Goal: Communication & Community: Share content

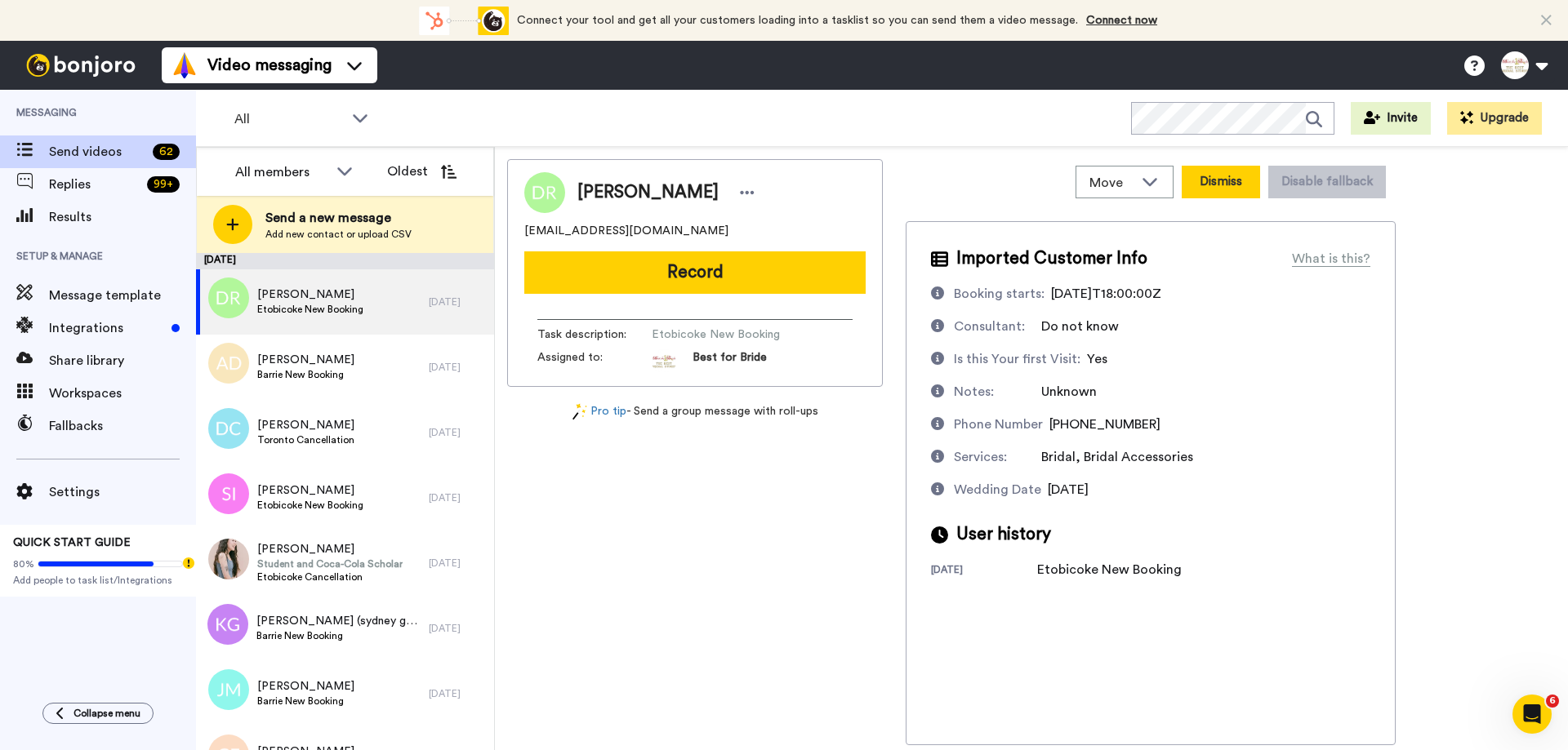
click at [1243, 178] on button "Dismiss" at bounding box center [1221, 182] width 79 height 32
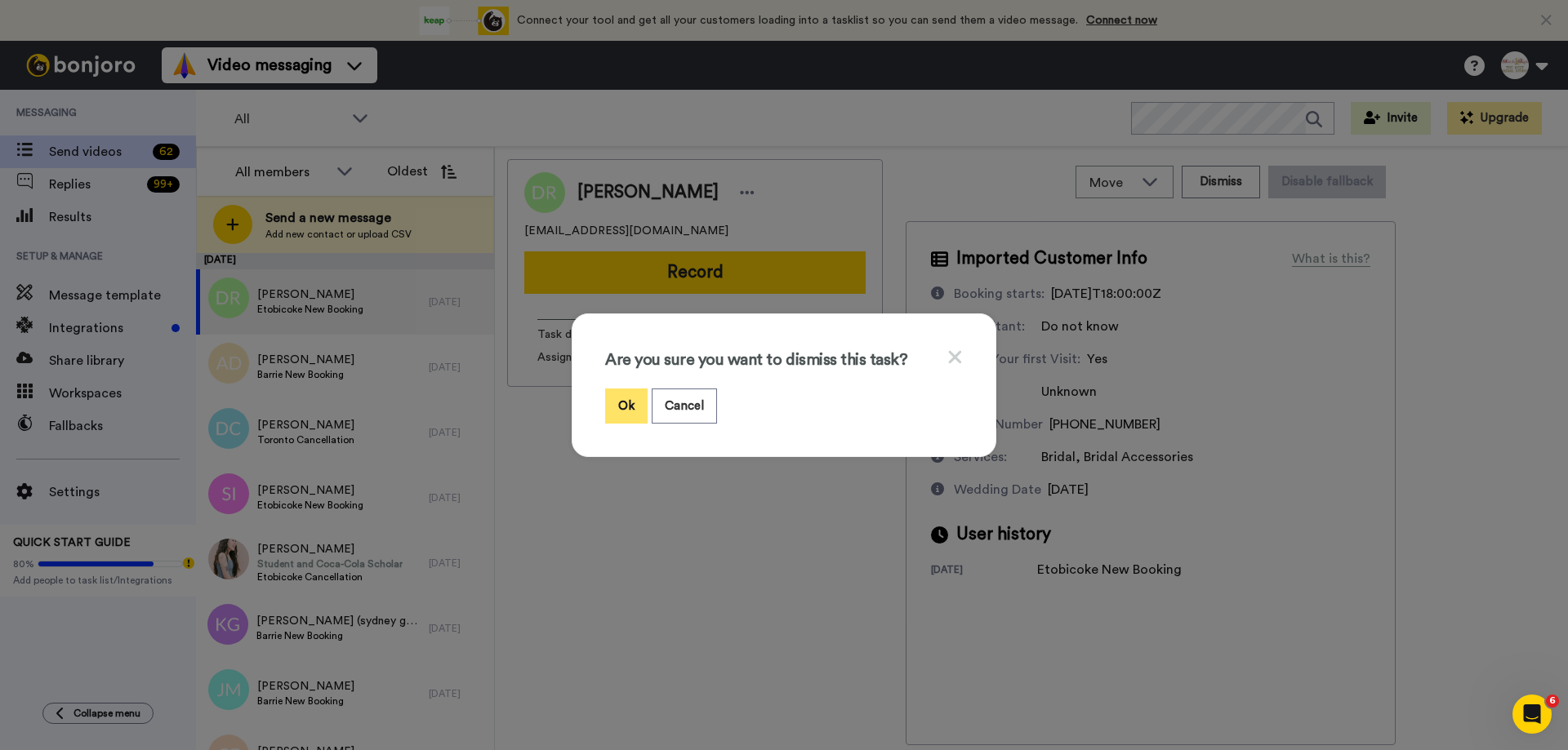
click at [621, 405] on button "Ok" at bounding box center [626, 405] width 42 height 35
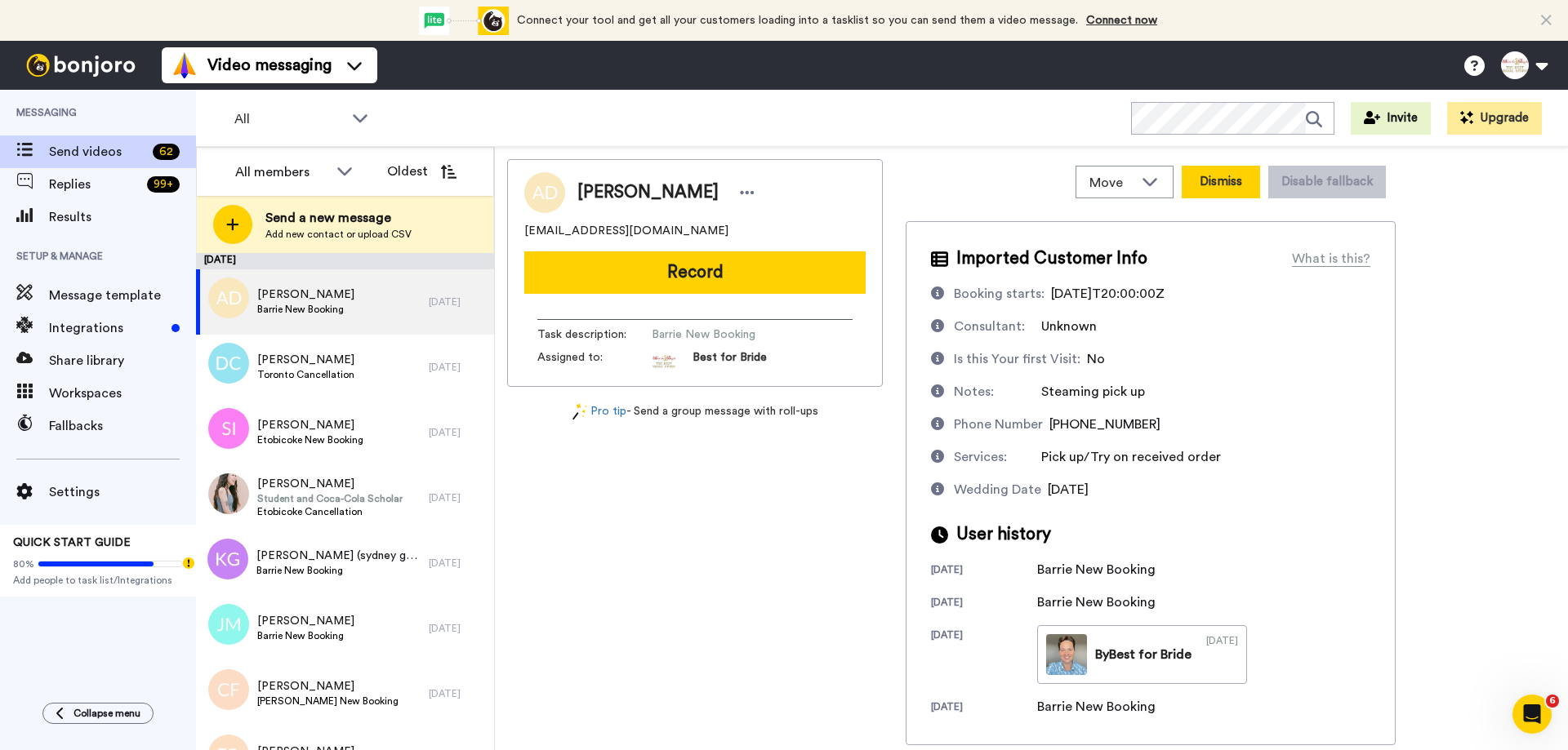
click at [1235, 174] on button "Dismiss" at bounding box center [1221, 182] width 79 height 32
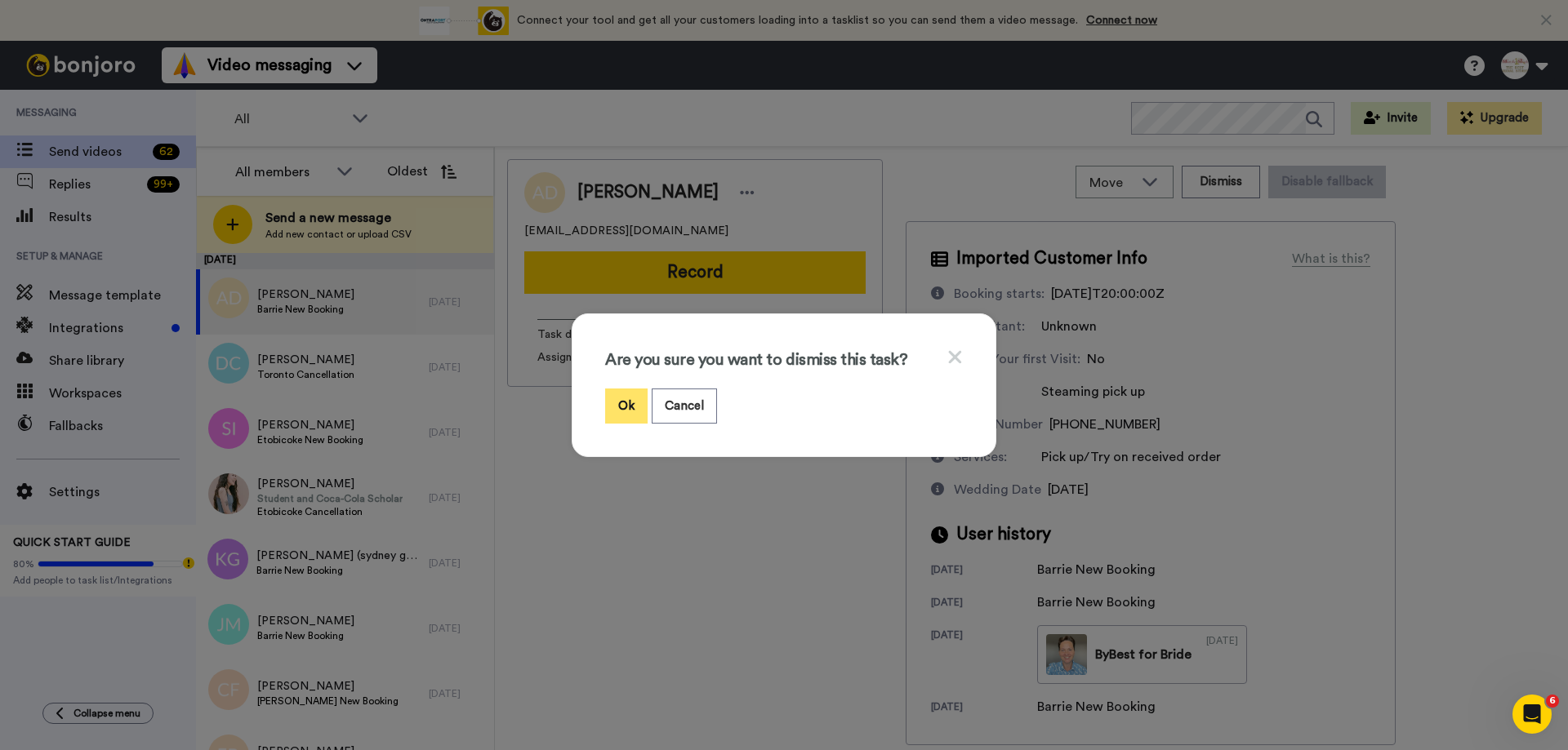
click at [618, 398] on button "Ok" at bounding box center [626, 405] width 42 height 35
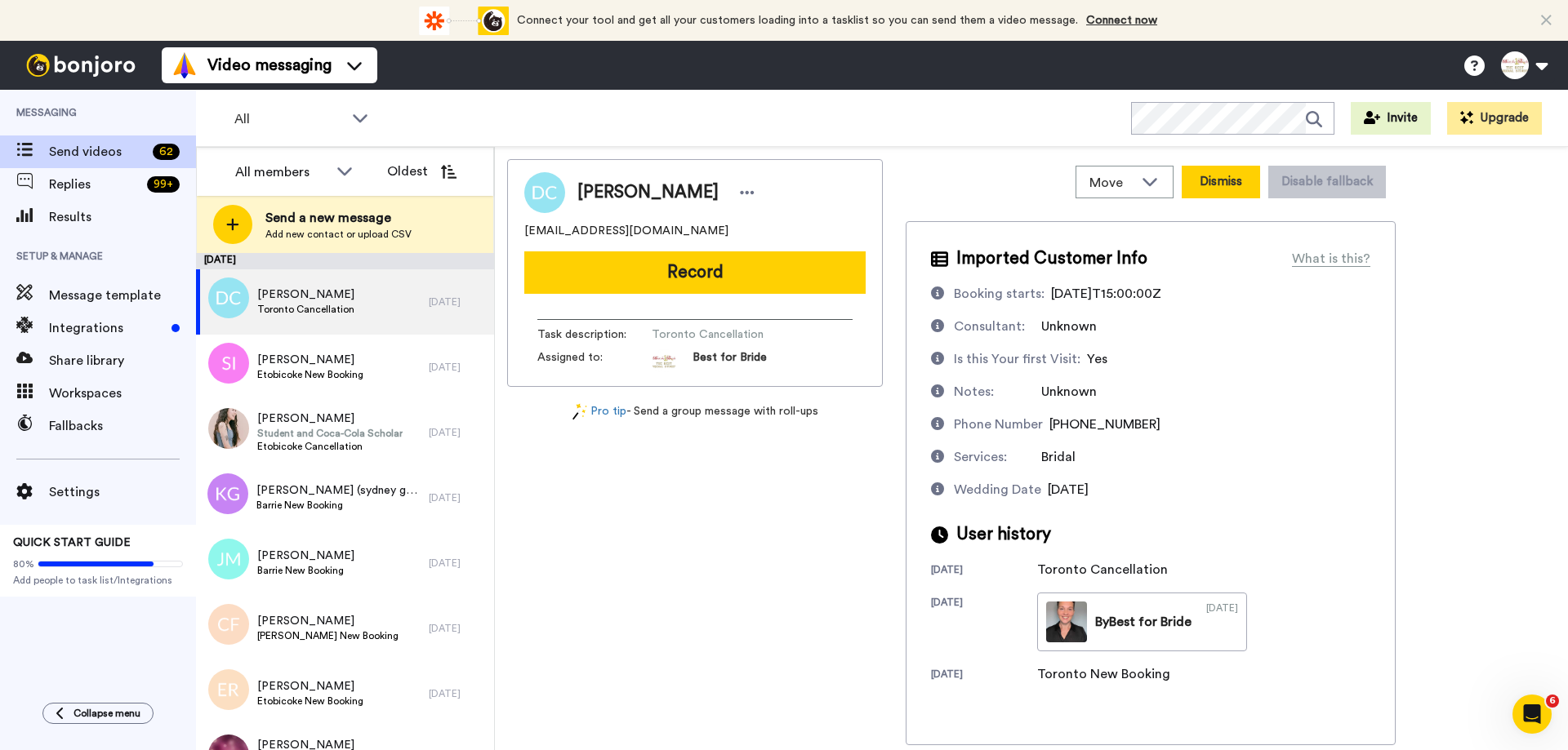
click at [1242, 183] on button "Dismiss" at bounding box center [1221, 182] width 79 height 32
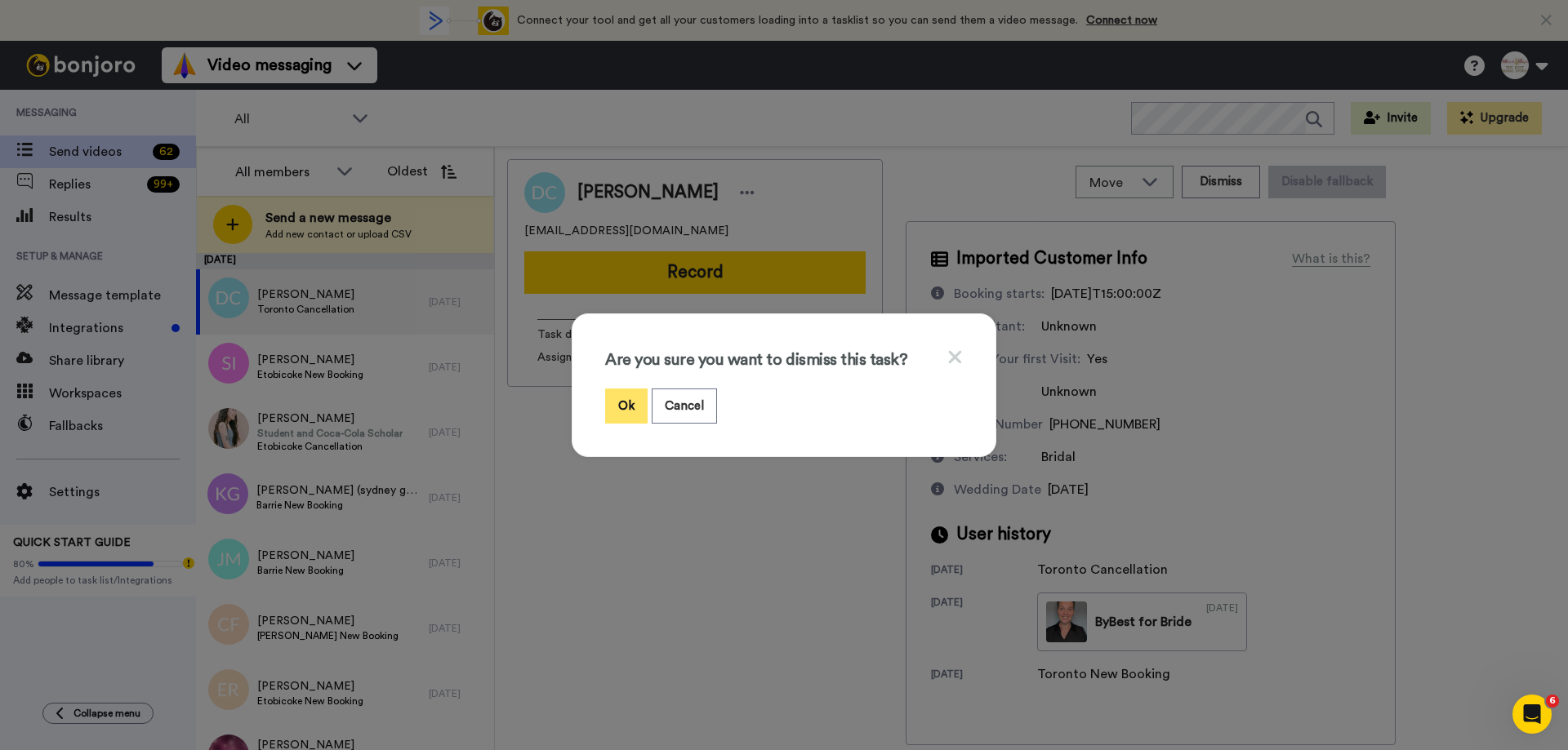
click at [617, 405] on button "Ok" at bounding box center [626, 405] width 42 height 35
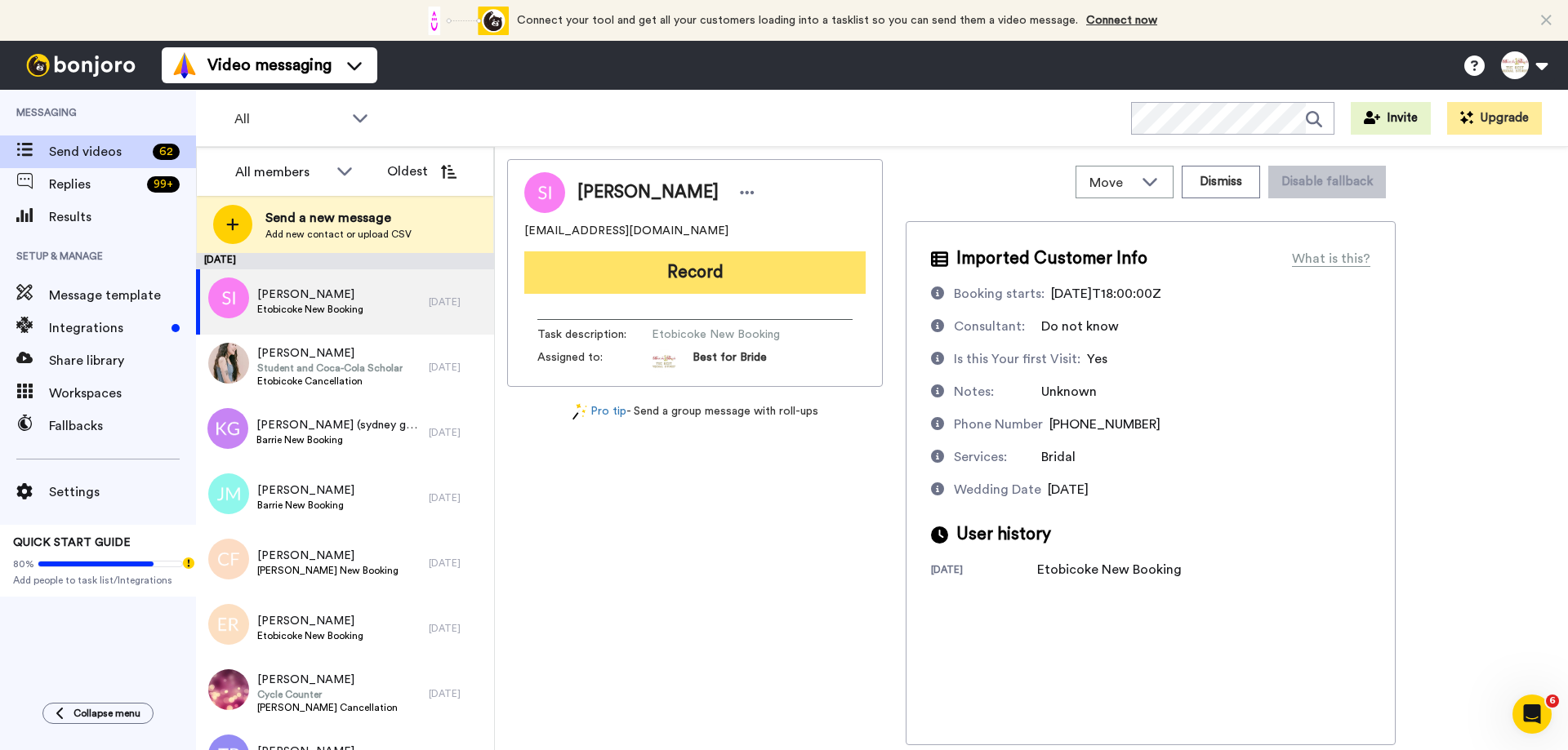
click at [740, 274] on button "Record" at bounding box center [695, 272] width 341 height 42
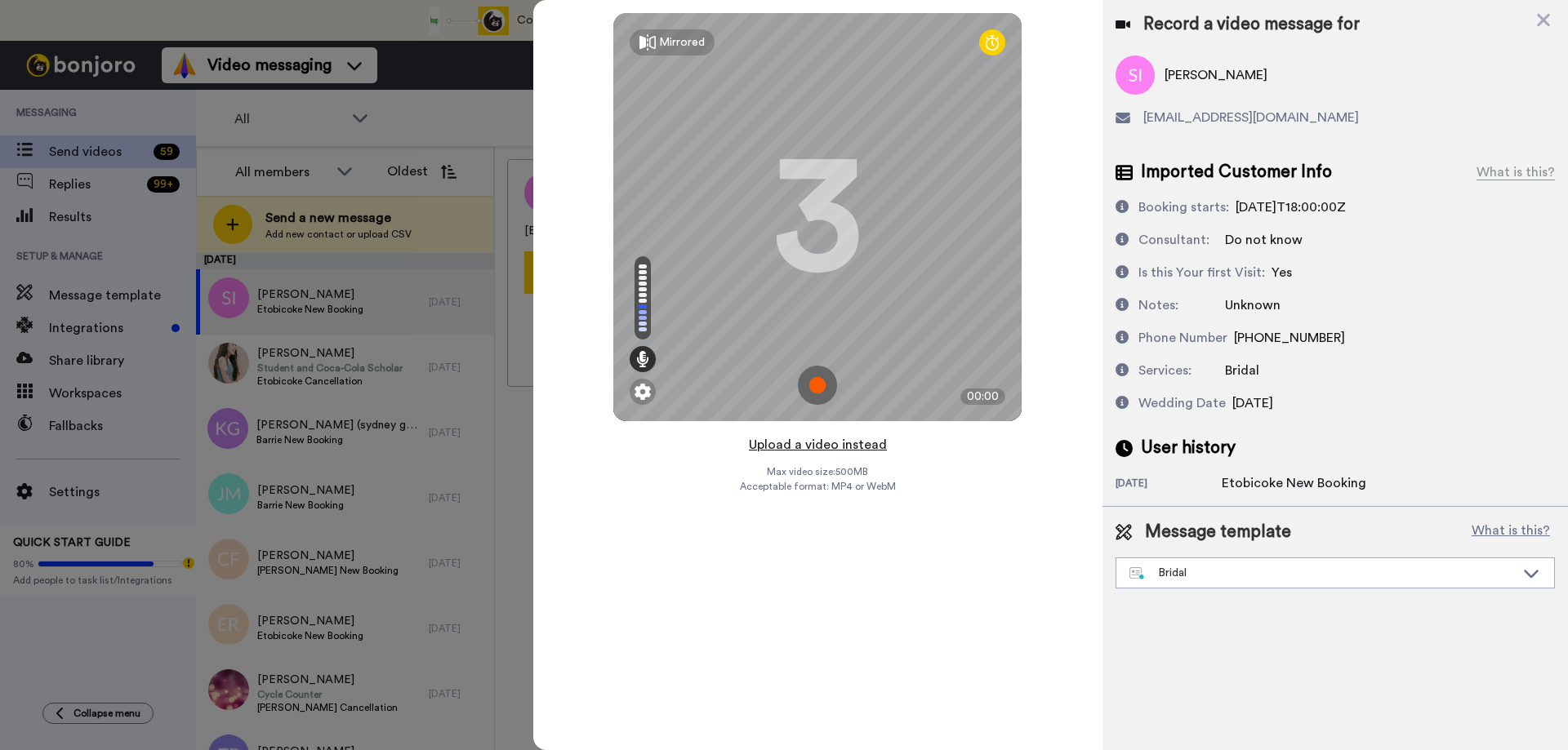
click at [803, 446] on button "Upload a video instead" at bounding box center [817, 445] width 148 height 21
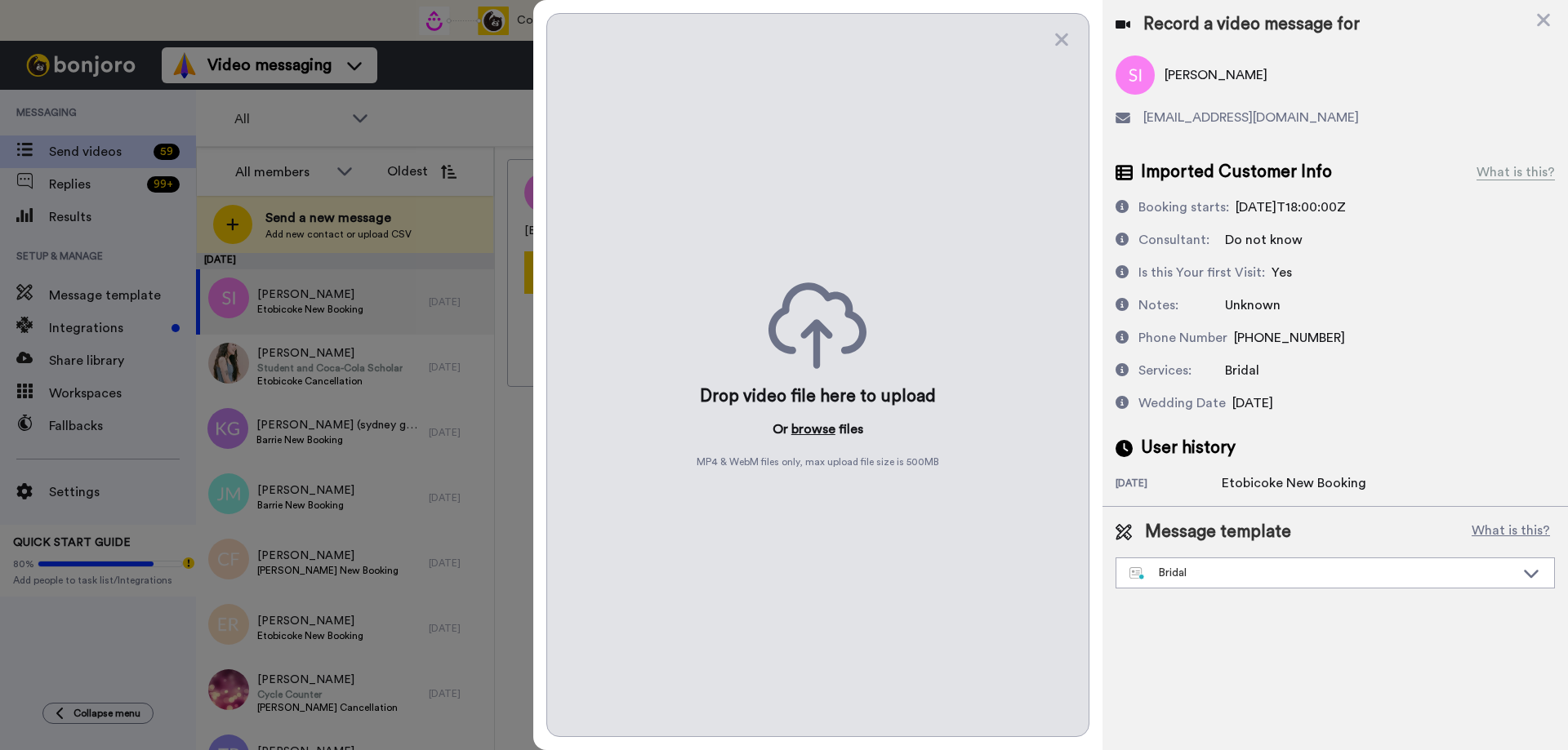
click at [807, 432] on button "browse" at bounding box center [813, 430] width 44 height 20
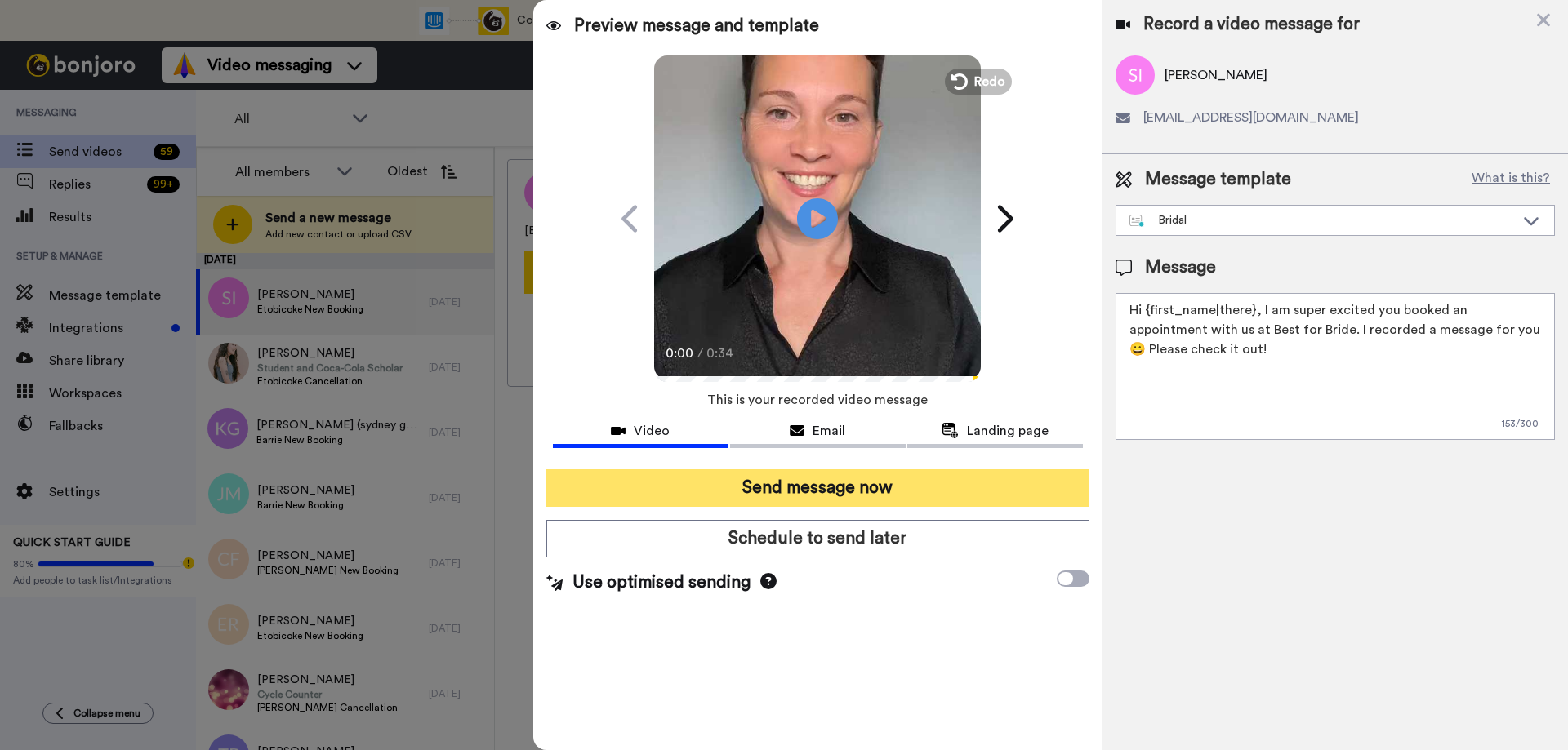
click at [814, 492] on button "Send message now" at bounding box center [817, 489] width 543 height 38
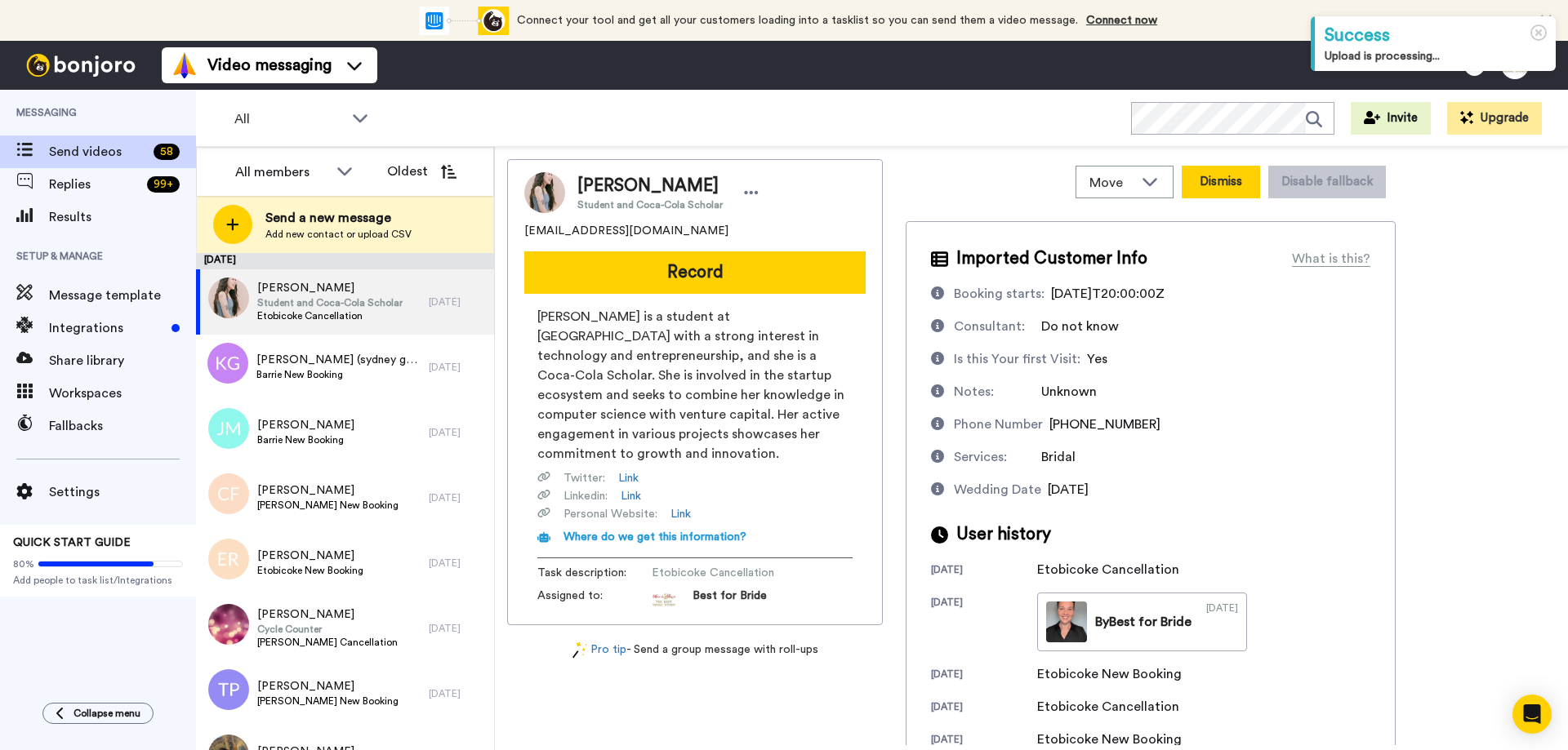
click at [1228, 183] on button "Dismiss" at bounding box center [1221, 182] width 79 height 32
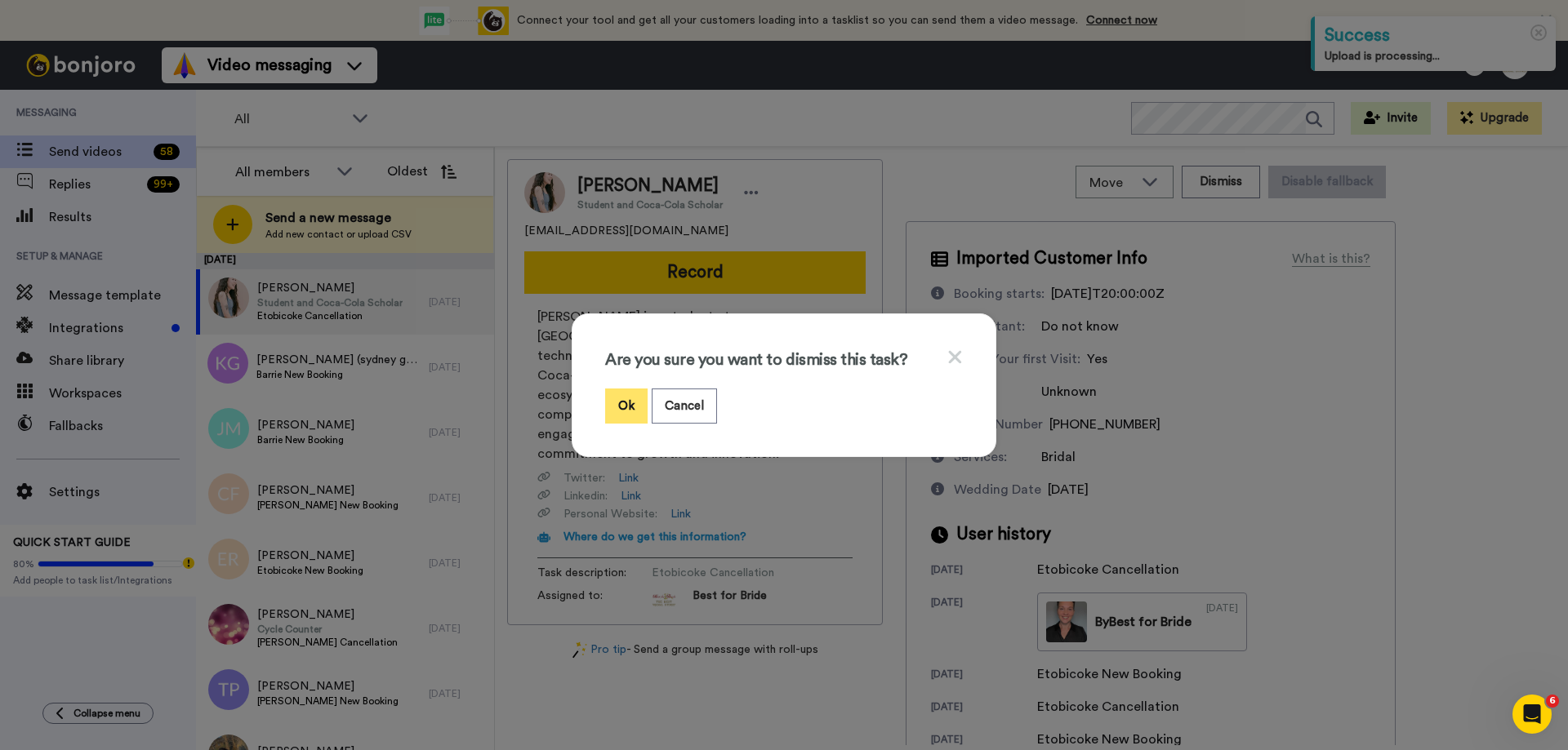
click at [626, 400] on button "Ok" at bounding box center [626, 405] width 42 height 35
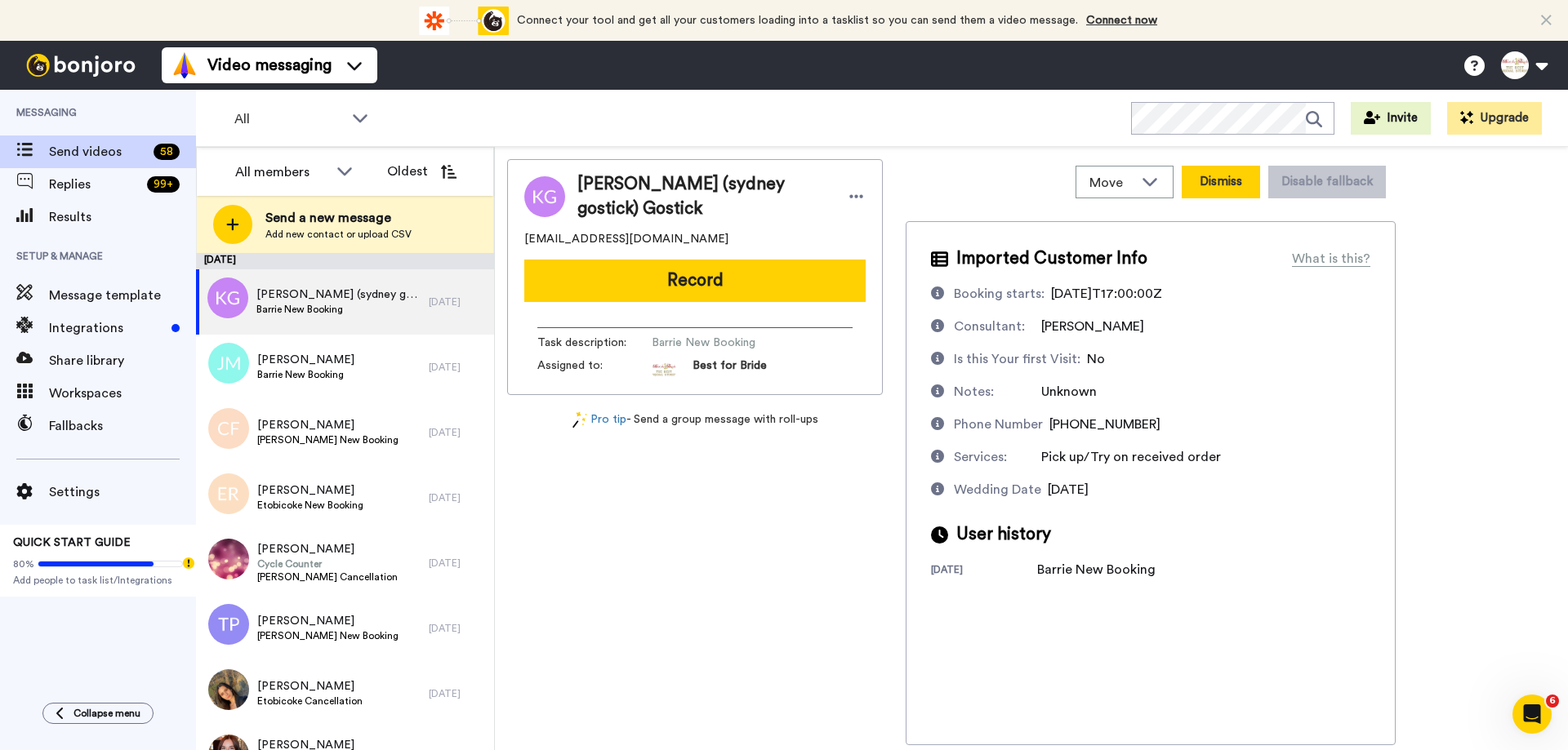
click at [1200, 178] on button "Dismiss" at bounding box center [1221, 182] width 79 height 32
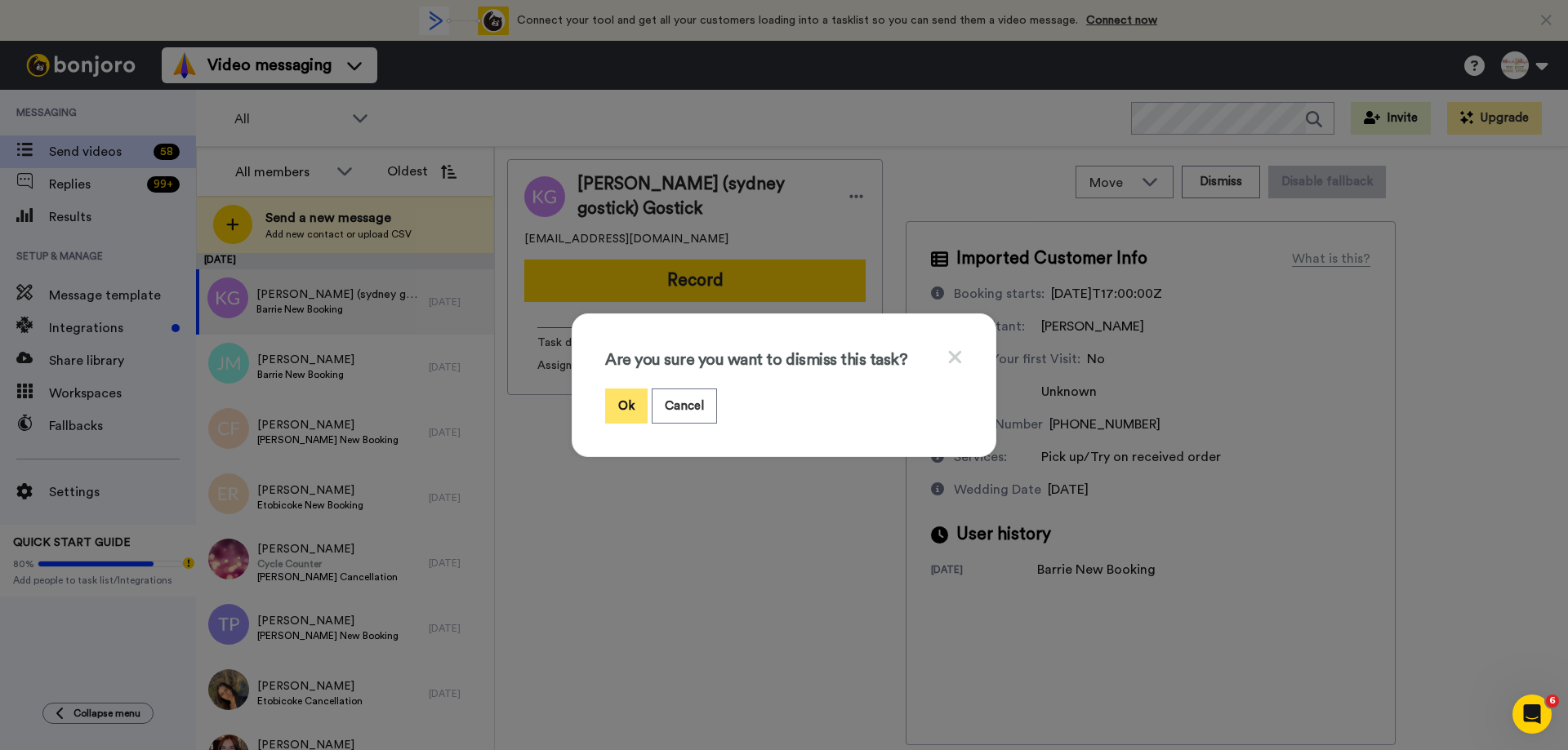
click at [629, 398] on button "Ok" at bounding box center [626, 405] width 42 height 35
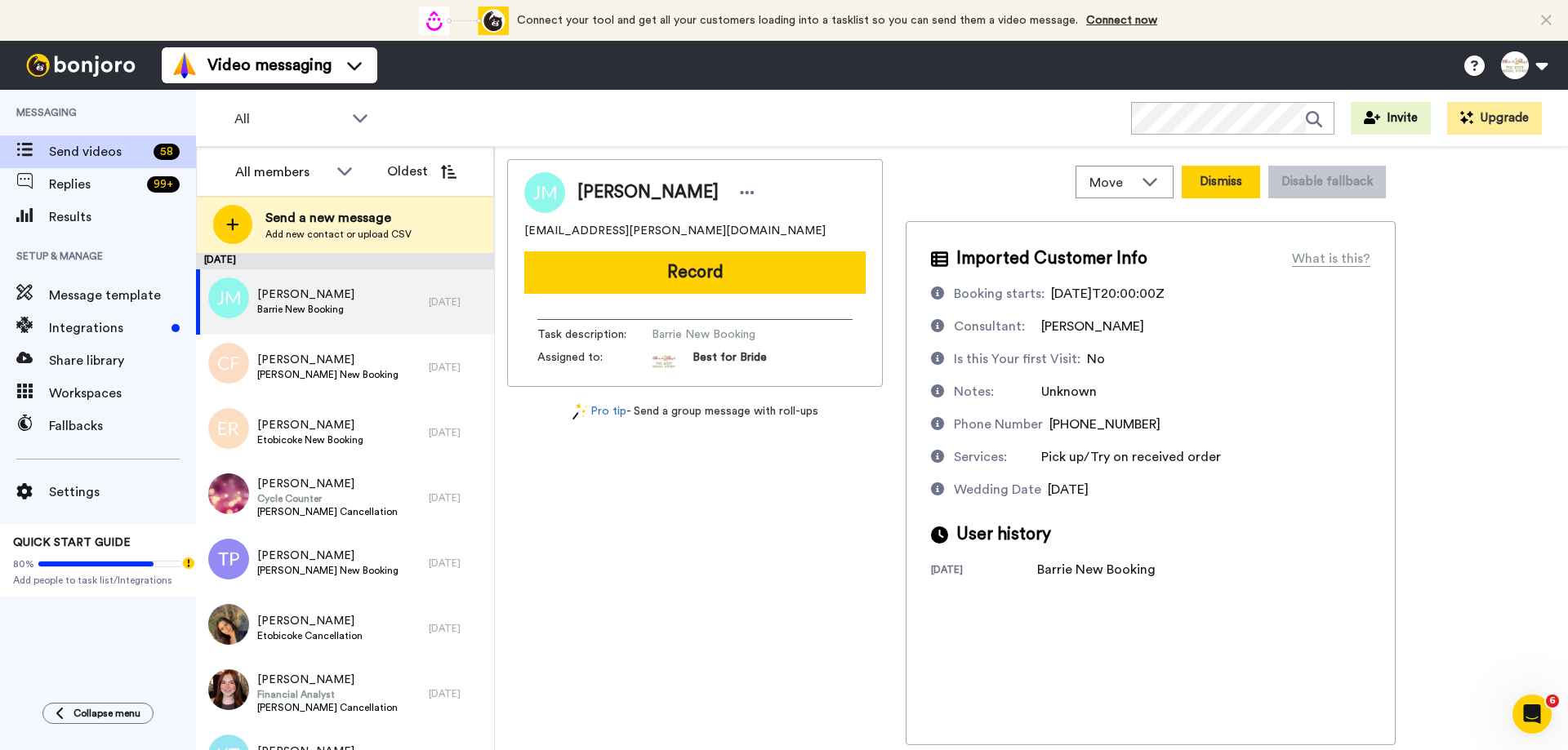
click at [1213, 186] on button "Dismiss" at bounding box center [1221, 182] width 79 height 32
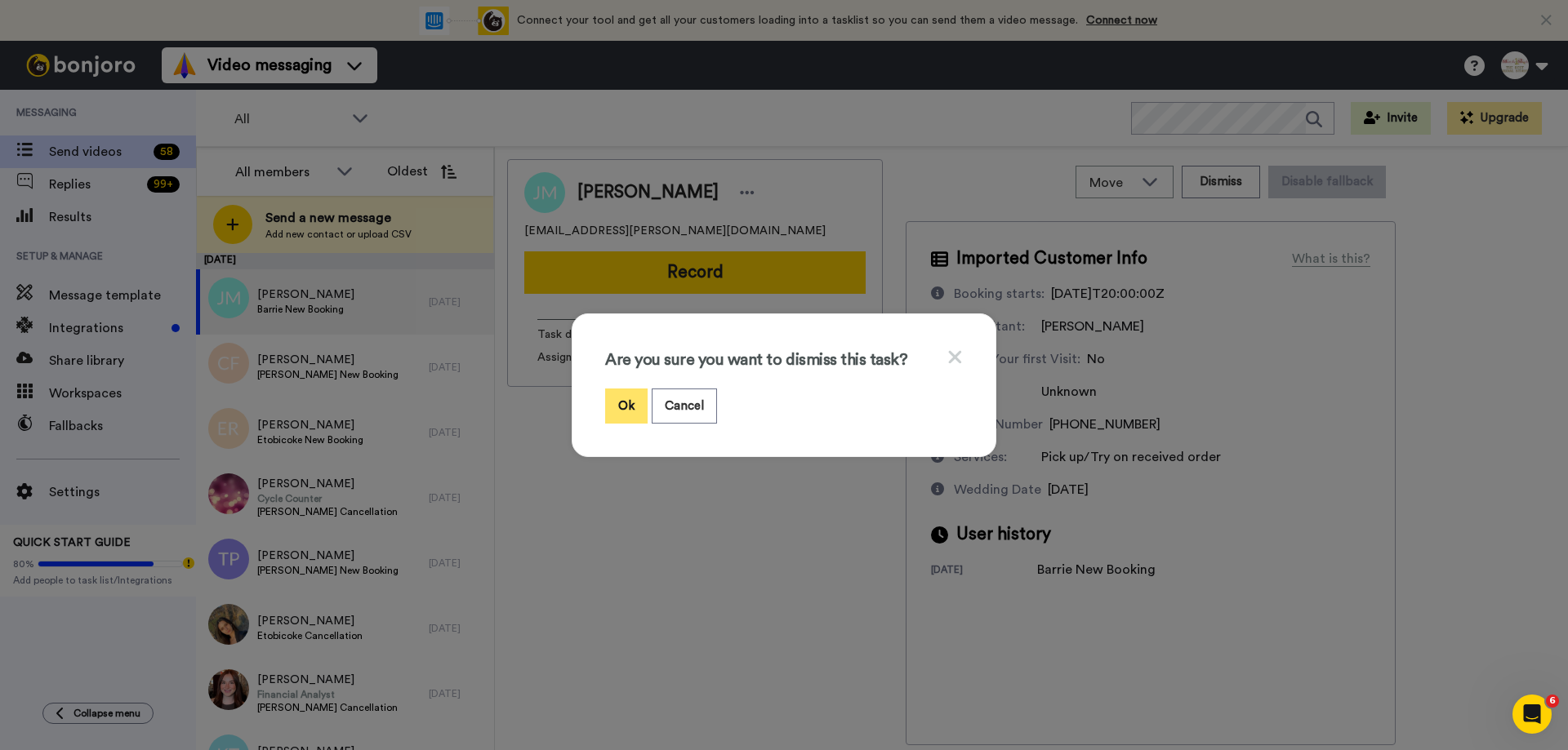
click at [626, 413] on button "Ok" at bounding box center [626, 405] width 42 height 35
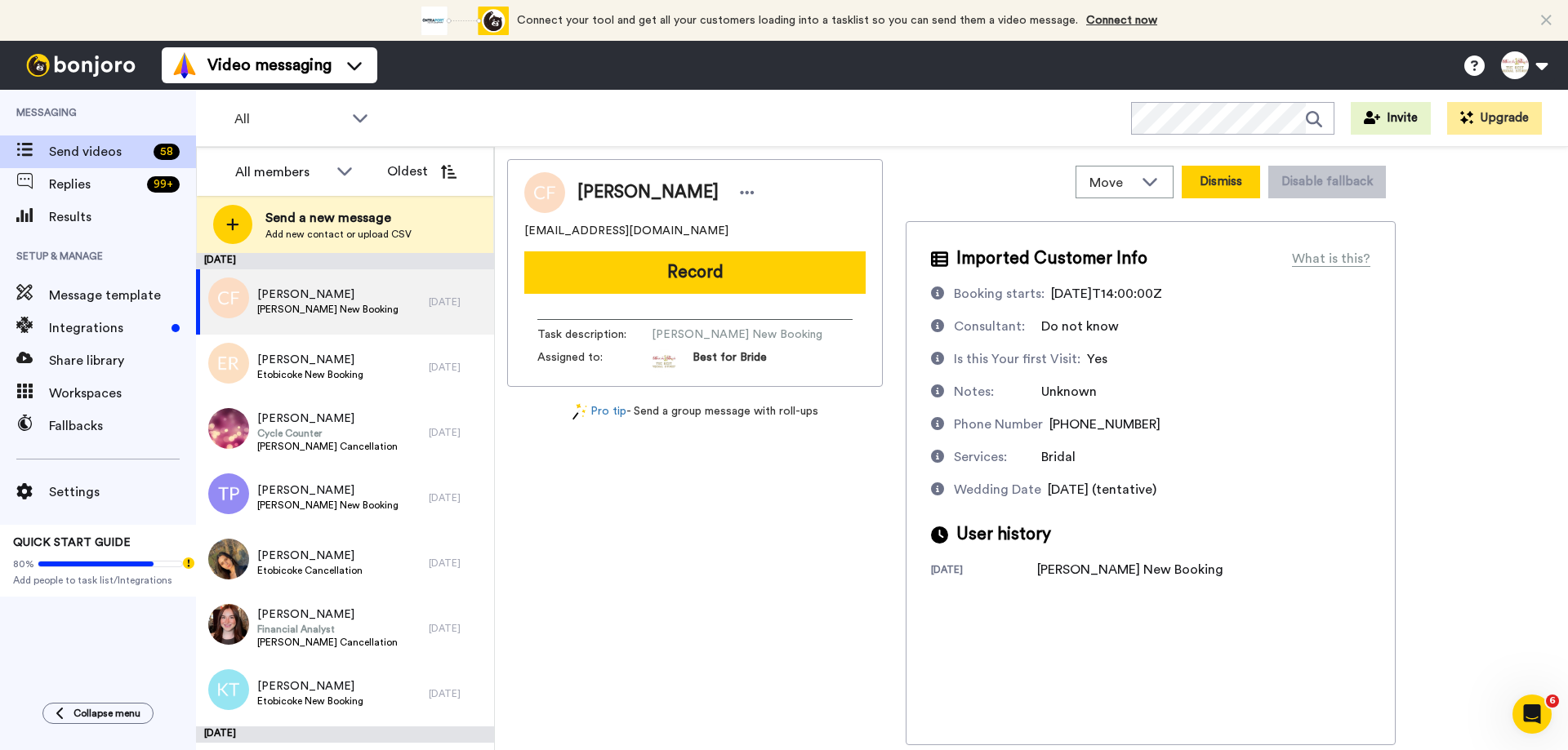
click at [1231, 190] on button "Dismiss" at bounding box center [1221, 182] width 79 height 32
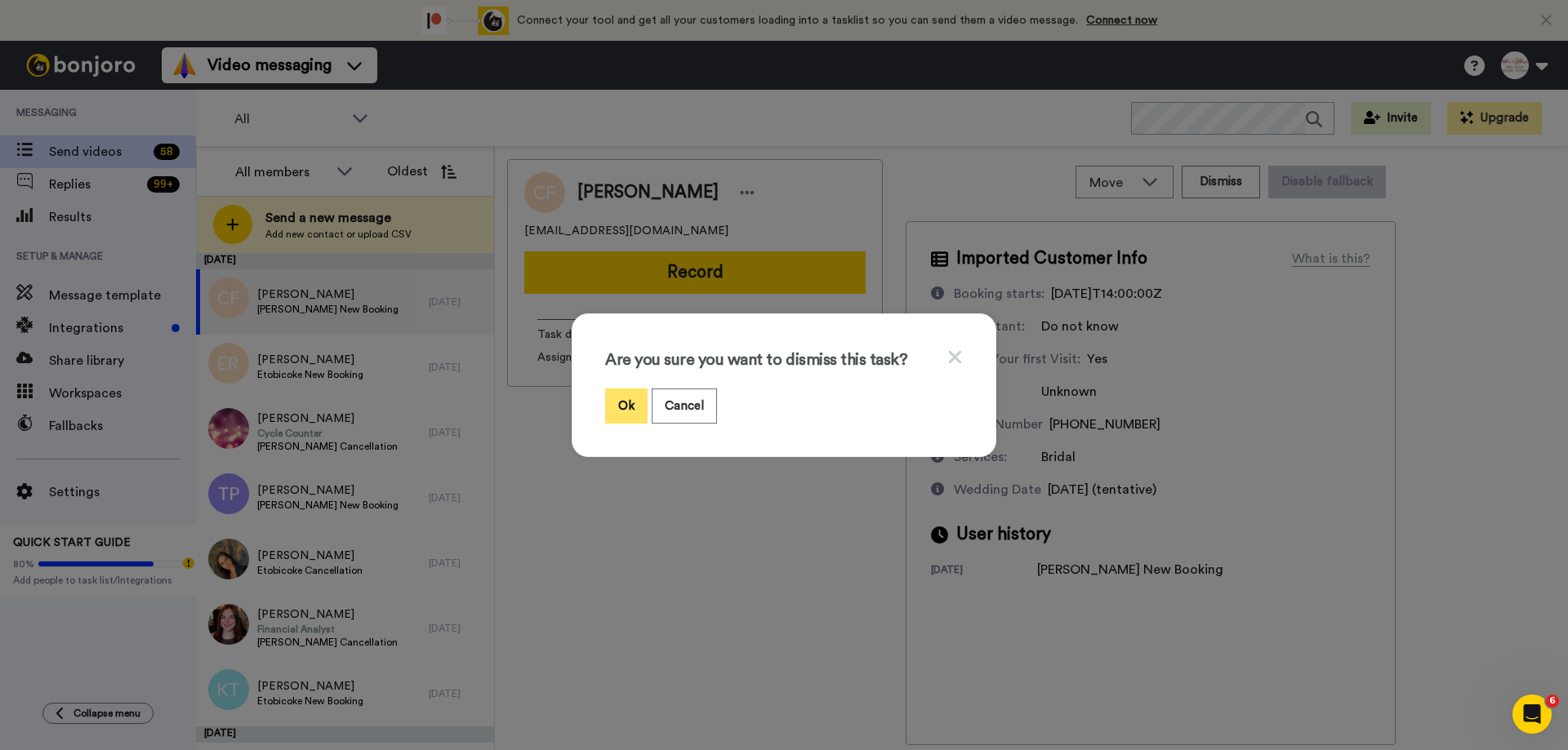
click at [624, 414] on button "Ok" at bounding box center [626, 405] width 42 height 35
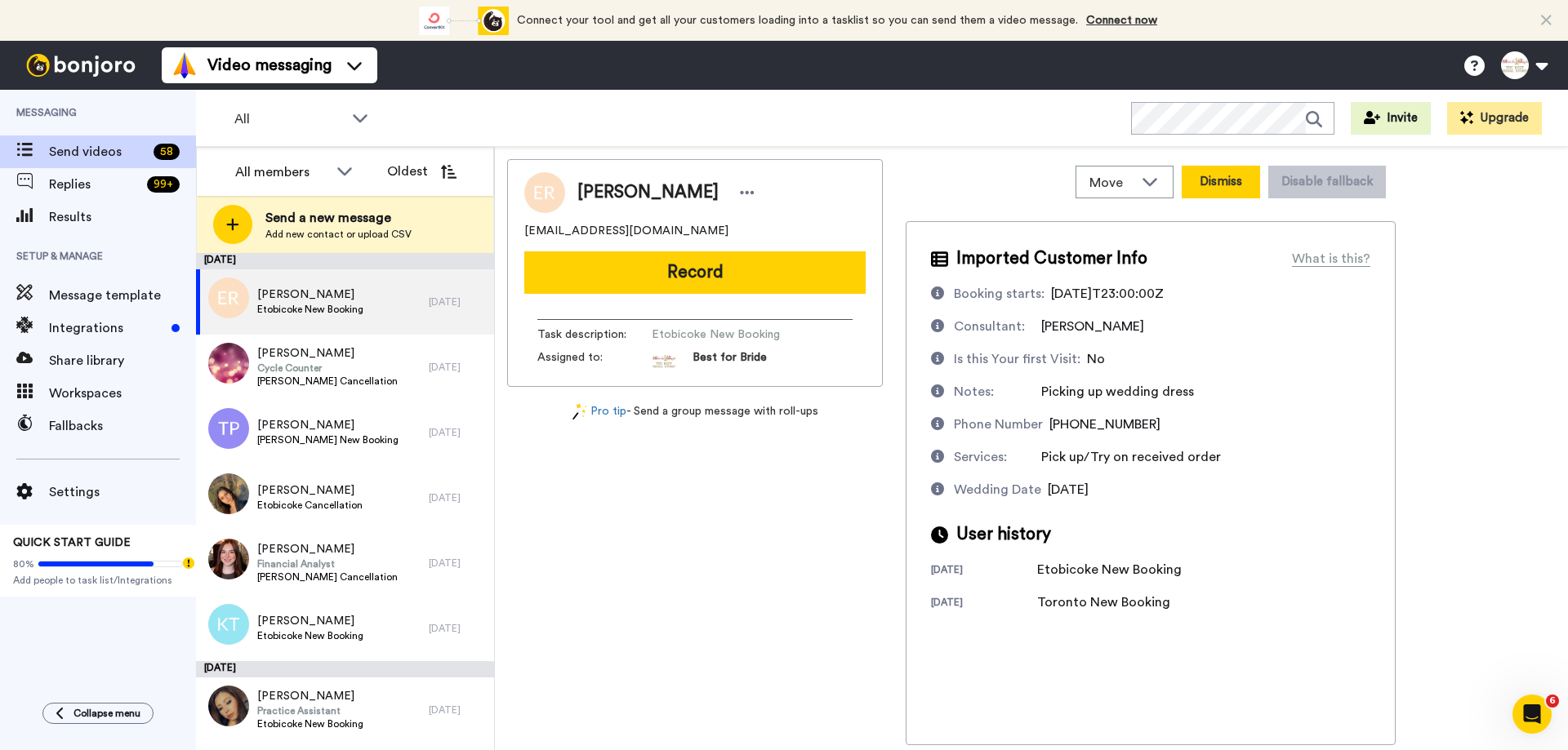
click at [1223, 182] on button "Dismiss" at bounding box center [1221, 182] width 79 height 32
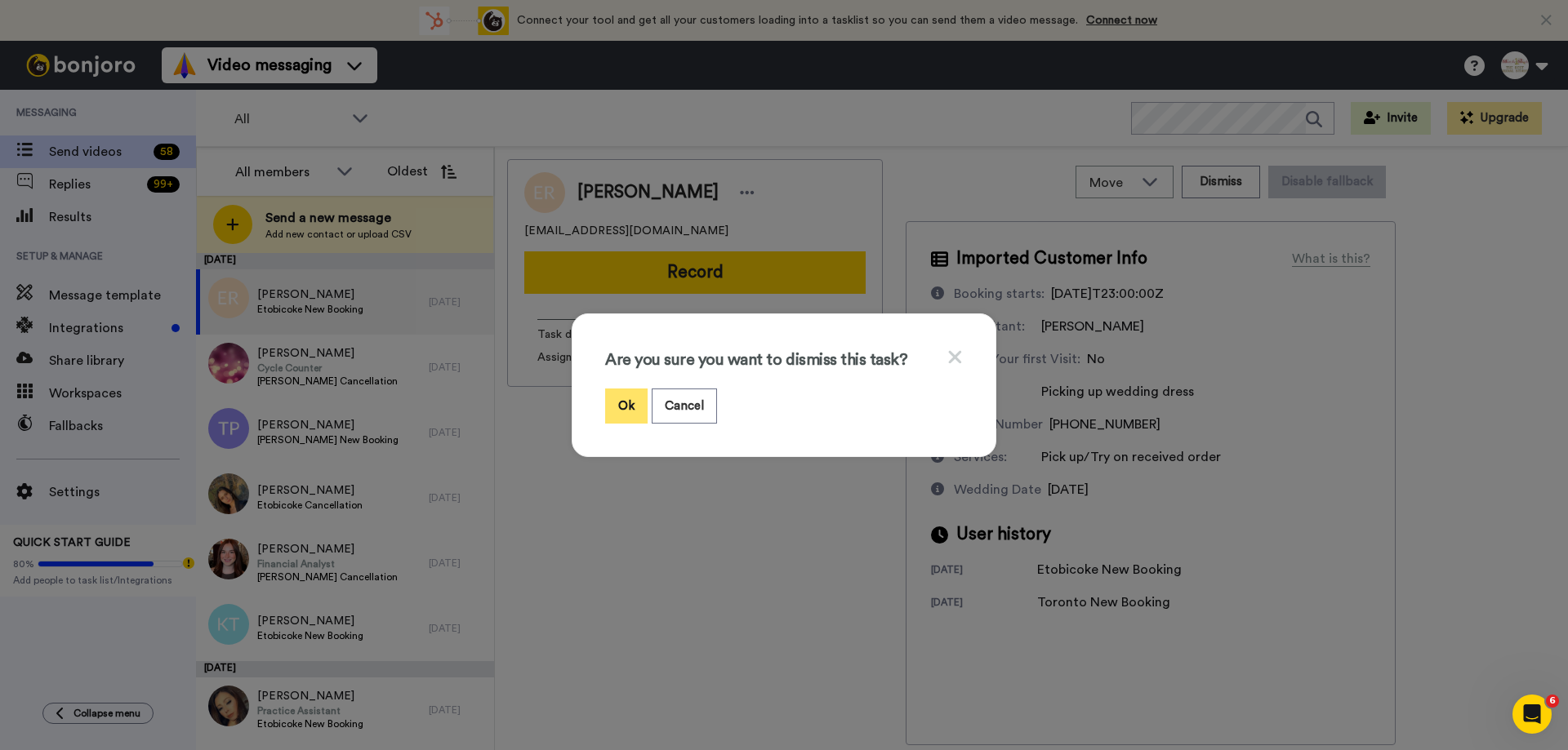
click at [625, 411] on button "Ok" at bounding box center [626, 405] width 42 height 35
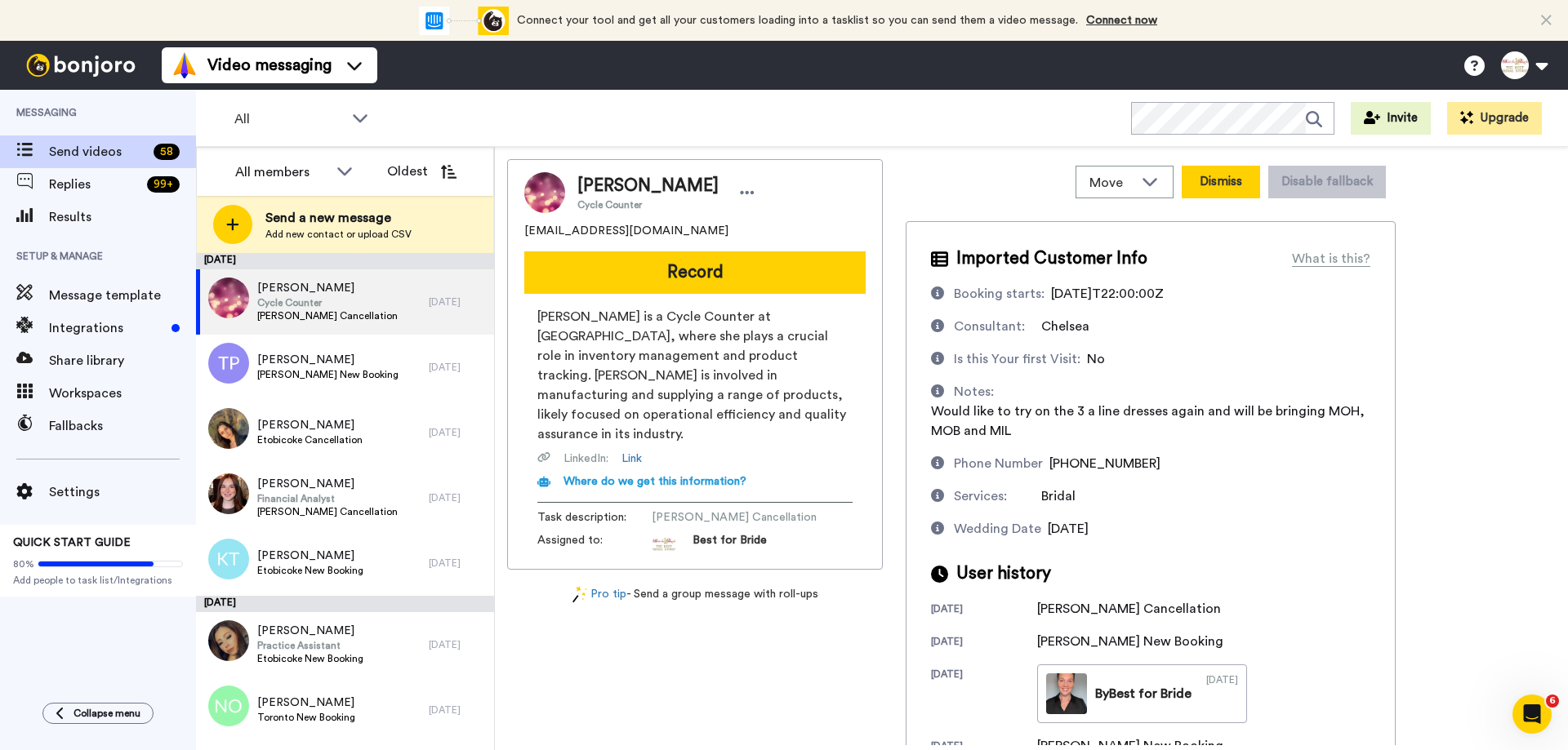
click at [1239, 182] on button "Dismiss" at bounding box center [1221, 182] width 79 height 32
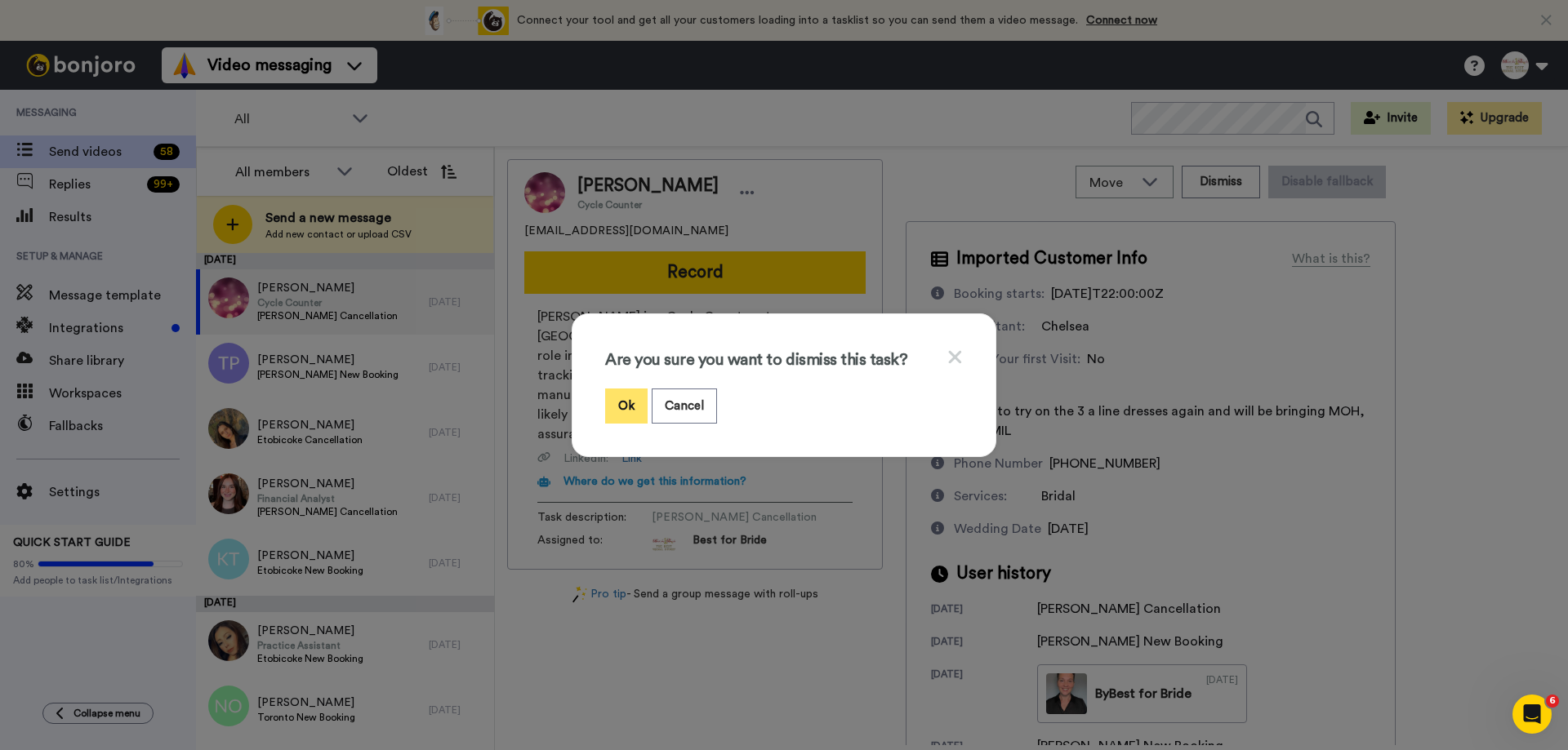
click at [606, 403] on button "Ok" at bounding box center [626, 405] width 42 height 35
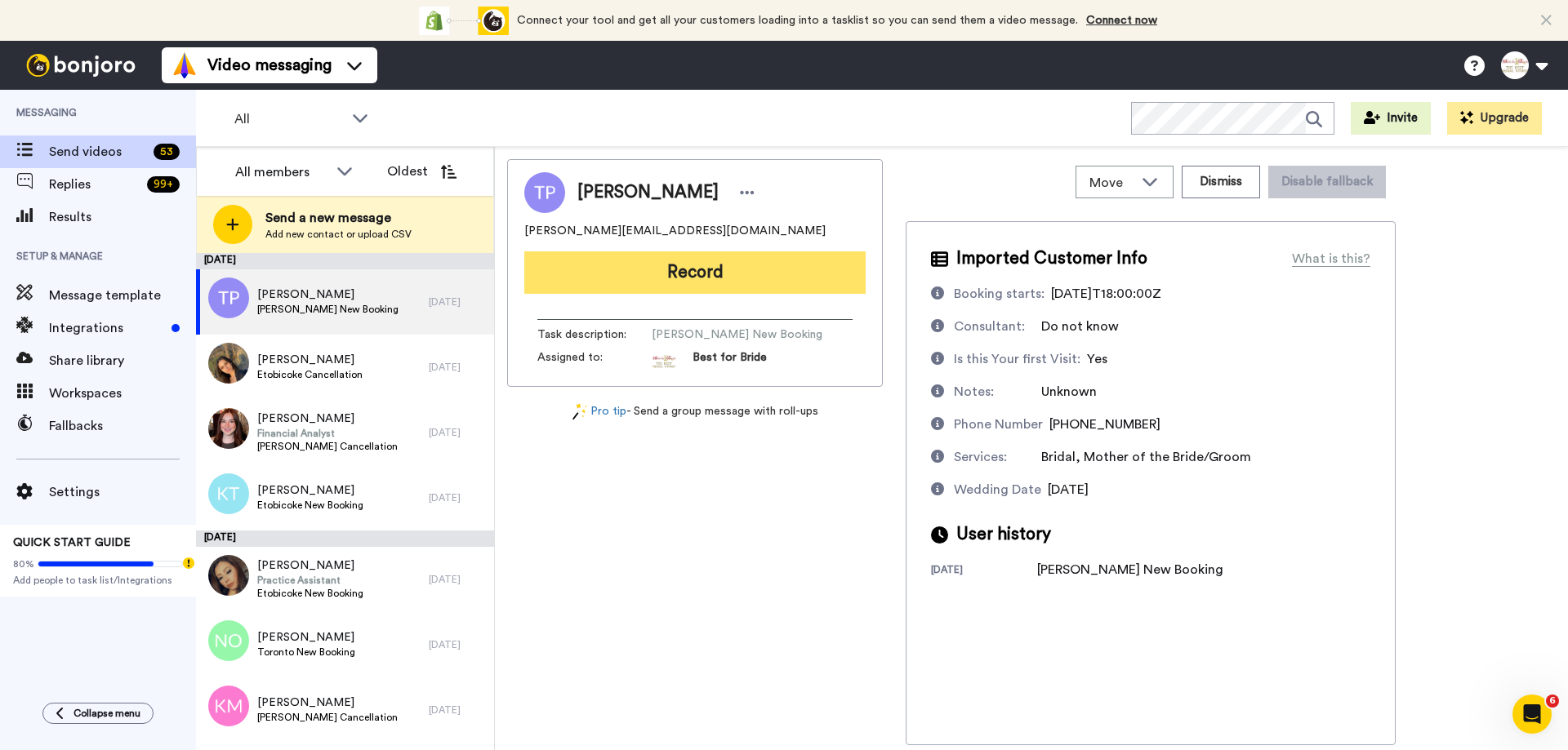
click at [688, 284] on button "Record" at bounding box center [695, 272] width 341 height 42
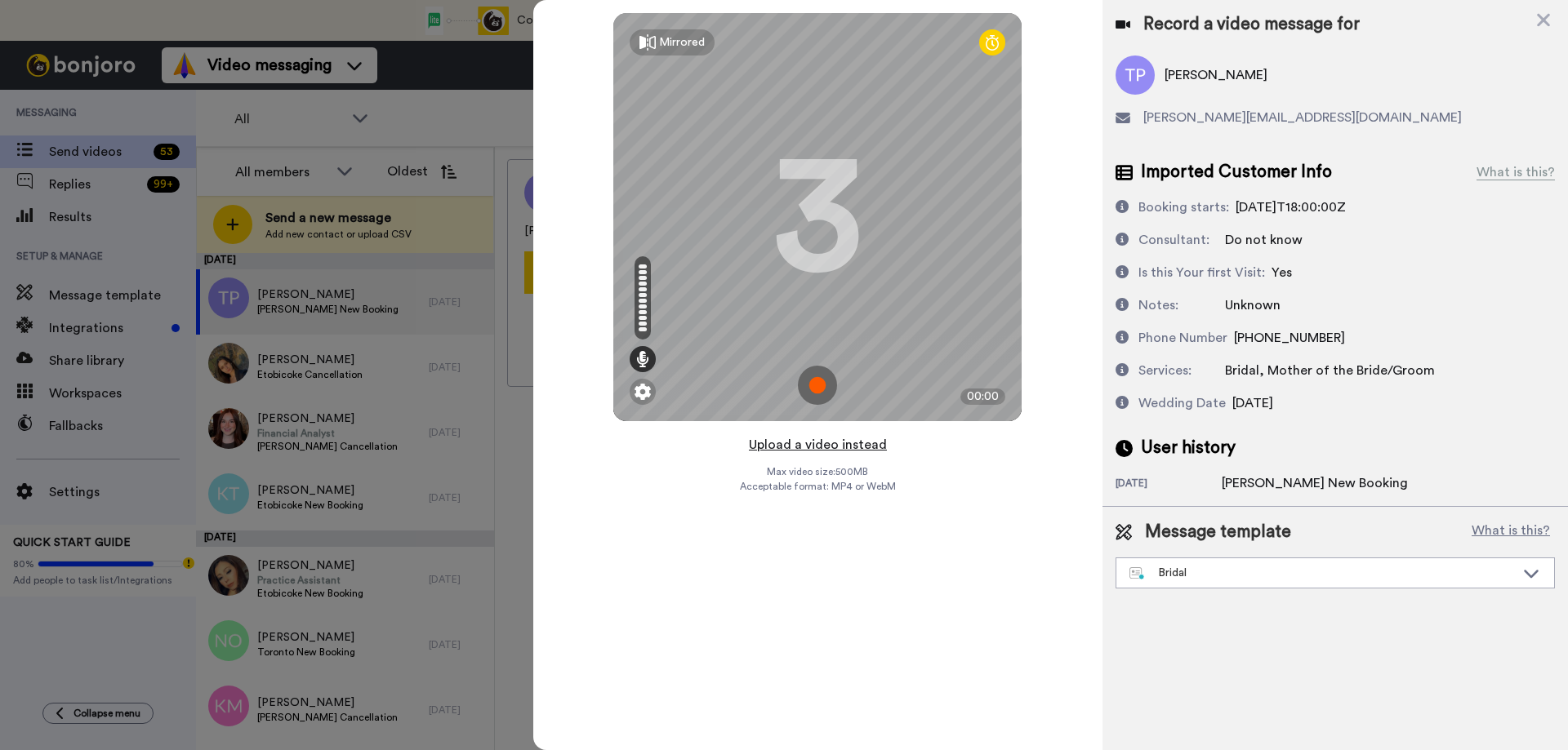
click at [825, 439] on button "Upload a video instead" at bounding box center [817, 445] width 148 height 21
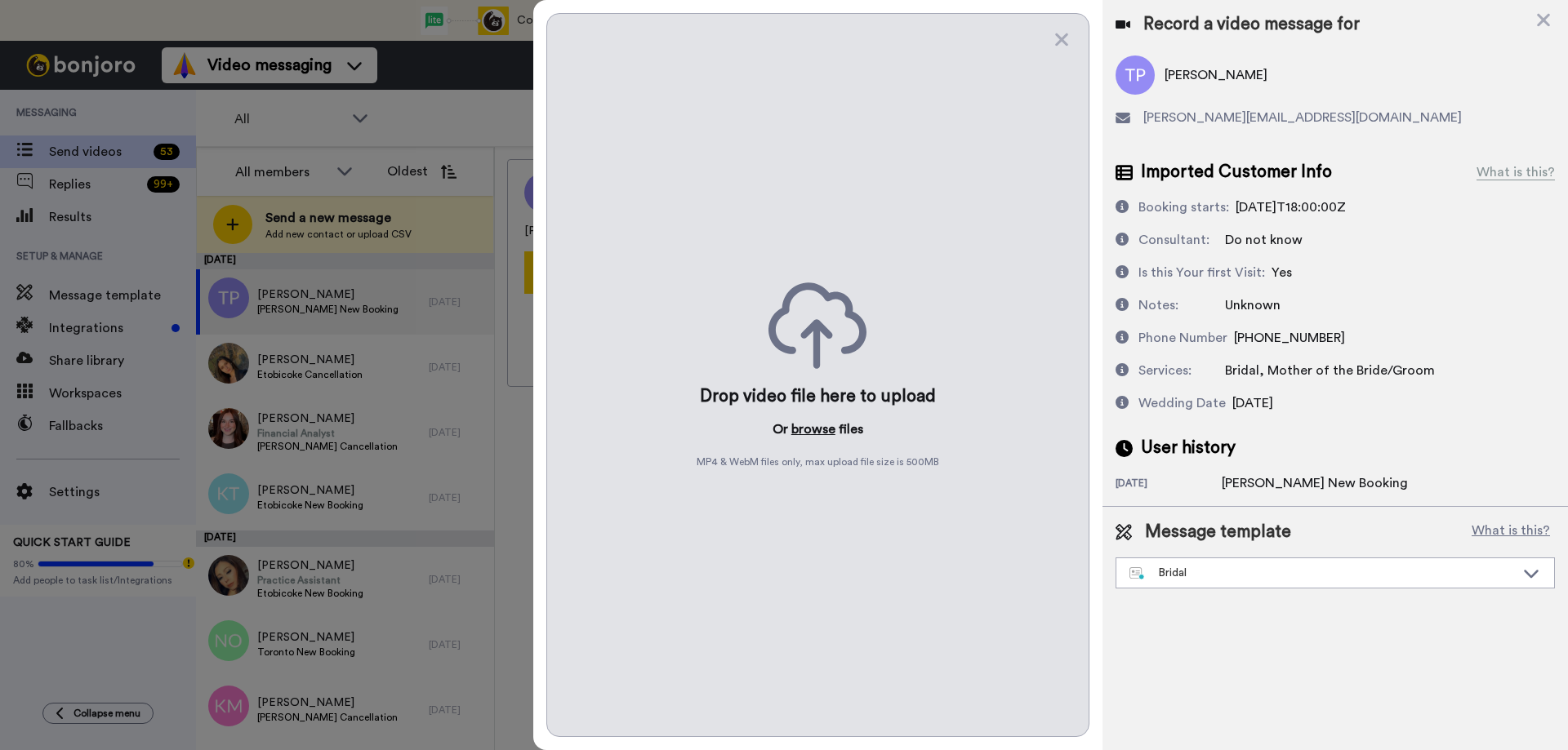
click at [821, 430] on button "browse" at bounding box center [813, 430] width 44 height 20
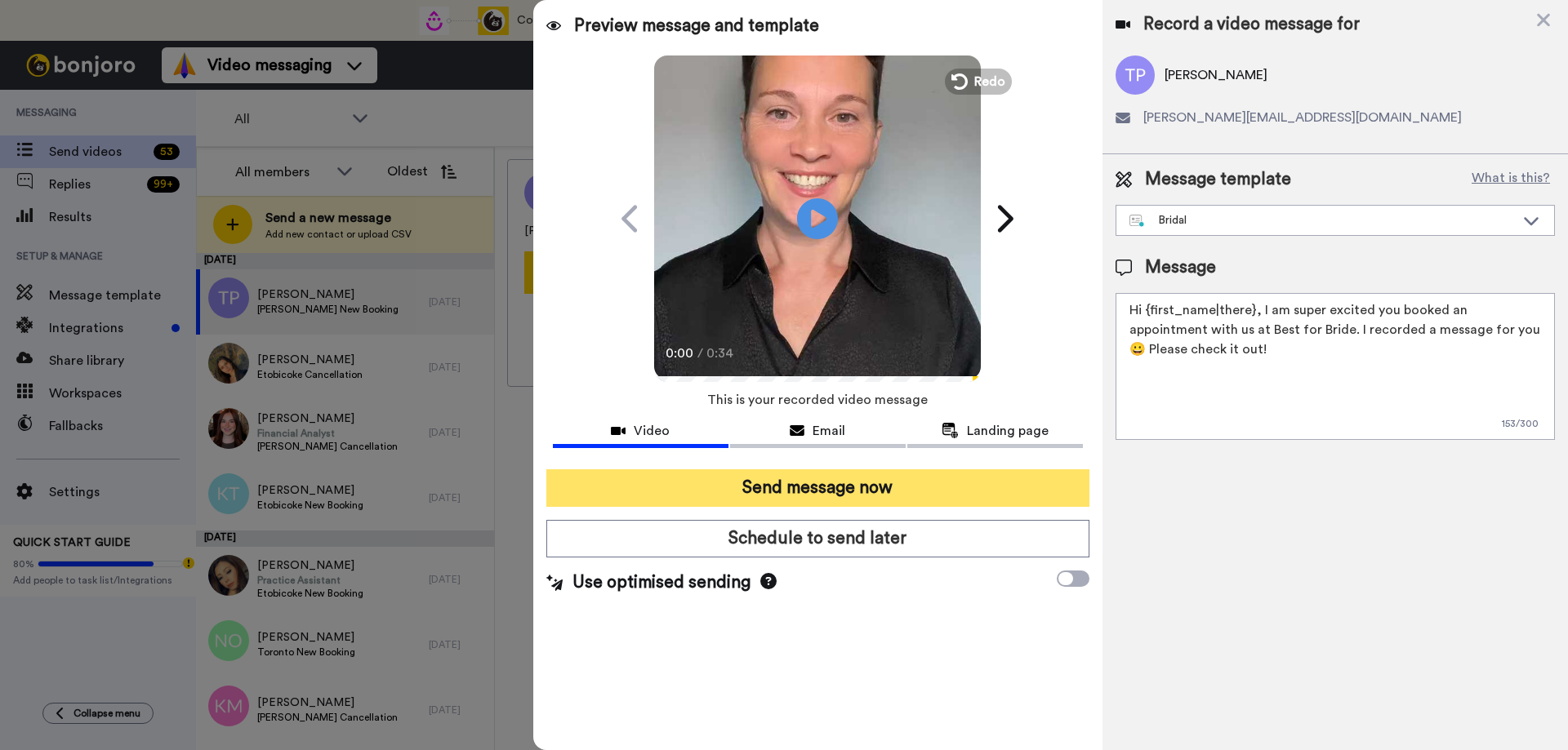
click at [745, 499] on button "Send message now" at bounding box center [817, 489] width 543 height 38
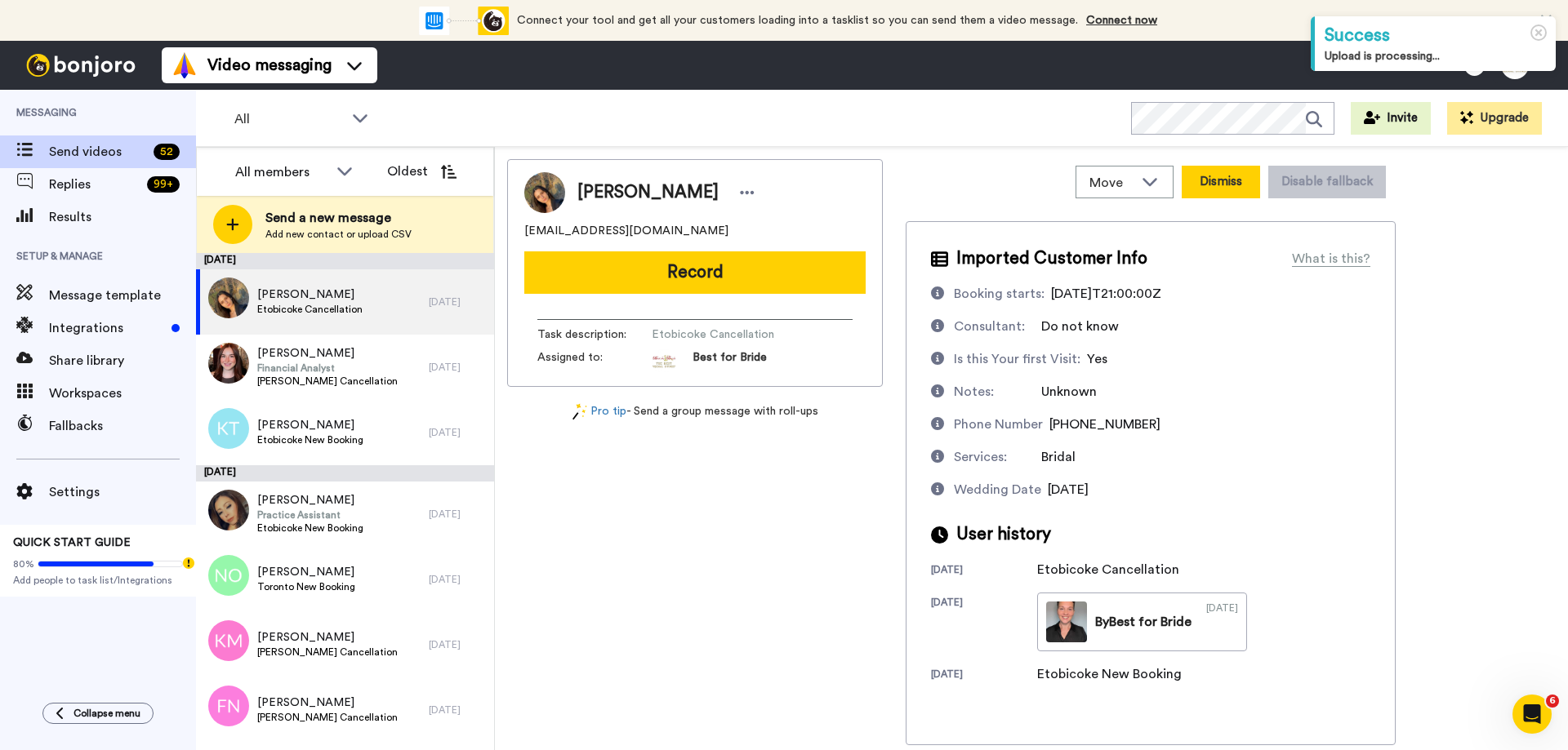
click at [1248, 192] on button "Dismiss" at bounding box center [1221, 182] width 79 height 32
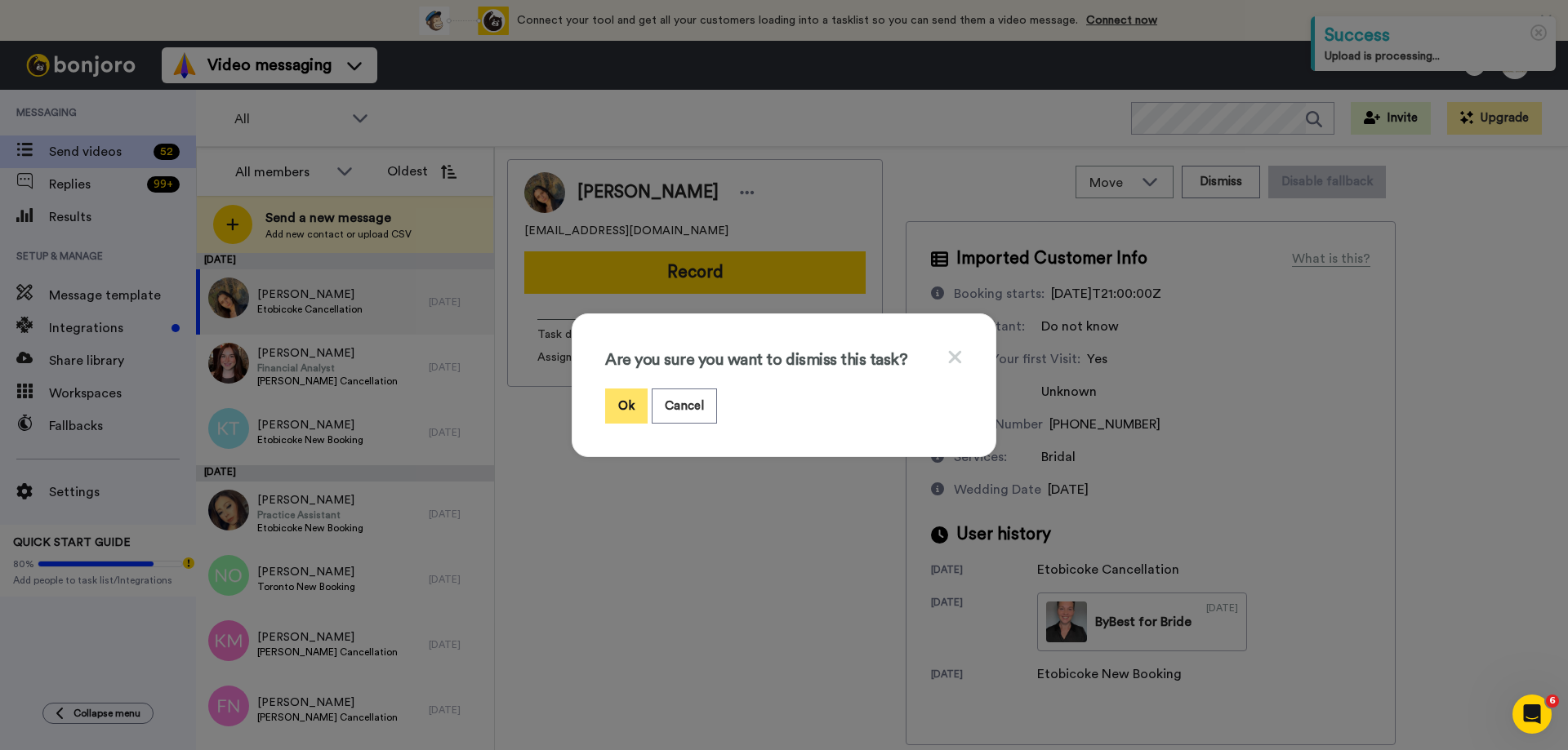
click at [618, 402] on button "Ok" at bounding box center [626, 405] width 42 height 35
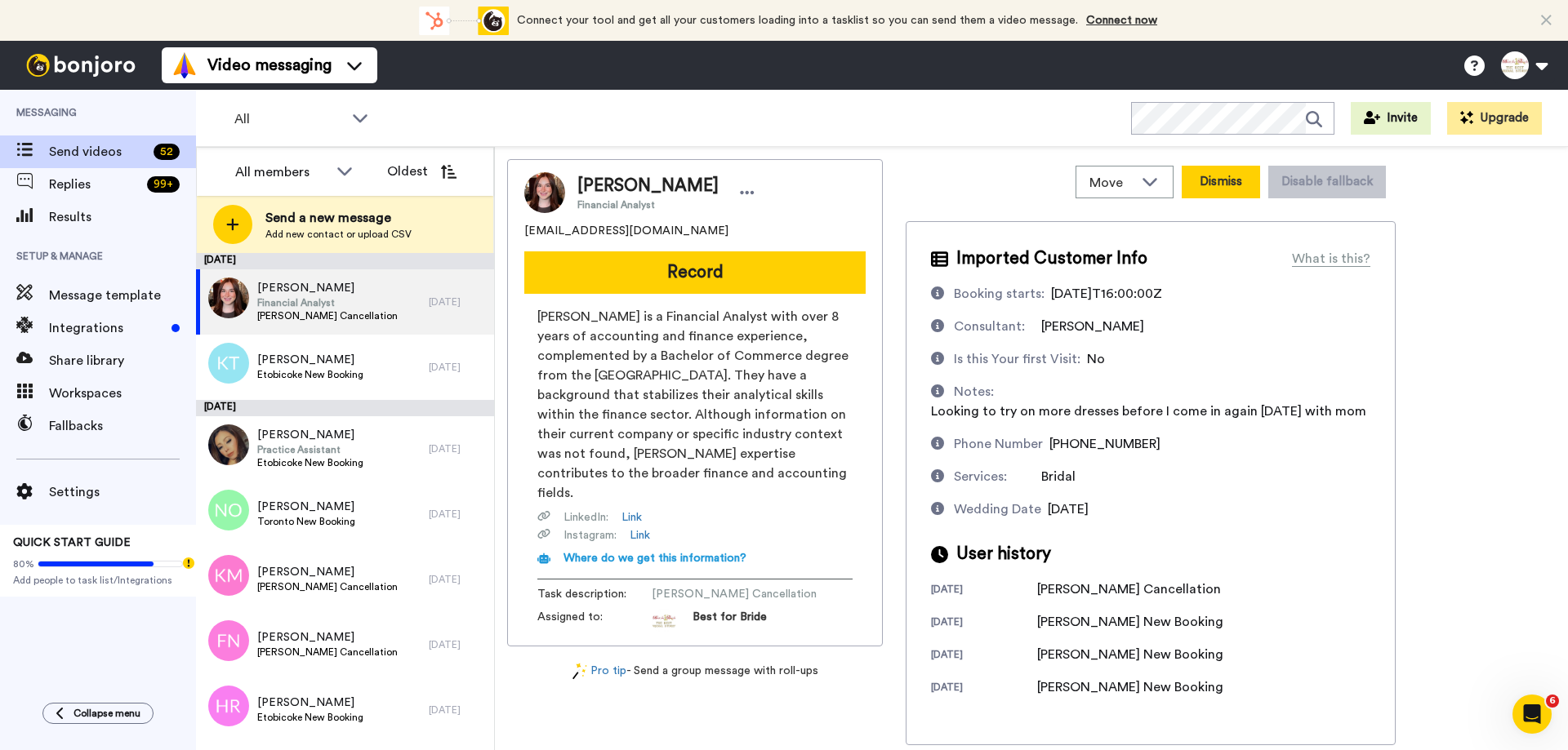
click at [1210, 183] on button "Dismiss" at bounding box center [1221, 182] width 79 height 32
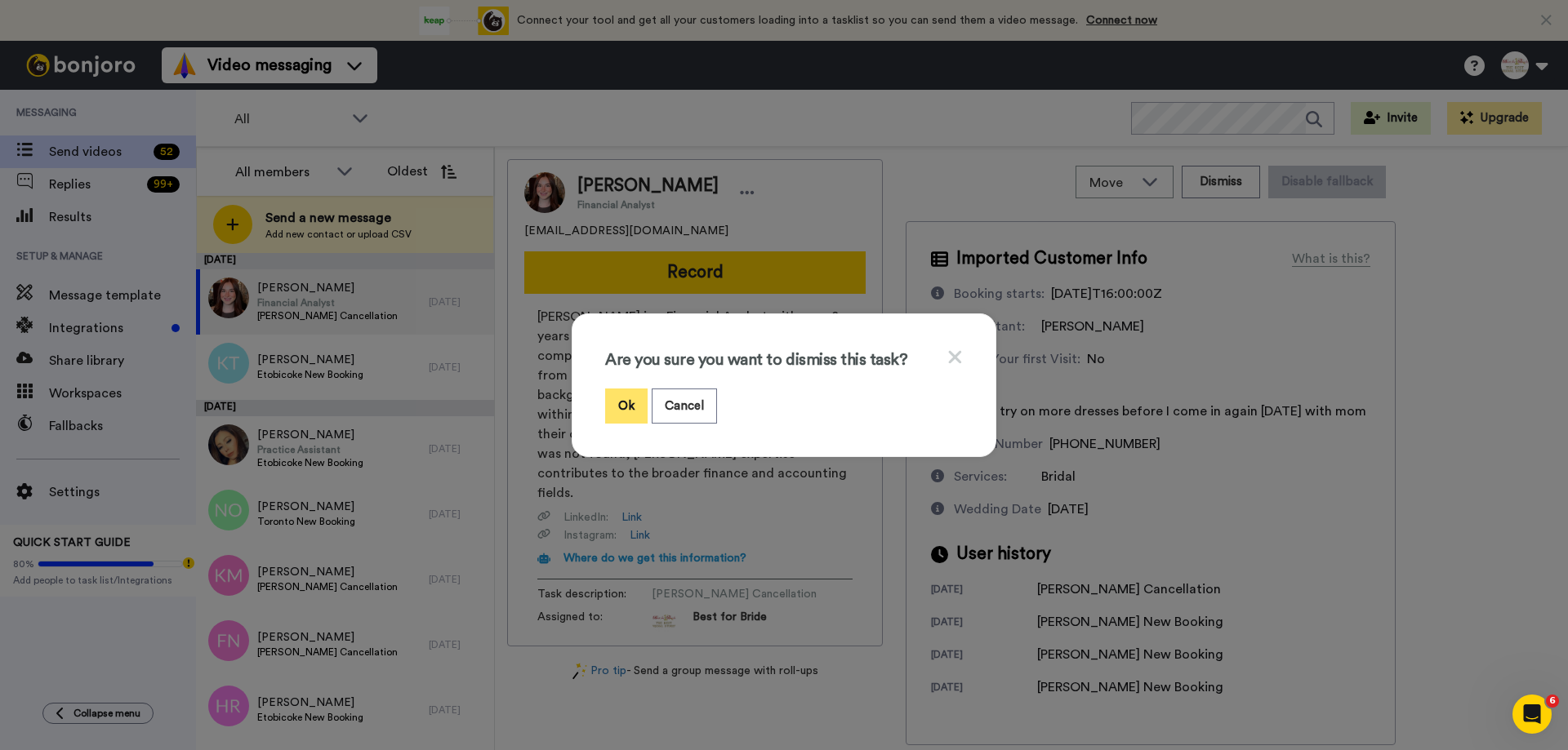
click at [619, 415] on button "Ok" at bounding box center [626, 405] width 42 height 35
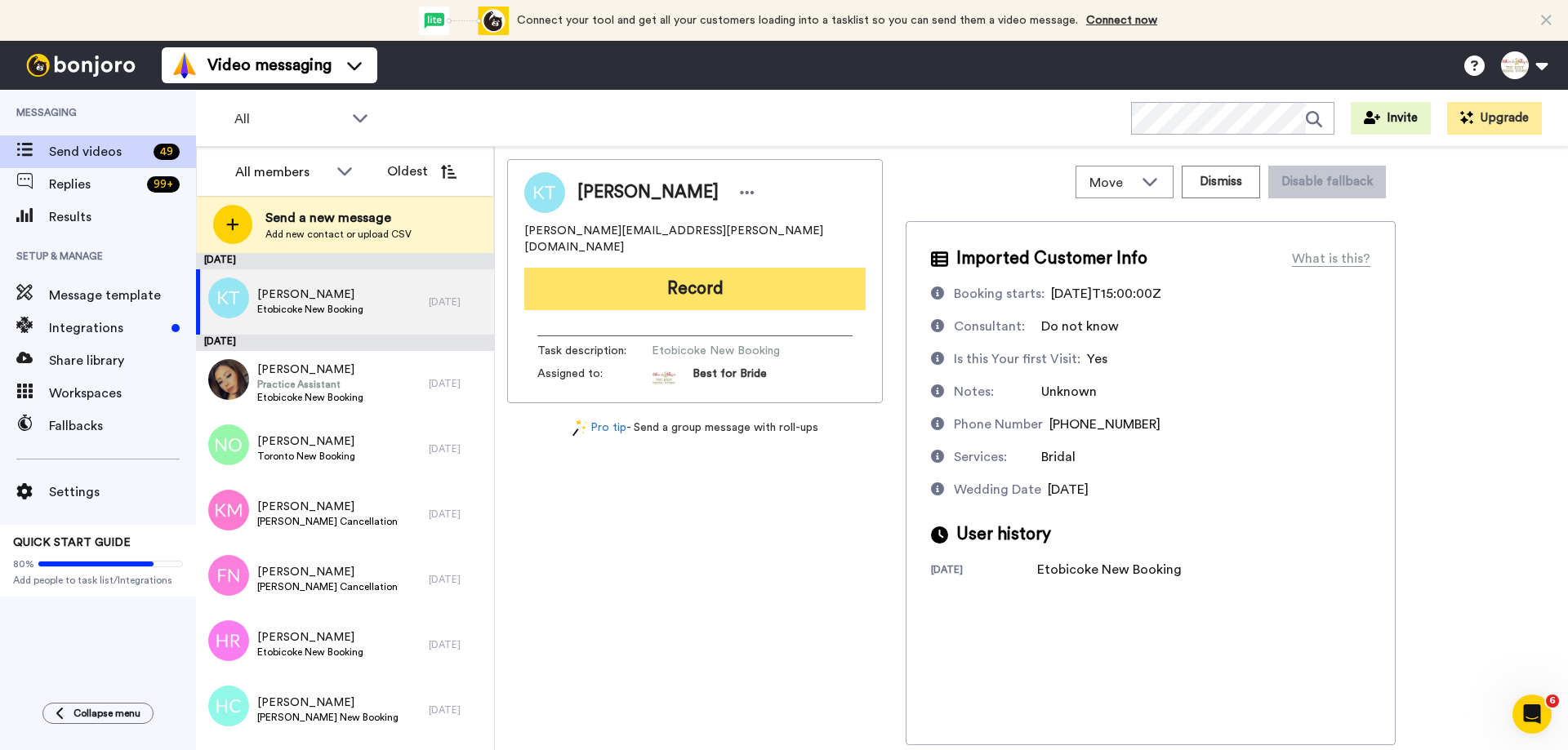
click at [684, 284] on button "Record" at bounding box center [695, 288] width 341 height 42
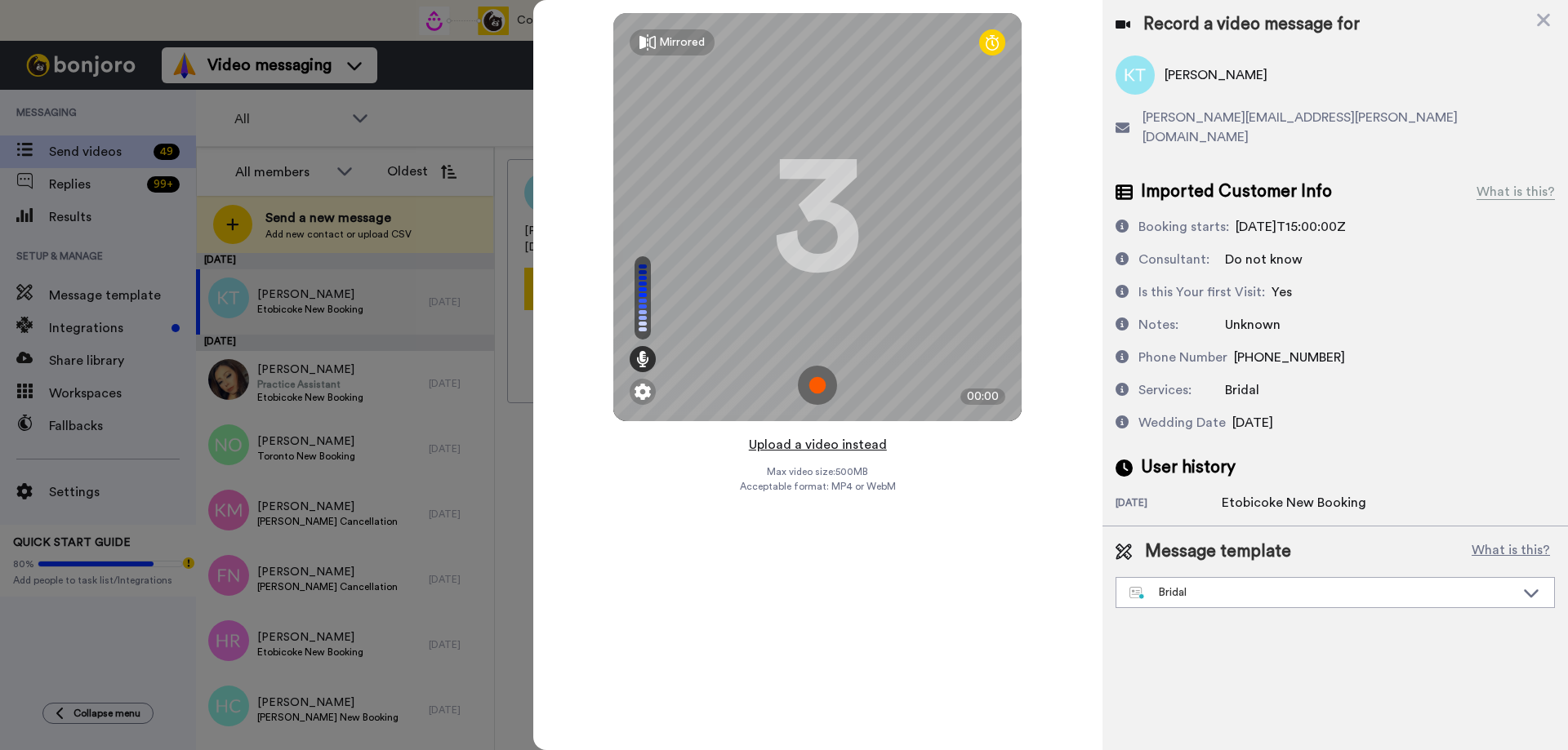
click at [817, 446] on button "Upload a video instead" at bounding box center [817, 445] width 148 height 21
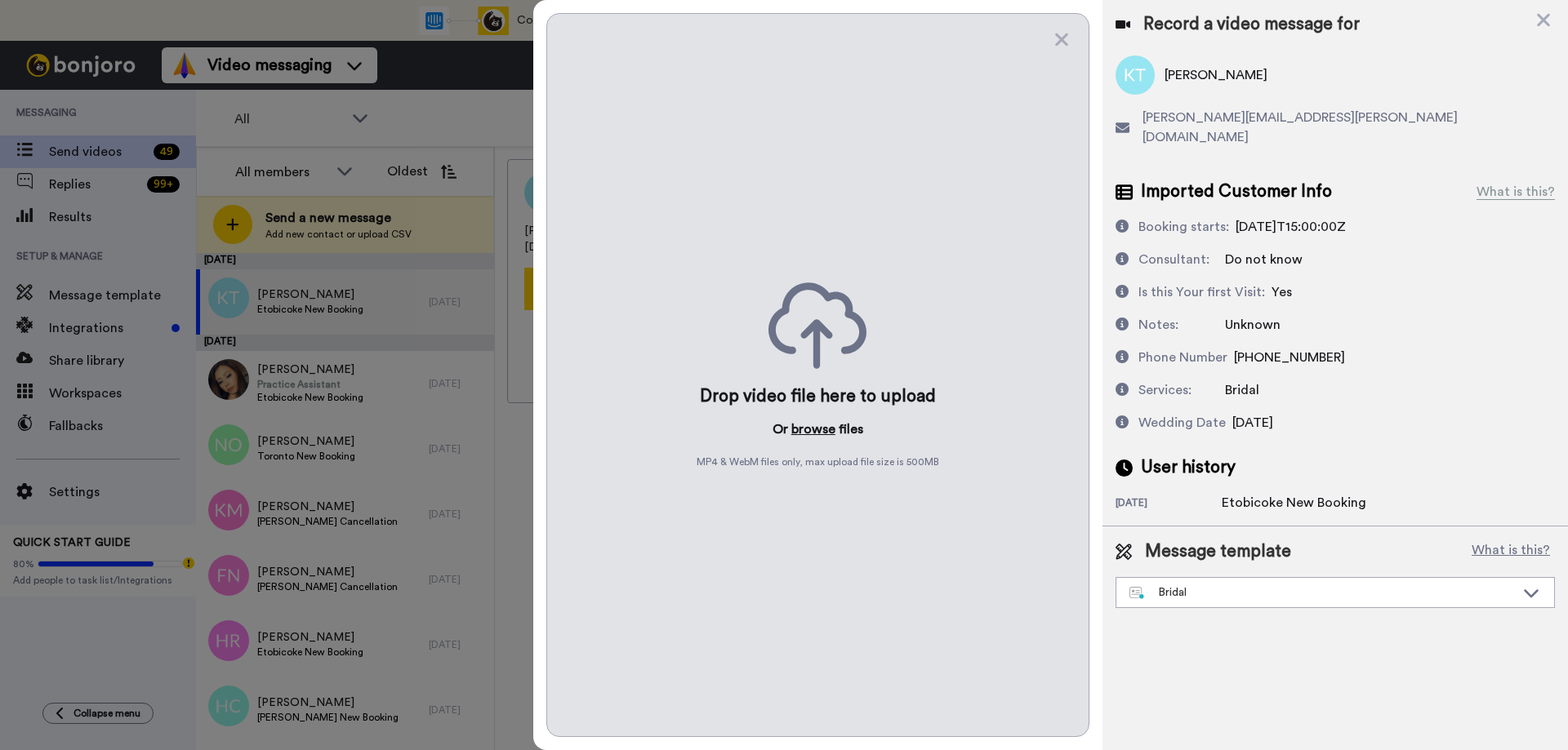
click at [814, 430] on button "browse" at bounding box center [813, 430] width 44 height 20
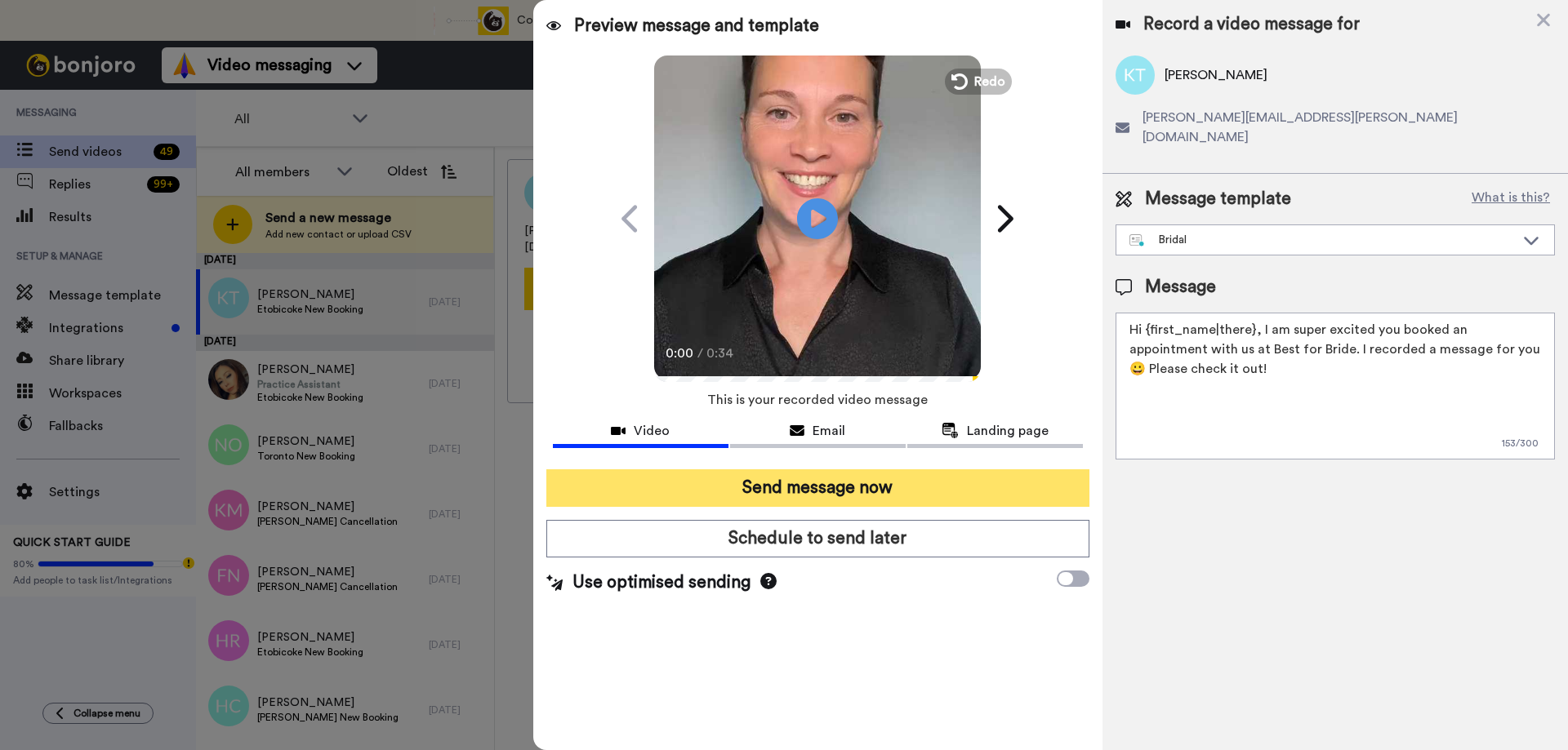
click at [762, 489] on button "Send message now" at bounding box center [817, 489] width 543 height 38
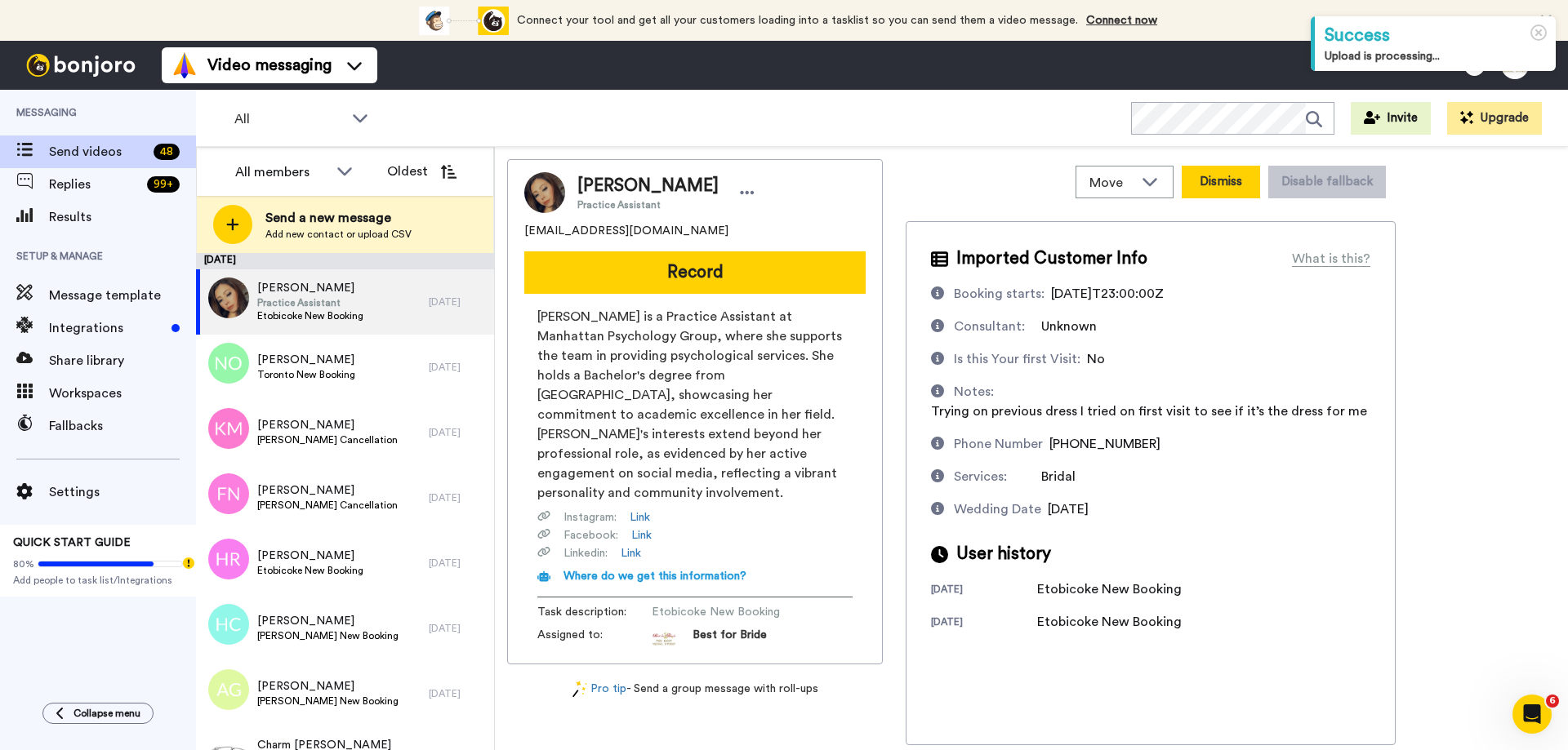
click at [1232, 184] on button "Dismiss" at bounding box center [1221, 182] width 79 height 32
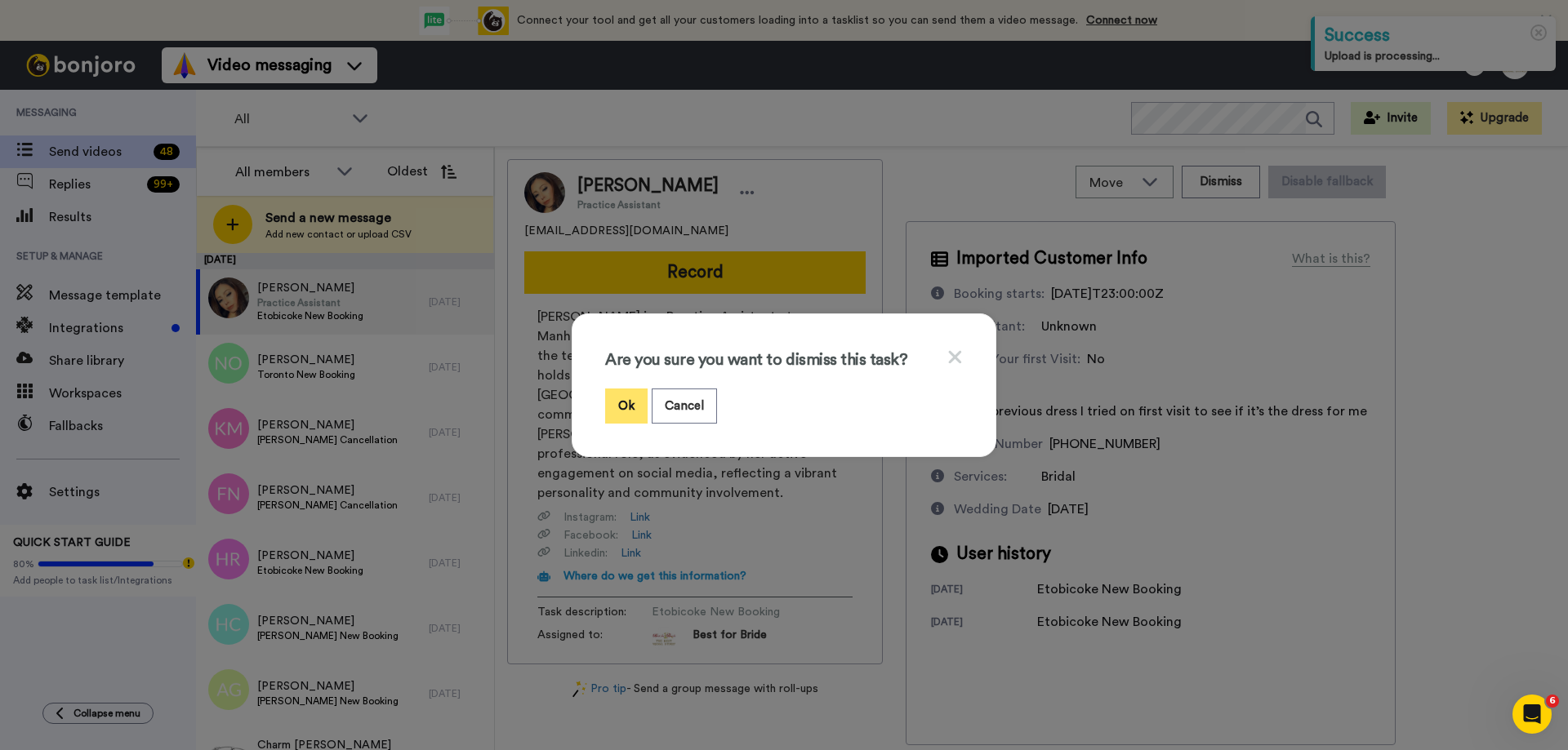
click at [625, 405] on button "Ok" at bounding box center [626, 405] width 42 height 35
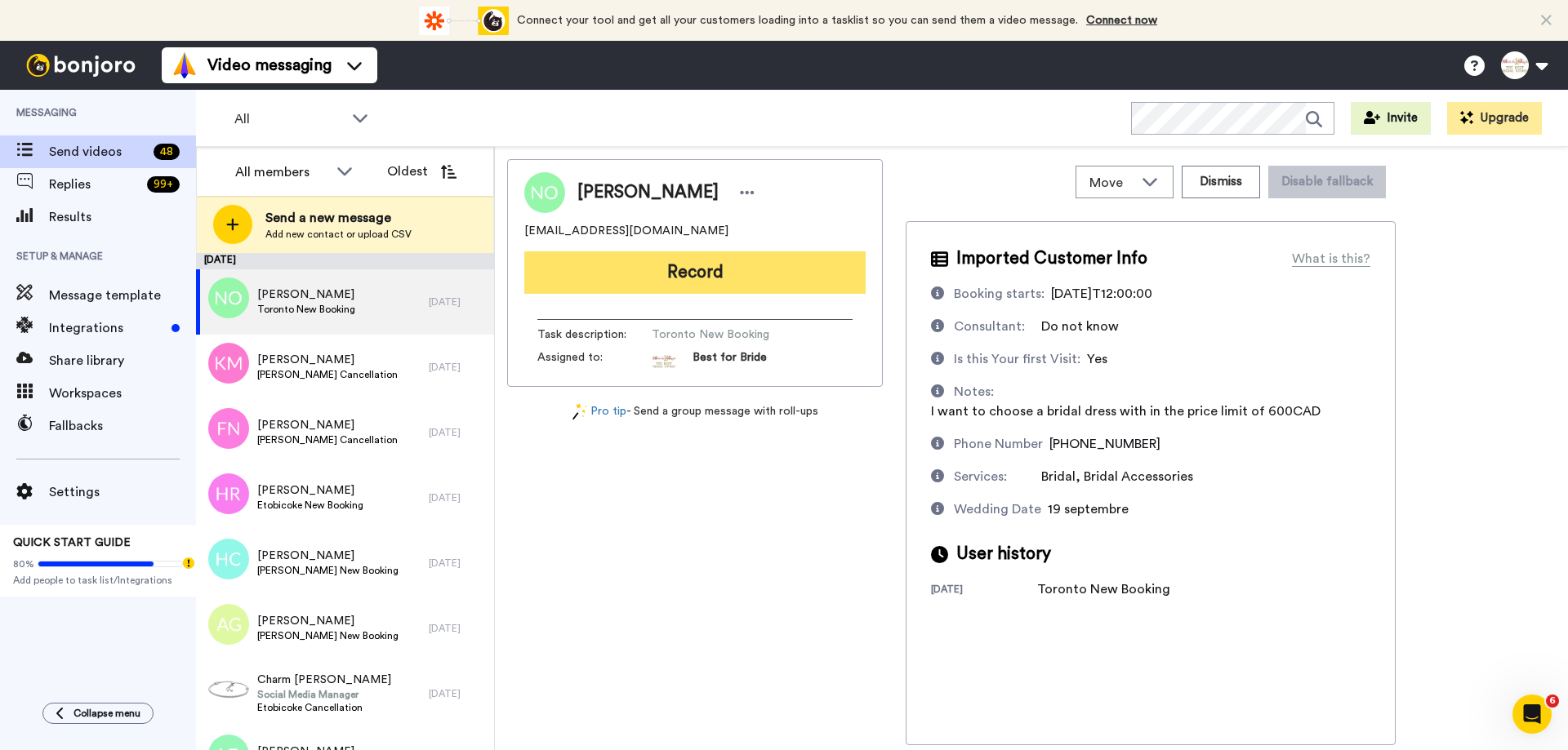
click at [705, 290] on button "Record" at bounding box center [695, 272] width 341 height 42
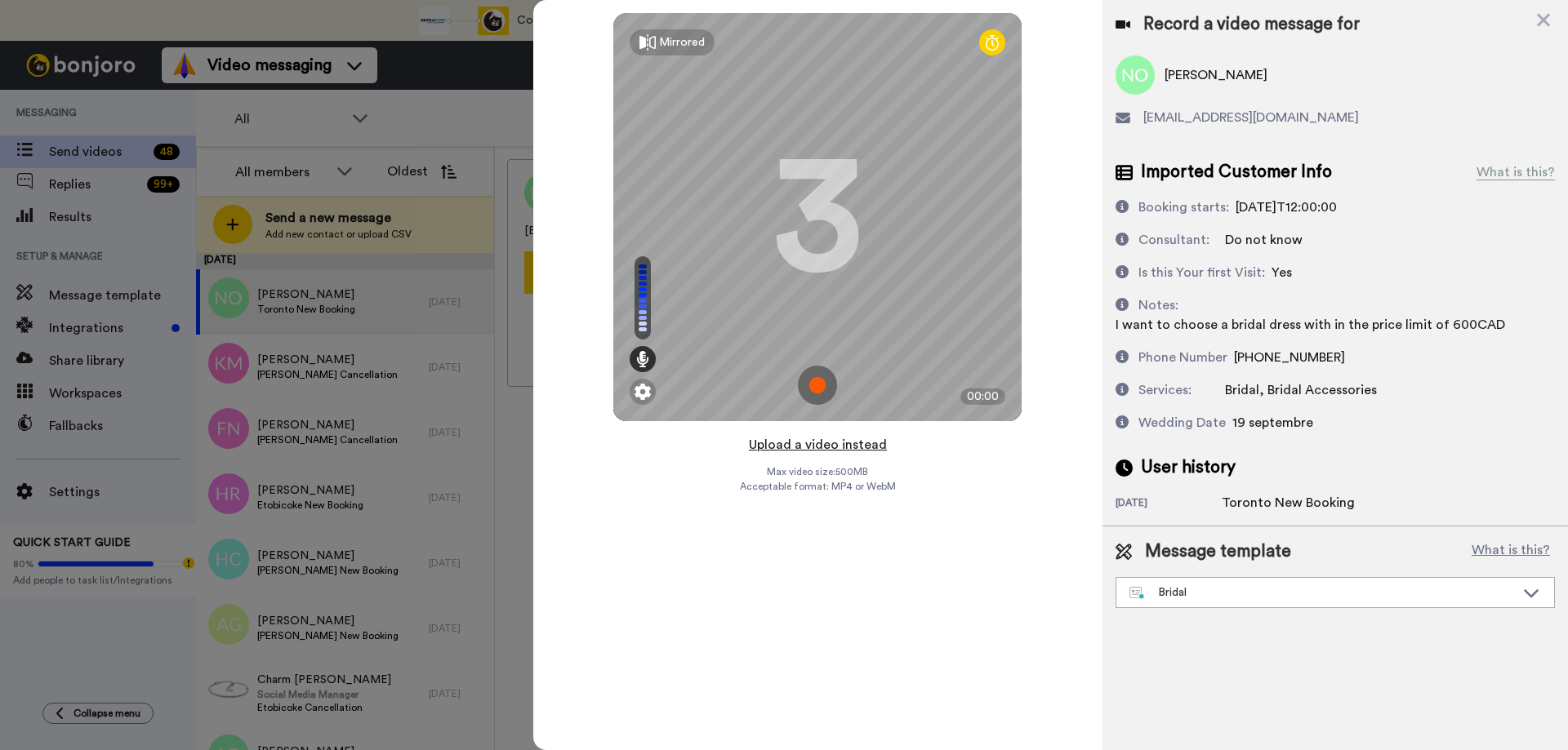
click at [821, 451] on button "Upload a video instead" at bounding box center [817, 445] width 148 height 21
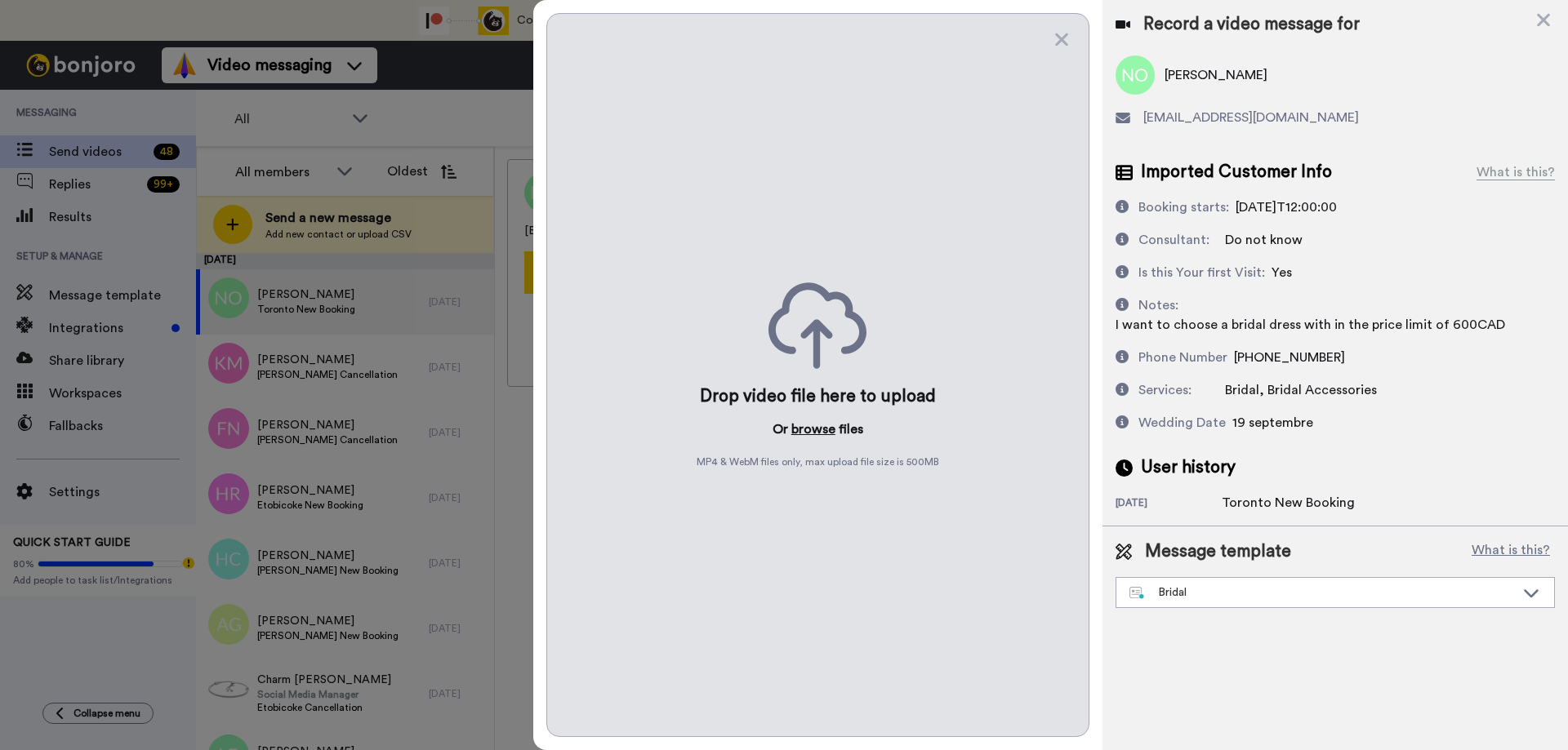
click at [813, 432] on button "browse" at bounding box center [813, 430] width 44 height 20
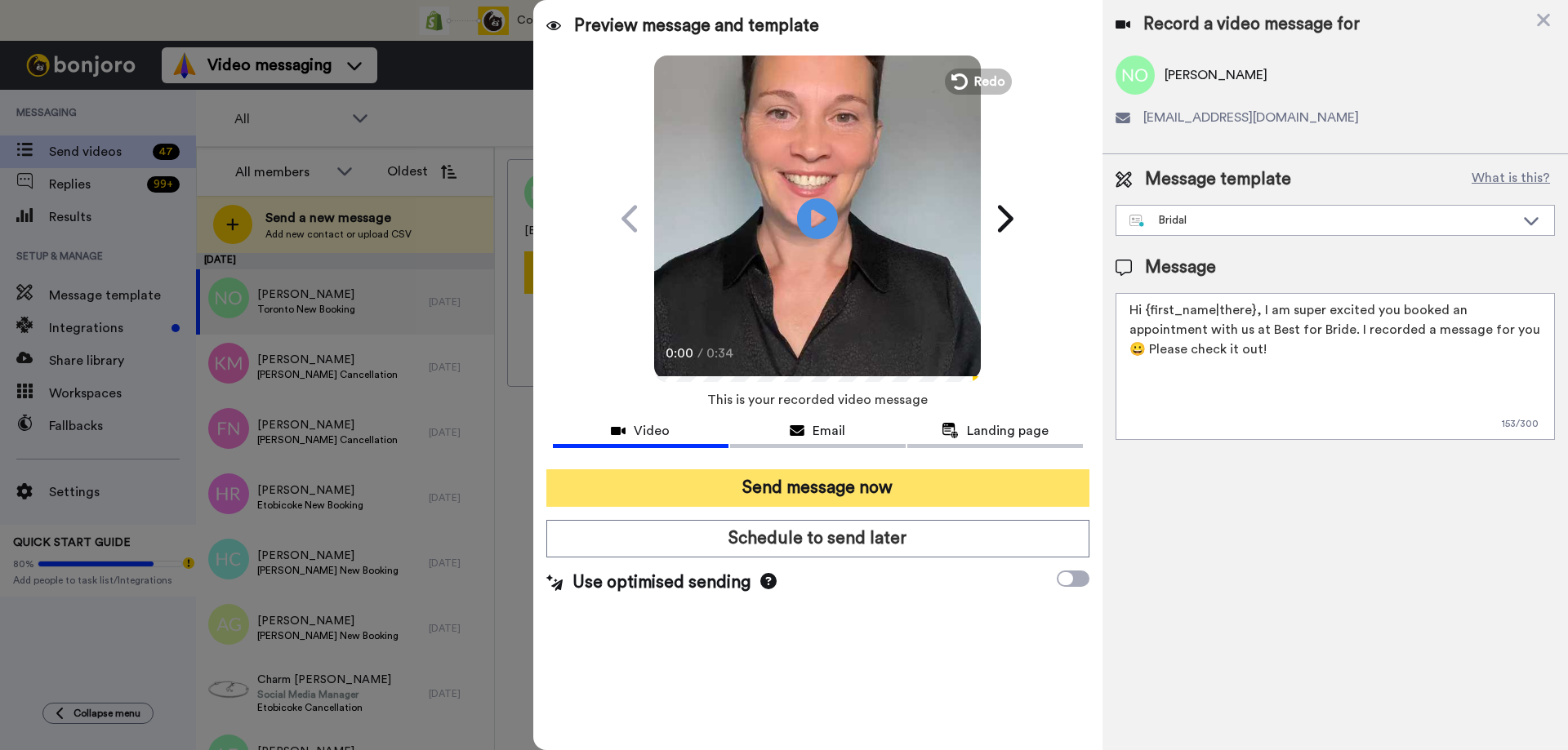
click at [834, 488] on button "Send message now" at bounding box center [817, 489] width 543 height 38
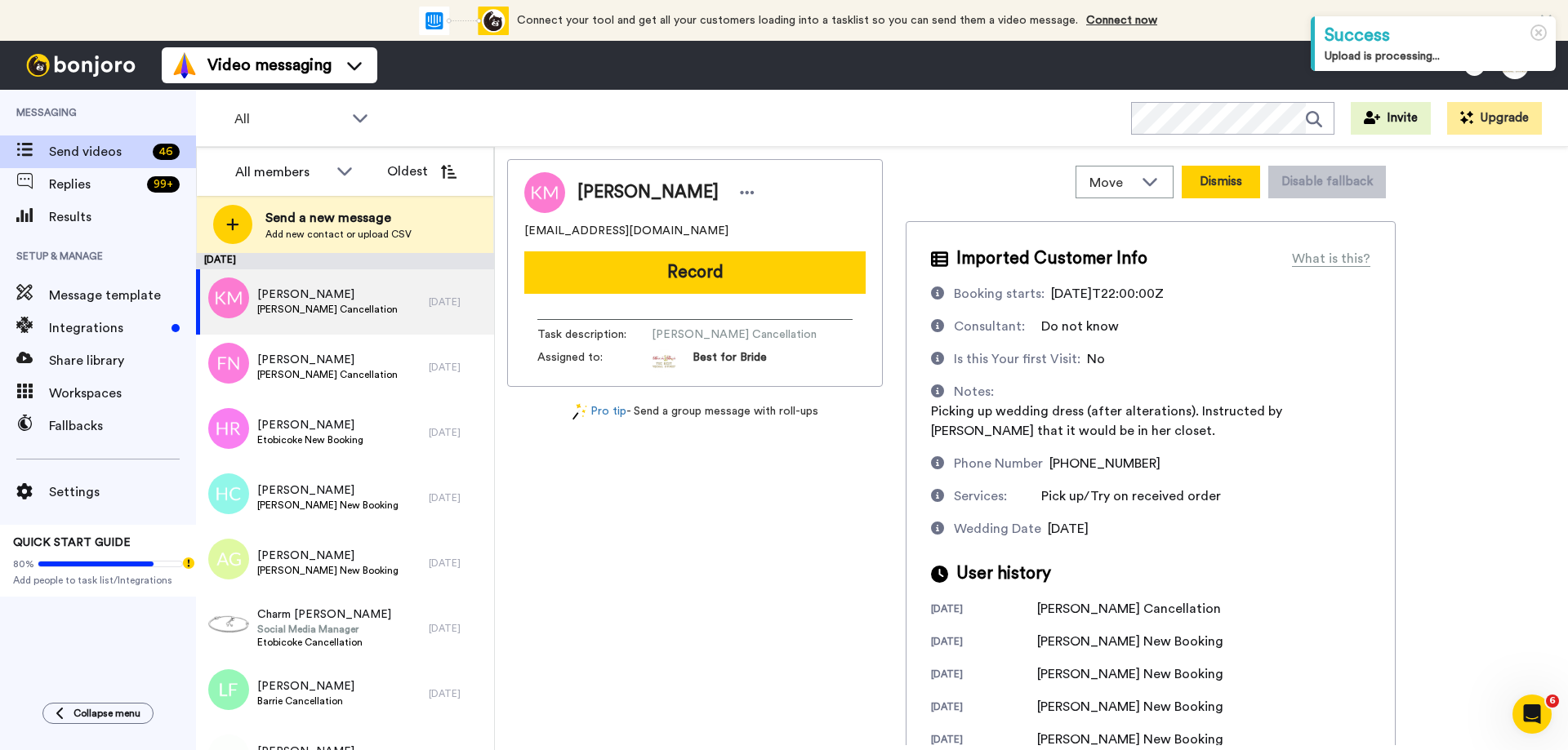
click at [1215, 184] on button "Dismiss" at bounding box center [1221, 182] width 79 height 32
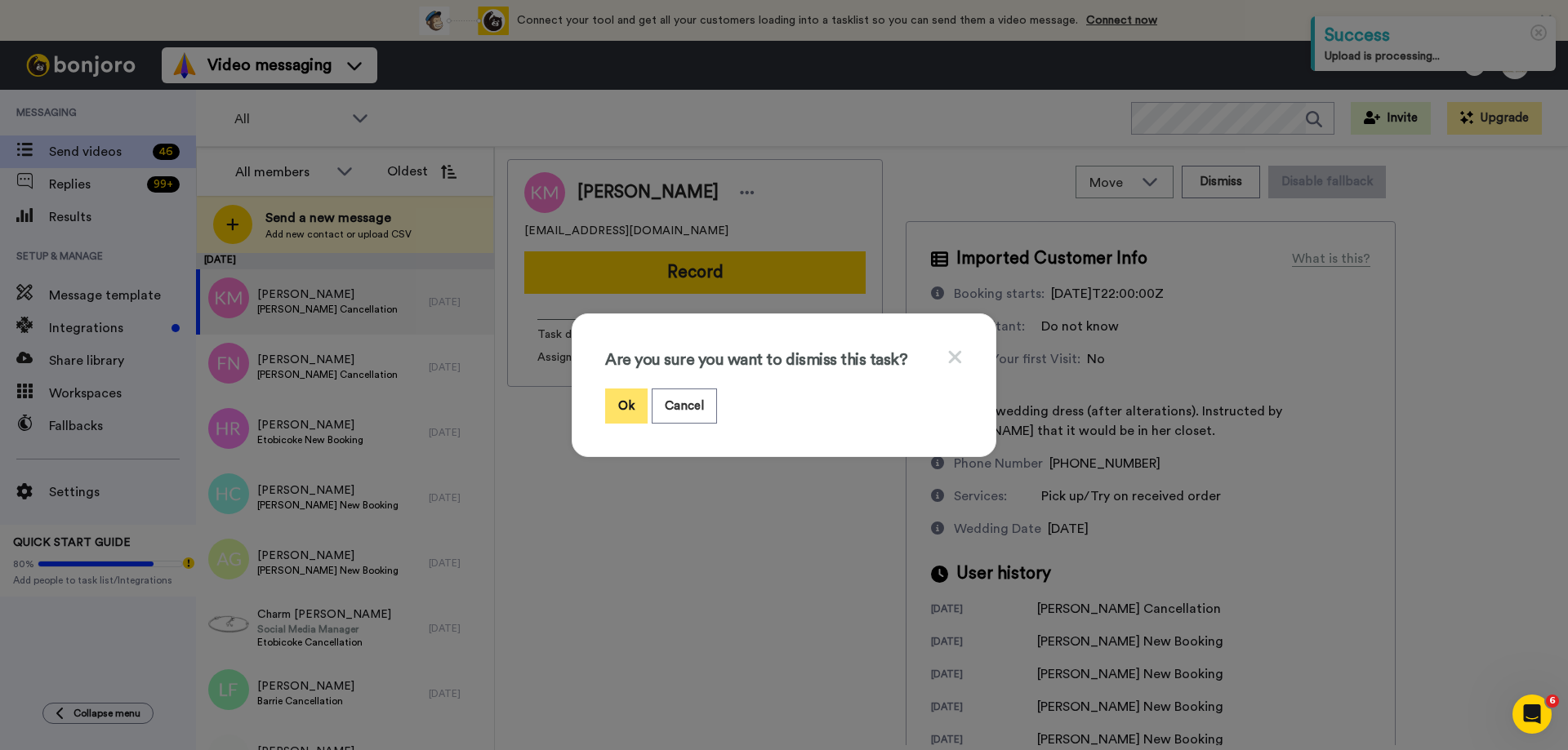
click at [631, 411] on button "Ok" at bounding box center [626, 405] width 42 height 35
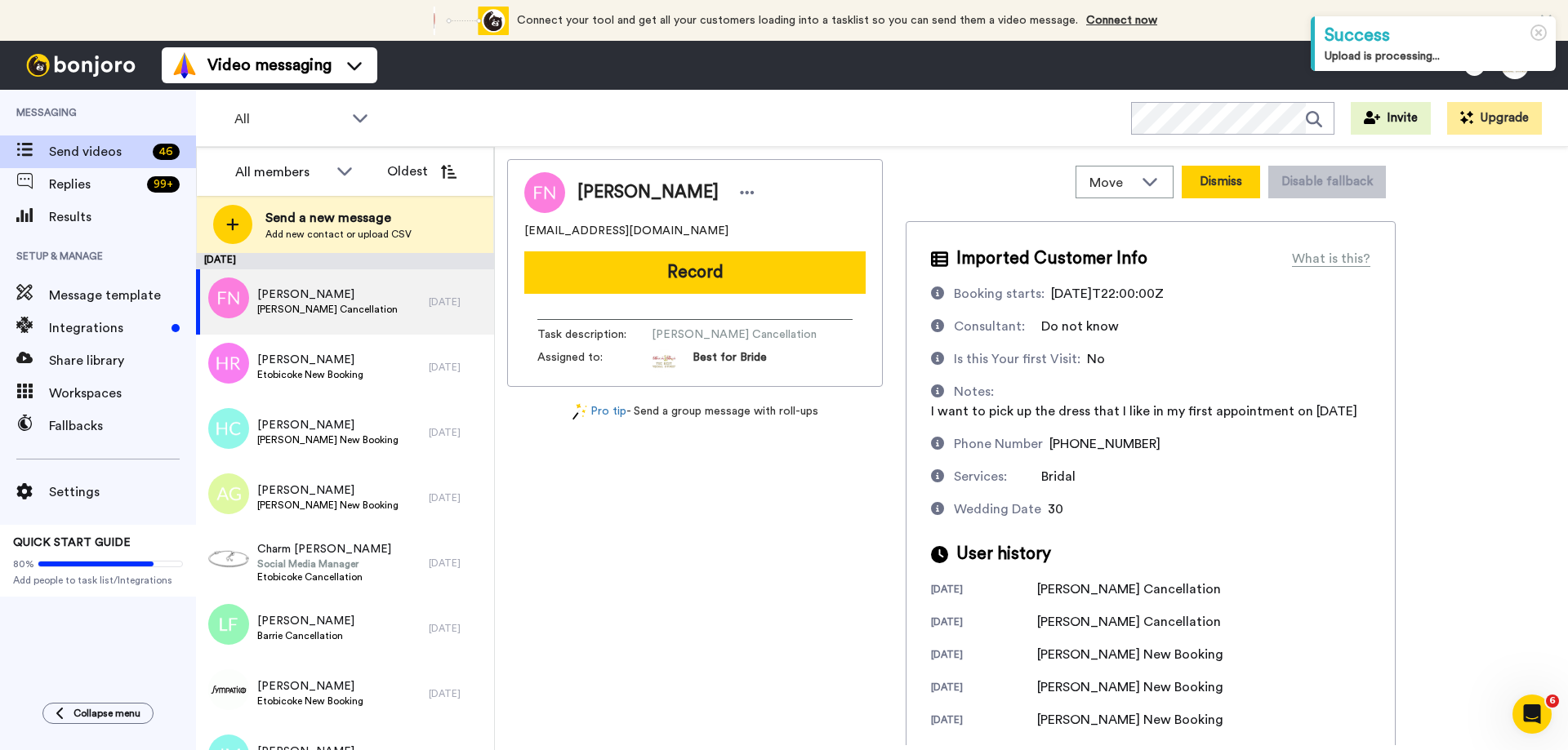
click at [1232, 191] on button "Dismiss" at bounding box center [1221, 182] width 79 height 32
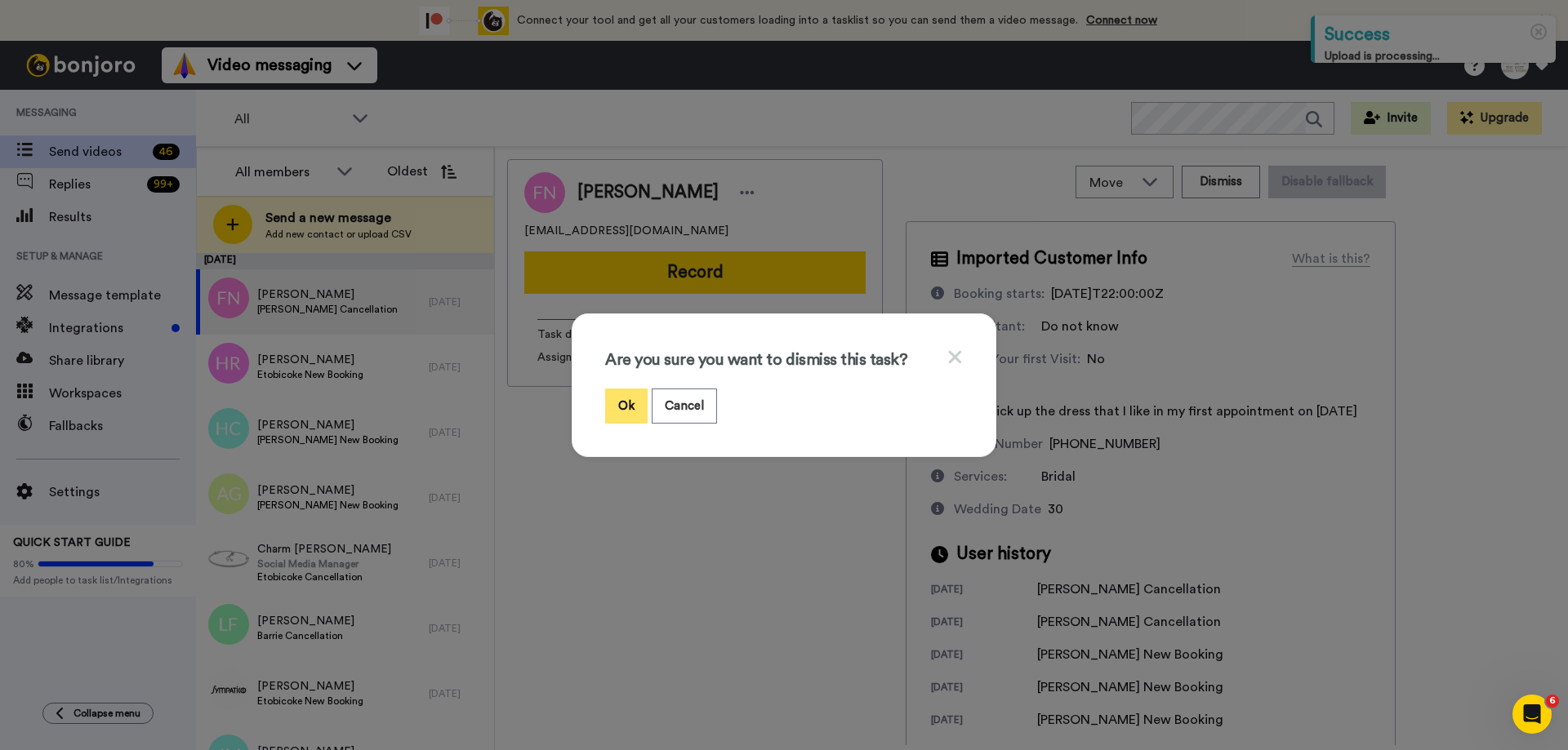
click at [628, 408] on button "Ok" at bounding box center [626, 405] width 42 height 35
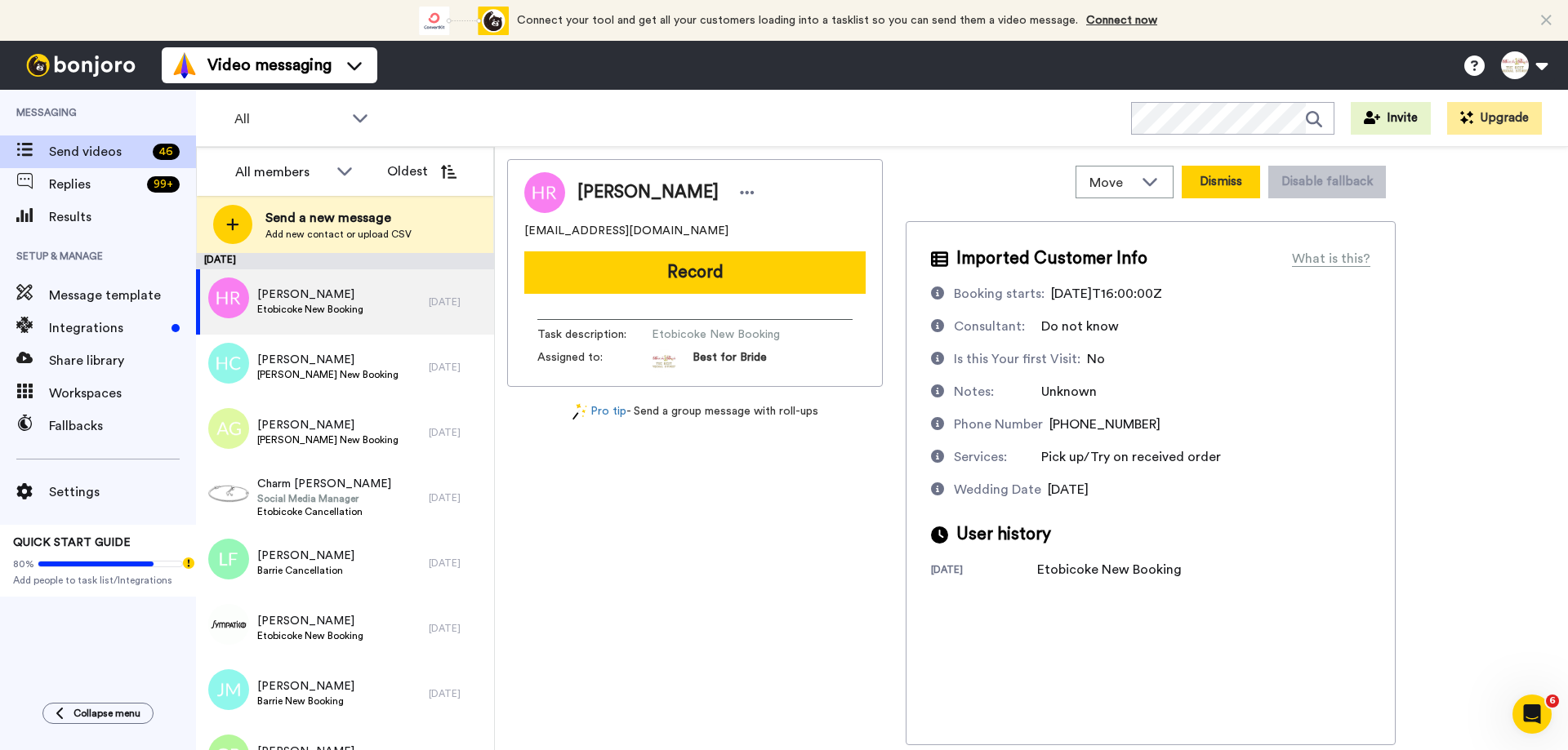
click at [1205, 183] on button "Dismiss" at bounding box center [1221, 182] width 79 height 32
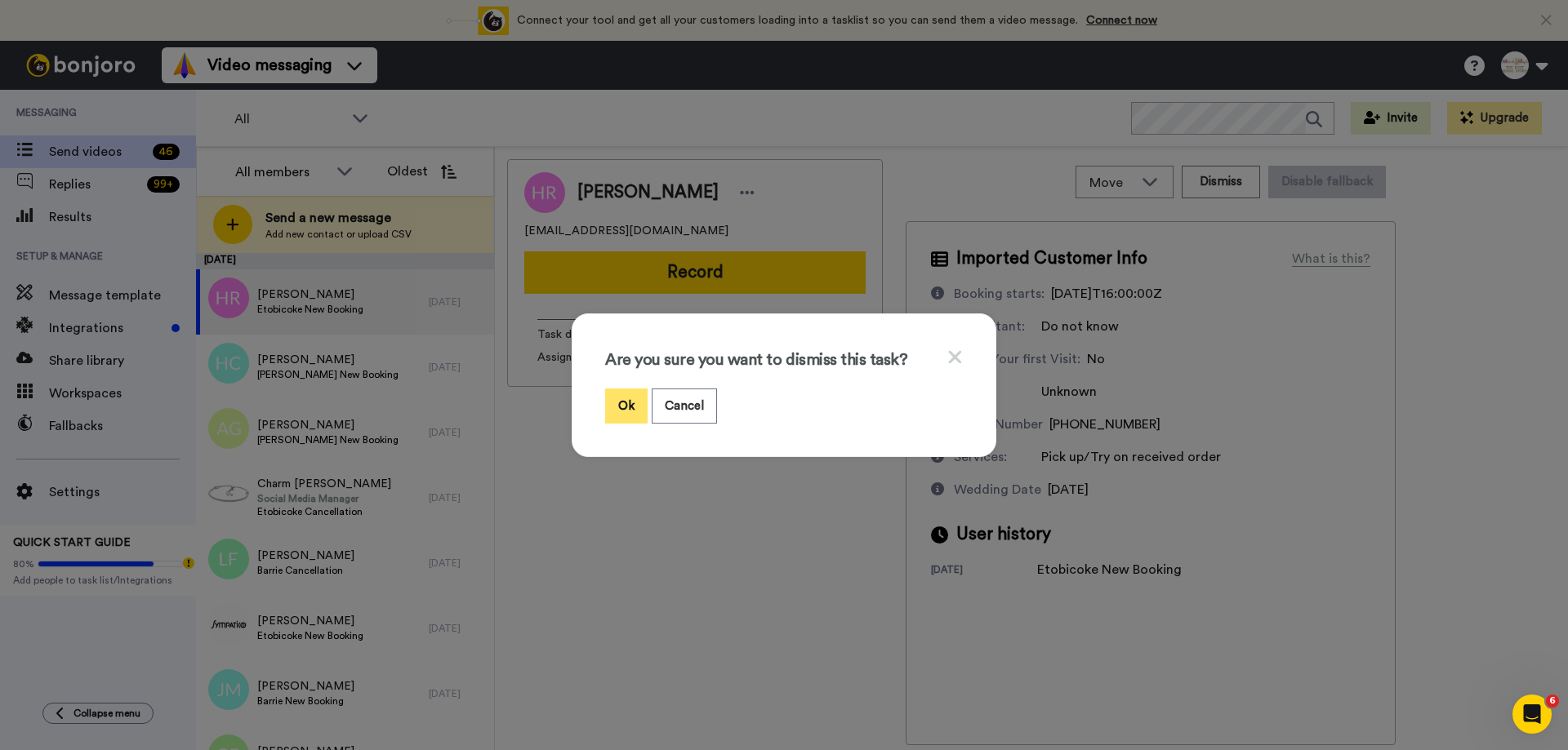
click at [618, 407] on button "Ok" at bounding box center [626, 405] width 42 height 35
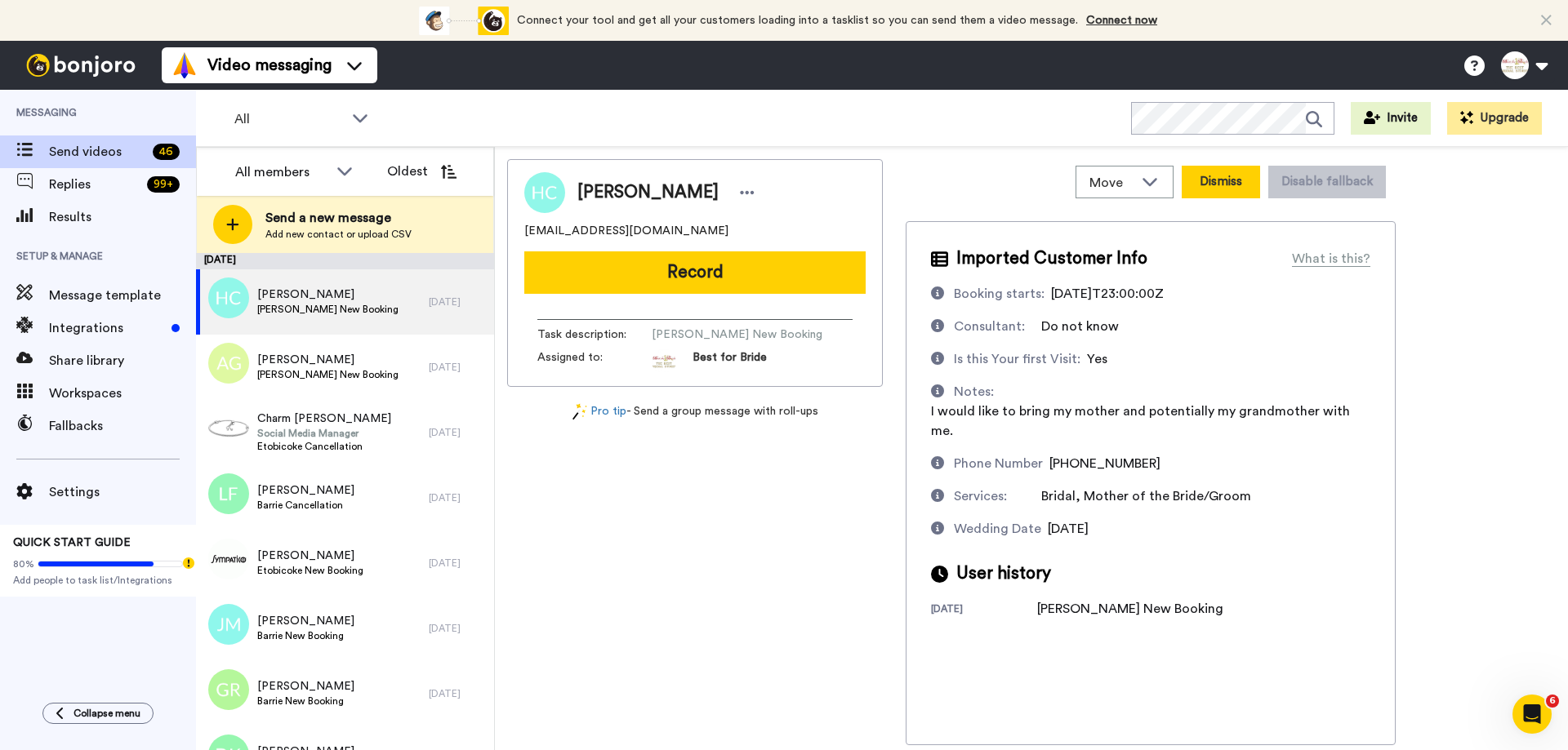
click at [1221, 183] on button "Dismiss" at bounding box center [1221, 182] width 79 height 32
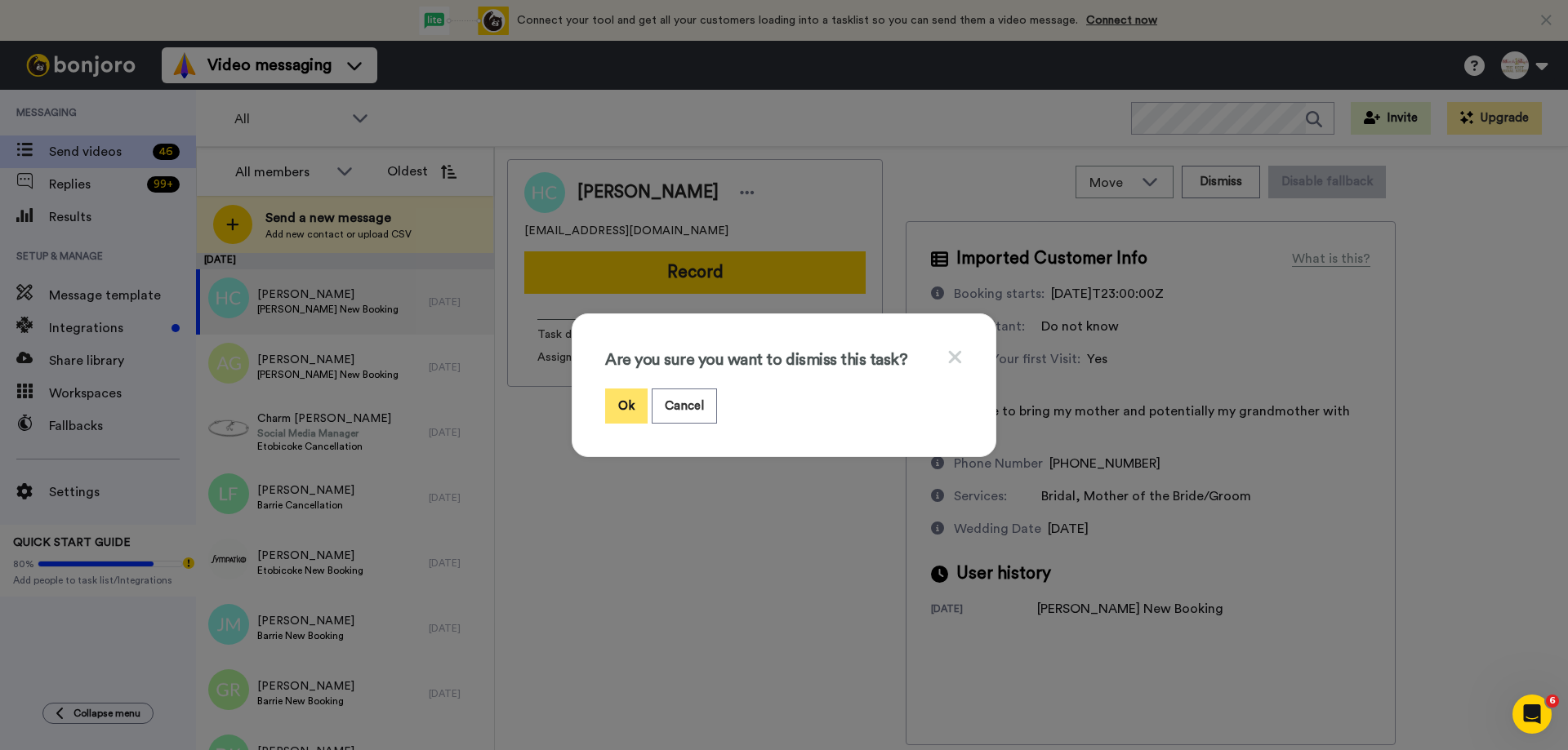
click at [627, 408] on button "Ok" at bounding box center [626, 405] width 42 height 35
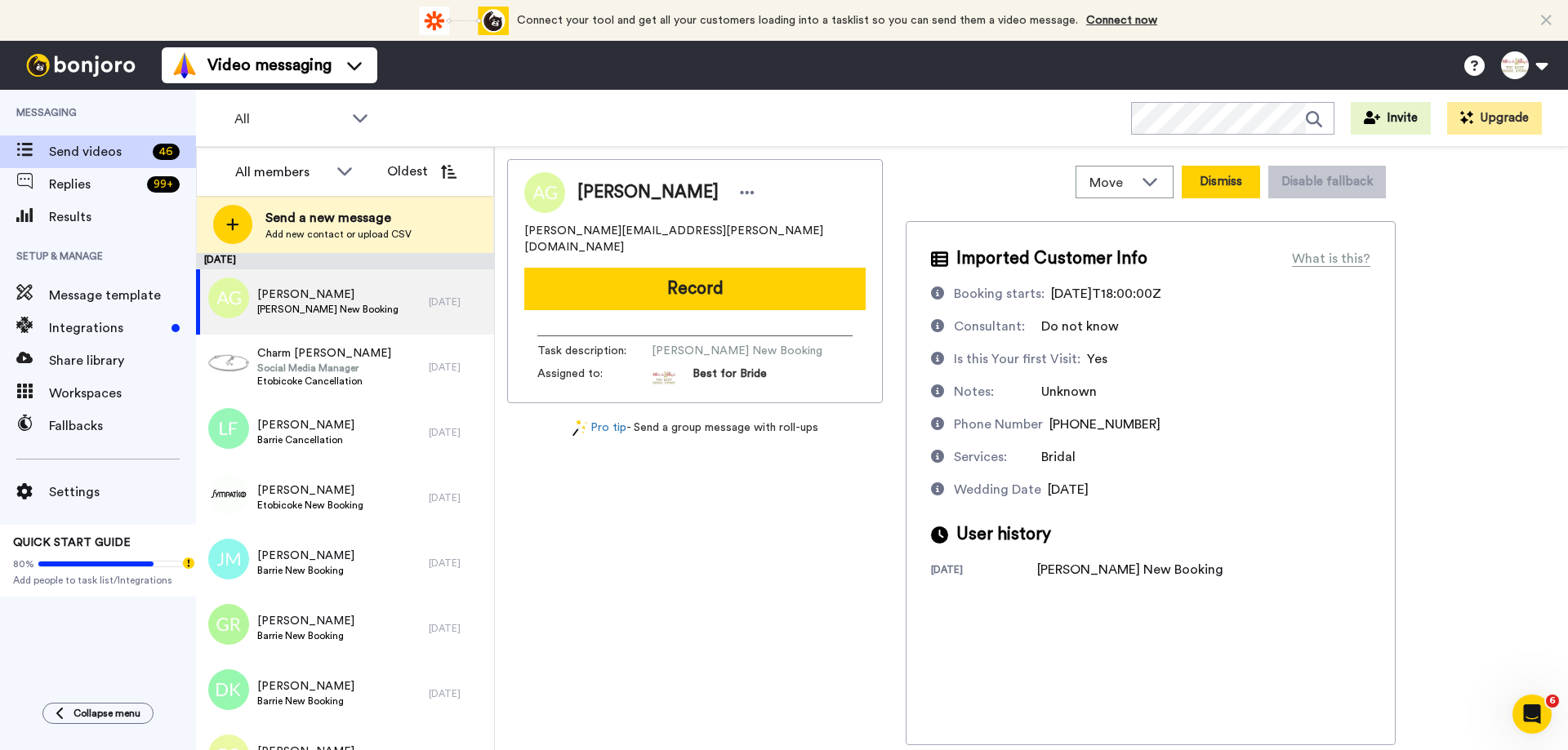
click at [1236, 189] on button "Dismiss" at bounding box center [1221, 182] width 79 height 32
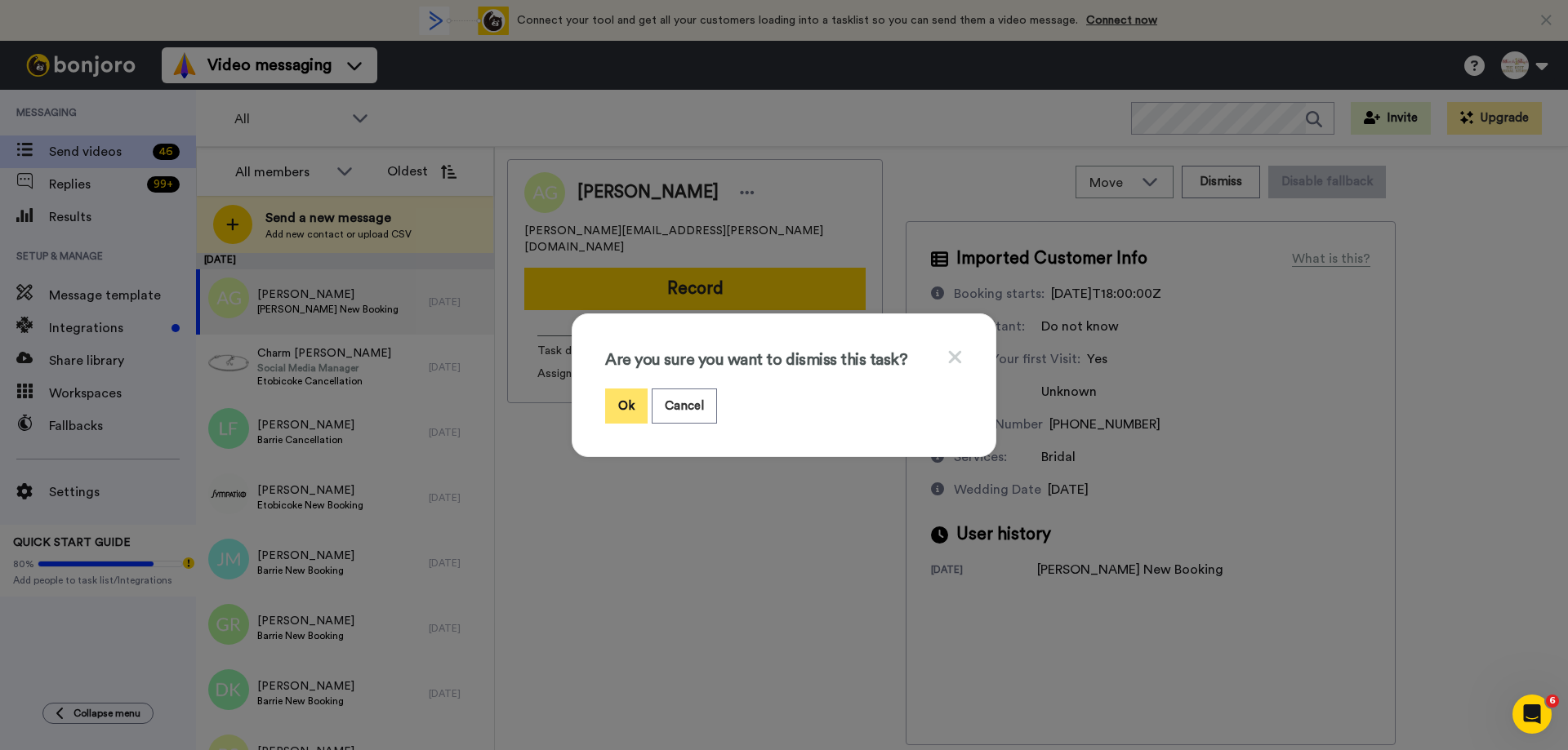
click at [628, 414] on button "Ok" at bounding box center [626, 405] width 42 height 35
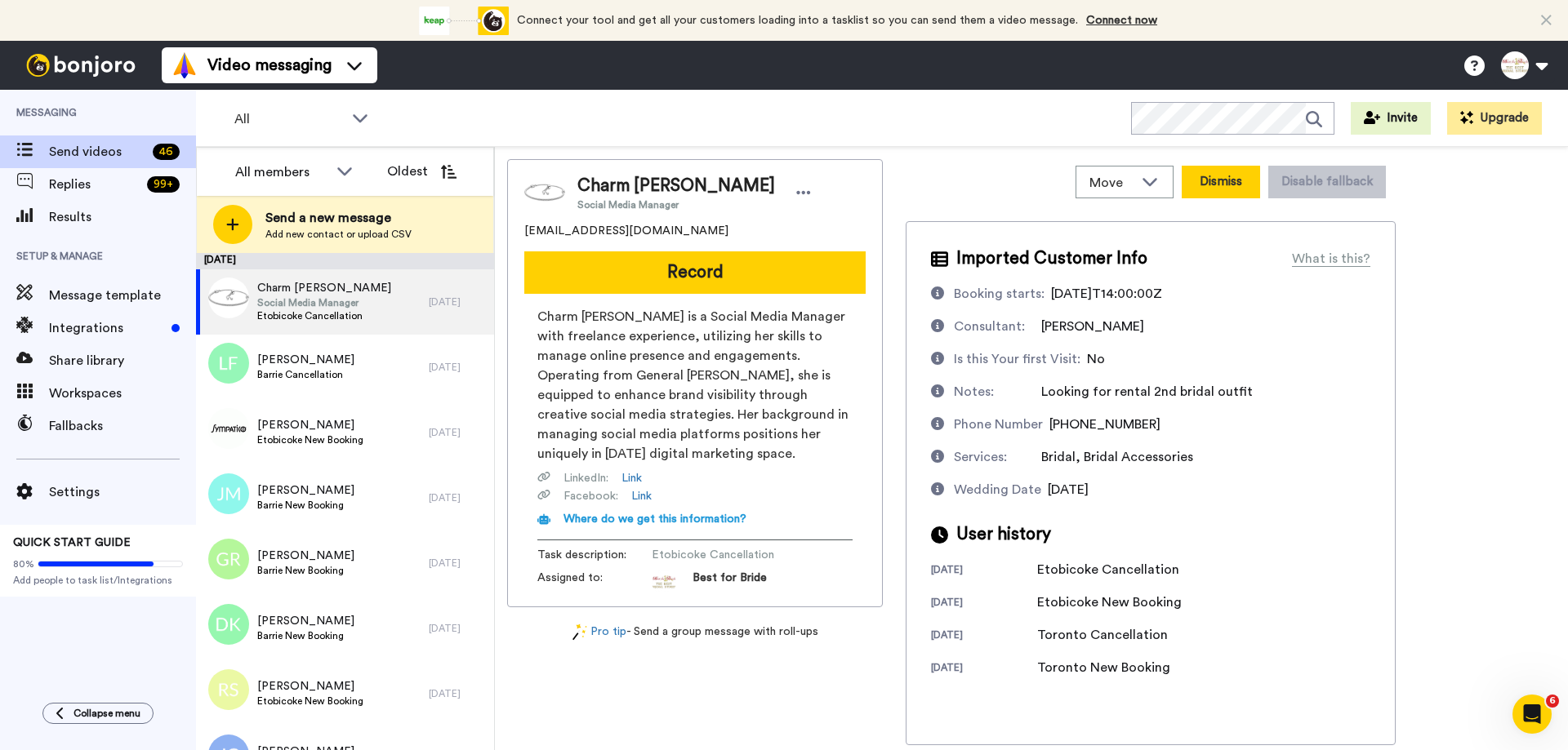
click at [1242, 187] on button "Dismiss" at bounding box center [1221, 182] width 79 height 32
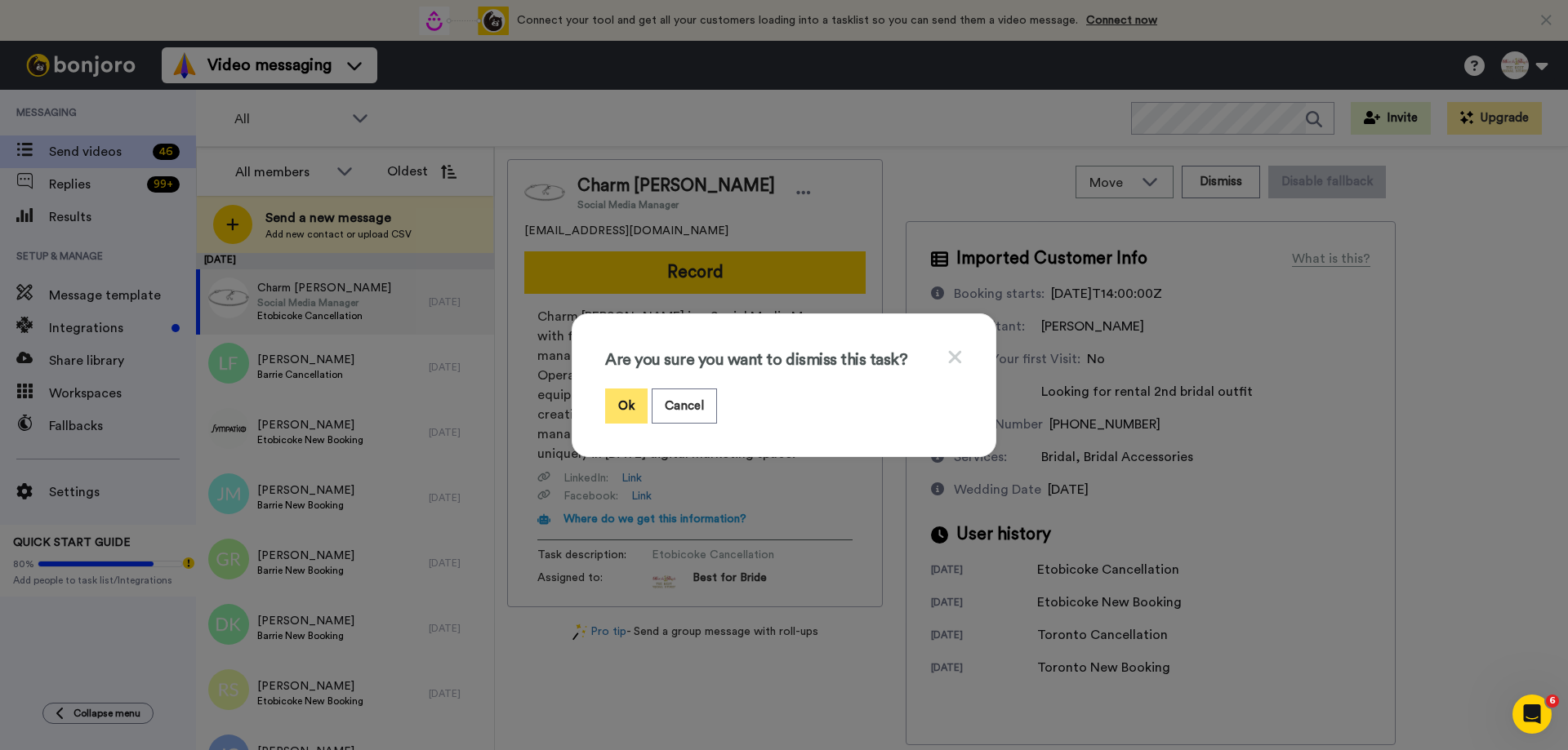
click at [631, 413] on button "Ok" at bounding box center [626, 405] width 42 height 35
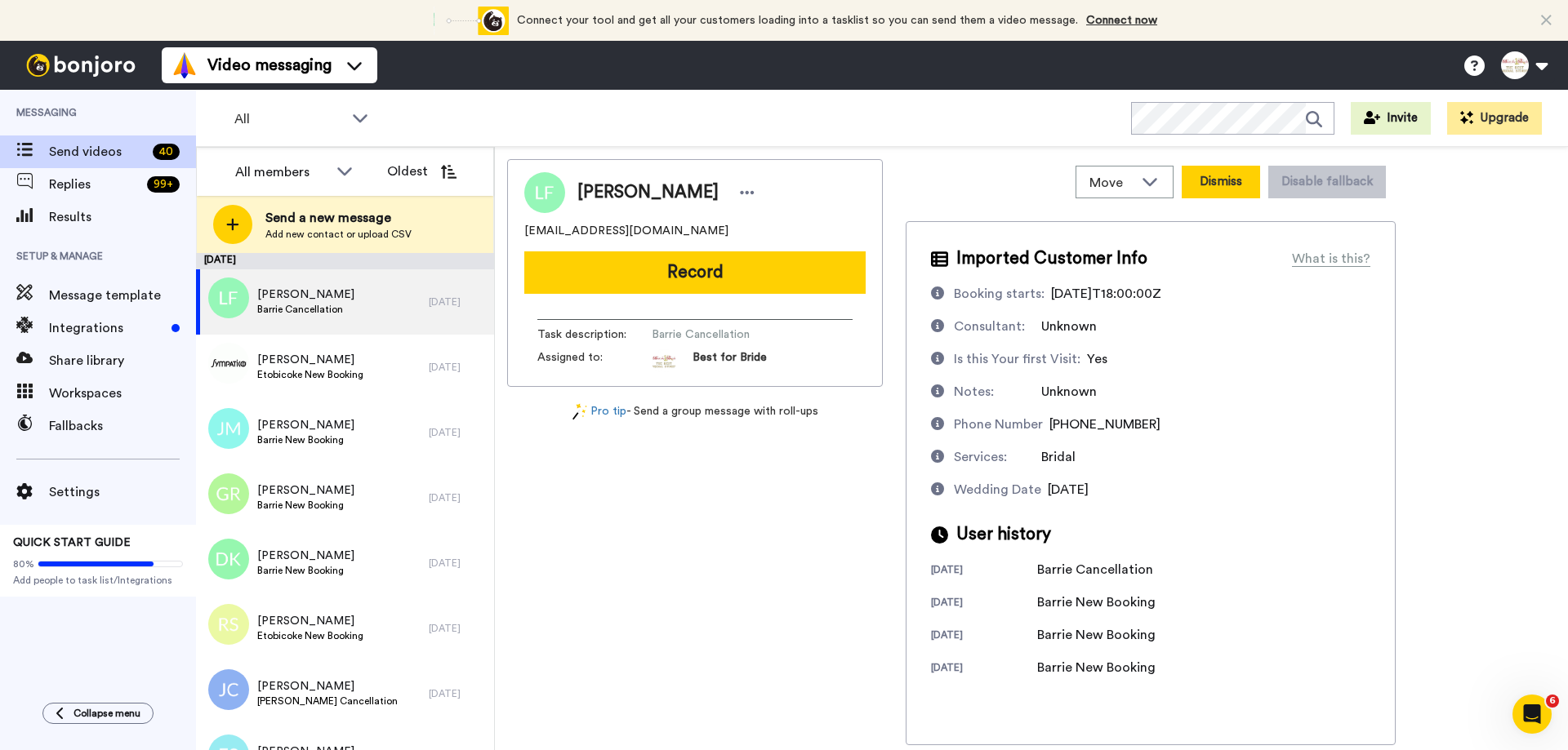
click at [1213, 191] on button "Dismiss" at bounding box center [1221, 182] width 79 height 32
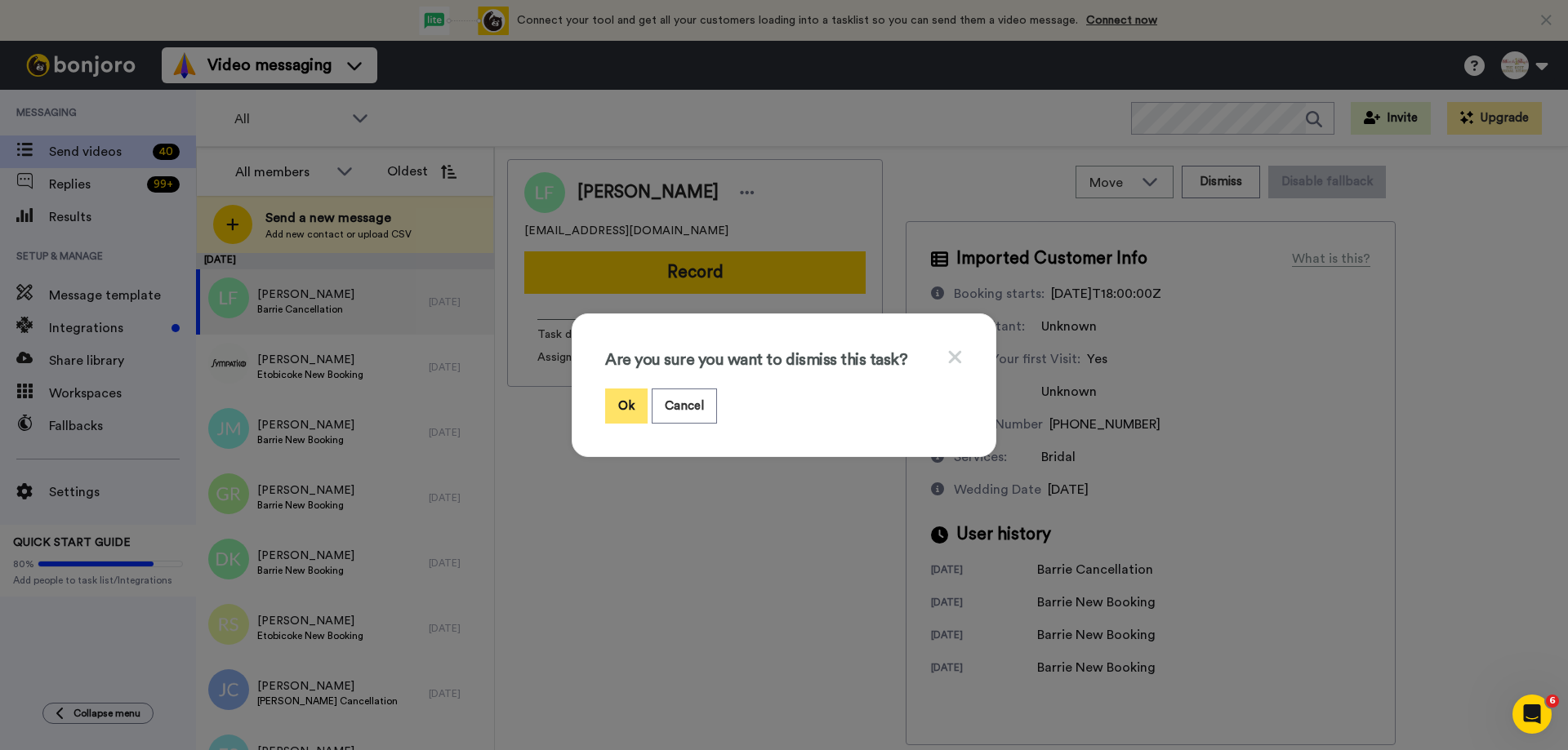
click at [630, 415] on button "Ok" at bounding box center [626, 405] width 42 height 35
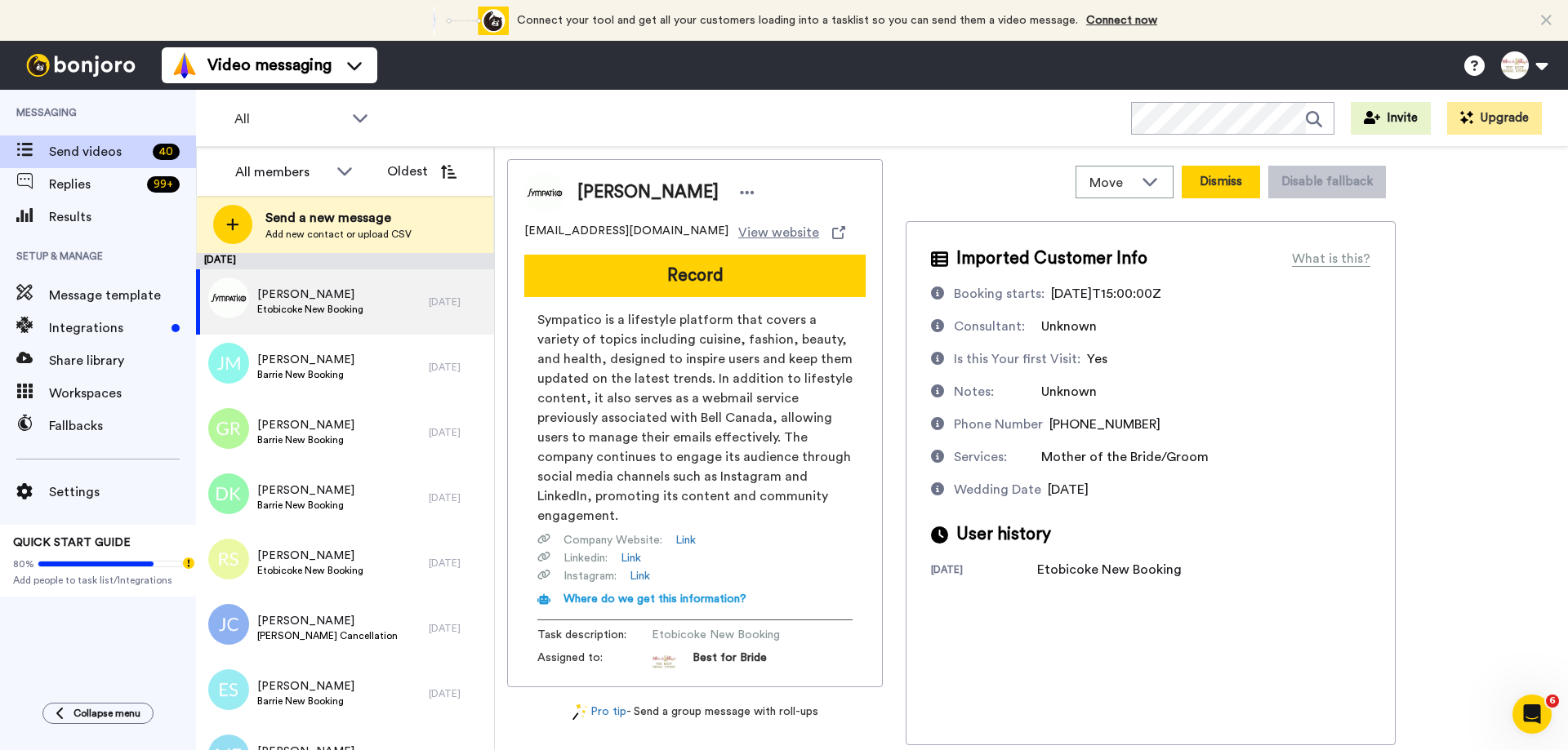
click at [1217, 182] on button "Dismiss" at bounding box center [1221, 182] width 79 height 32
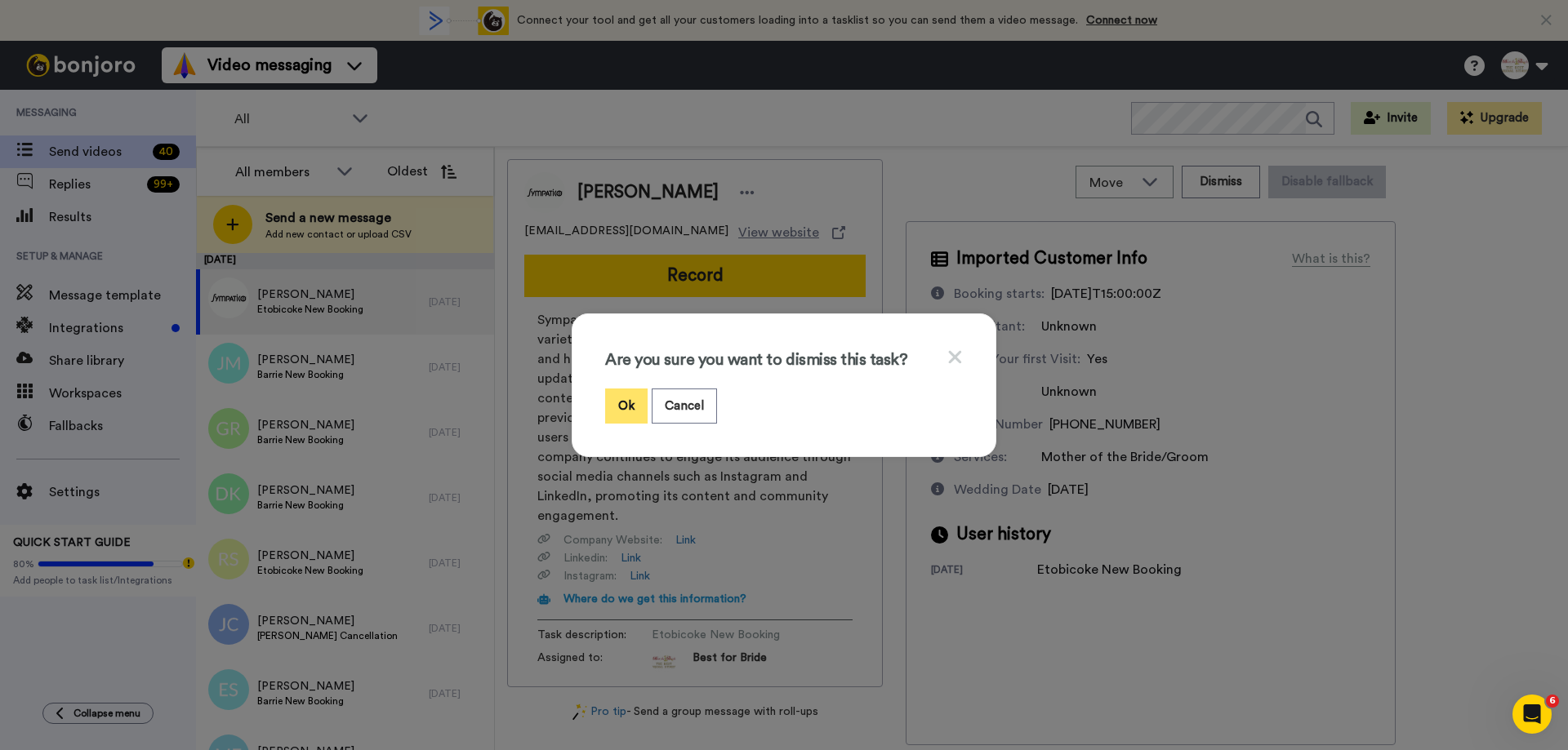
click at [614, 396] on button "Ok" at bounding box center [626, 405] width 42 height 35
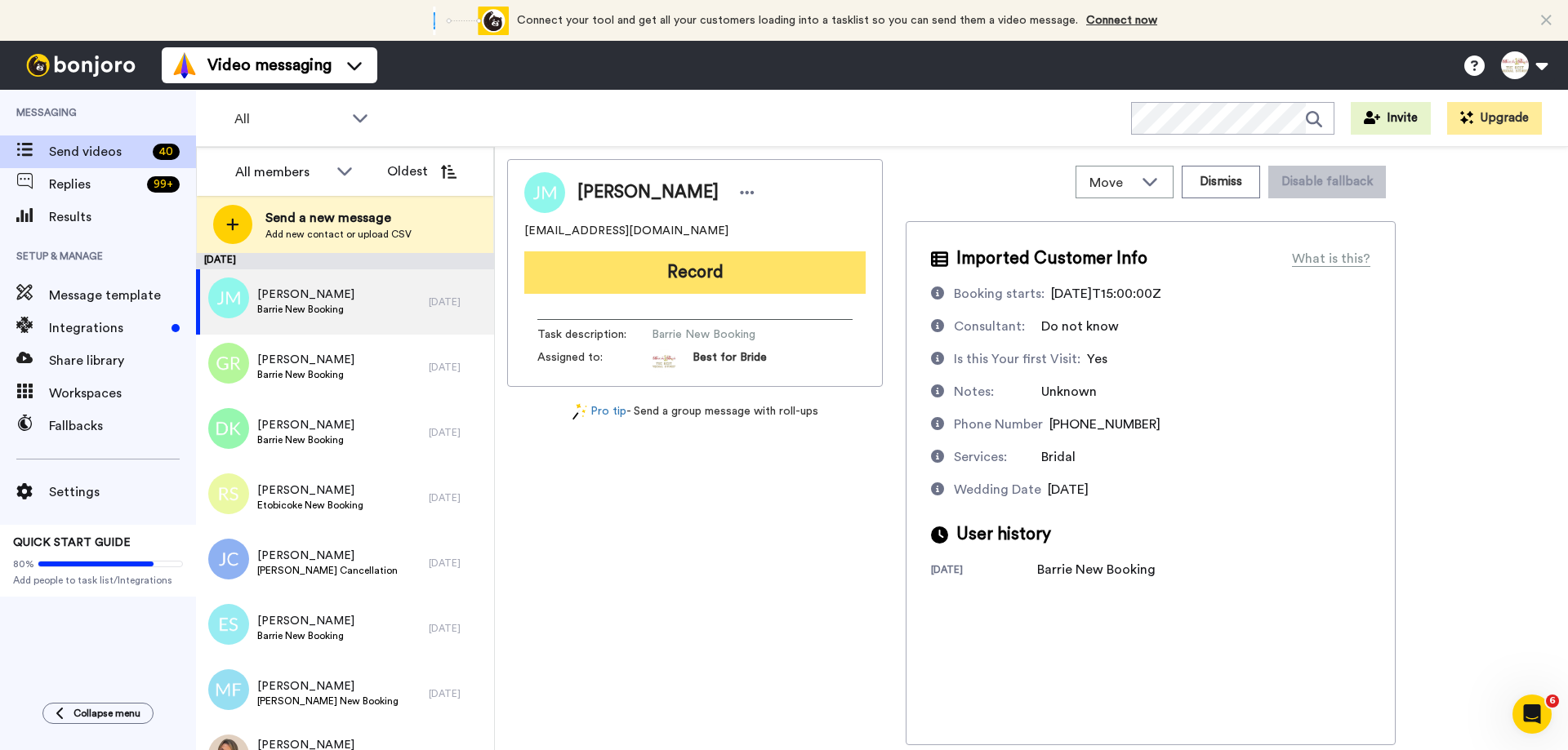
click at [699, 282] on button "Record" at bounding box center [695, 272] width 341 height 42
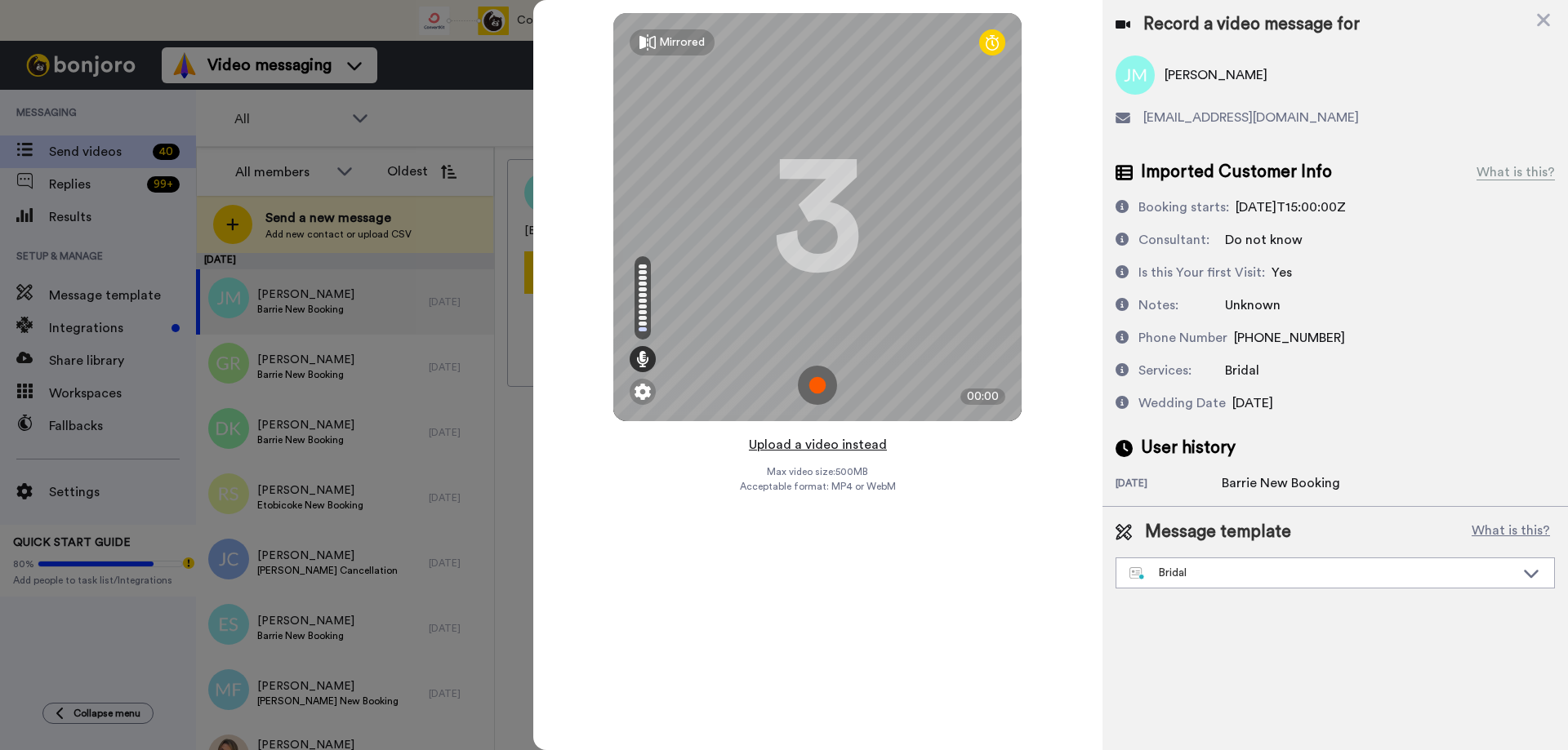
click at [814, 448] on button "Upload a video instead" at bounding box center [817, 445] width 148 height 21
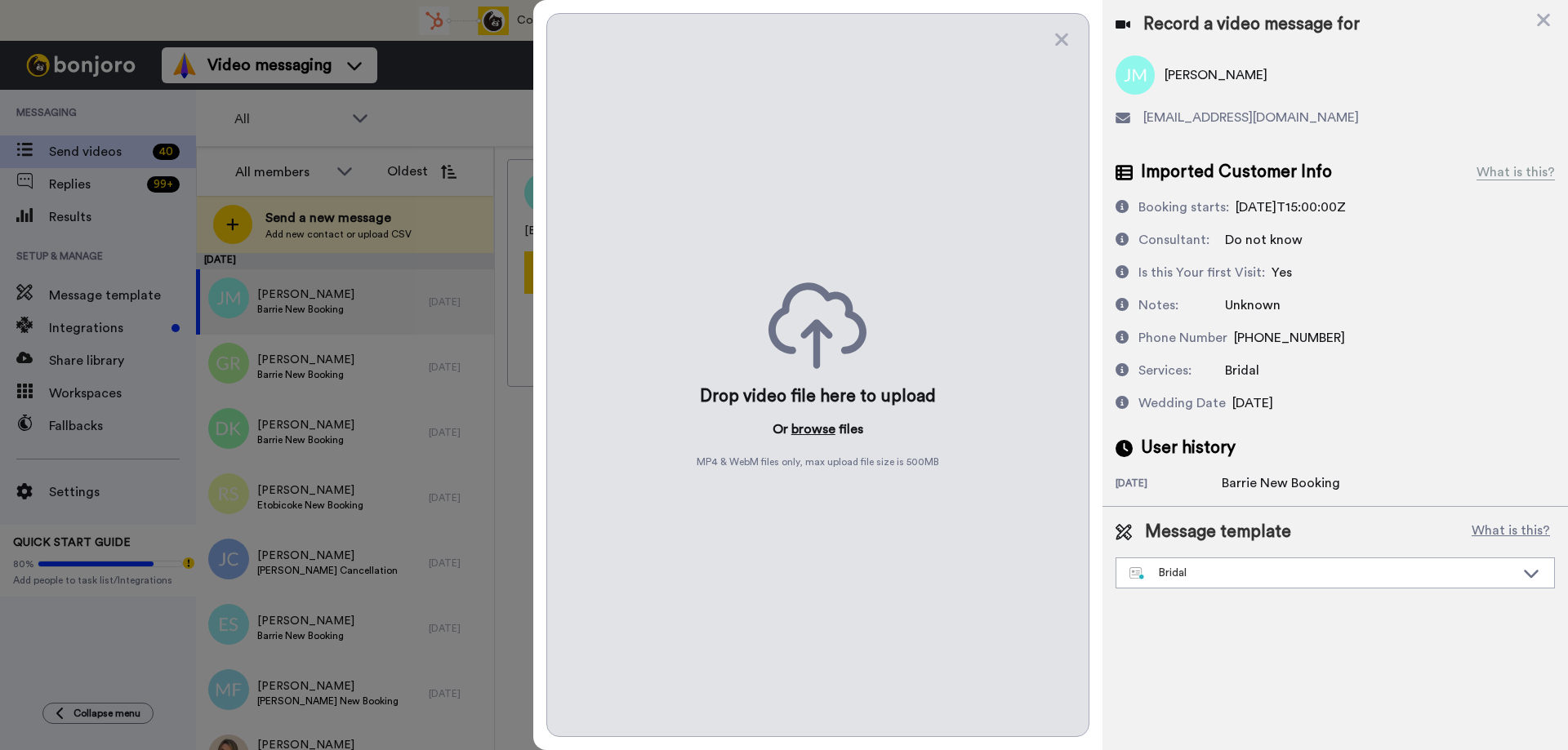
click at [817, 430] on button "browse" at bounding box center [813, 430] width 44 height 20
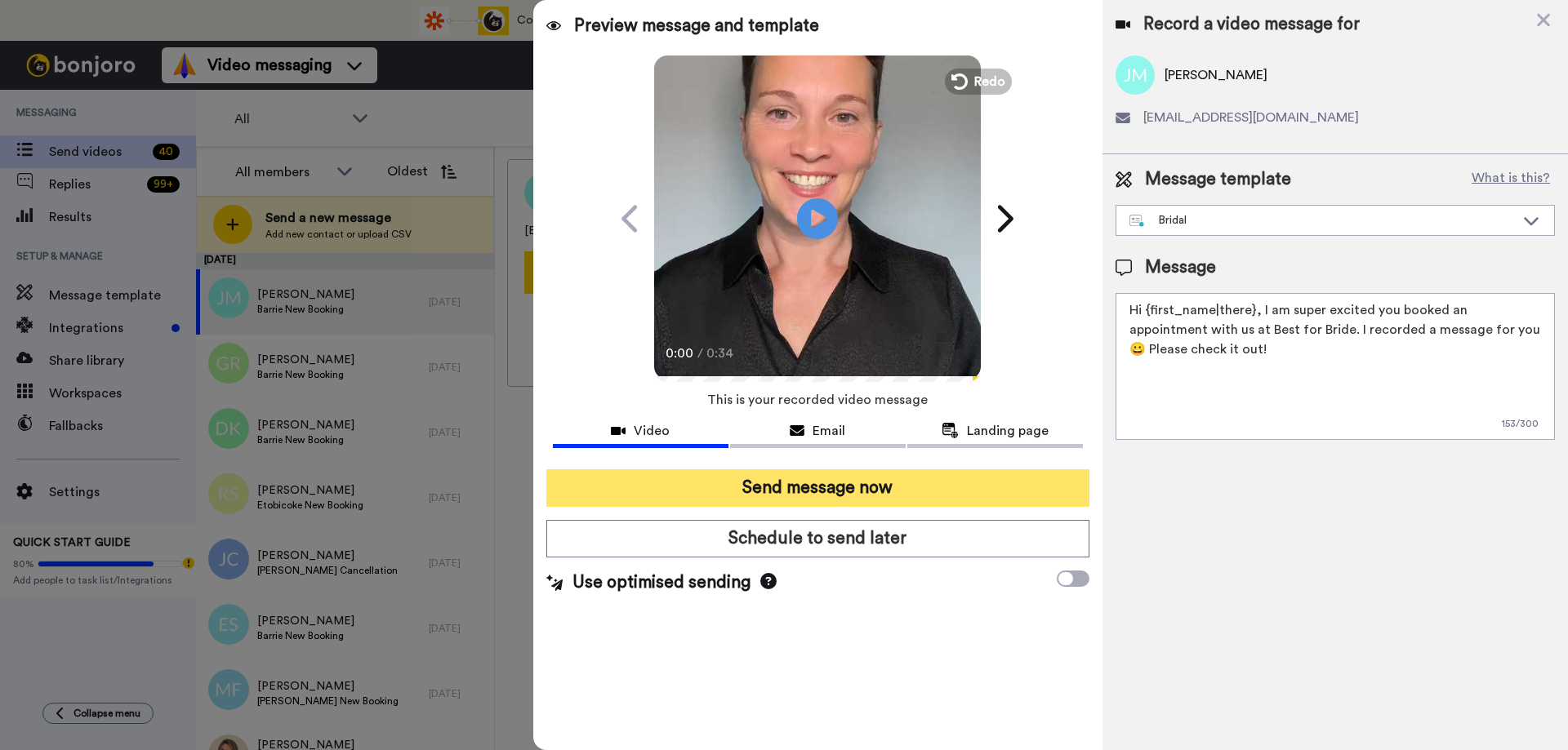
click at [795, 494] on button "Send message now" at bounding box center [817, 489] width 543 height 38
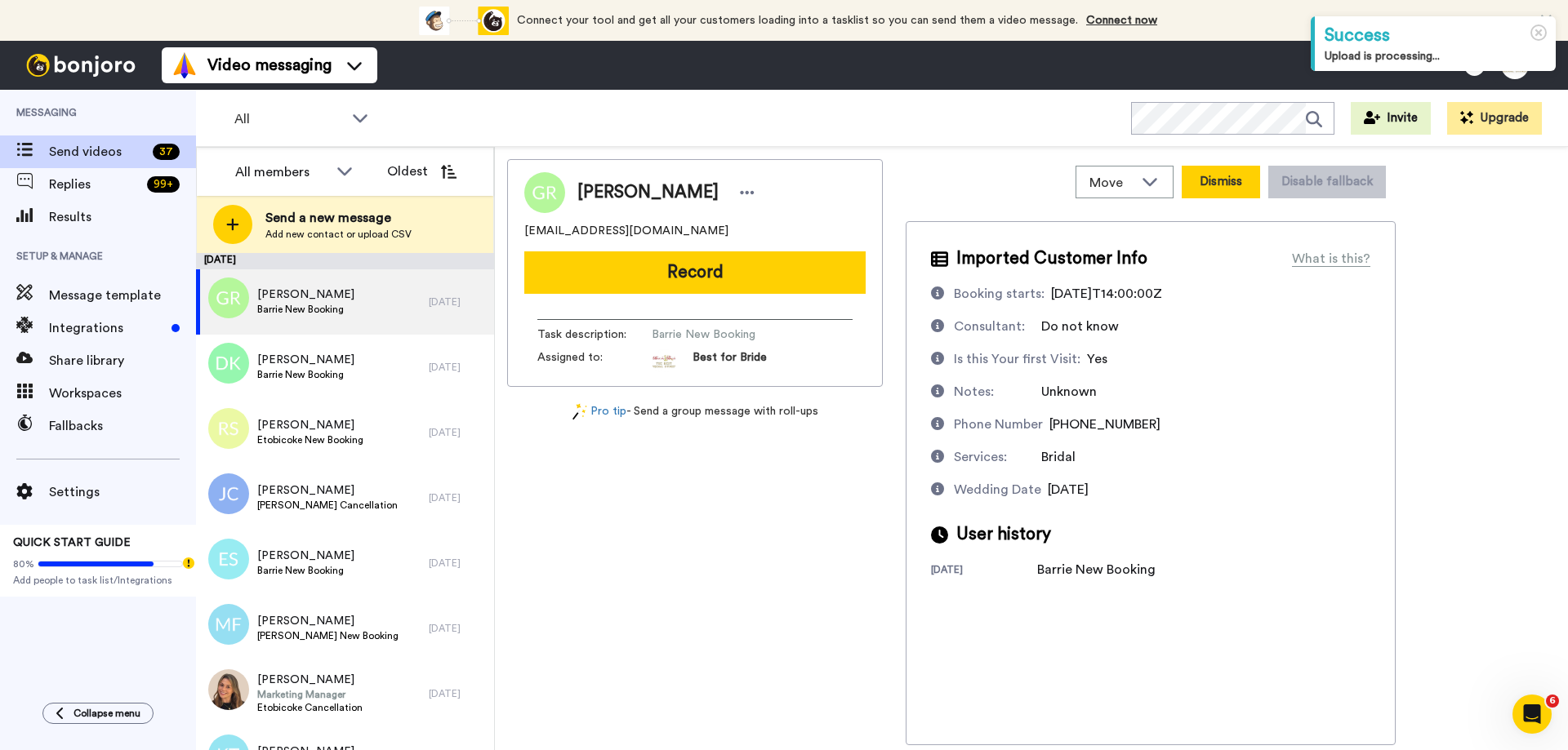
click at [1203, 176] on button "Dismiss" at bounding box center [1221, 182] width 79 height 32
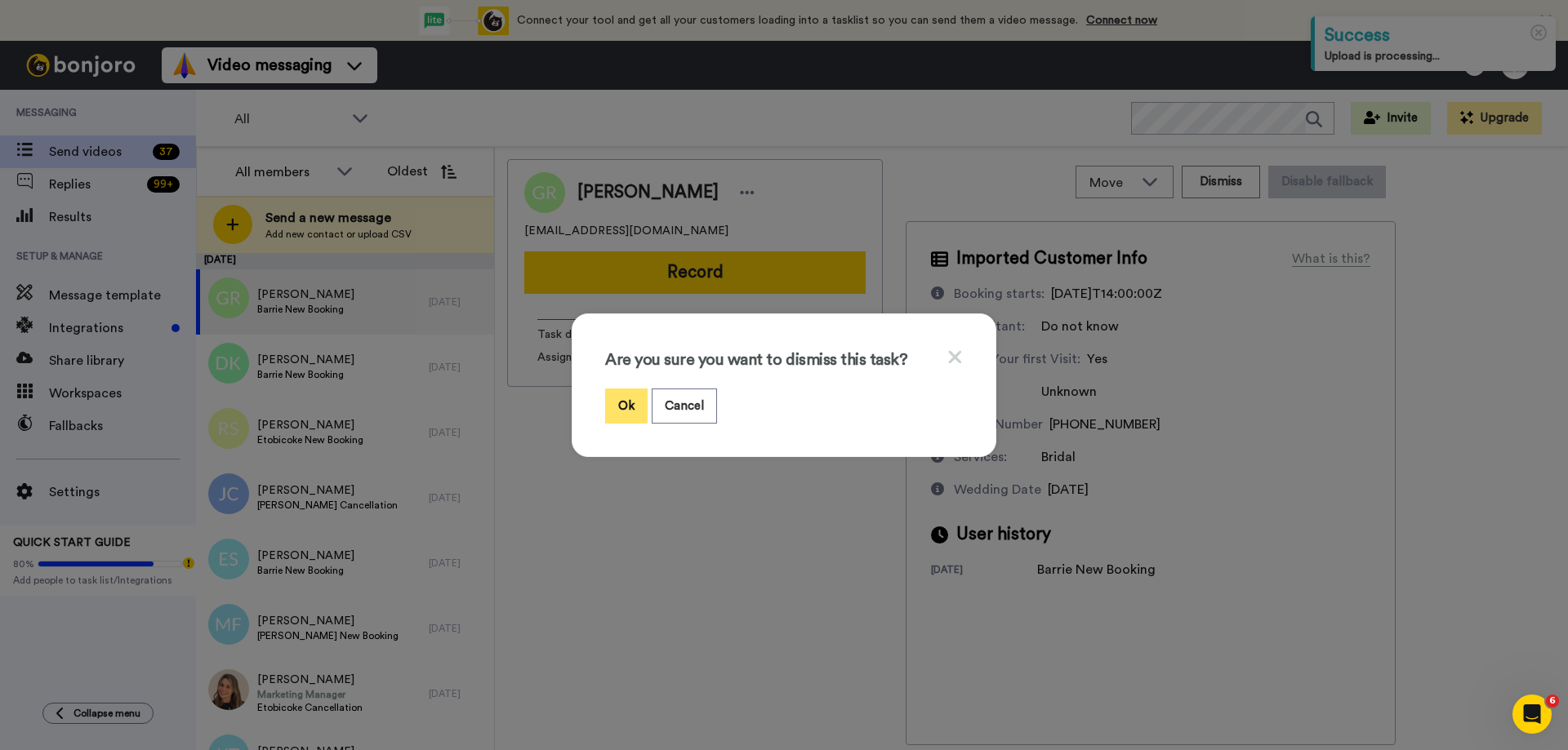
click at [612, 394] on button "Ok" at bounding box center [626, 405] width 42 height 35
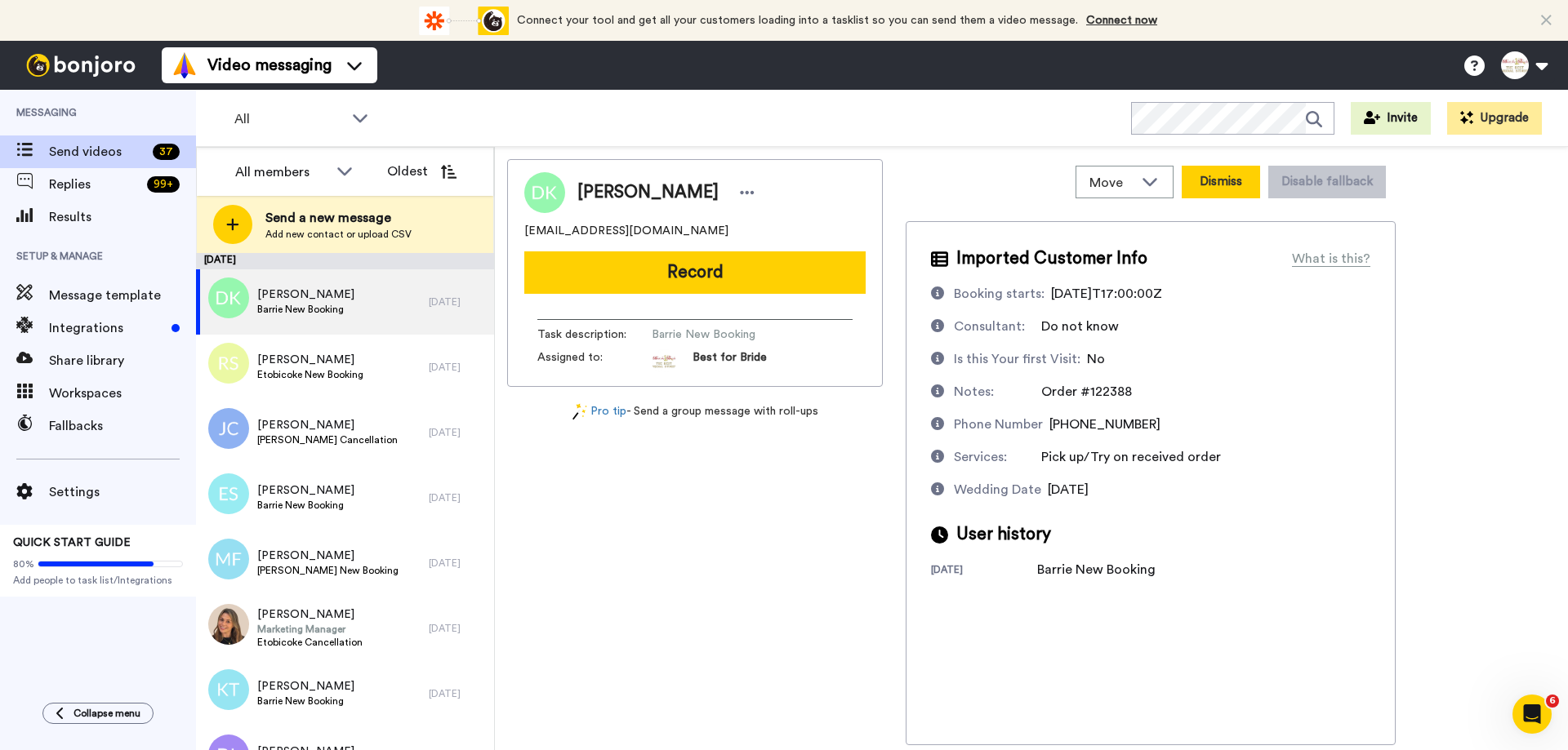
click at [1232, 171] on button "Dismiss" at bounding box center [1221, 182] width 79 height 32
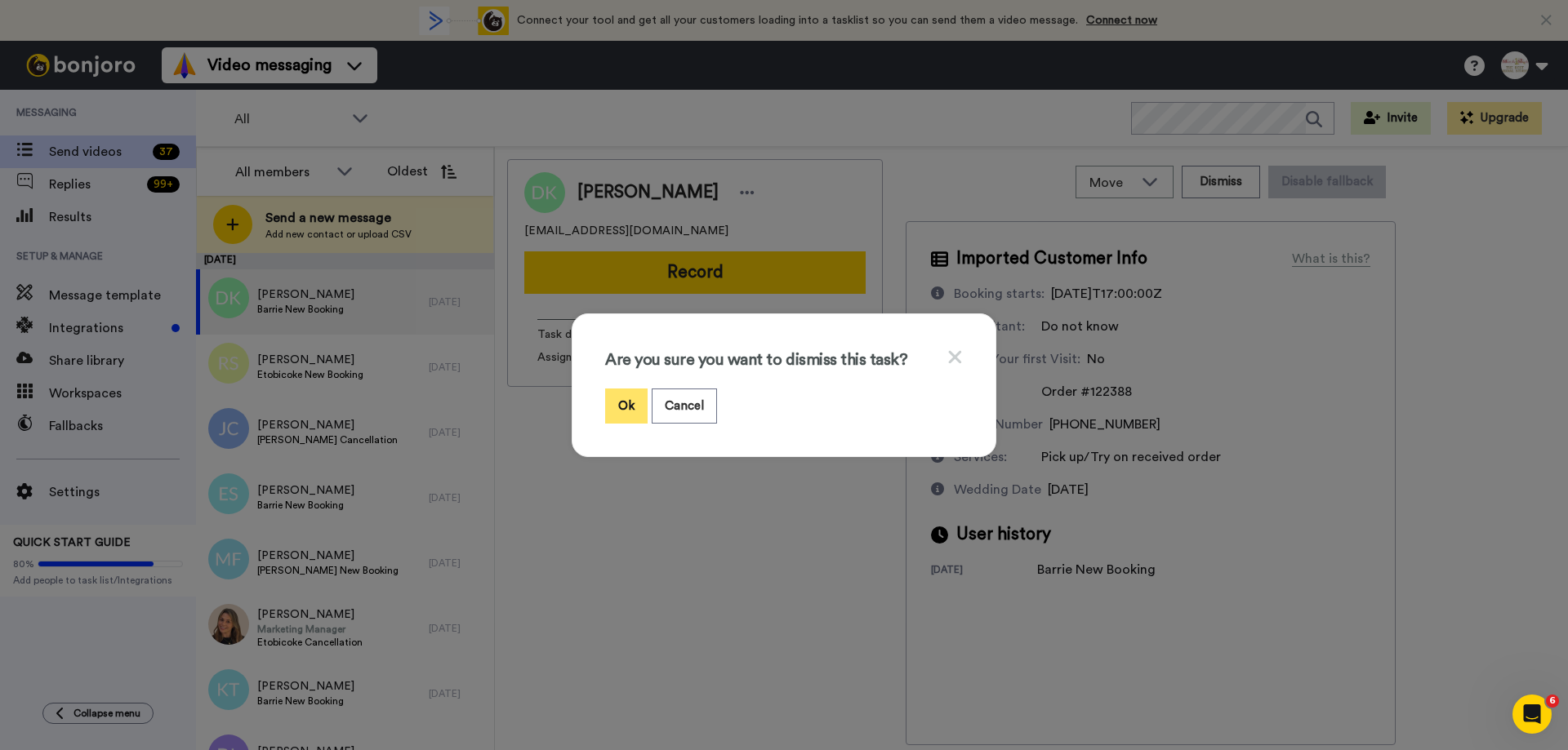
click at [613, 404] on button "Ok" at bounding box center [626, 405] width 42 height 35
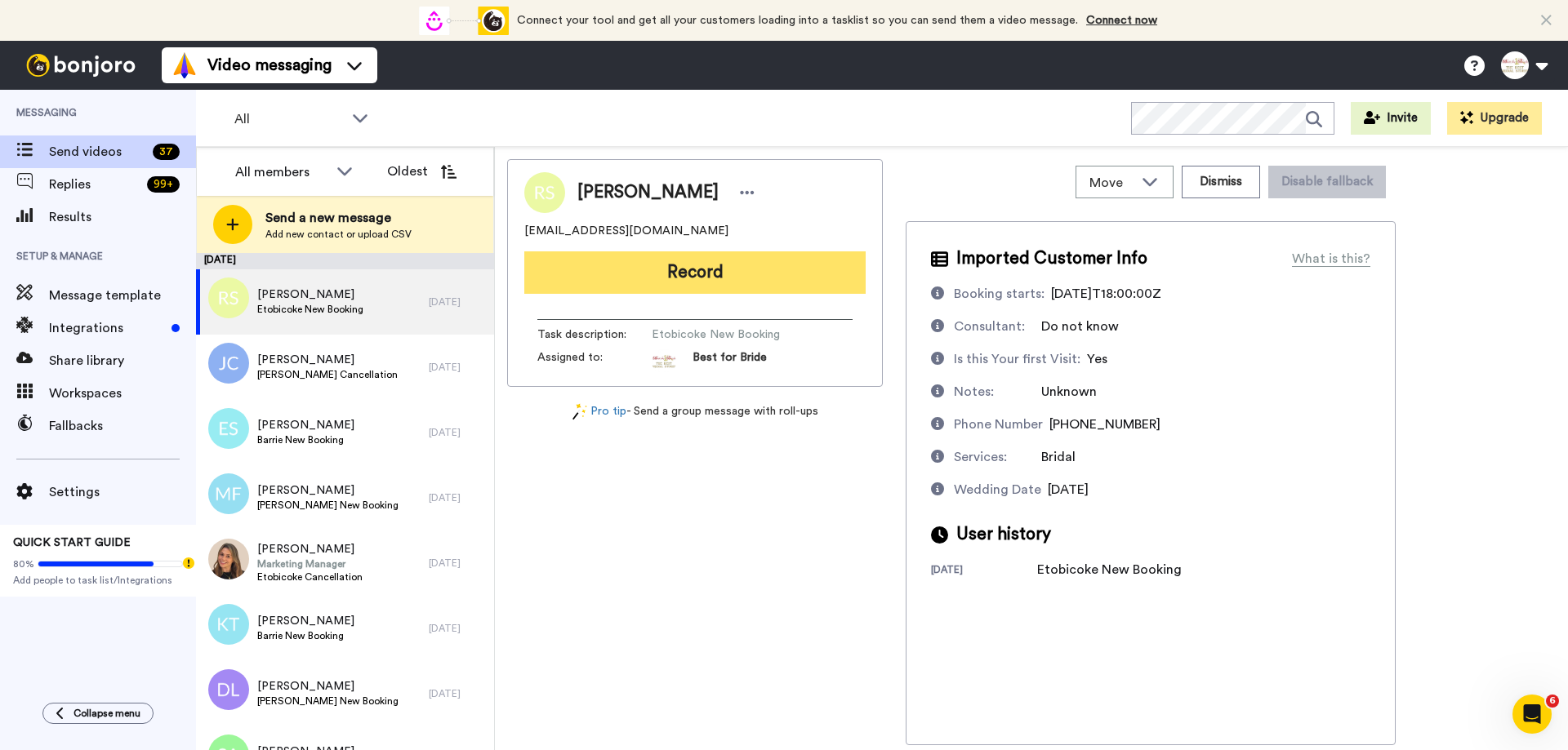
click at [769, 273] on button "Record" at bounding box center [695, 272] width 341 height 42
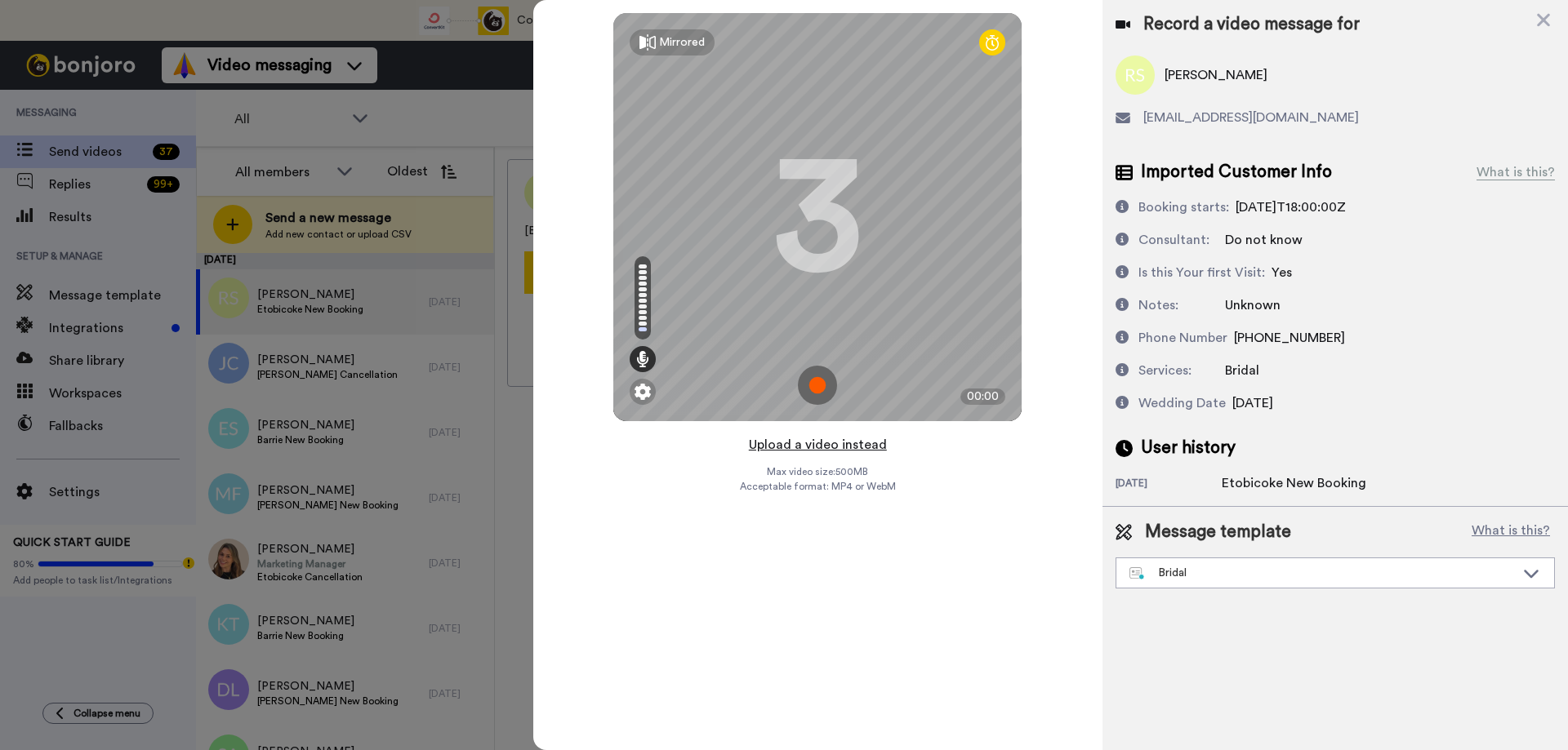
click at [790, 446] on button "Upload a video instead" at bounding box center [817, 445] width 148 height 21
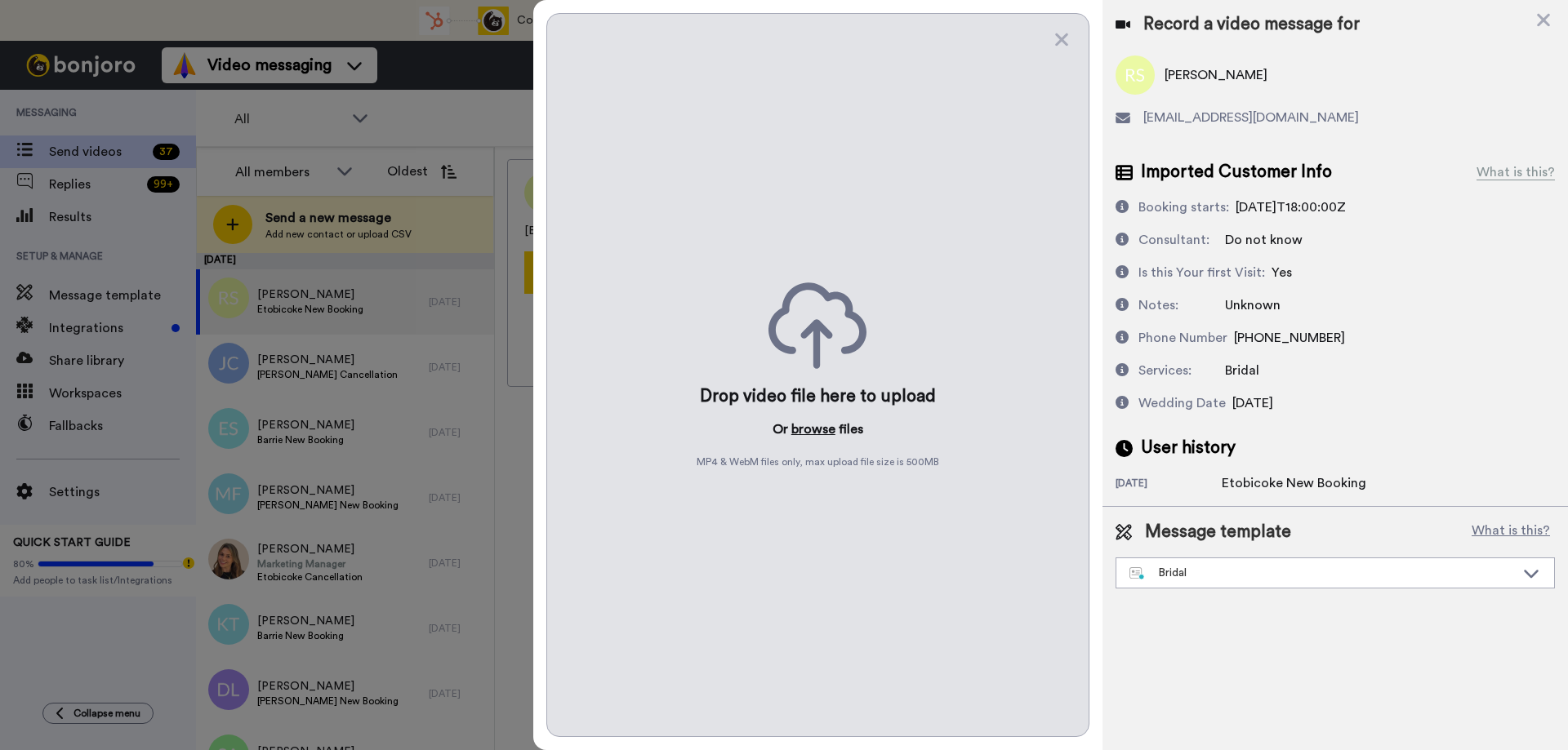
click at [803, 430] on button "browse" at bounding box center [813, 430] width 44 height 20
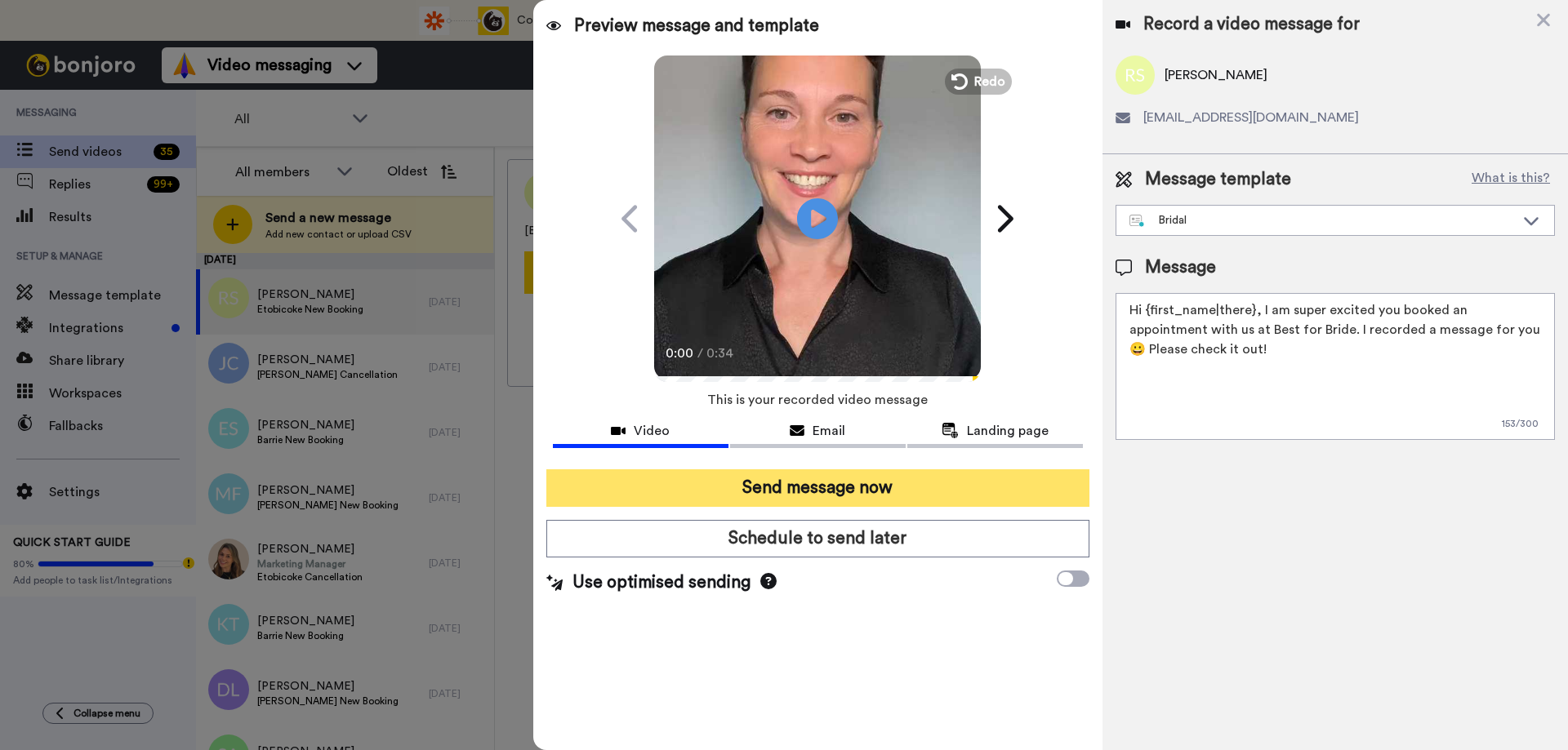
click at [916, 481] on button "Send message now" at bounding box center [817, 489] width 543 height 38
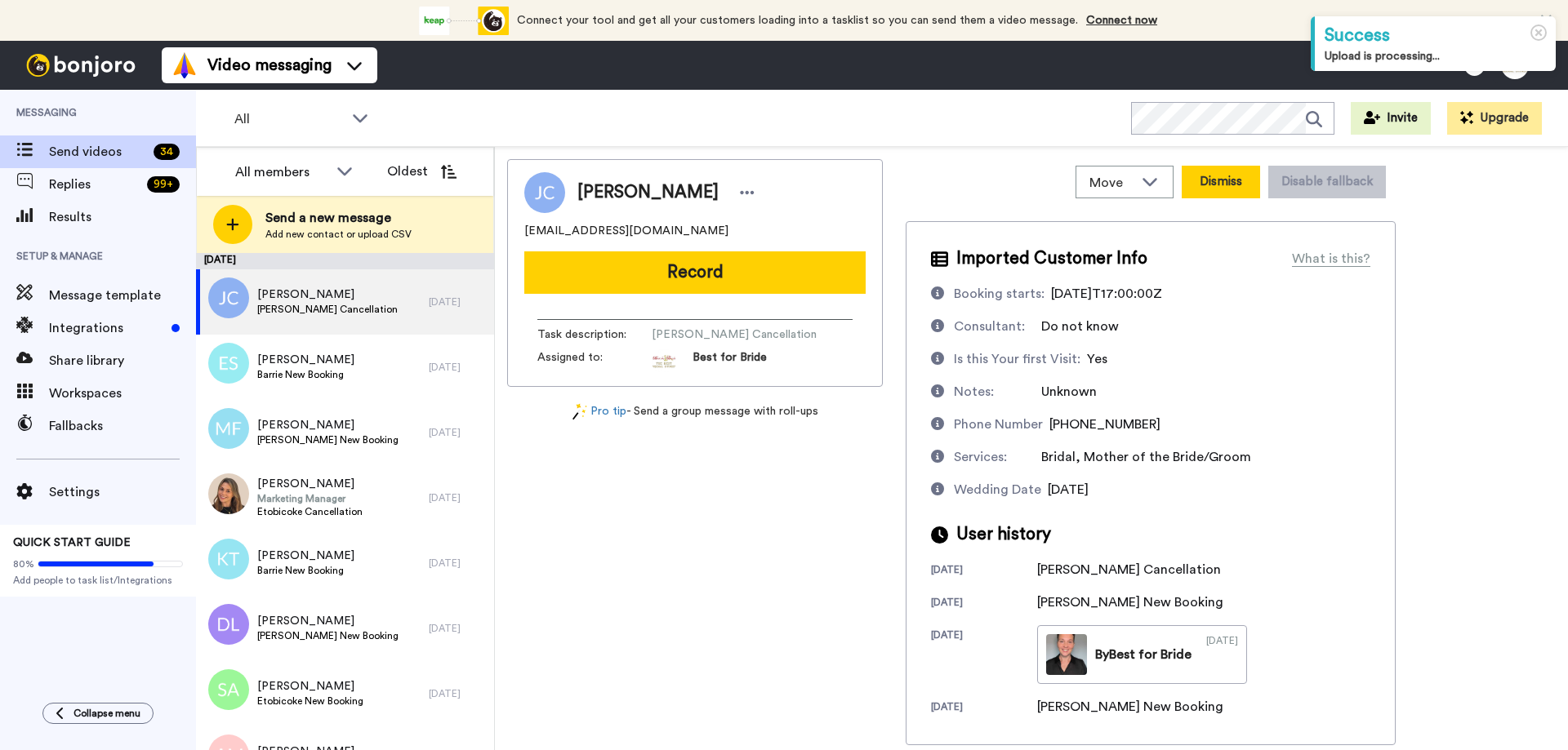
click at [1247, 183] on button "Dismiss" at bounding box center [1221, 182] width 79 height 32
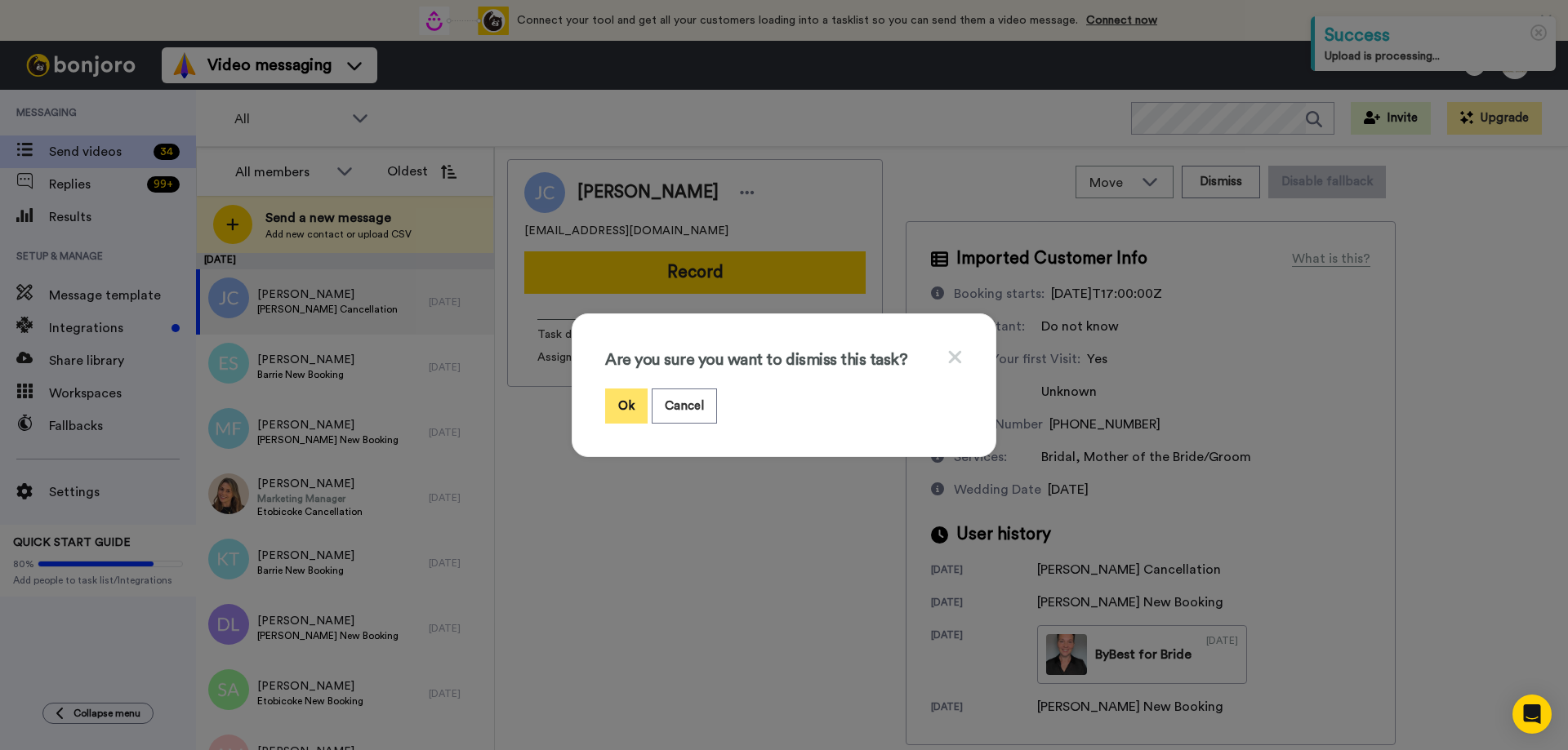
click at [609, 399] on button "Ok" at bounding box center [626, 405] width 42 height 35
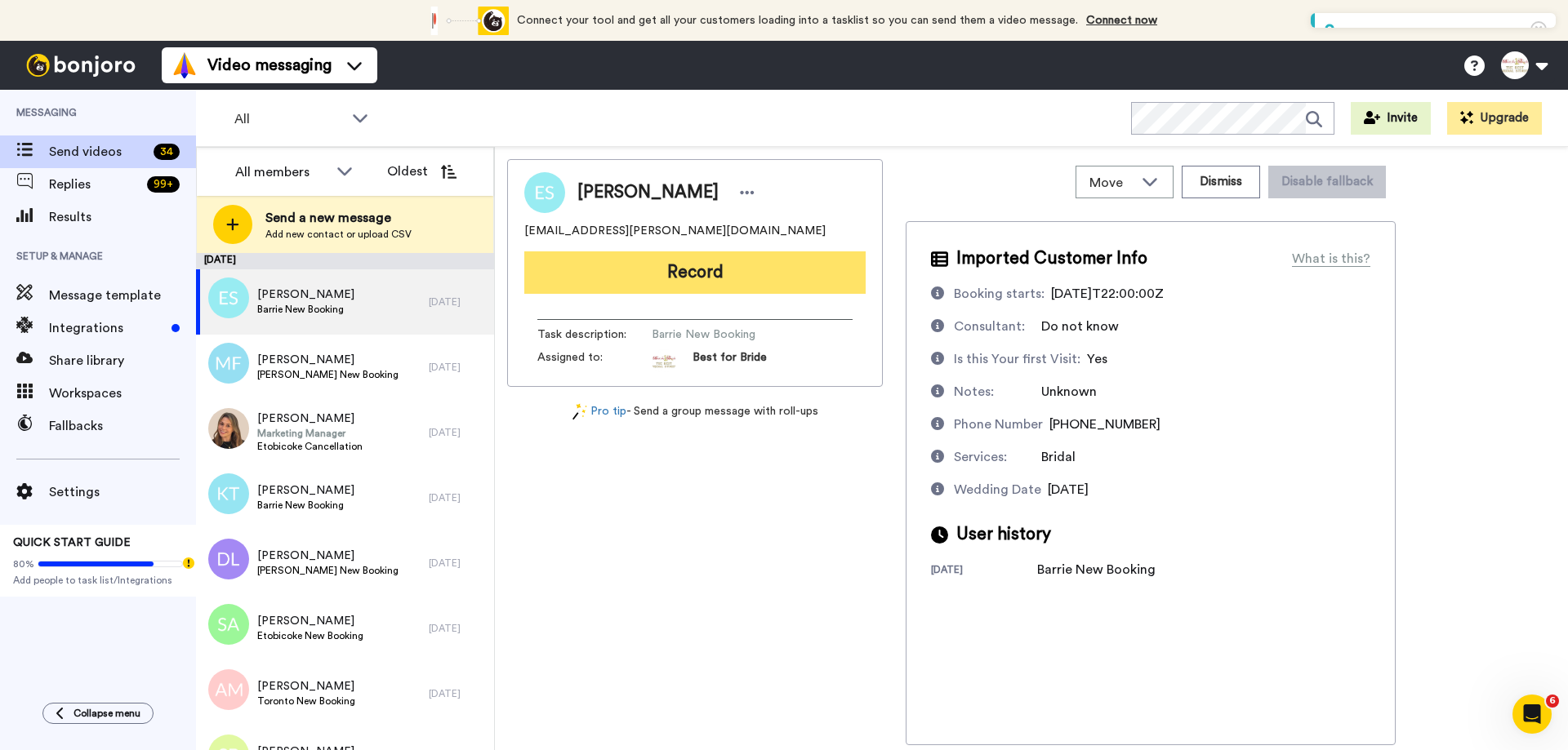
click at [642, 271] on button "Record" at bounding box center [695, 272] width 341 height 42
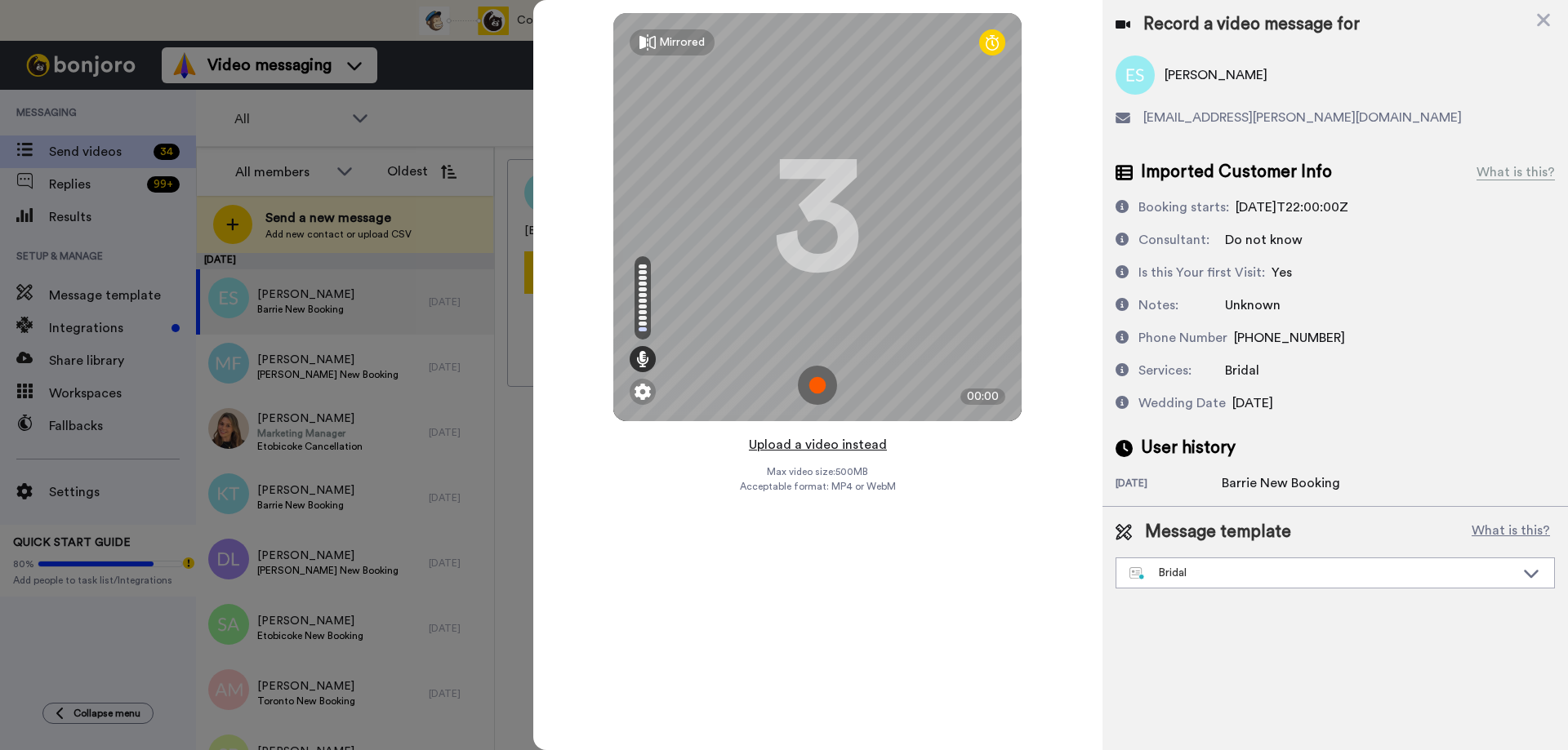
click at [831, 443] on button "Upload a video instead" at bounding box center [817, 445] width 148 height 21
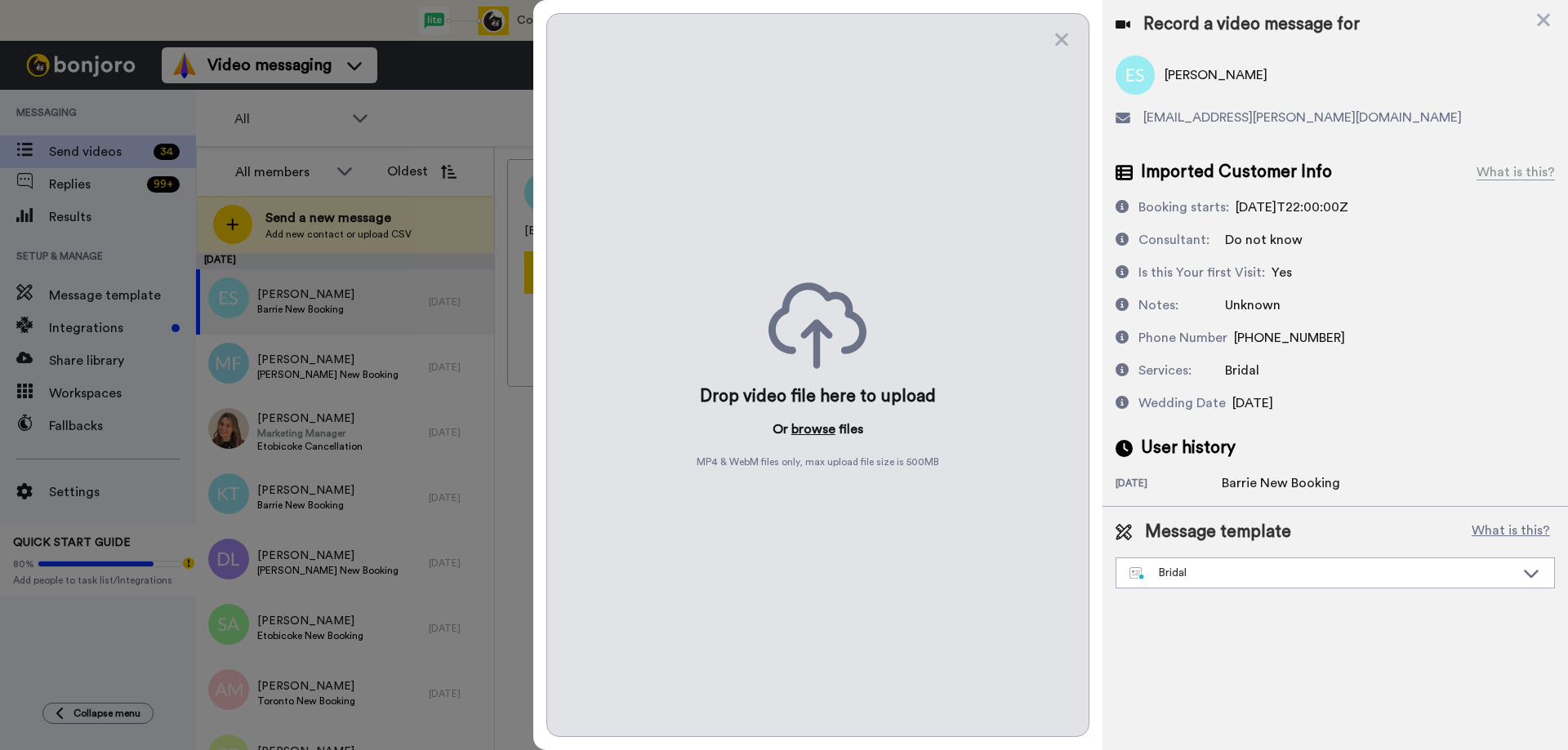
click at [809, 430] on button "browse" at bounding box center [813, 430] width 44 height 20
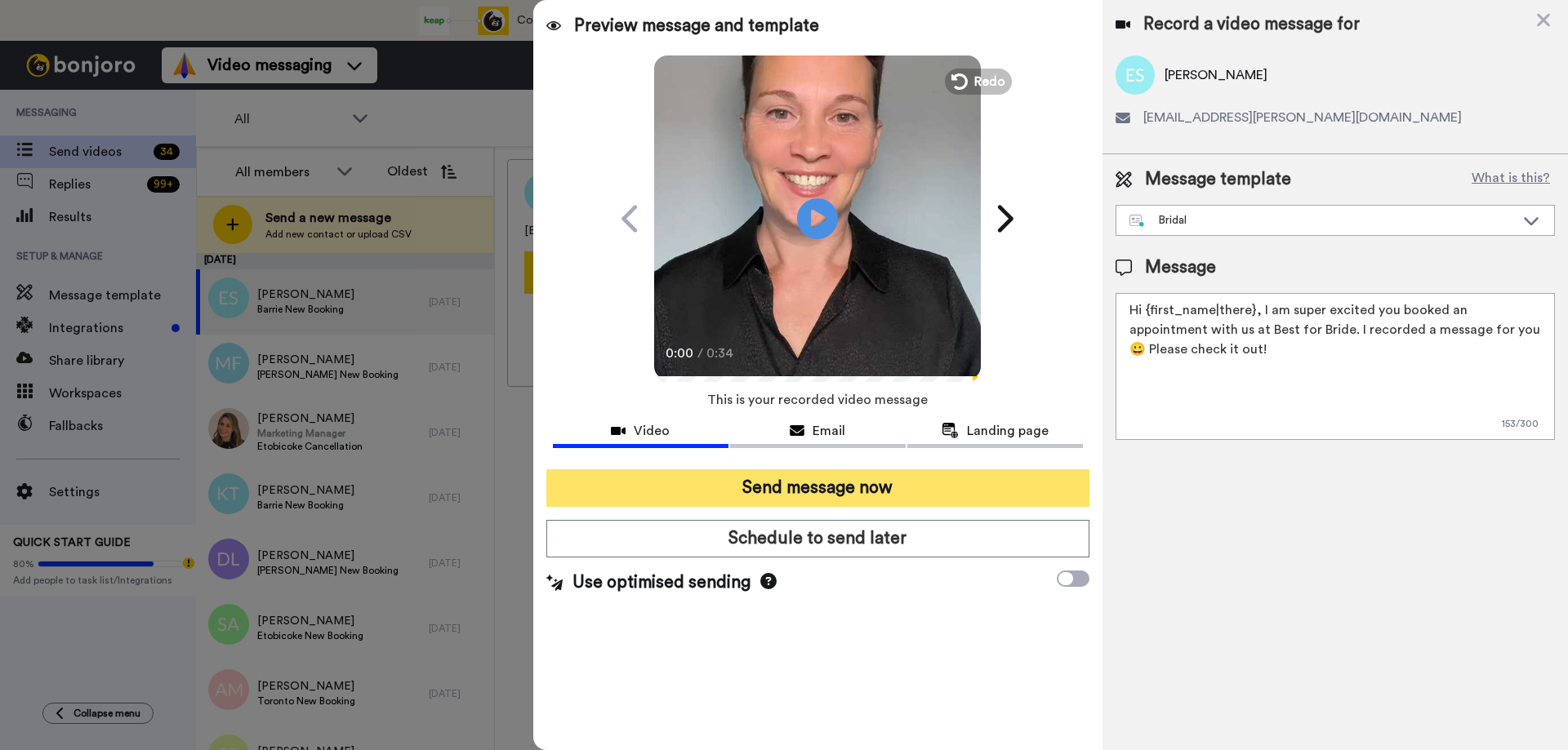
click at [845, 488] on button "Send message now" at bounding box center [817, 489] width 543 height 38
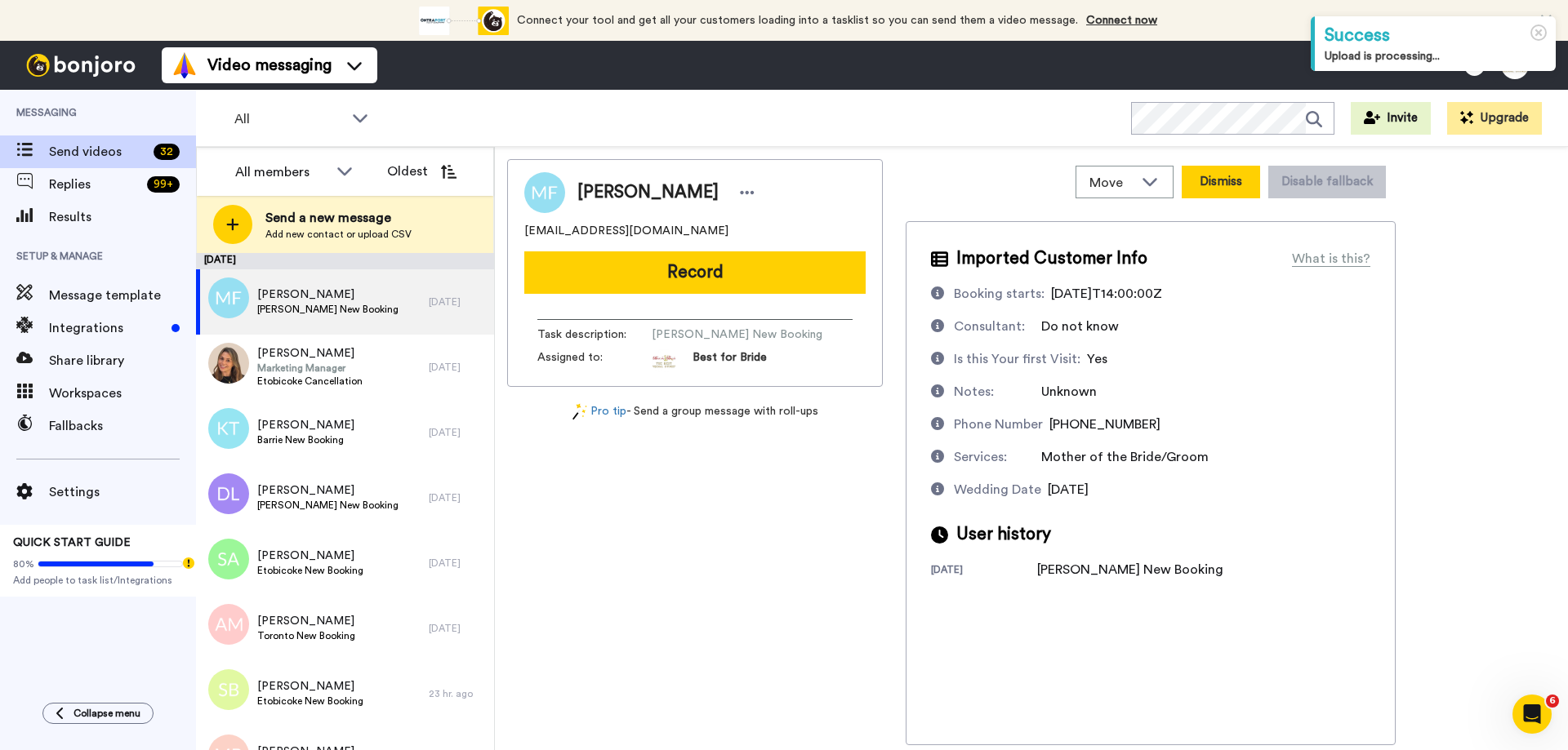
click at [1218, 177] on button "Dismiss" at bounding box center [1221, 182] width 79 height 32
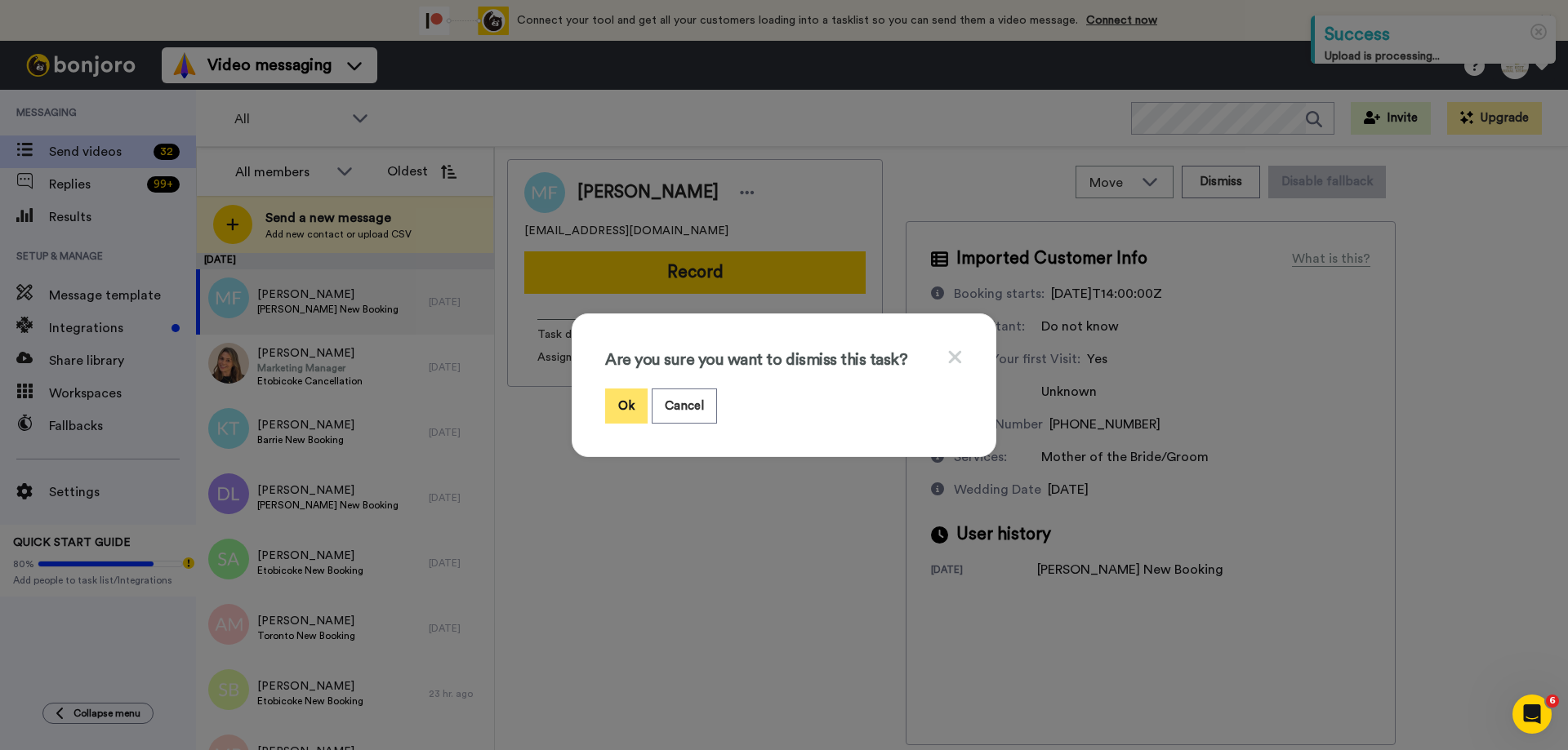
click at [619, 400] on button "Ok" at bounding box center [626, 405] width 42 height 35
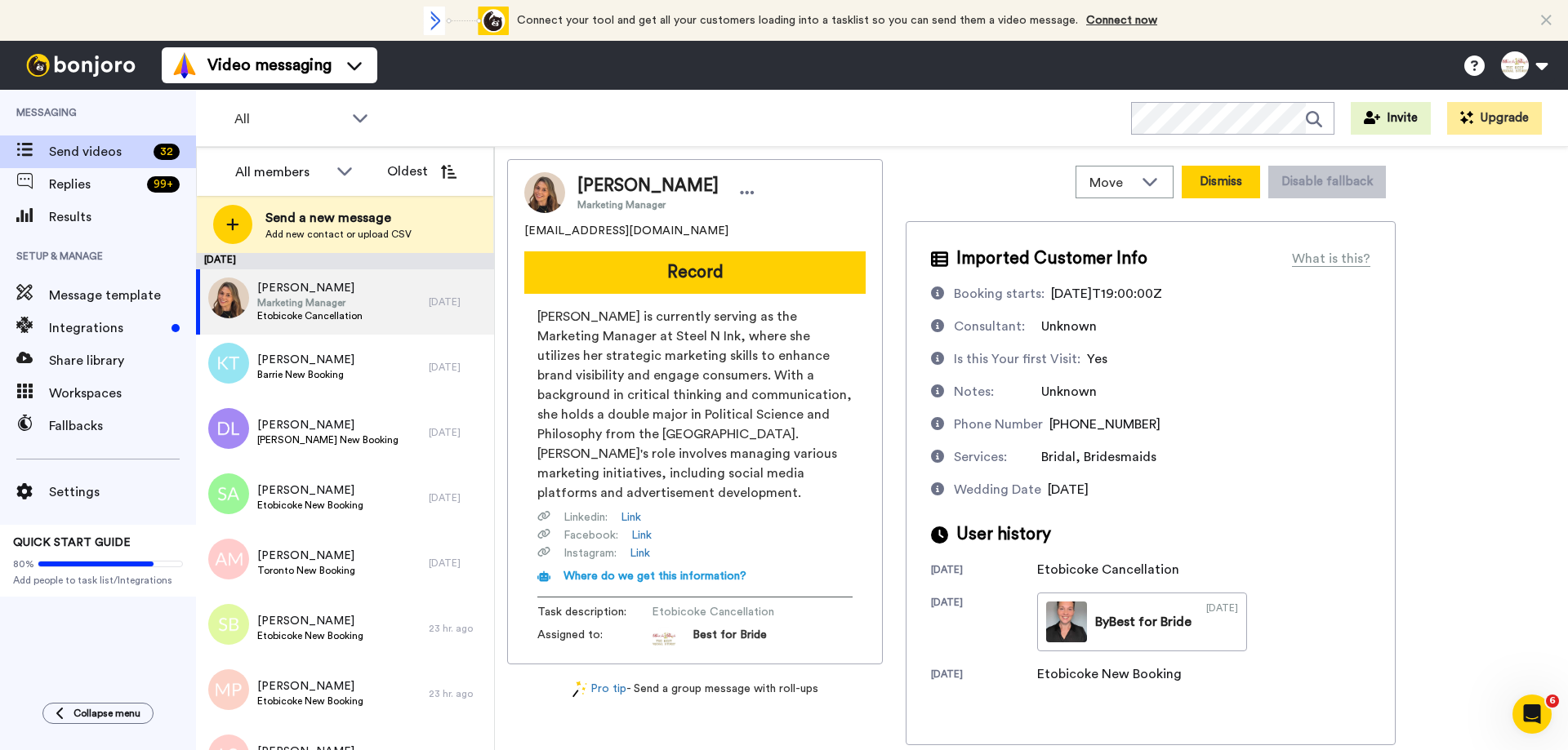
click at [1221, 185] on button "Dismiss" at bounding box center [1221, 182] width 79 height 32
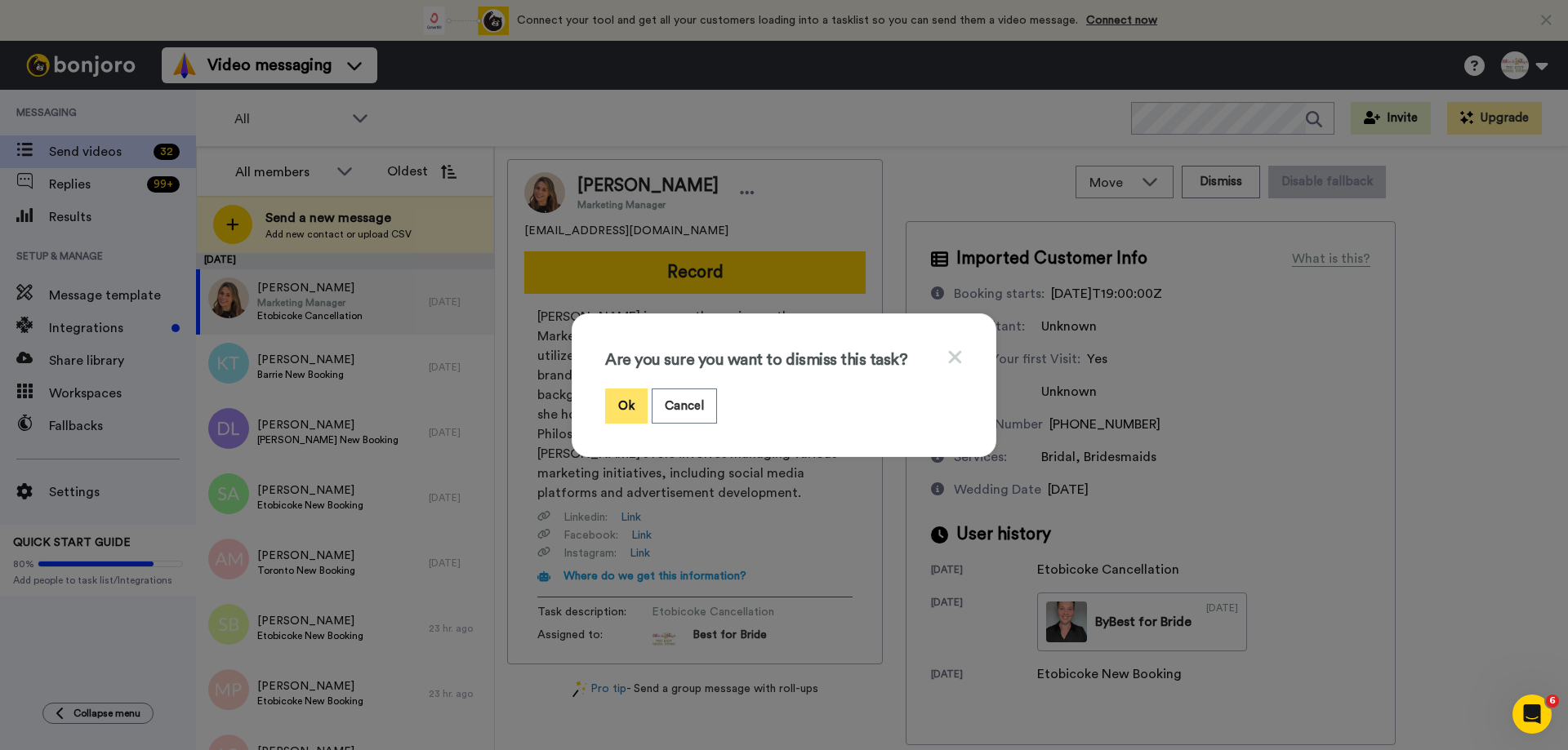
click at [626, 410] on button "Ok" at bounding box center [626, 405] width 42 height 35
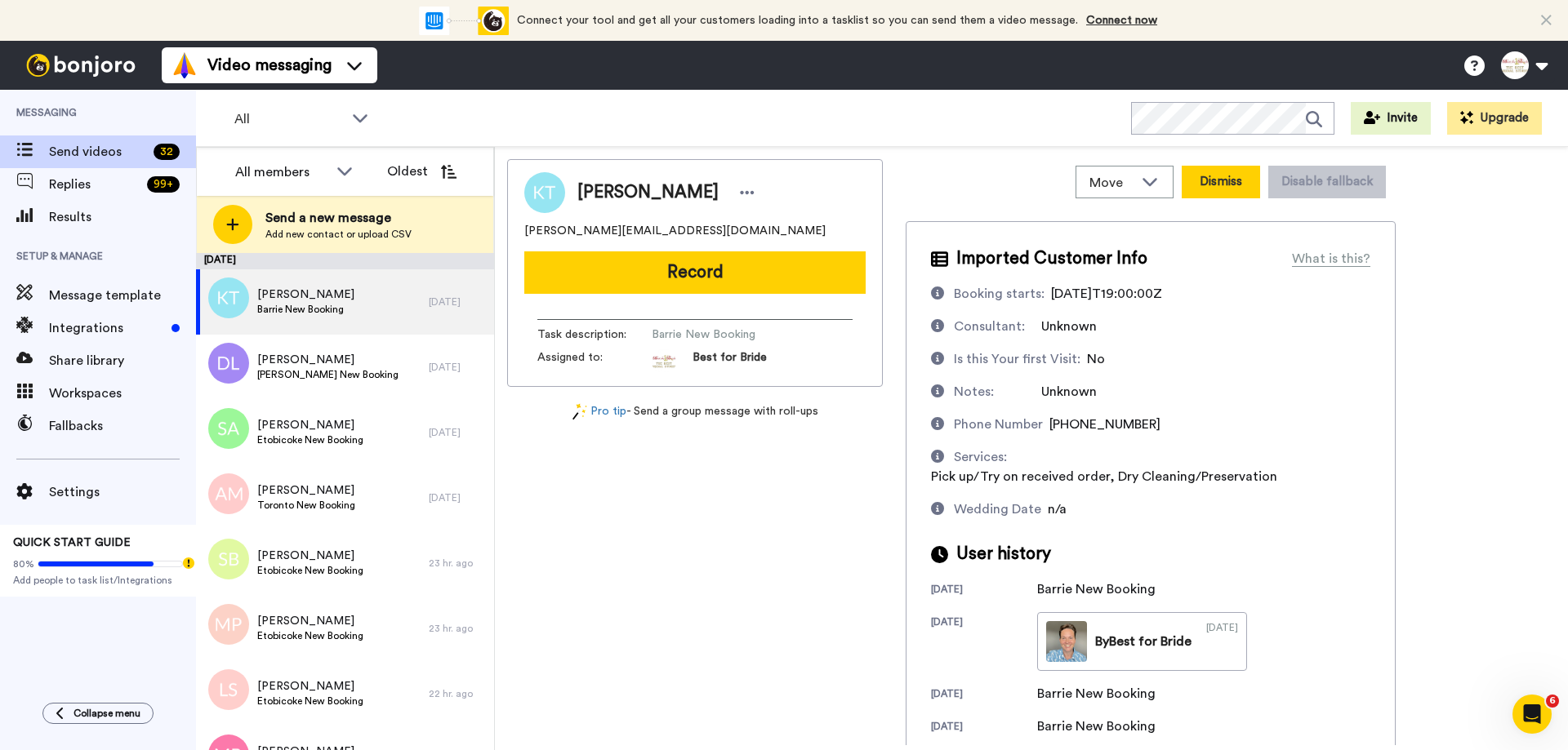
click at [1200, 183] on button "Dismiss" at bounding box center [1221, 182] width 79 height 32
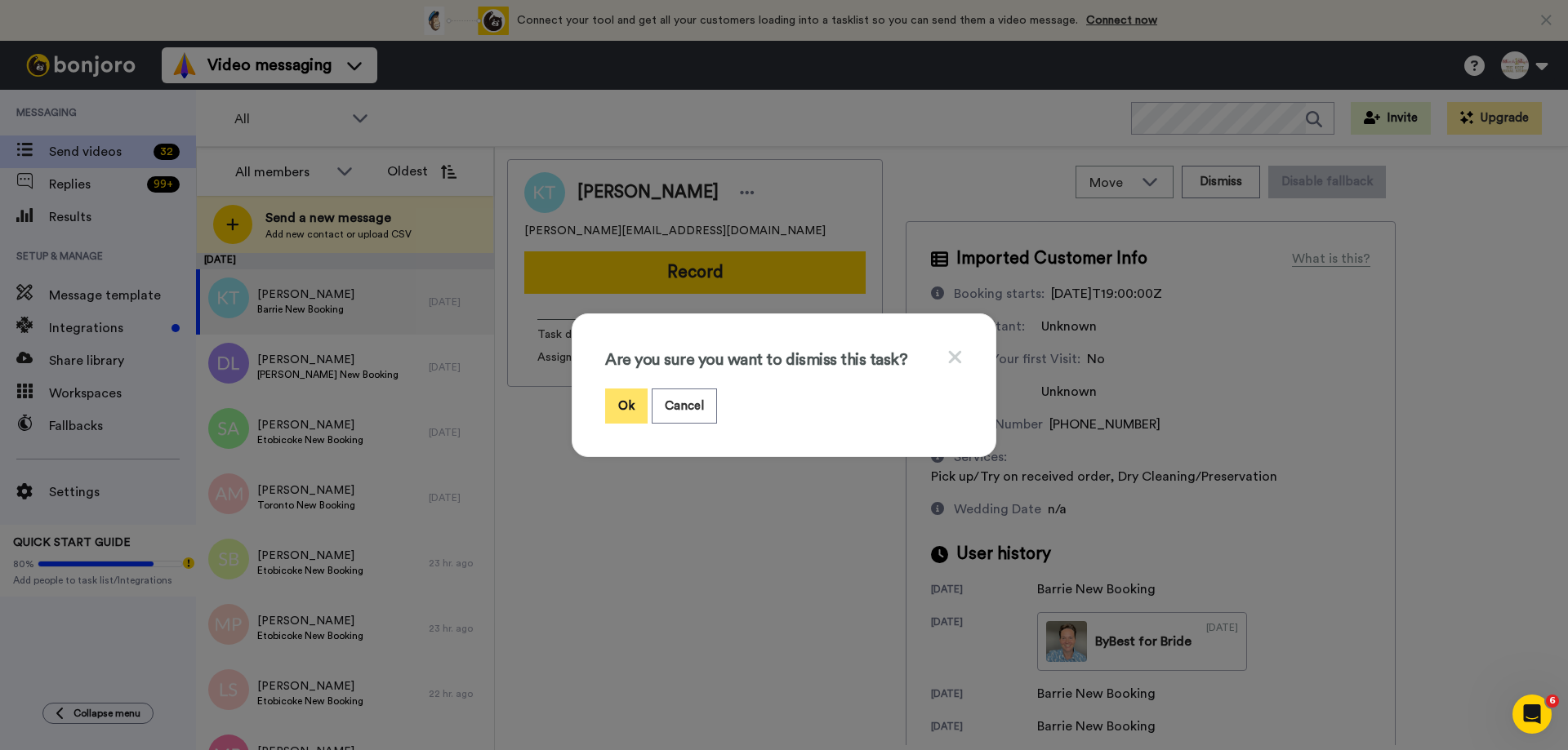
click at [619, 389] on button "Ok" at bounding box center [626, 405] width 42 height 35
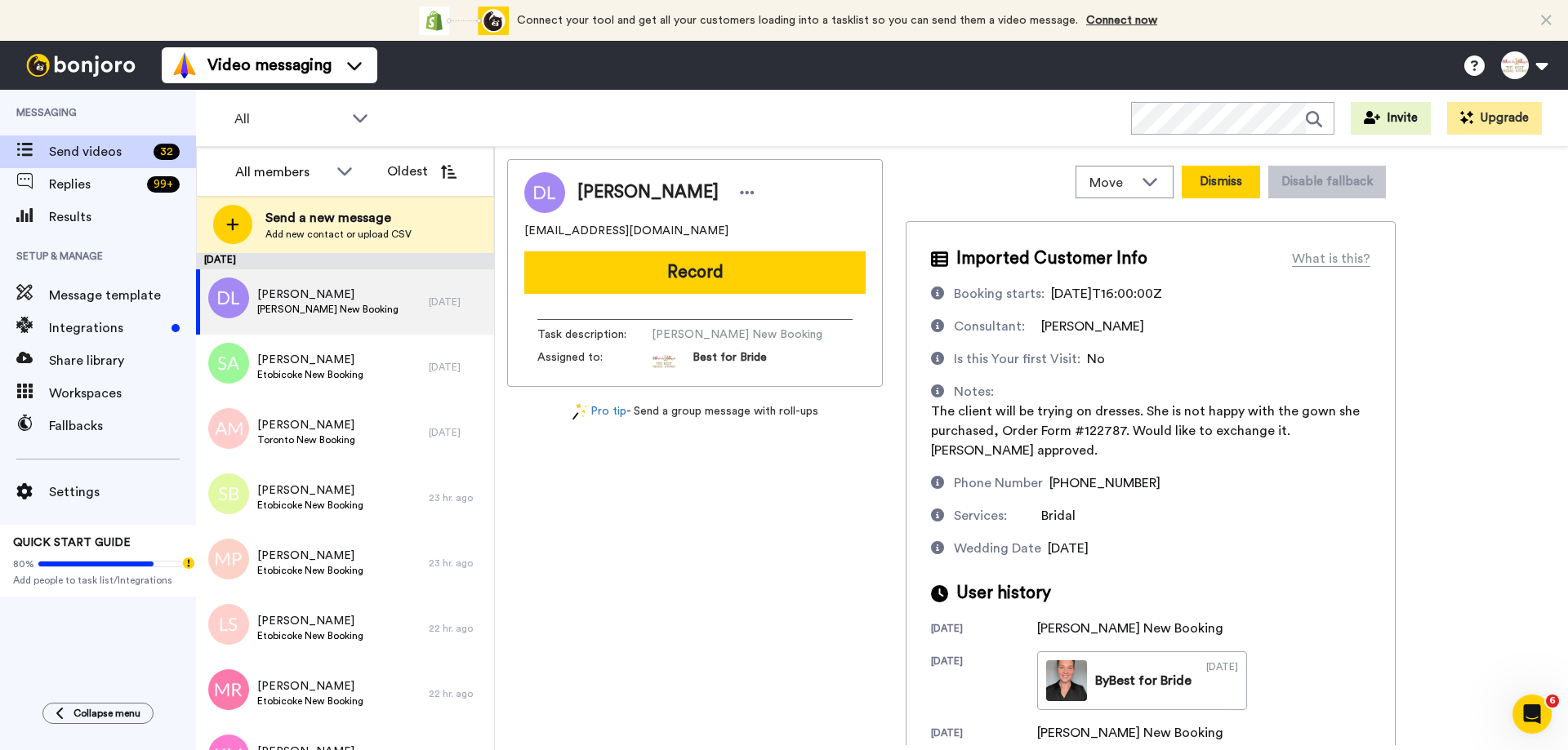
click at [1214, 192] on button "Dismiss" at bounding box center [1221, 182] width 79 height 32
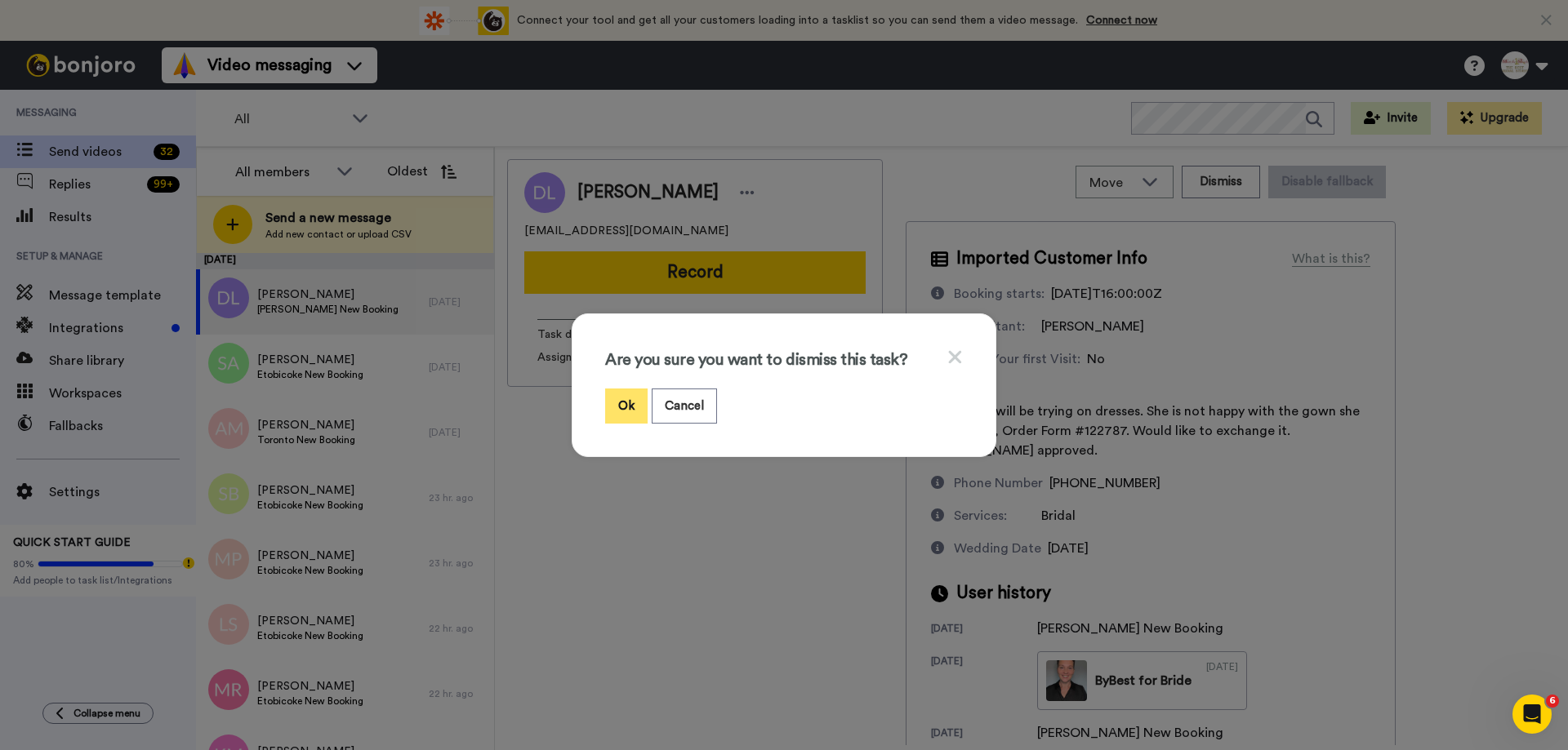
click at [618, 413] on button "Ok" at bounding box center [626, 405] width 42 height 35
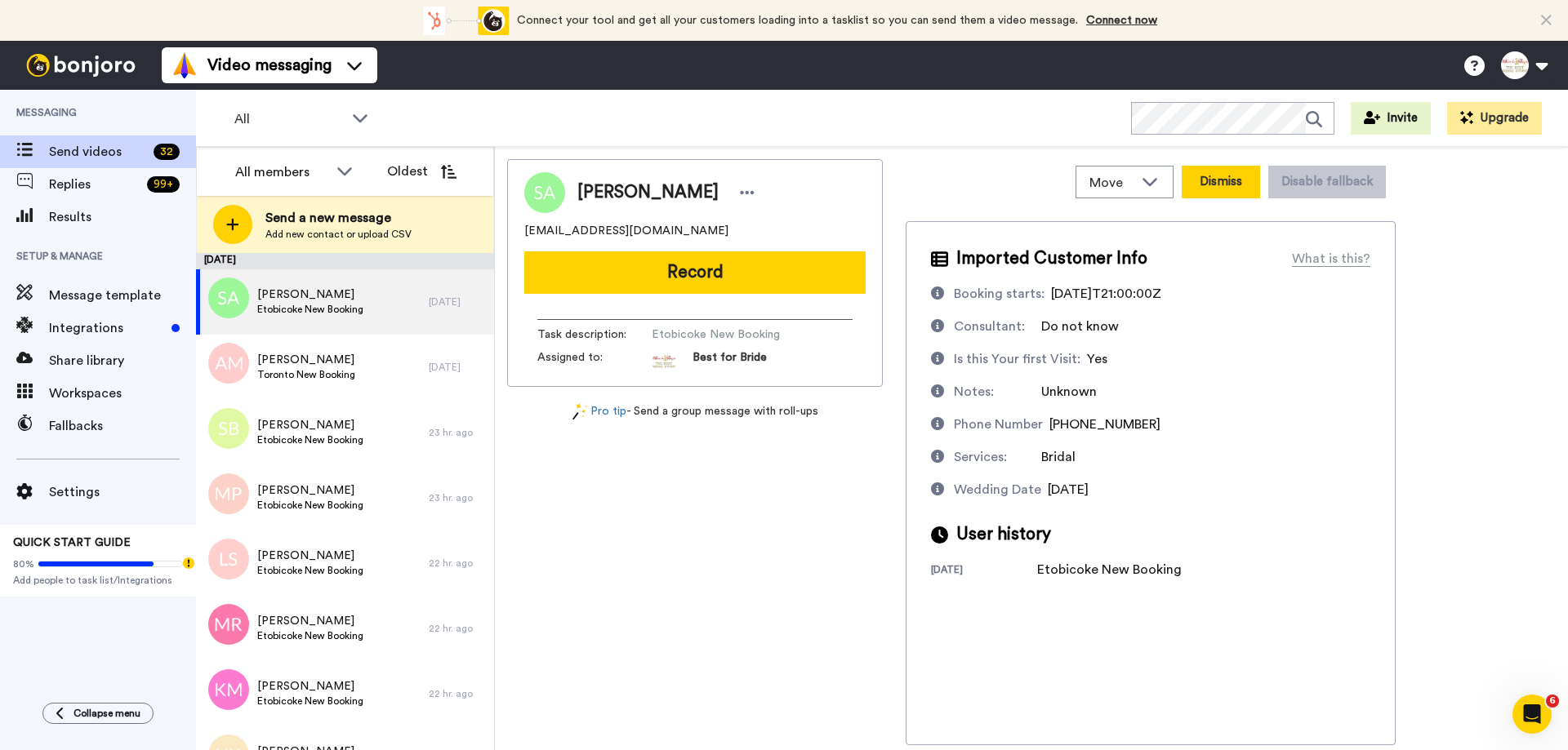
click at [1214, 191] on button "Dismiss" at bounding box center [1221, 182] width 79 height 32
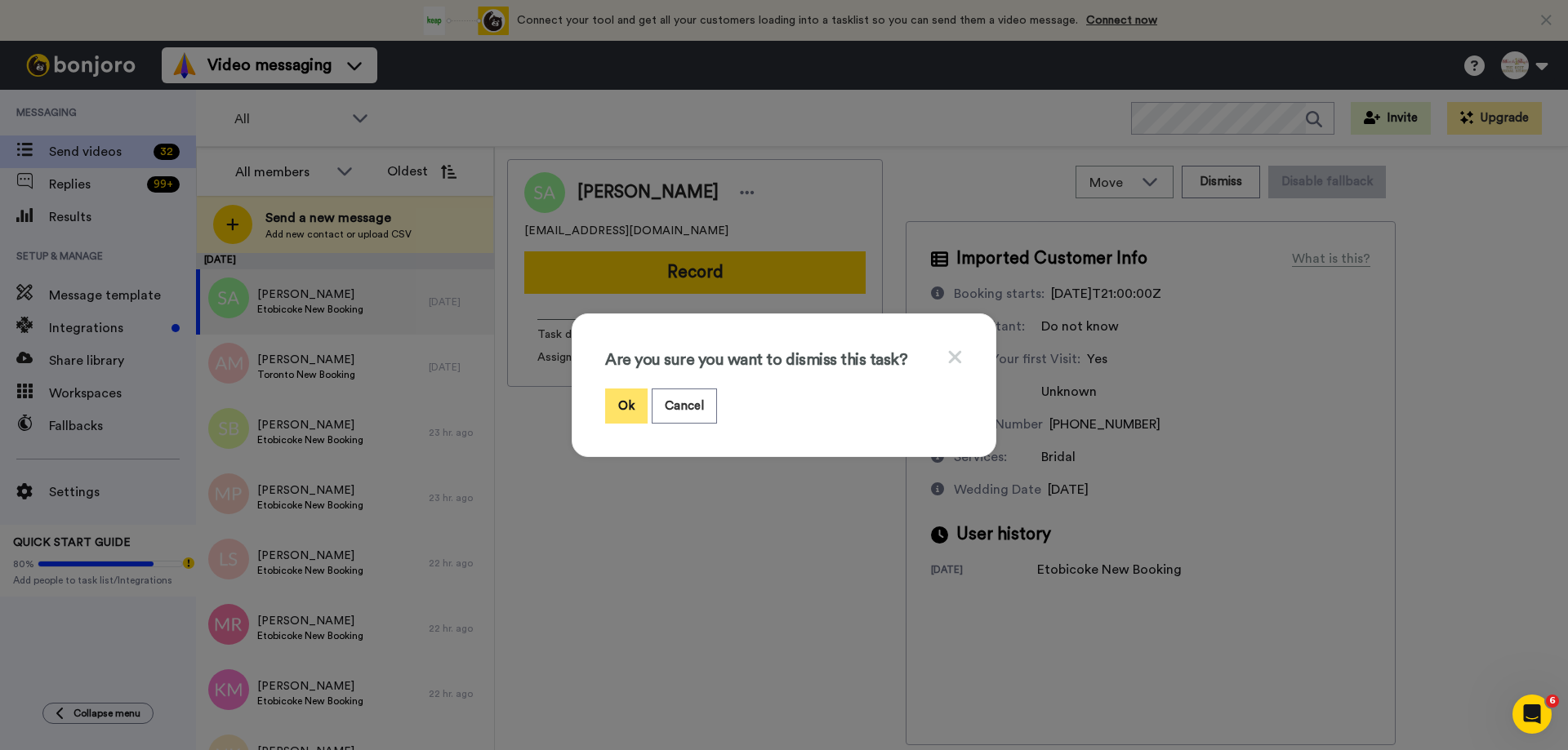
click at [621, 410] on button "Ok" at bounding box center [626, 405] width 42 height 35
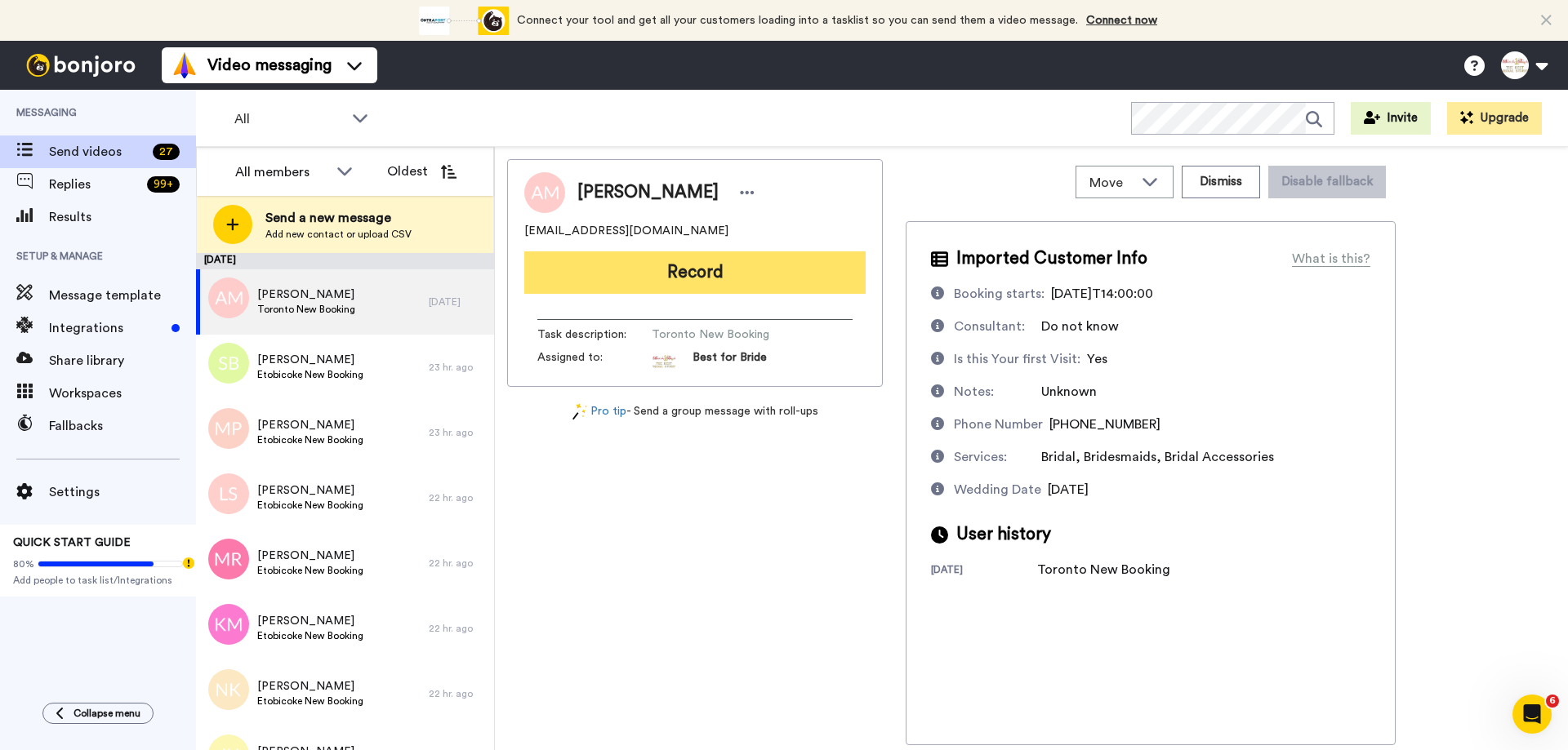
click at [712, 274] on button "Record" at bounding box center [695, 272] width 341 height 42
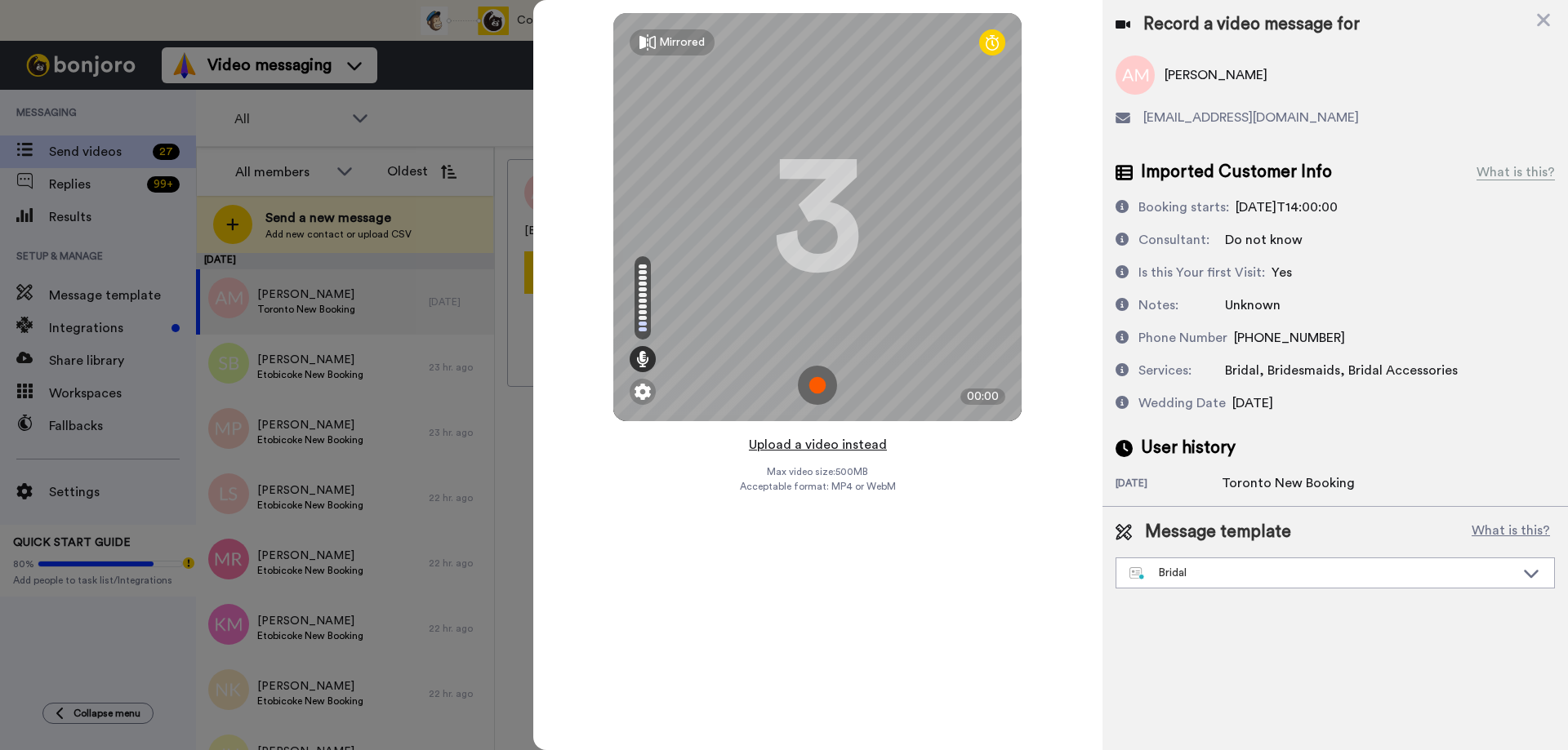
click at [819, 444] on button "Upload a video instead" at bounding box center [817, 445] width 148 height 21
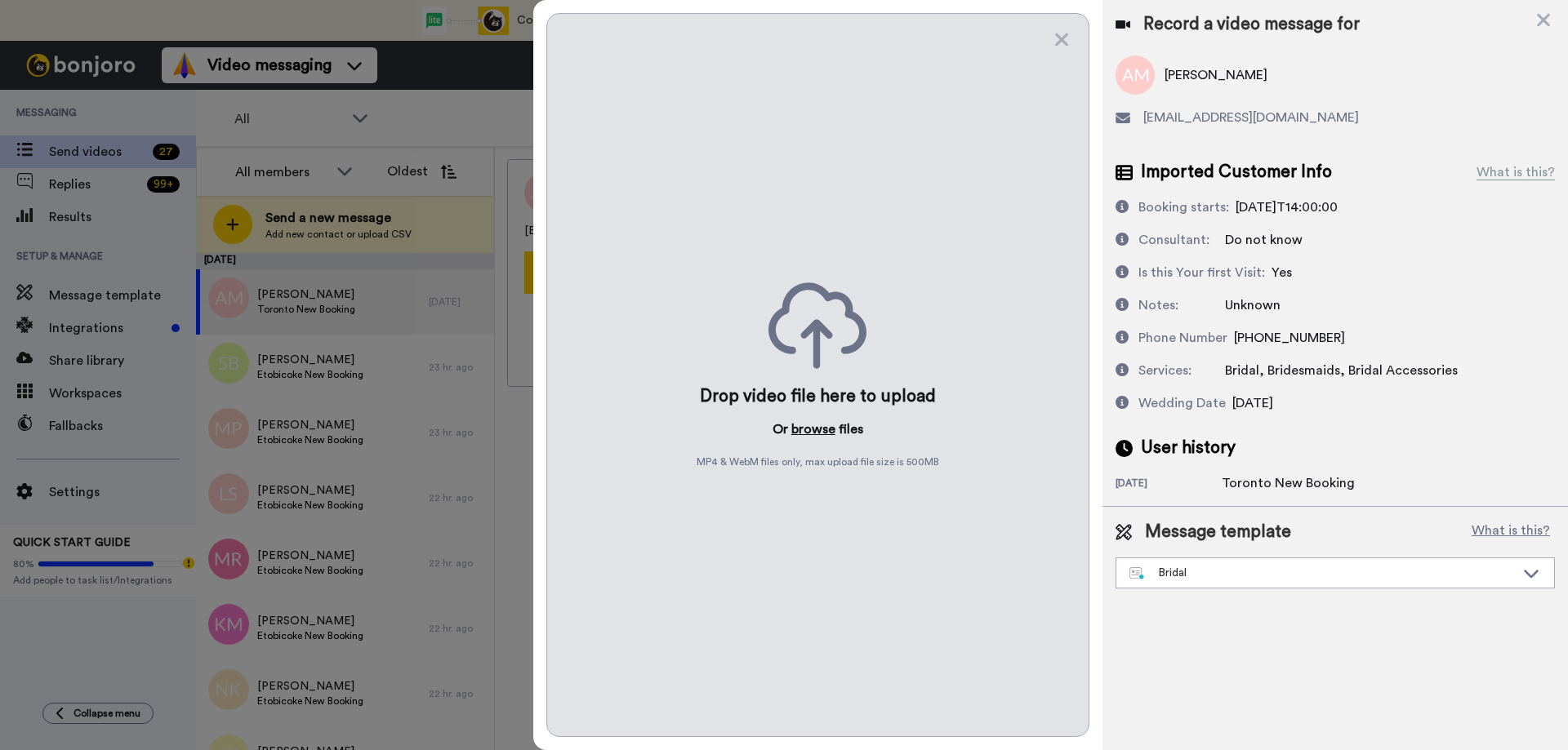
click at [808, 429] on button "browse" at bounding box center [813, 430] width 44 height 20
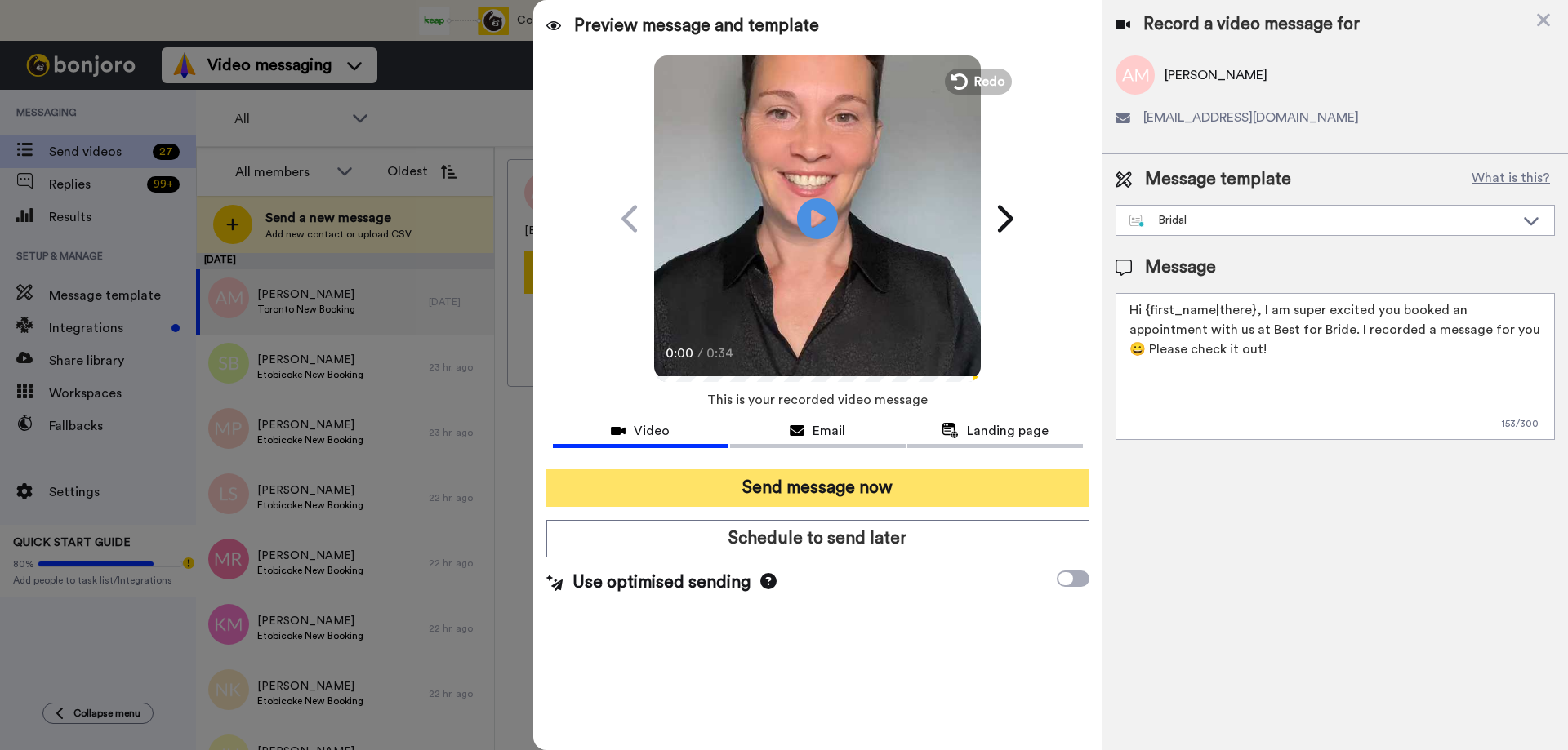
click at [838, 491] on button "Send message now" at bounding box center [817, 489] width 543 height 38
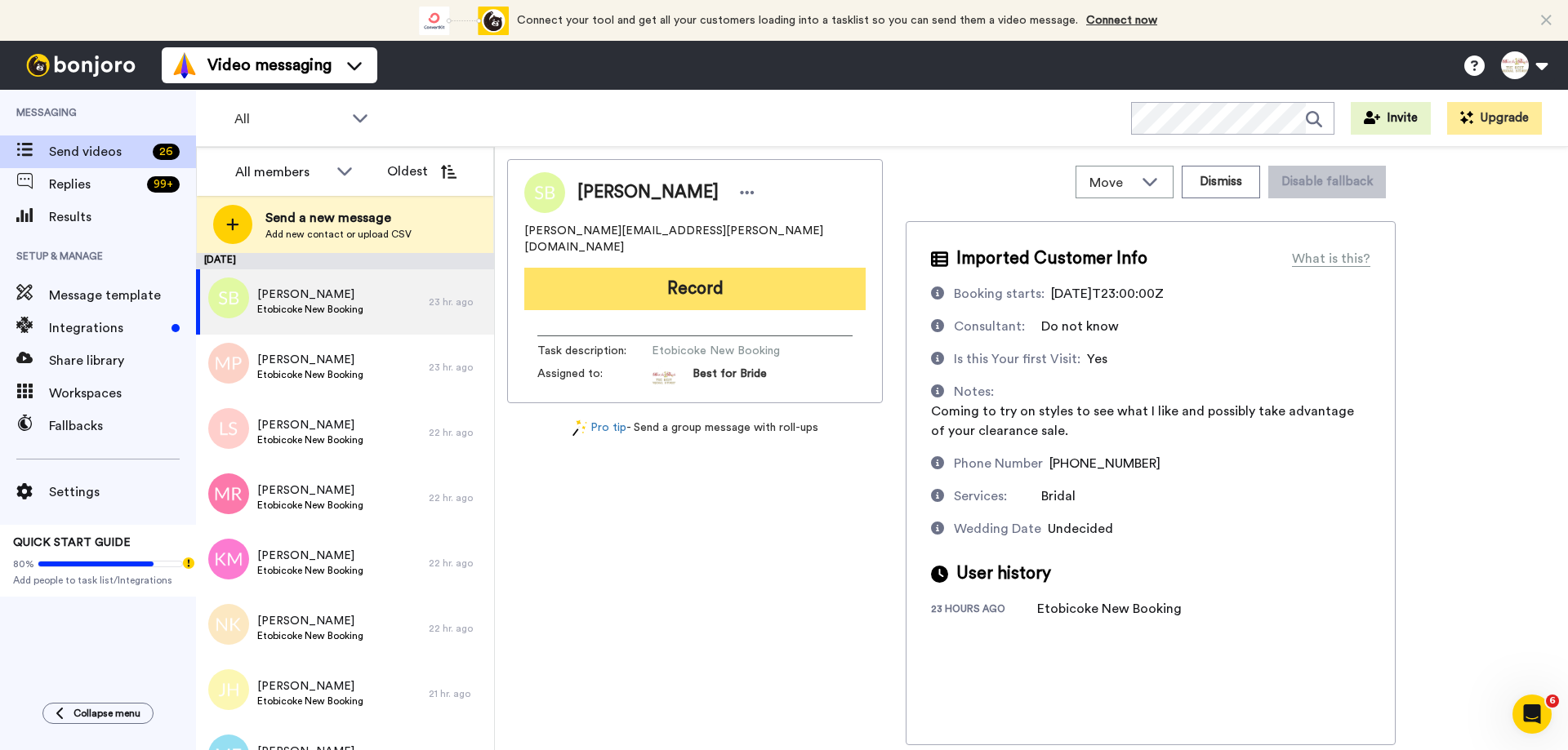
click at [712, 275] on button "Record" at bounding box center [695, 288] width 341 height 42
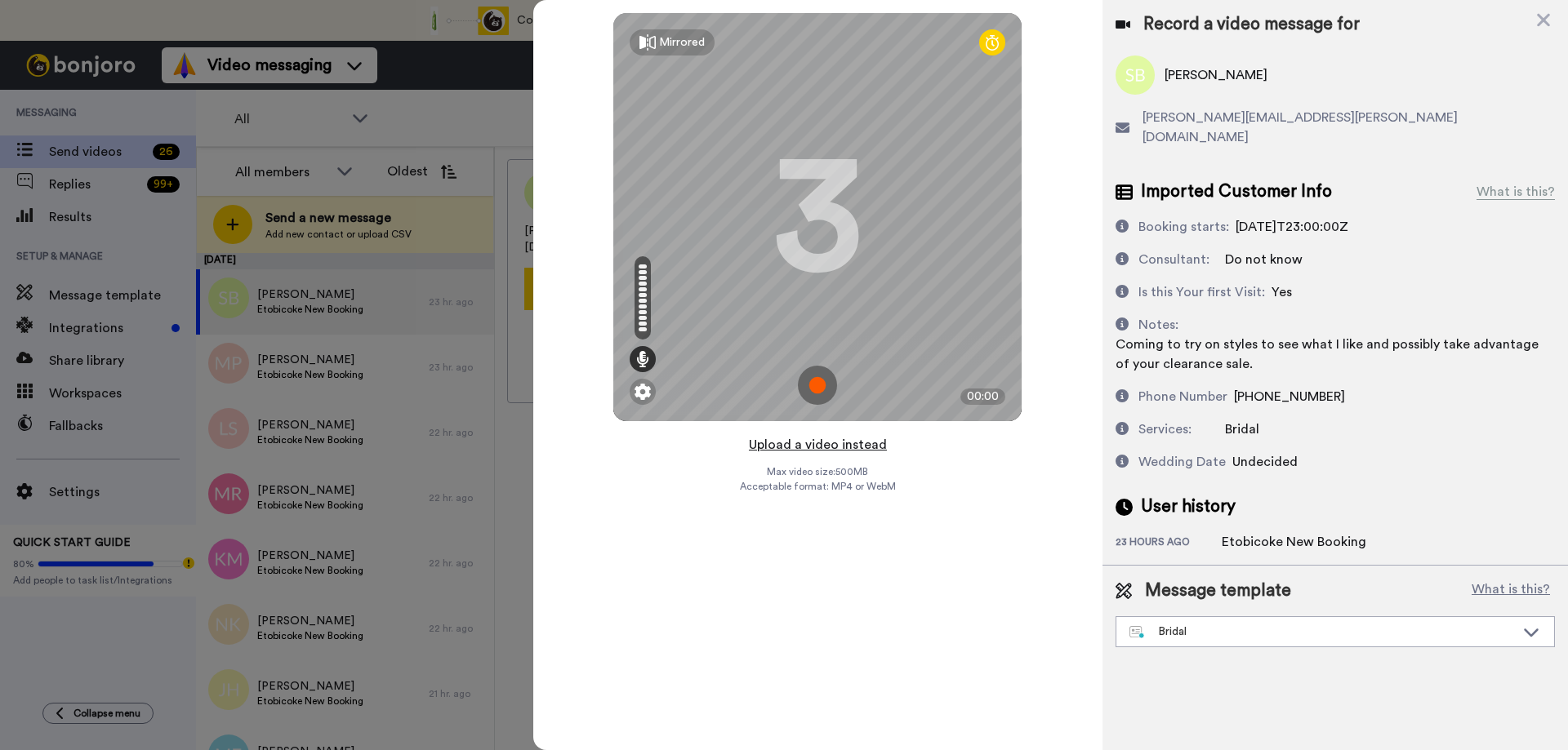
click at [814, 446] on button "Upload a video instead" at bounding box center [817, 445] width 148 height 21
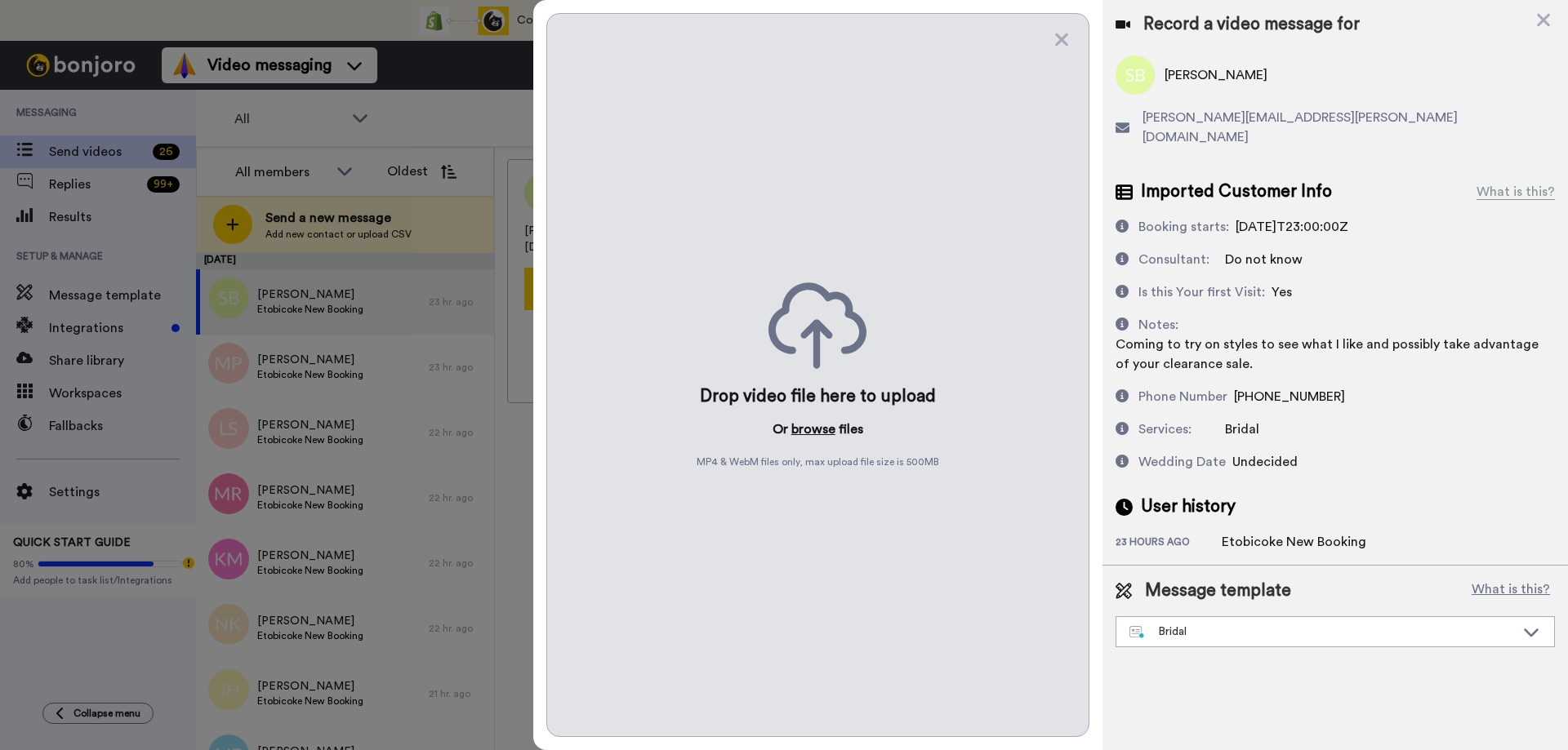
click at [817, 432] on button "browse" at bounding box center [813, 430] width 44 height 20
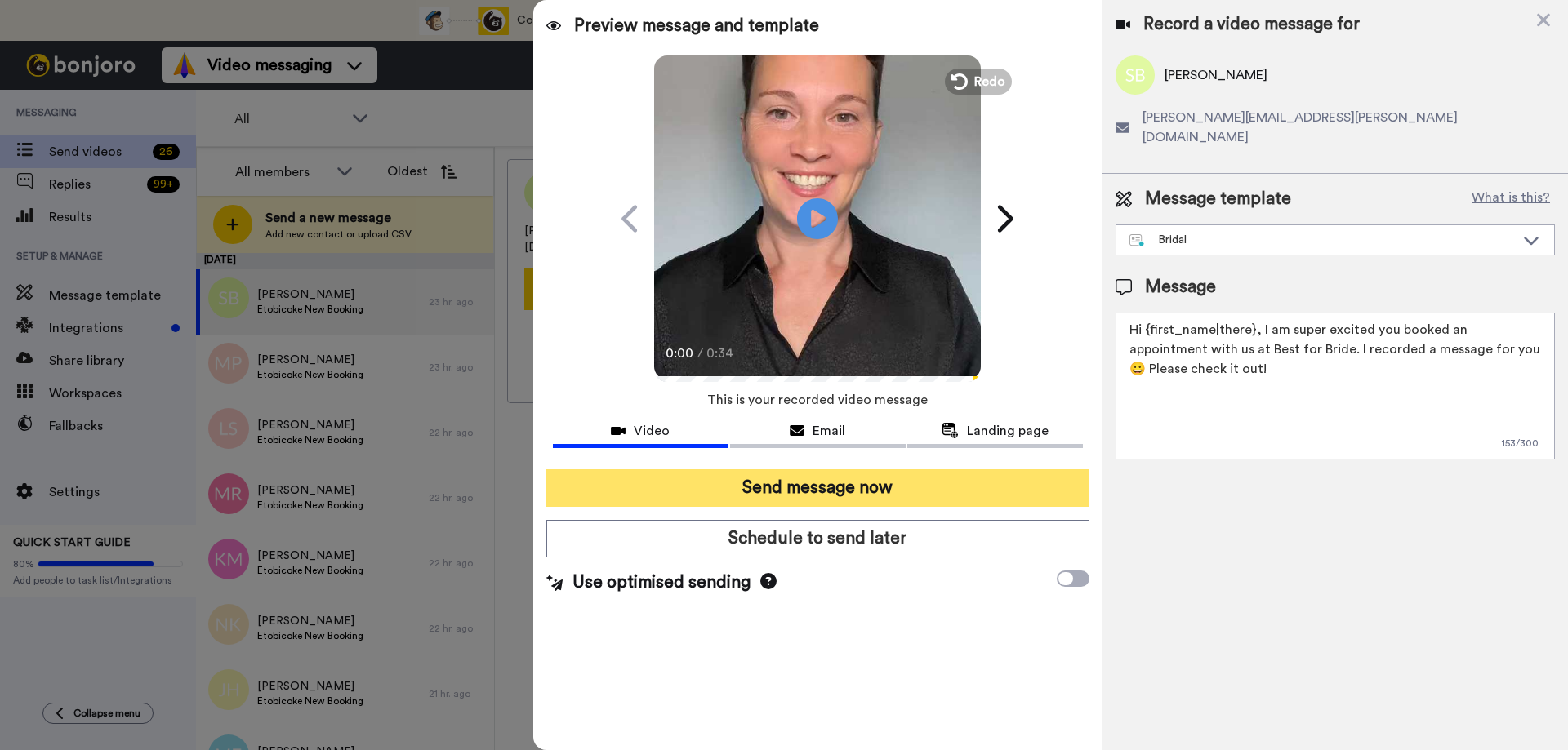
click at [796, 492] on button "Send message now" at bounding box center [817, 489] width 543 height 38
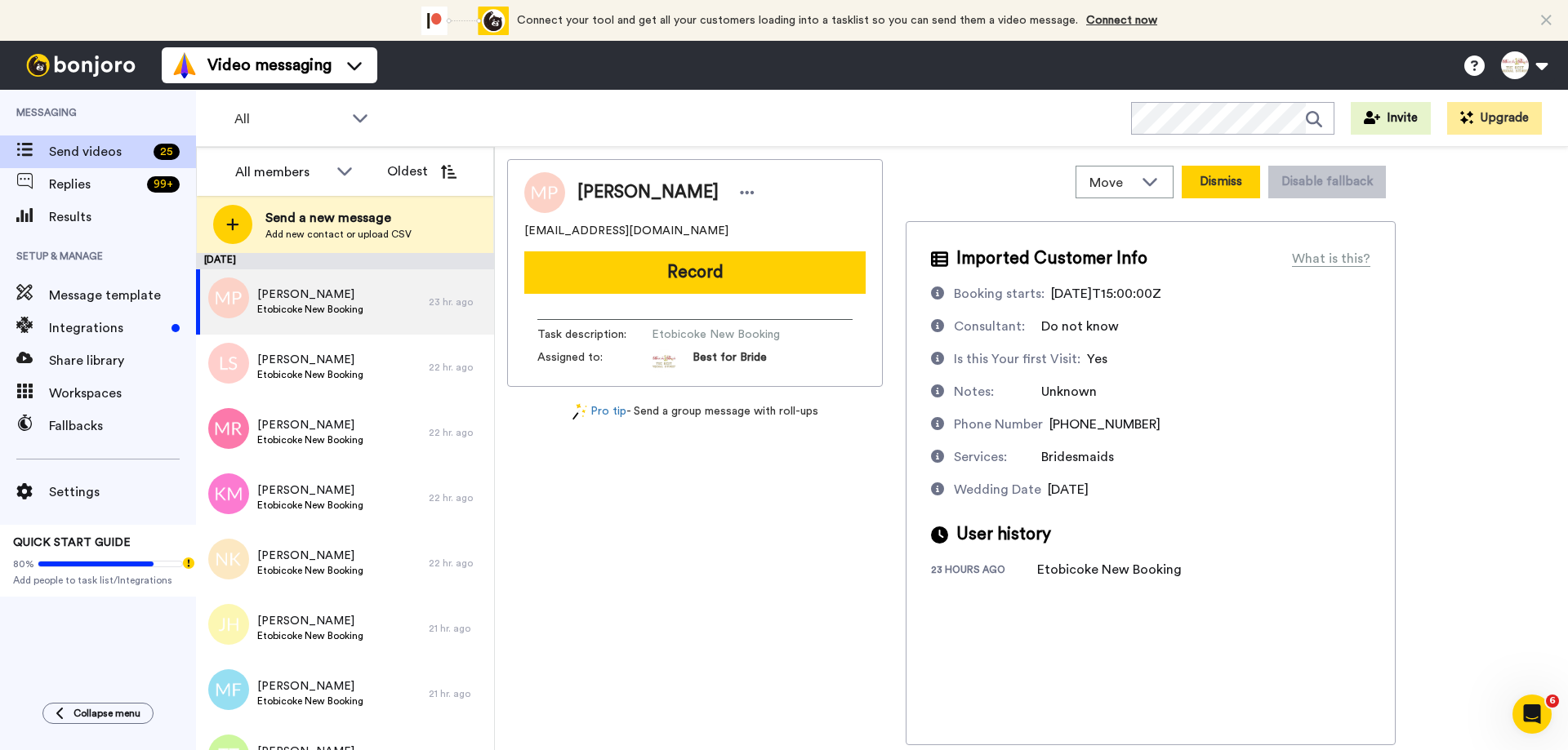
click at [1232, 190] on button "Dismiss" at bounding box center [1221, 182] width 79 height 32
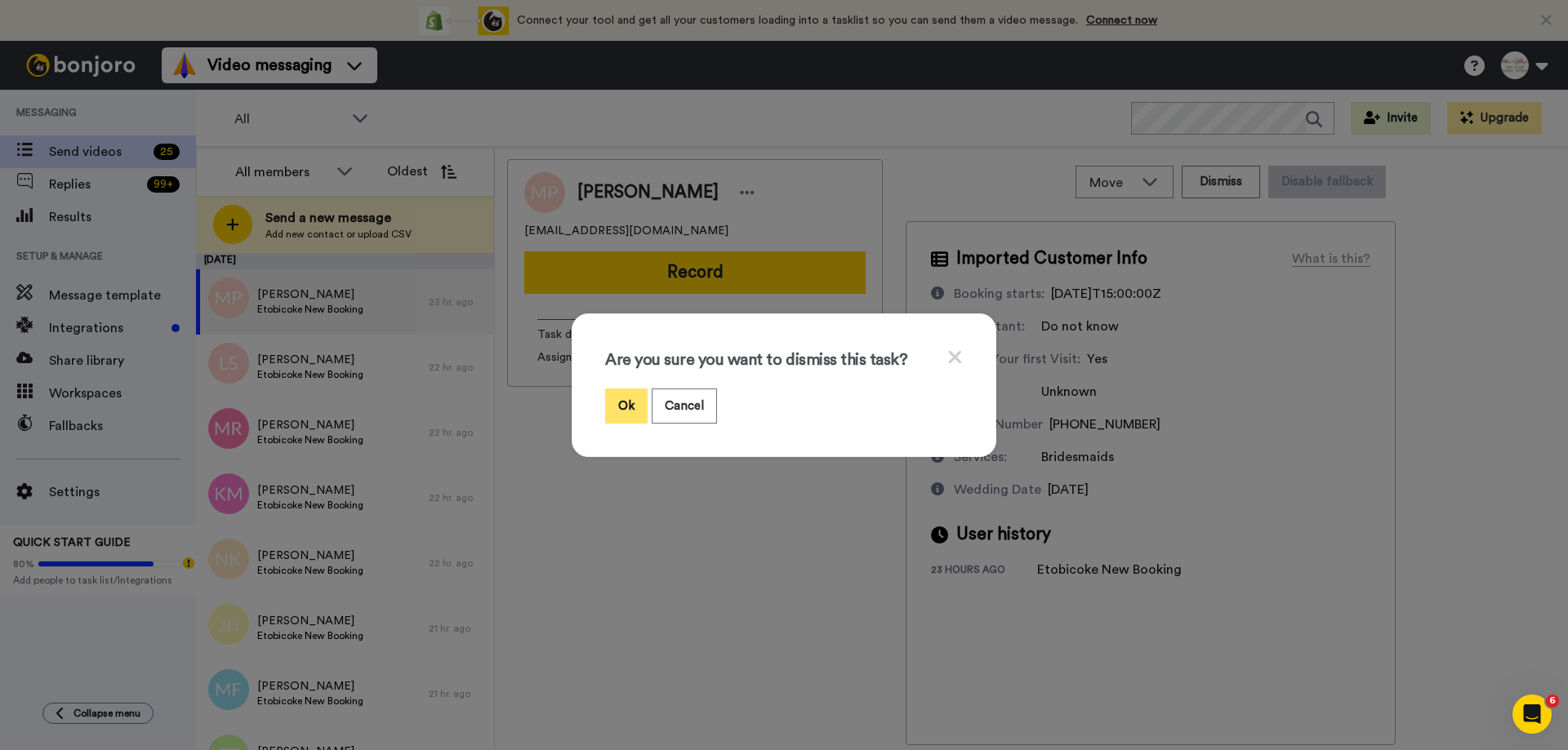
click at [618, 401] on button "Ok" at bounding box center [626, 405] width 42 height 35
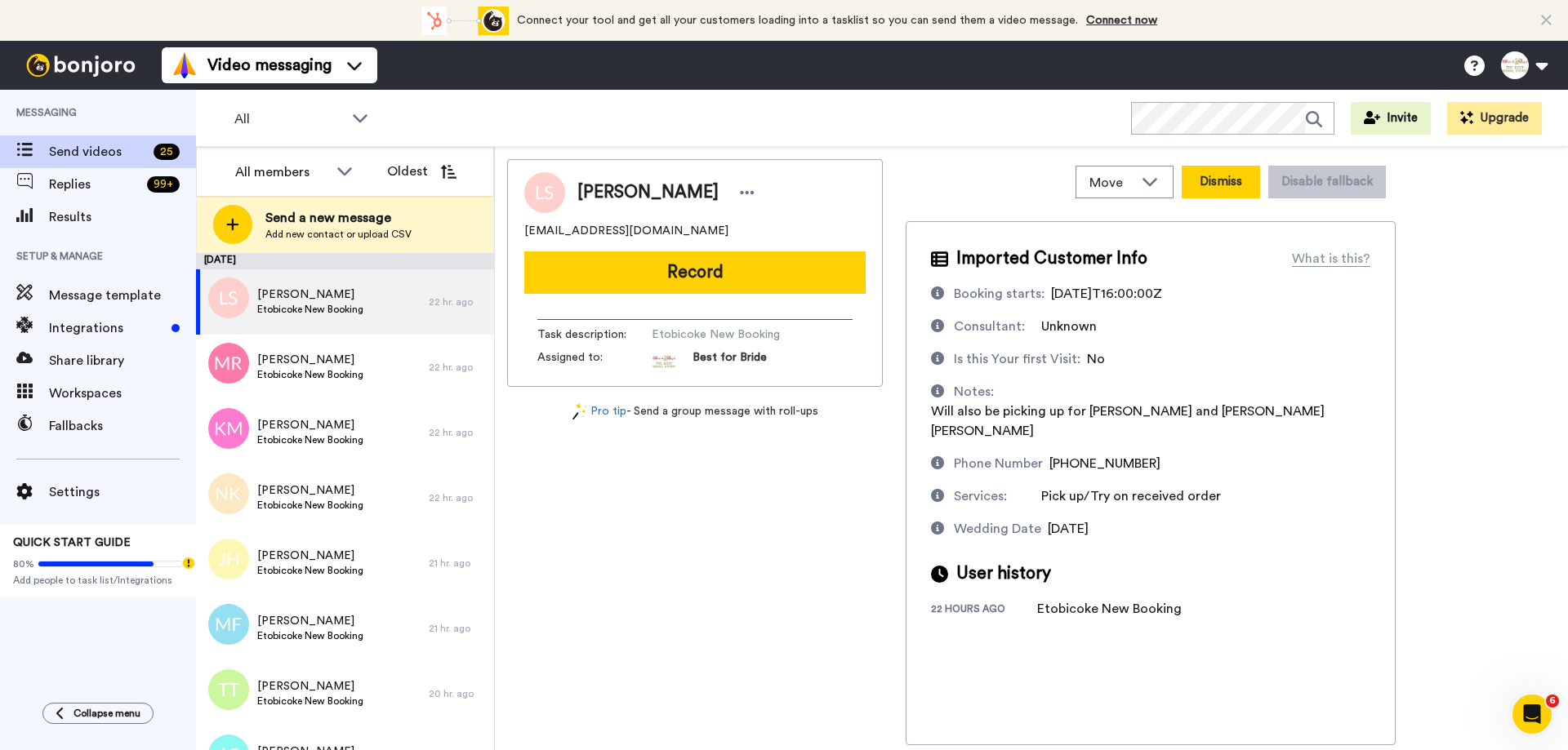
click at [1242, 175] on button "Dismiss" at bounding box center [1221, 182] width 79 height 32
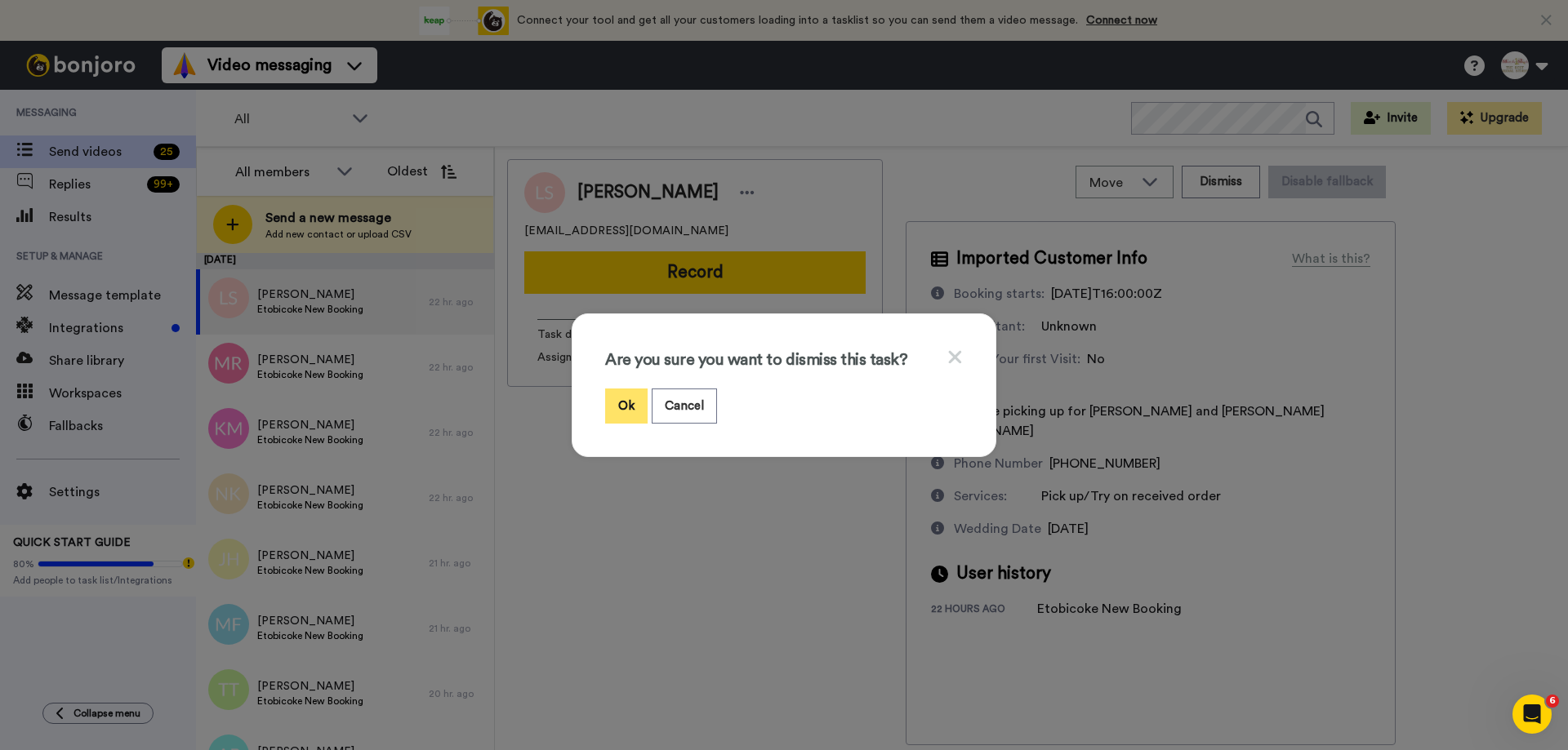
click at [621, 414] on button "Ok" at bounding box center [626, 405] width 42 height 35
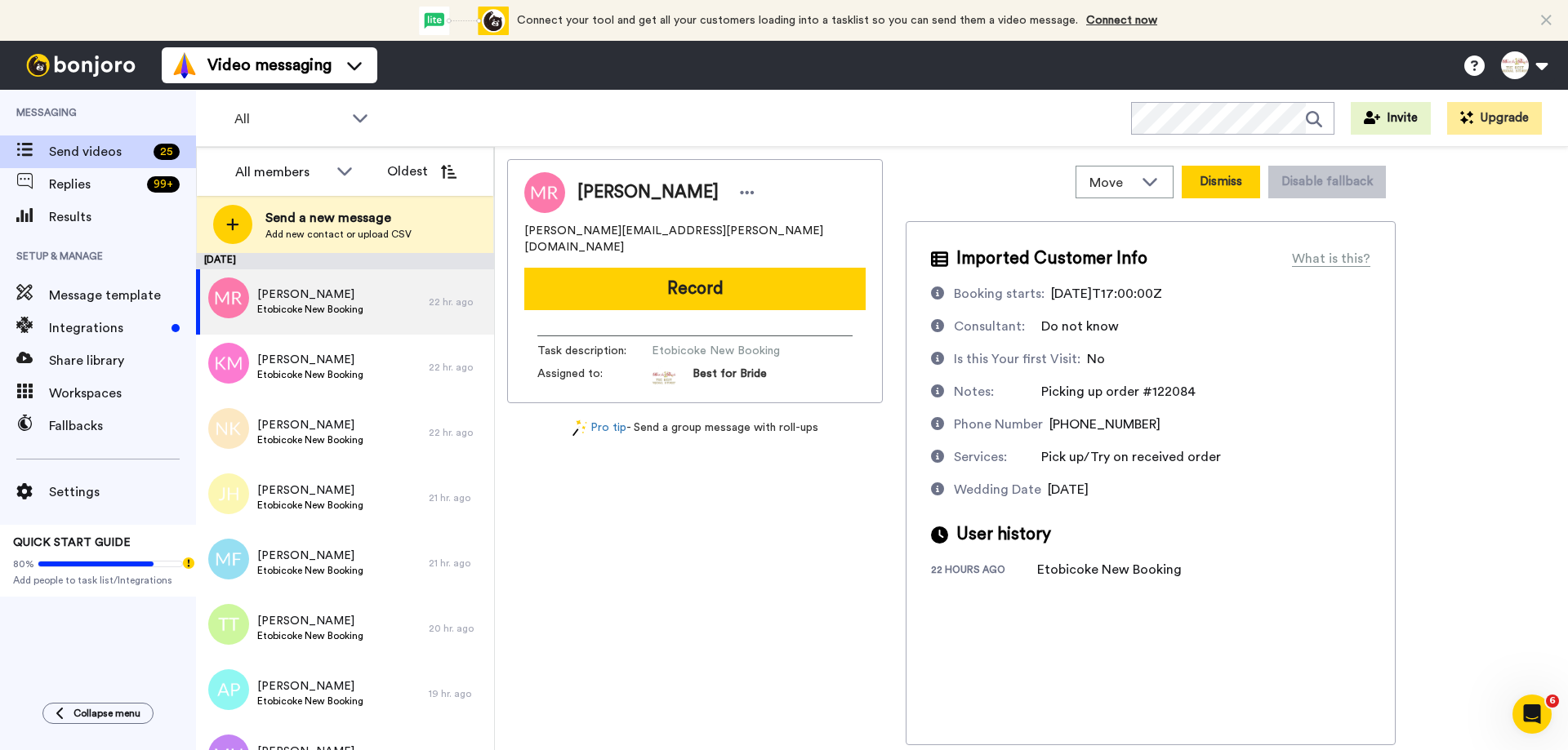
click at [1242, 184] on button "Dismiss" at bounding box center [1221, 182] width 79 height 32
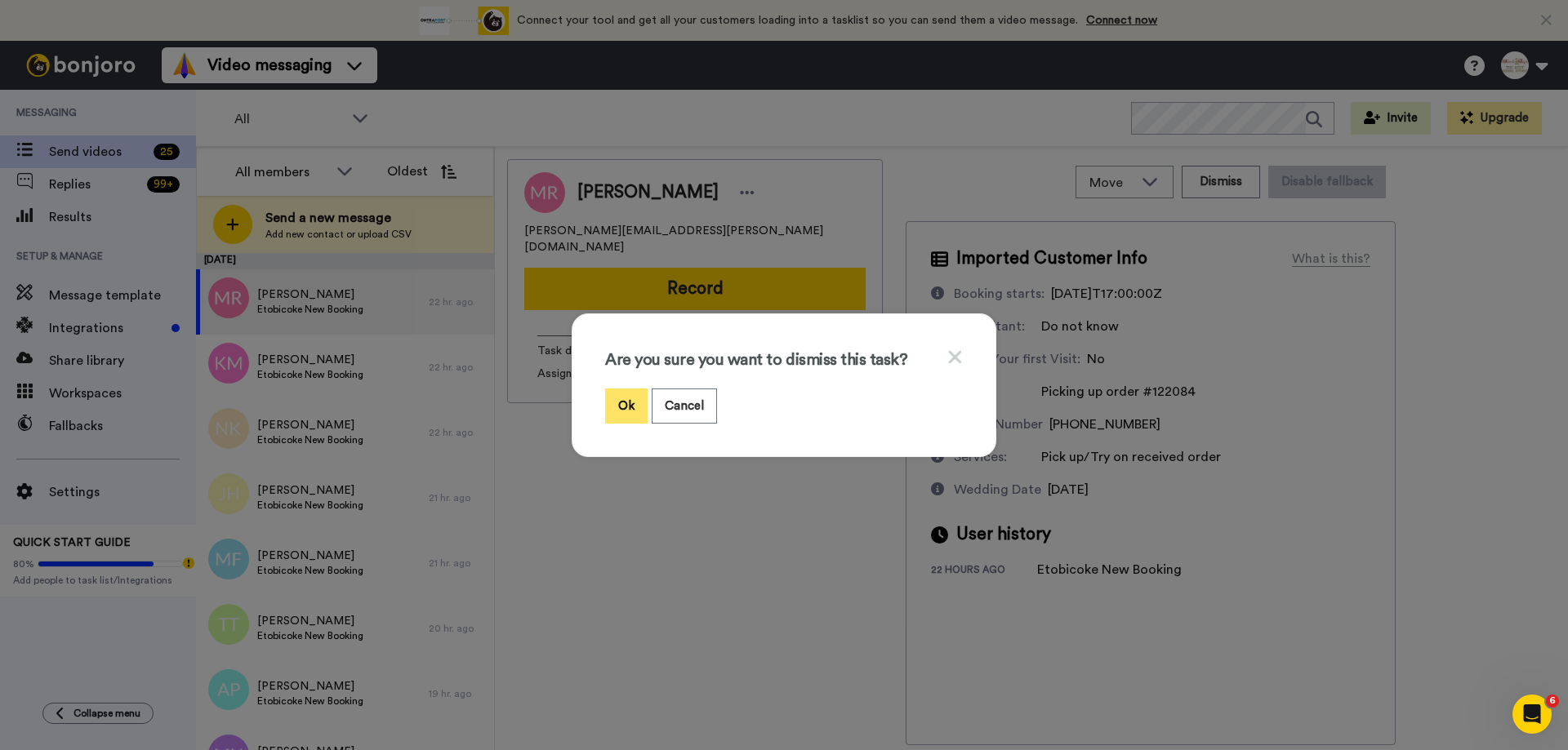
click at [609, 399] on button "Ok" at bounding box center [626, 405] width 42 height 35
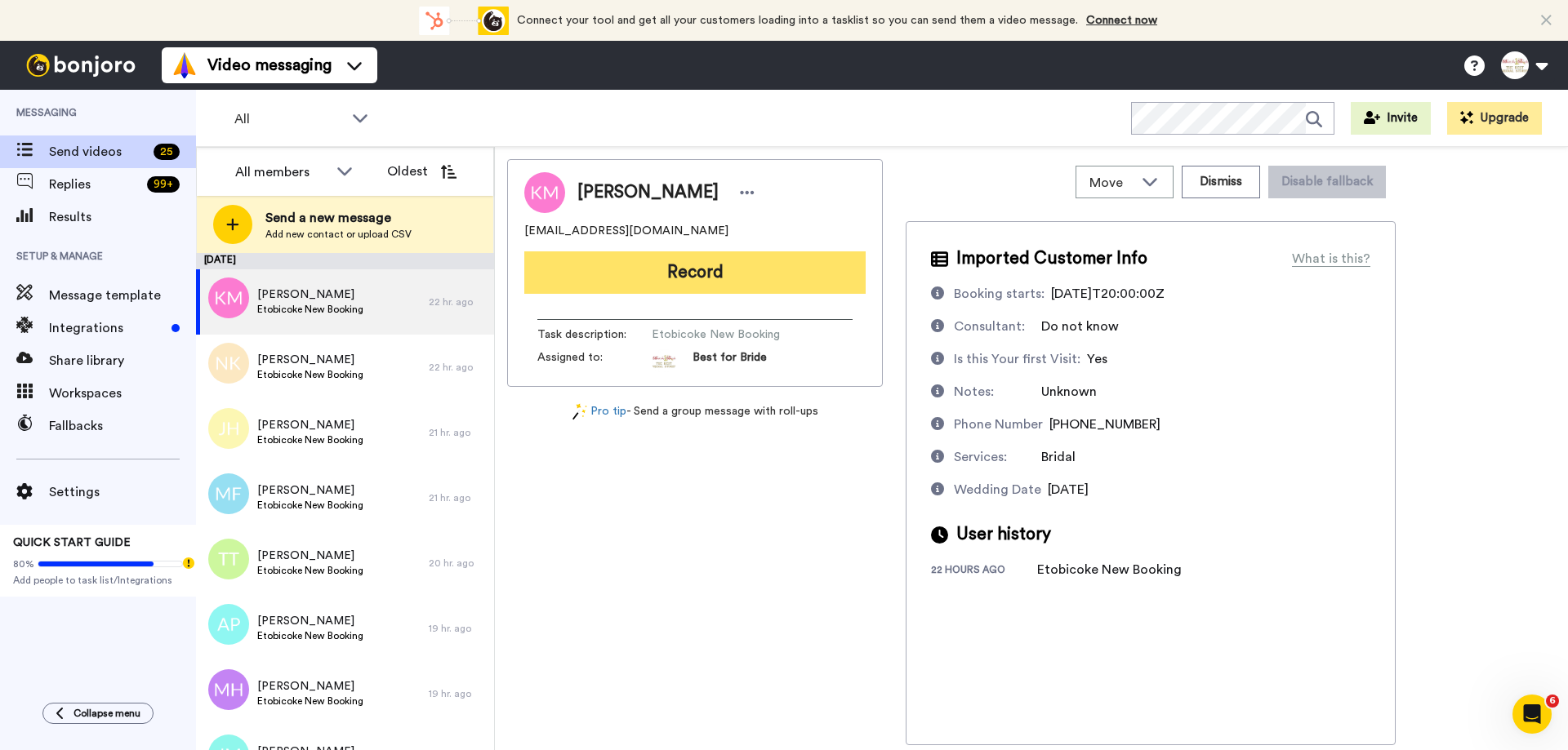
click at [619, 269] on button "Record" at bounding box center [695, 272] width 341 height 42
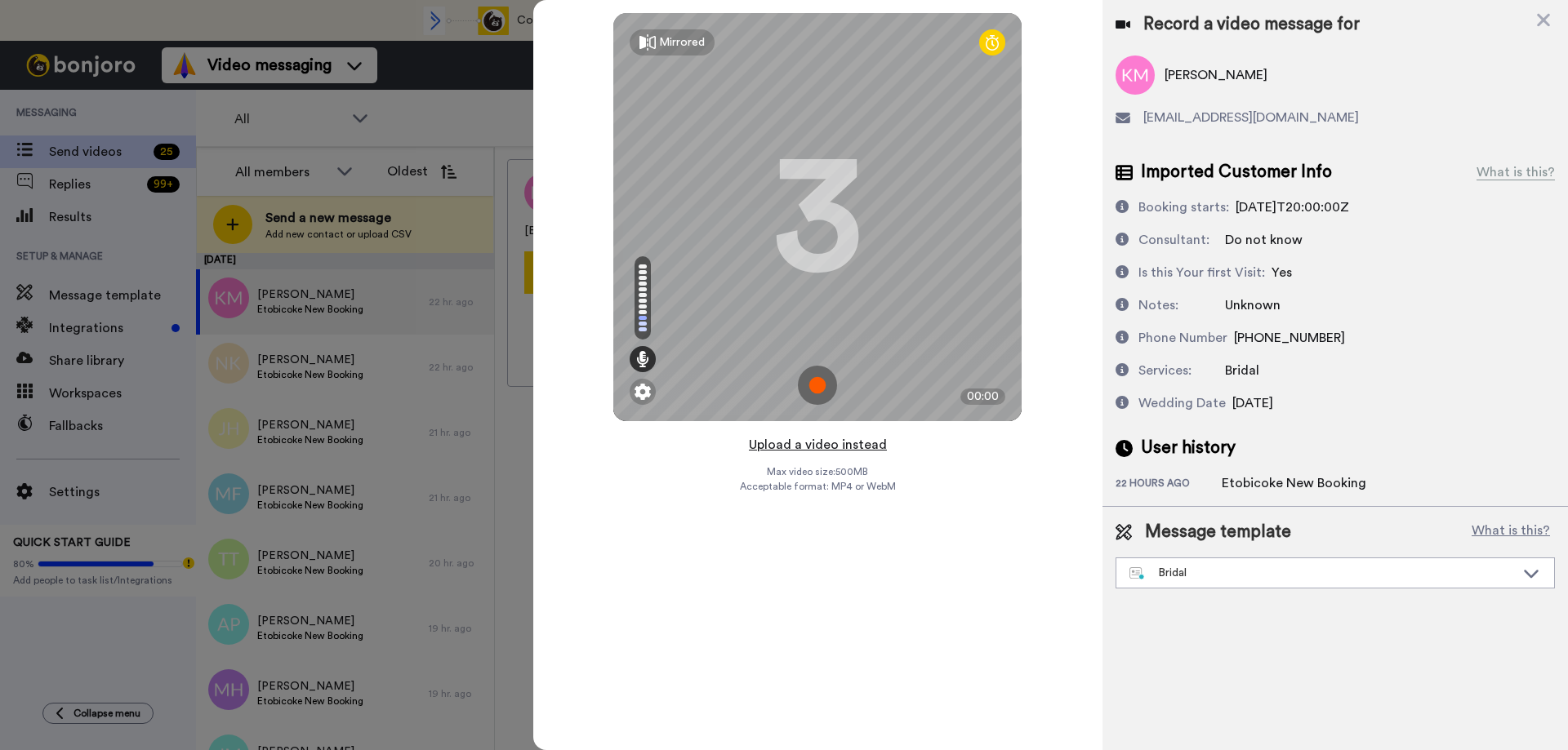
click at [822, 441] on button "Upload a video instead" at bounding box center [817, 445] width 148 height 21
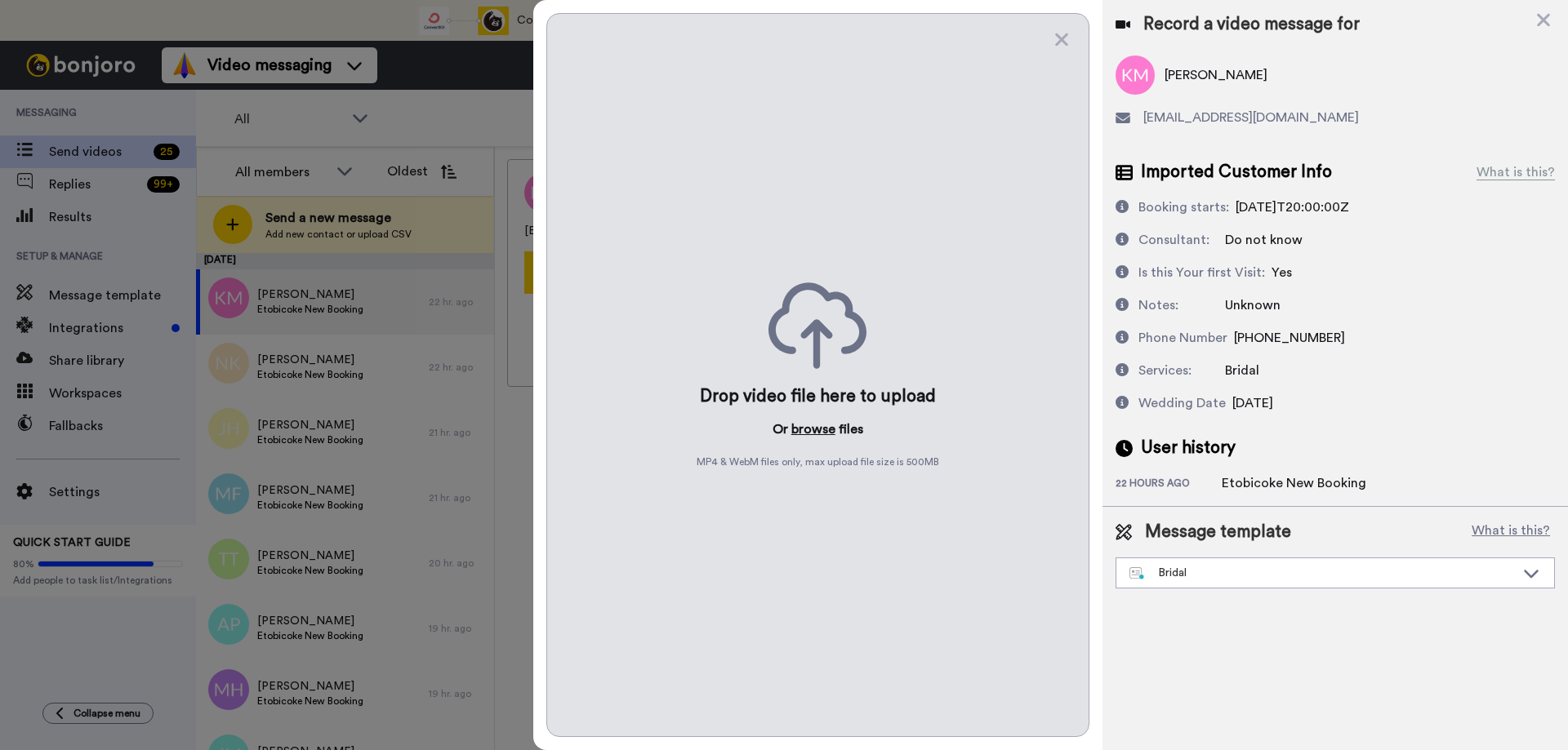
click at [810, 424] on button "browse" at bounding box center [813, 430] width 44 height 20
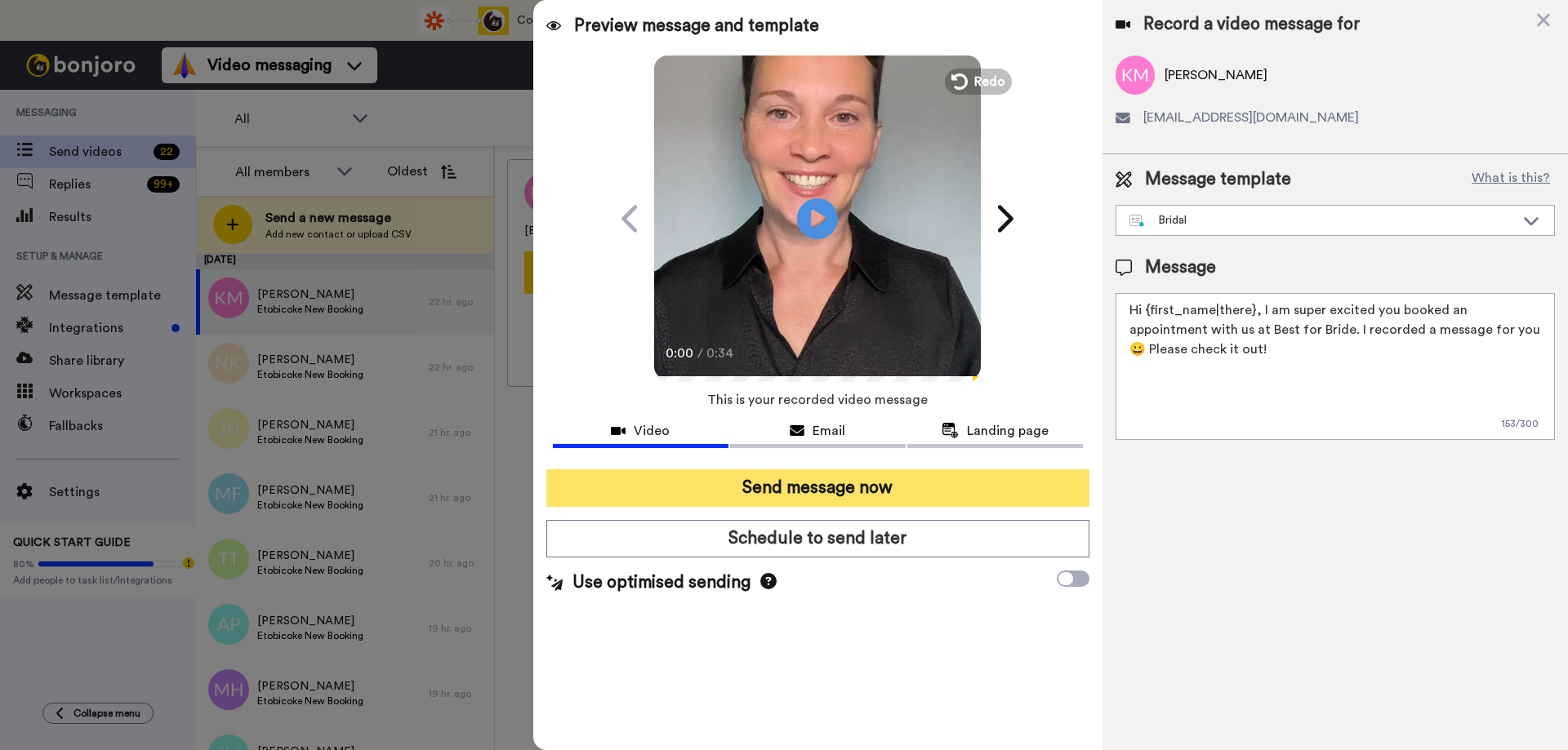
click at [783, 489] on button "Send message now" at bounding box center [817, 489] width 543 height 38
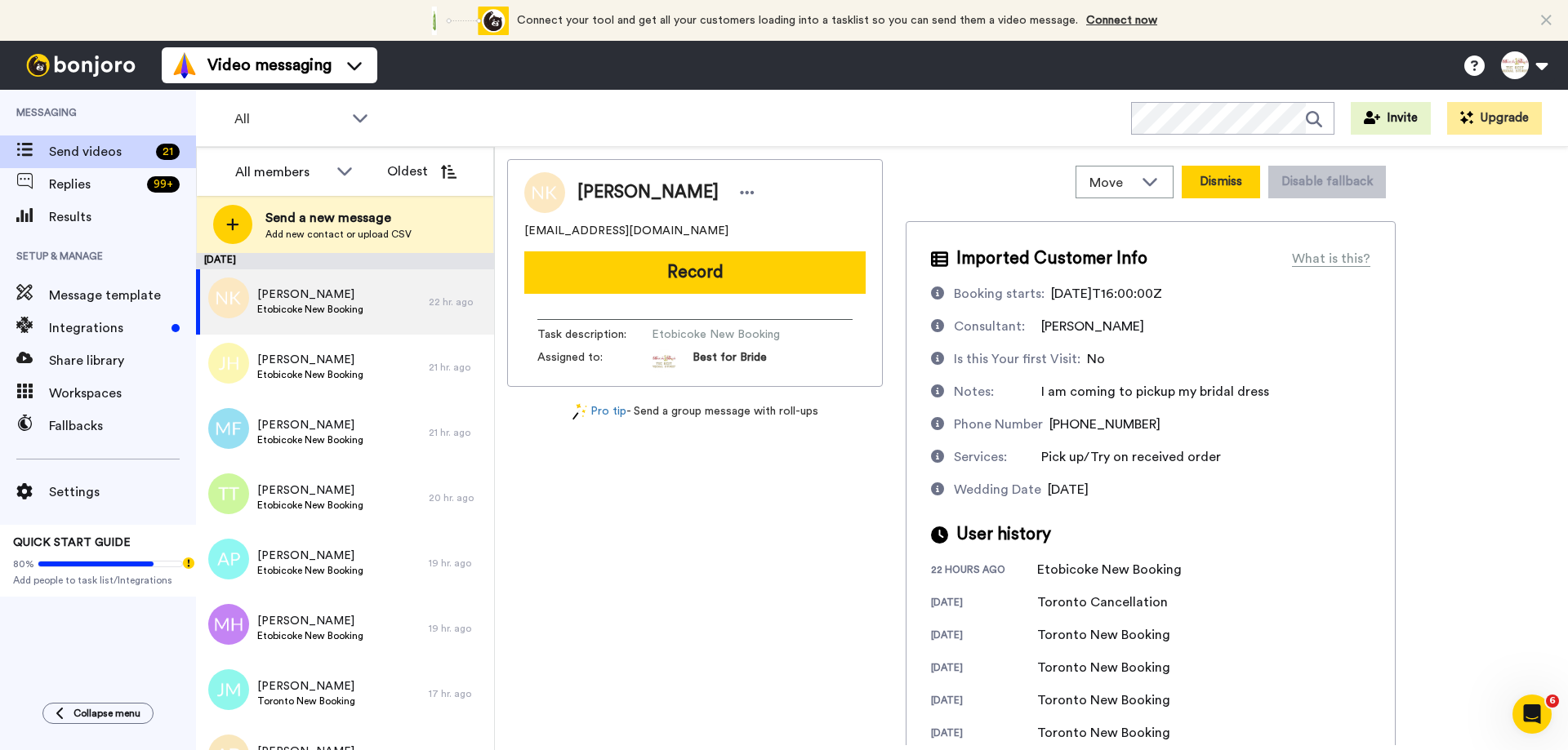
click at [1219, 187] on button "Dismiss" at bounding box center [1221, 182] width 79 height 32
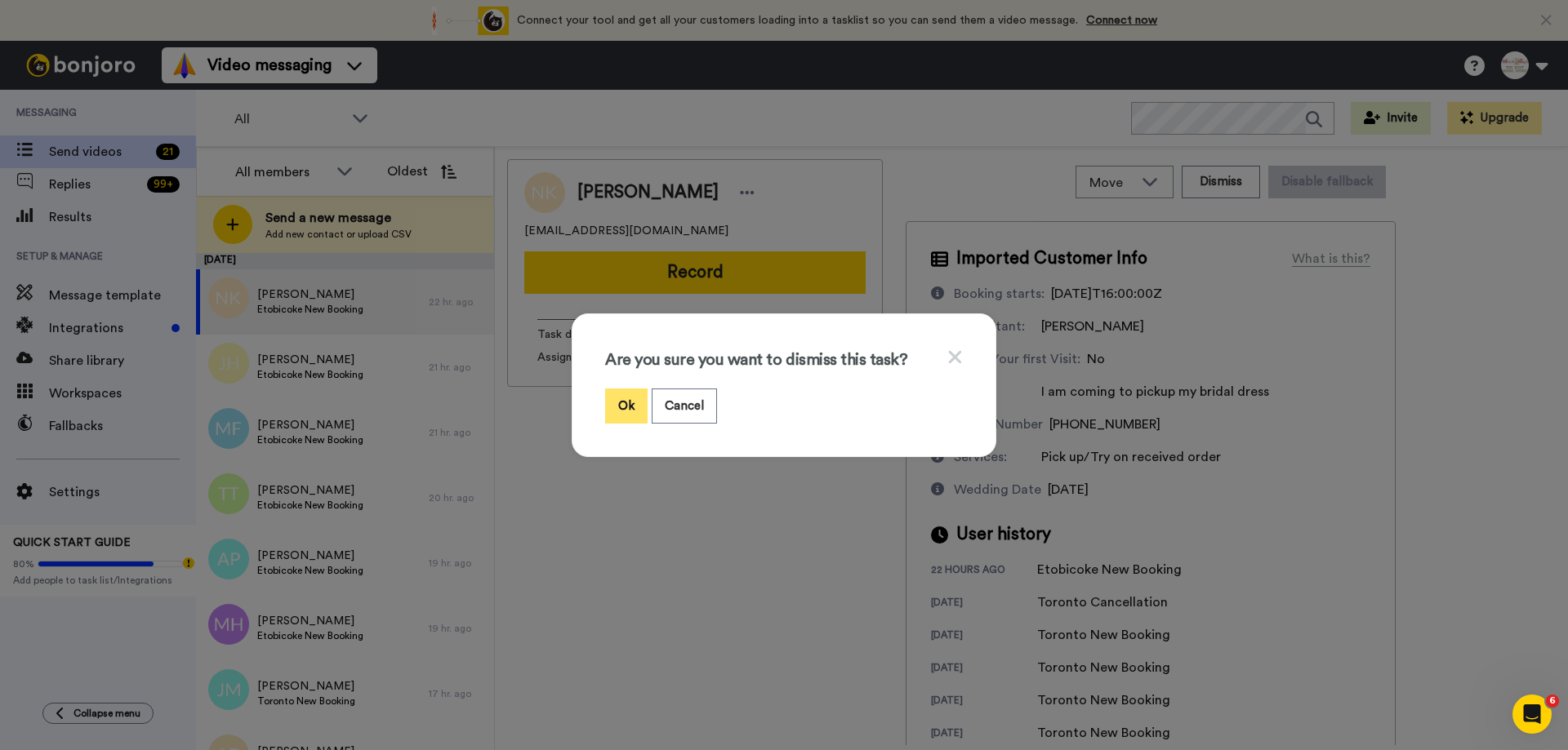
click at [622, 402] on button "Ok" at bounding box center [626, 405] width 42 height 35
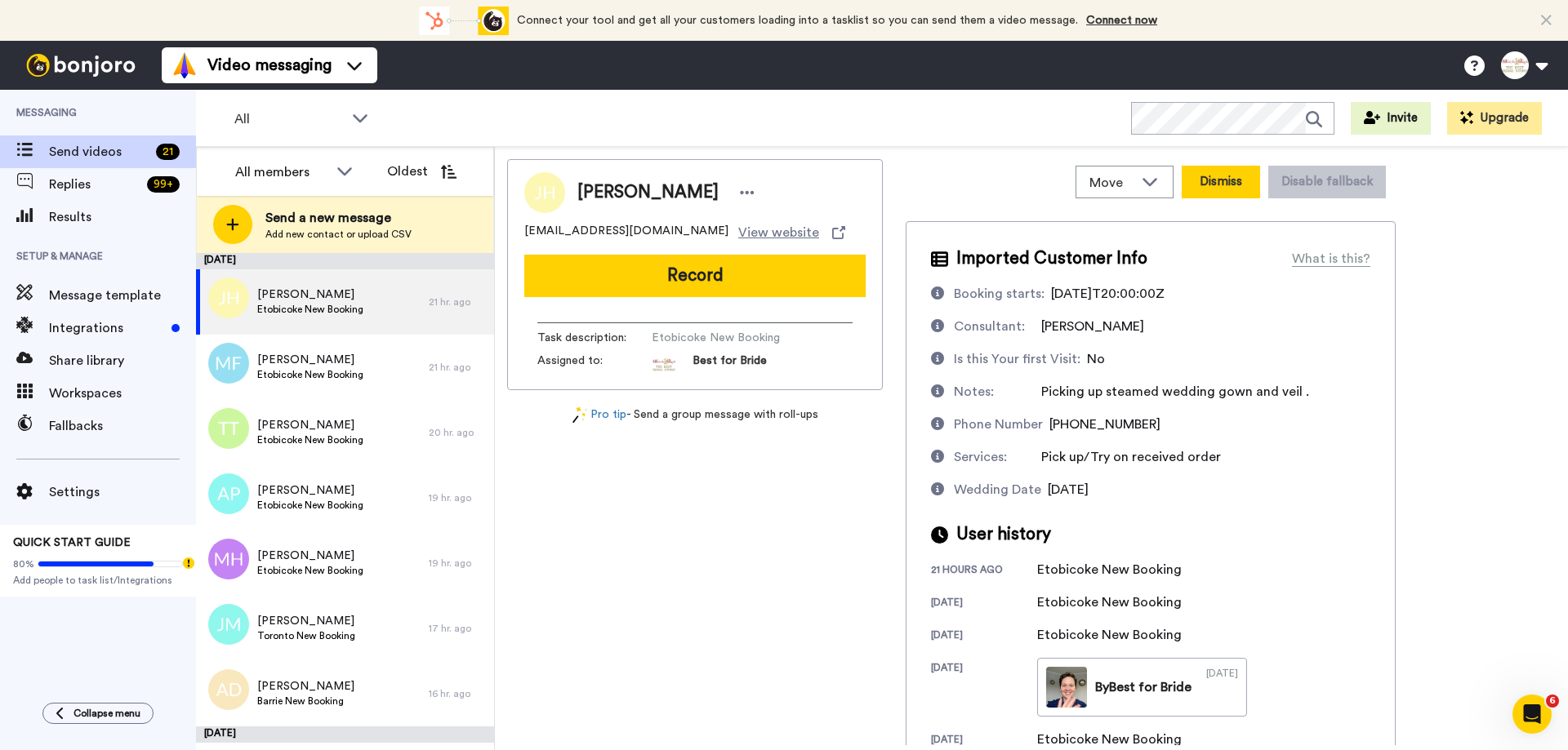
click at [1213, 188] on button "Dismiss" at bounding box center [1221, 182] width 79 height 32
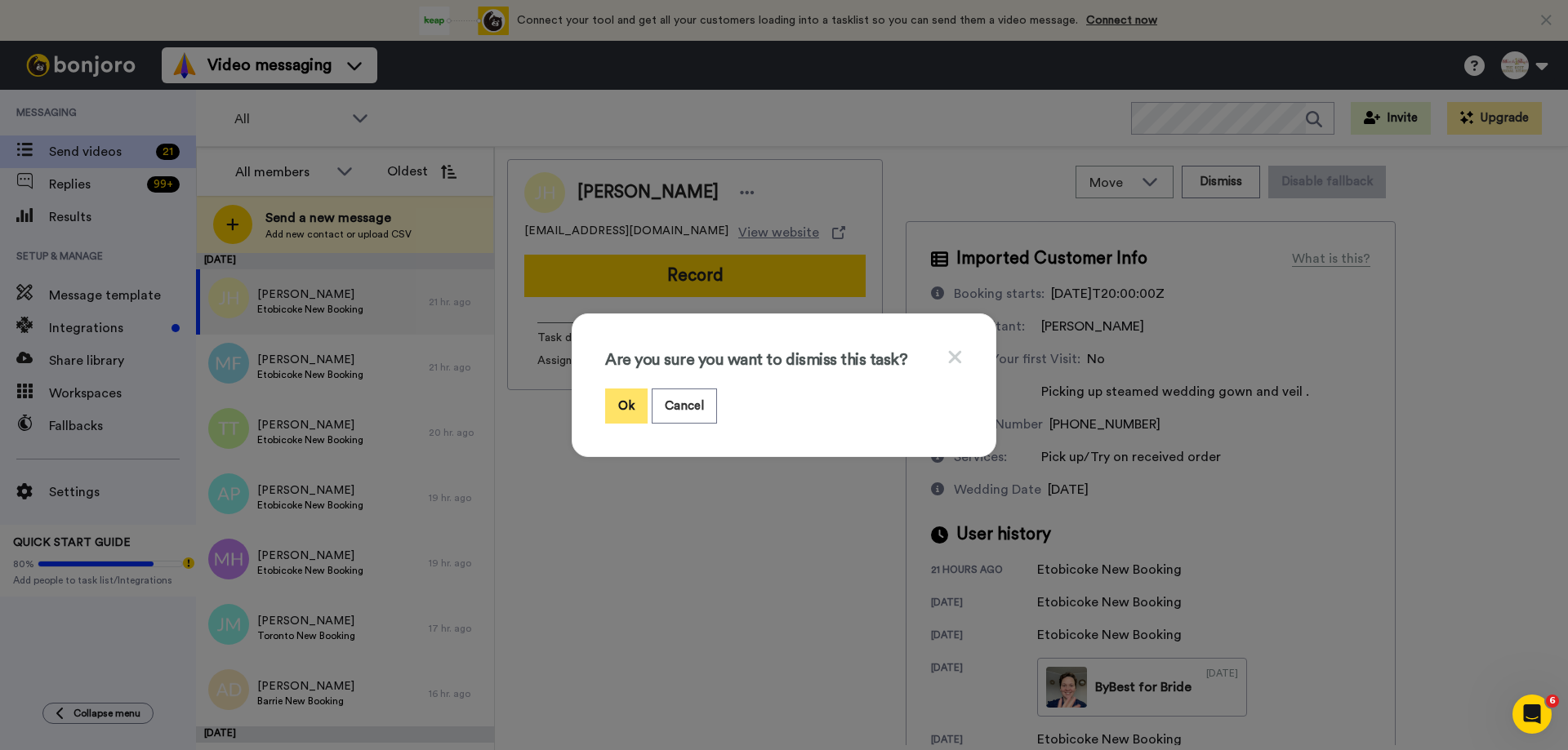
click at [611, 409] on button "Ok" at bounding box center [626, 405] width 42 height 35
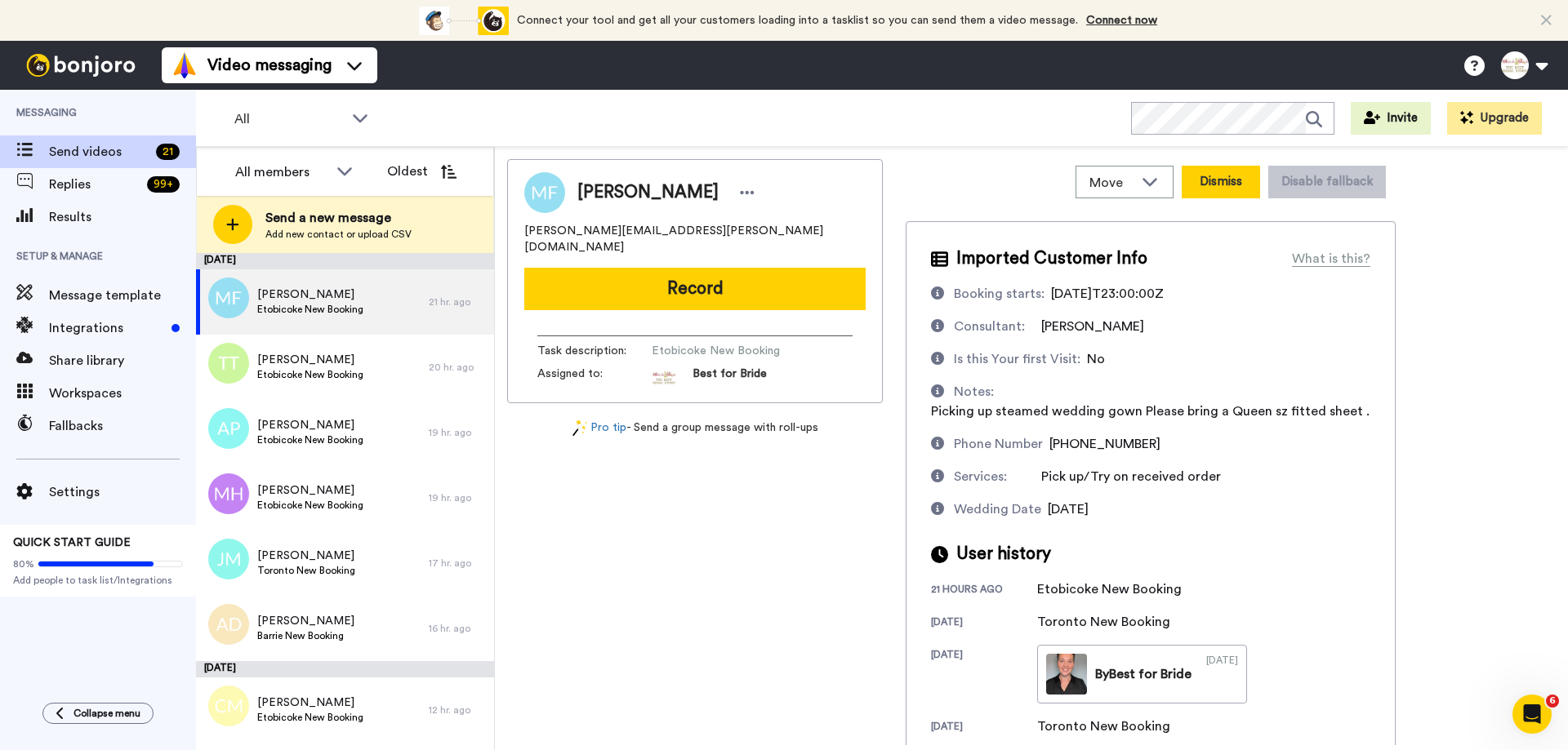
click at [1214, 183] on button "Dismiss" at bounding box center [1221, 182] width 79 height 32
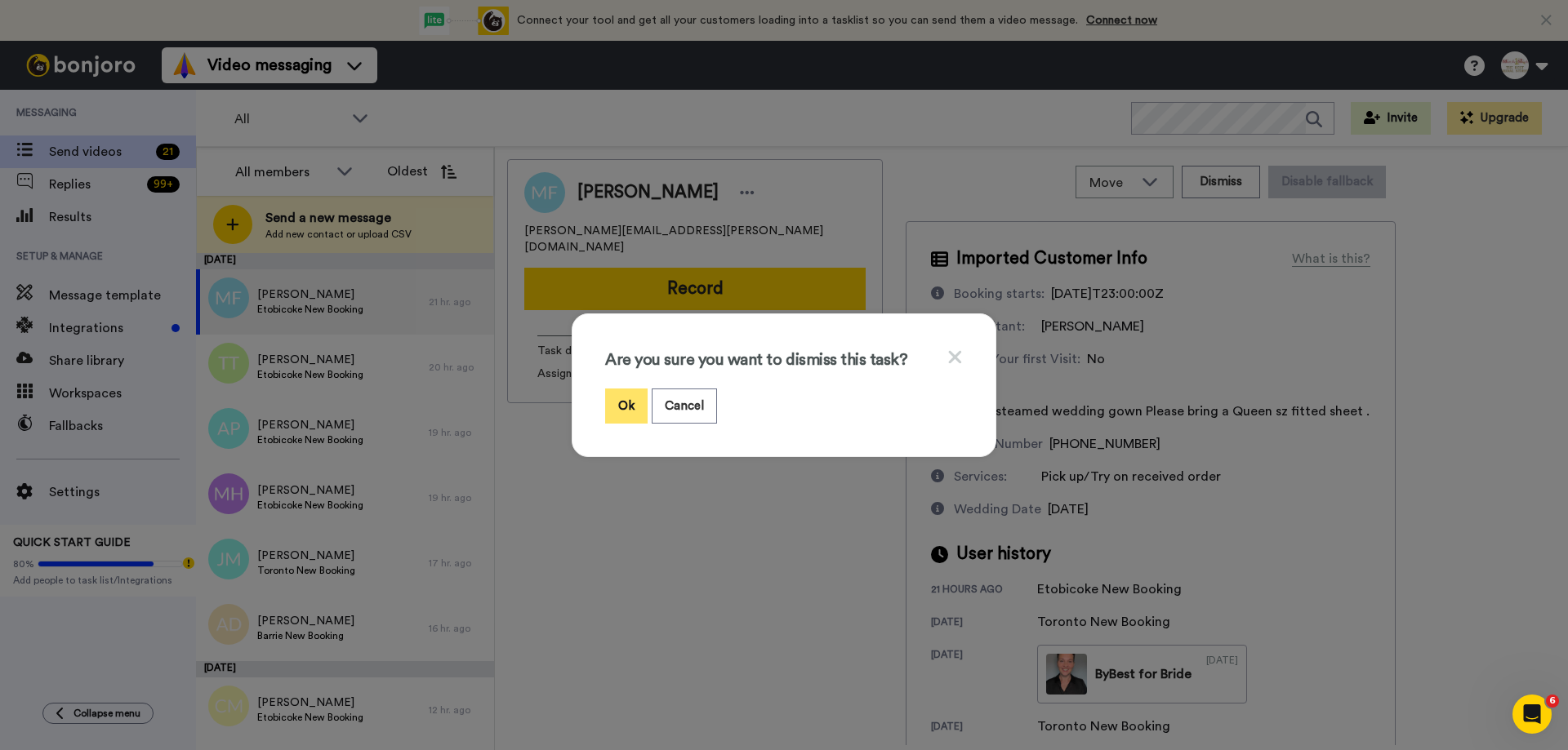
click at [616, 412] on button "Ok" at bounding box center [626, 405] width 42 height 35
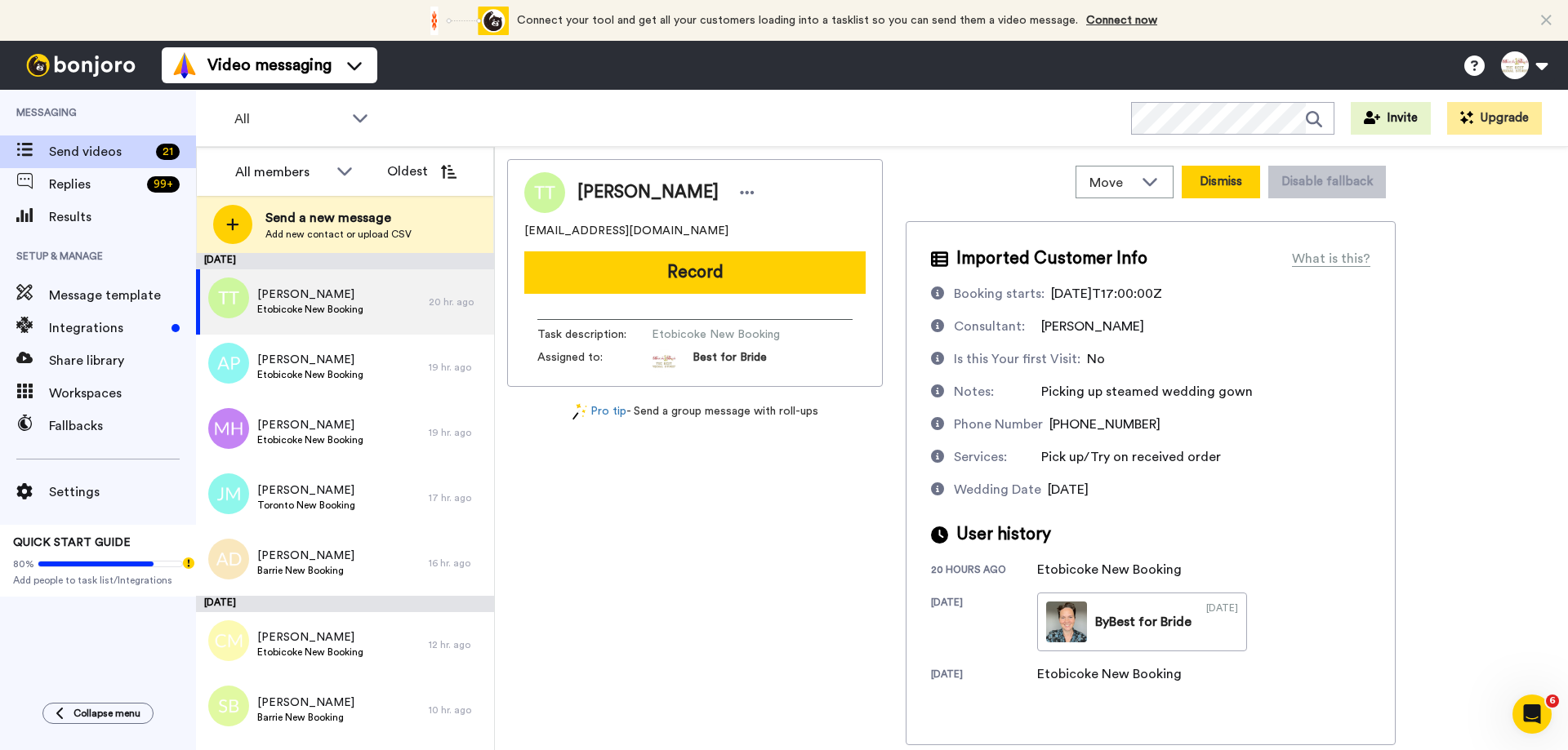
click at [1205, 189] on button "Dismiss" at bounding box center [1221, 182] width 79 height 32
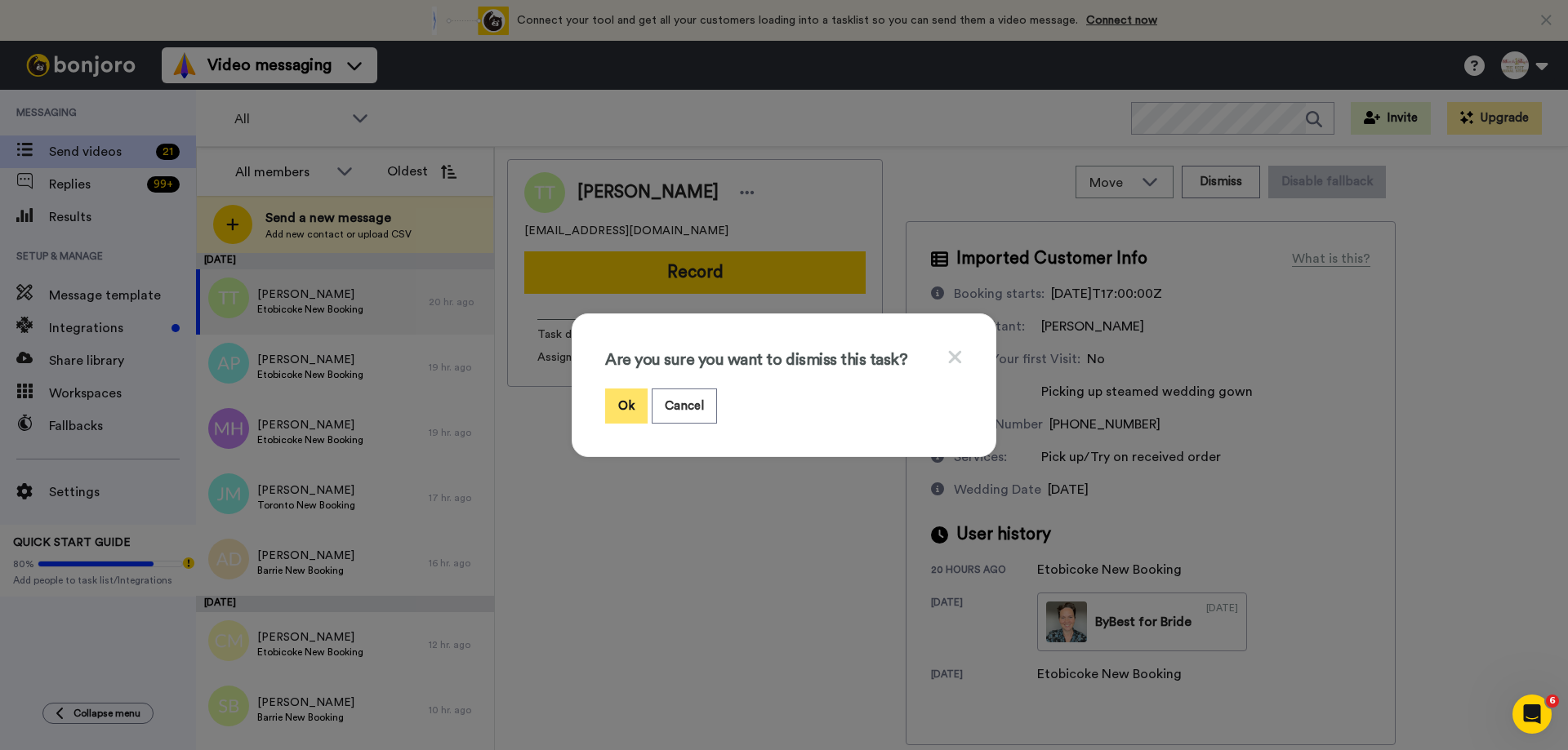
click at [618, 415] on button "Ok" at bounding box center [626, 405] width 42 height 35
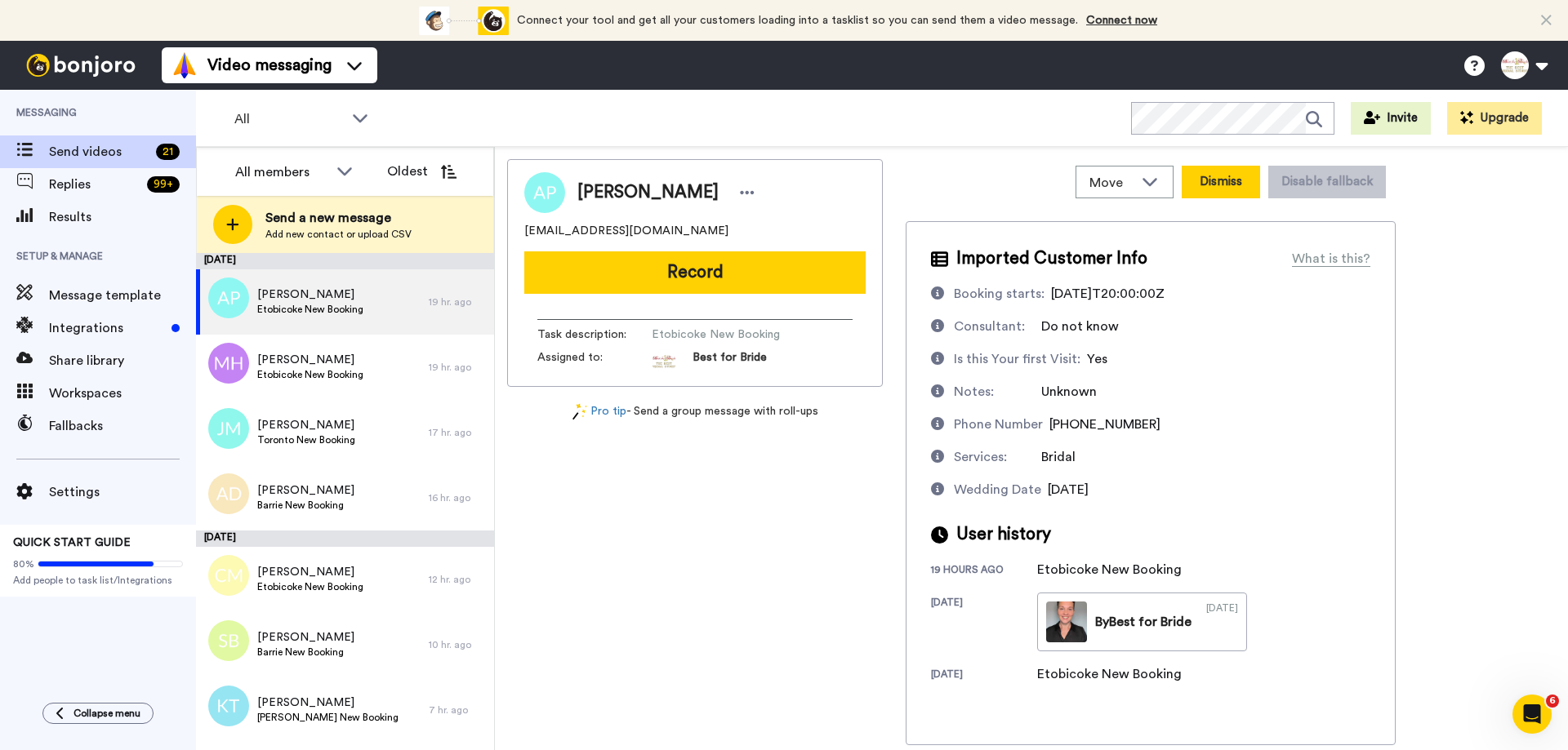
click at [1240, 187] on button "Dismiss" at bounding box center [1221, 182] width 79 height 32
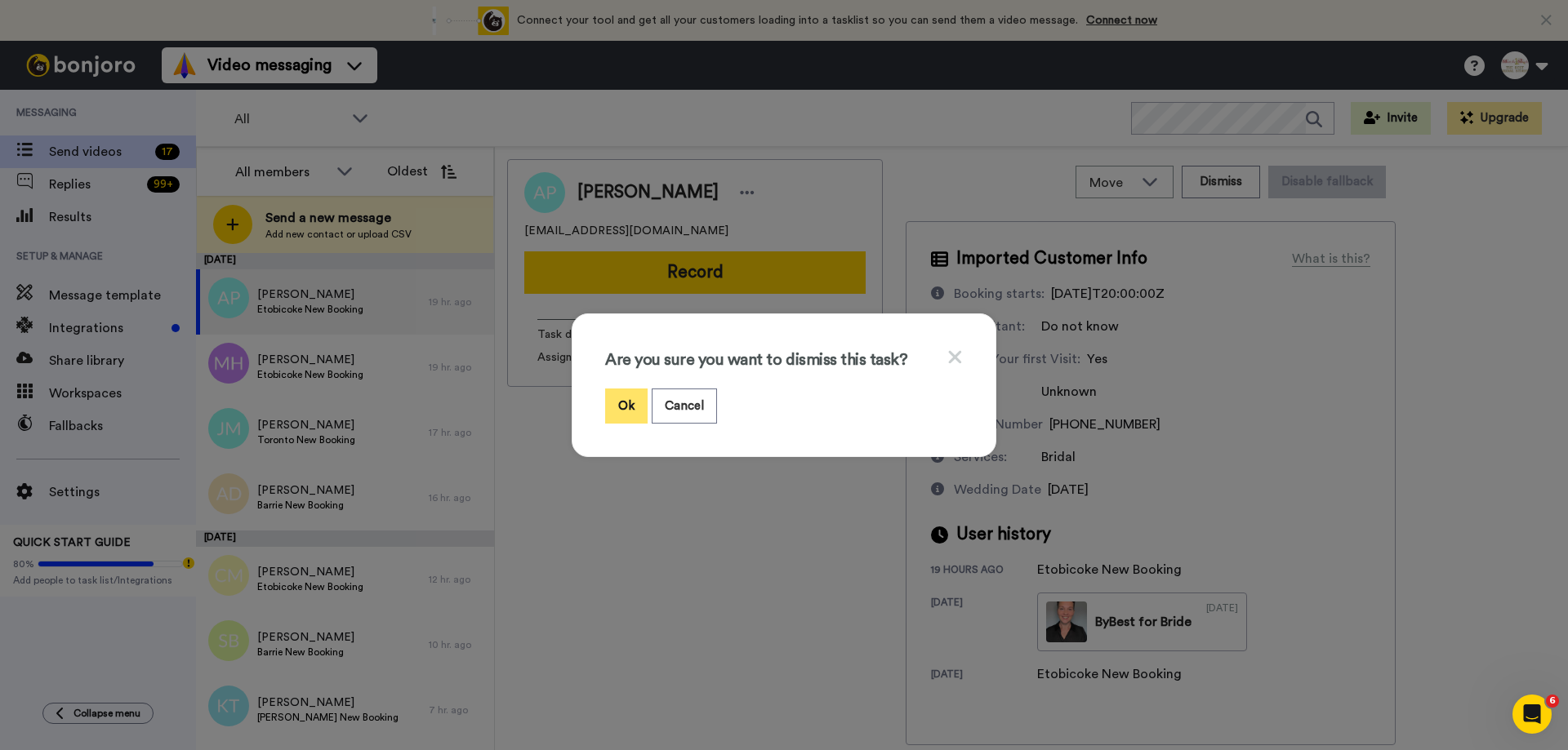
click at [614, 405] on button "Ok" at bounding box center [626, 405] width 42 height 35
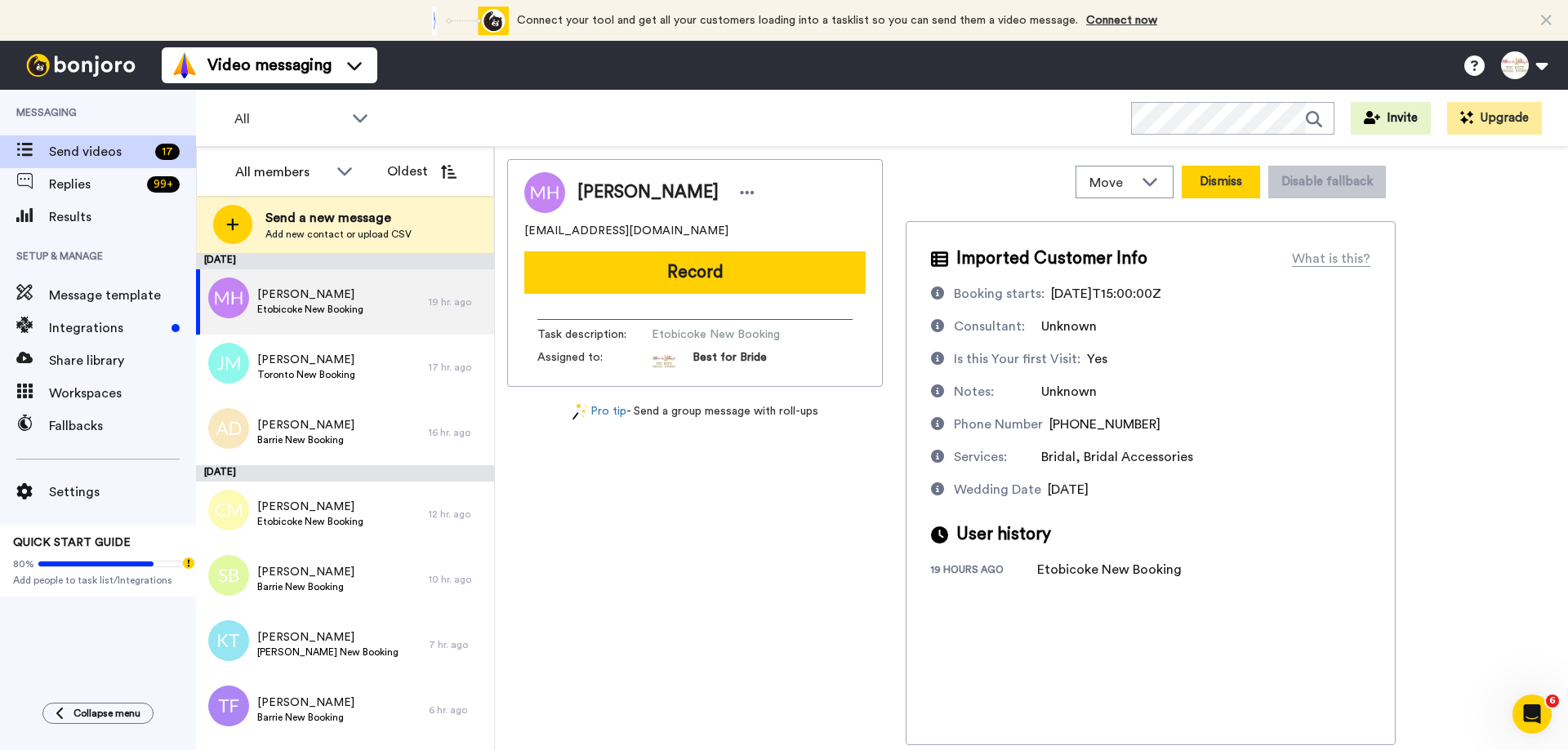
click at [1223, 181] on button "Dismiss" at bounding box center [1221, 182] width 79 height 32
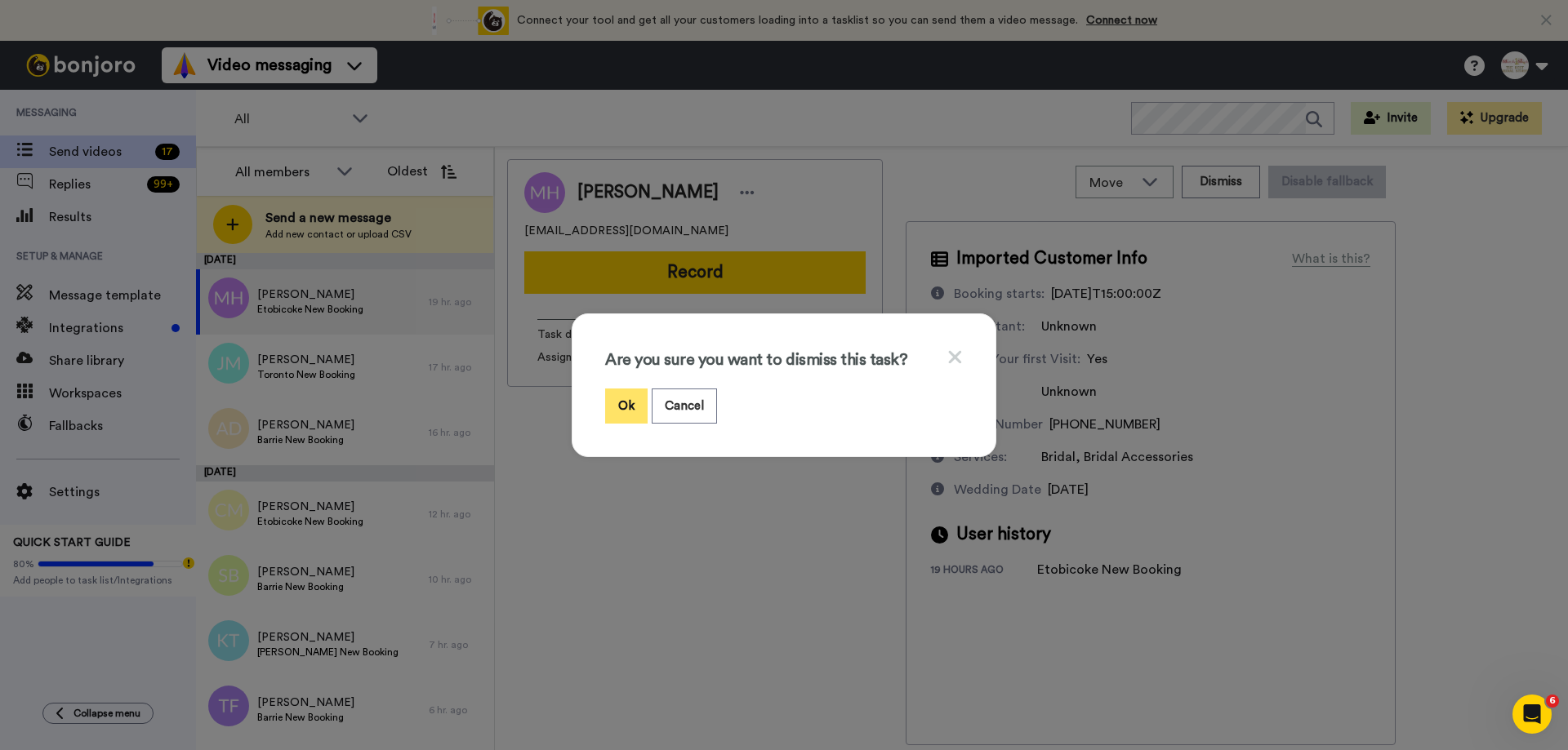
click at [618, 404] on button "Ok" at bounding box center [626, 405] width 42 height 35
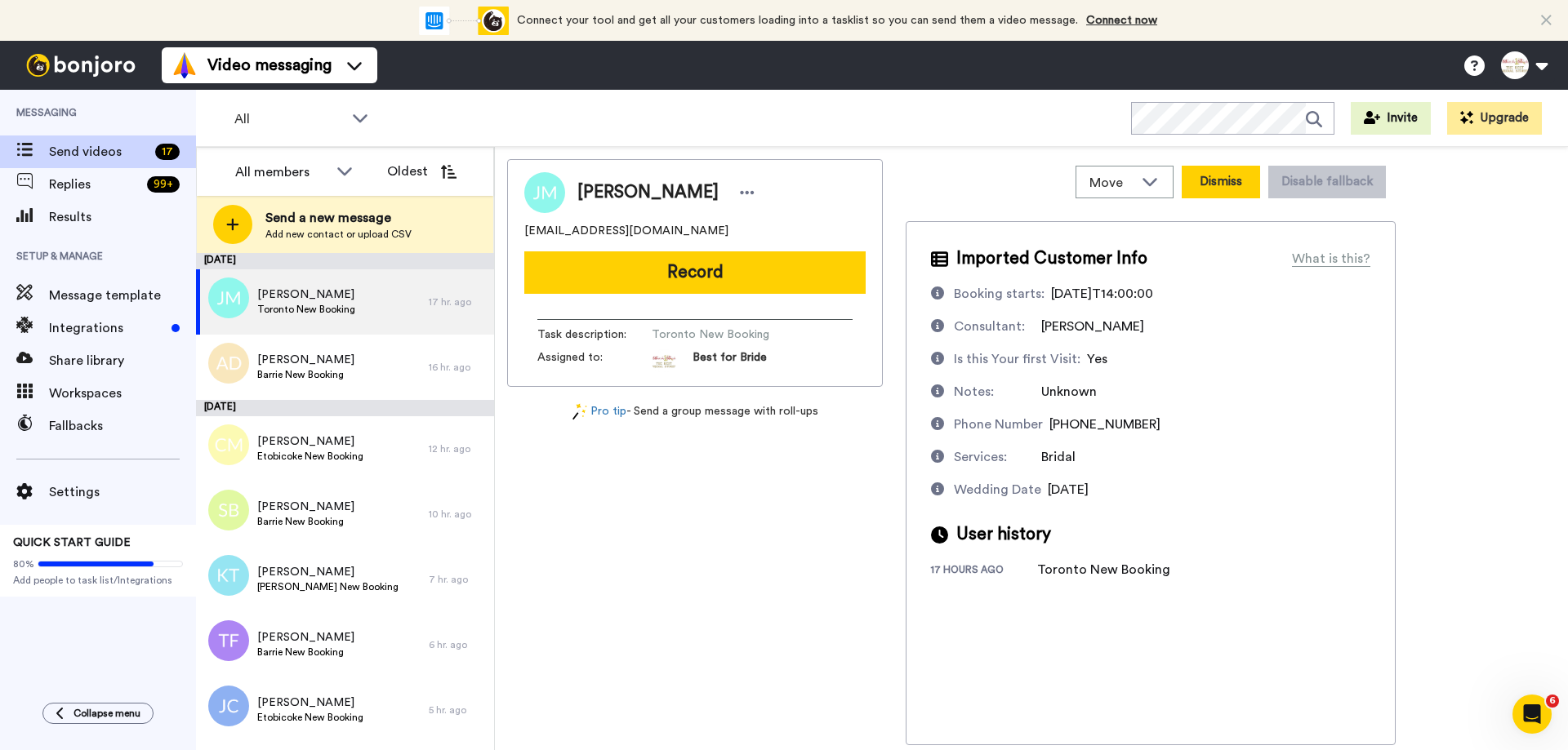
click at [1236, 179] on button "Dismiss" at bounding box center [1221, 182] width 79 height 32
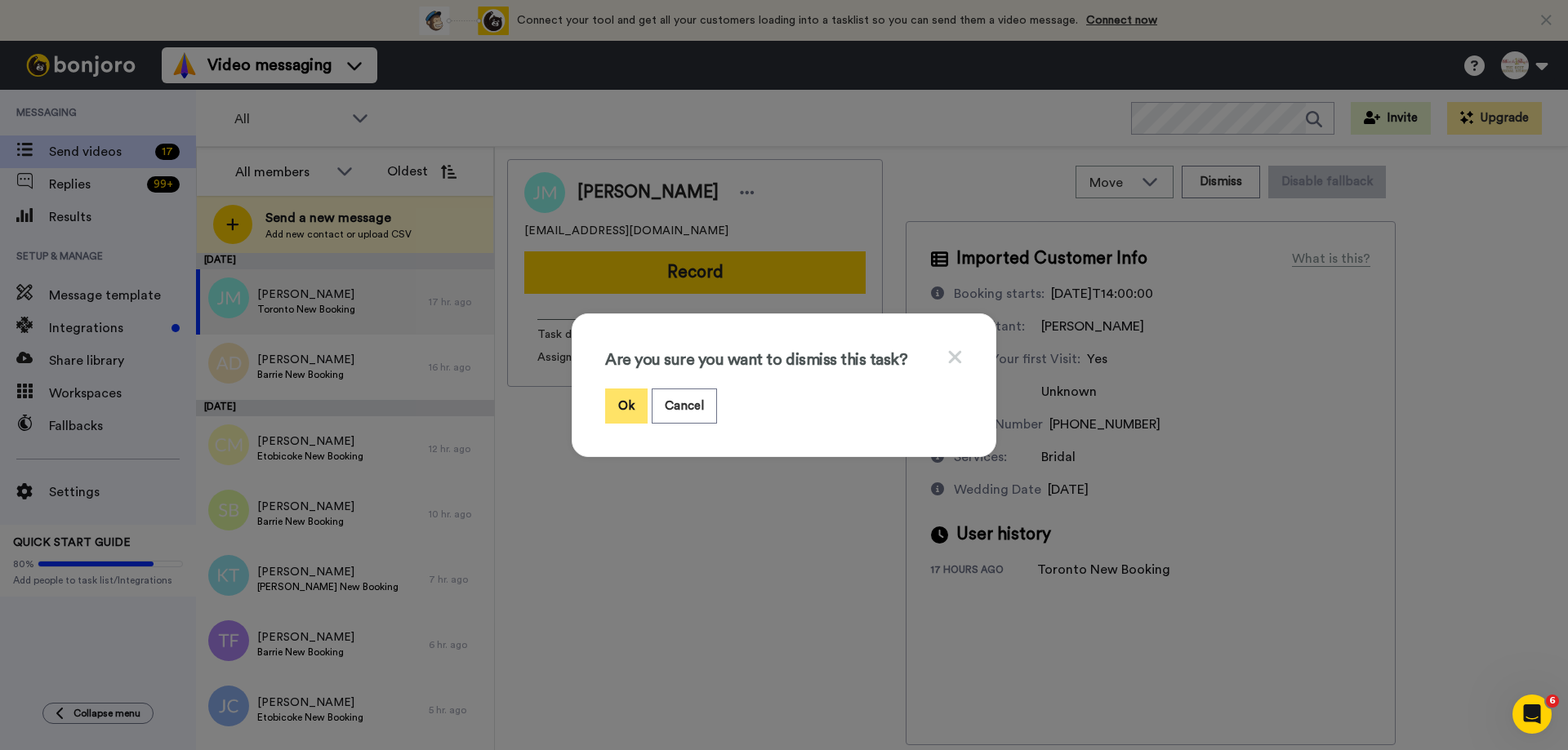
click at [621, 405] on button "Ok" at bounding box center [626, 405] width 42 height 35
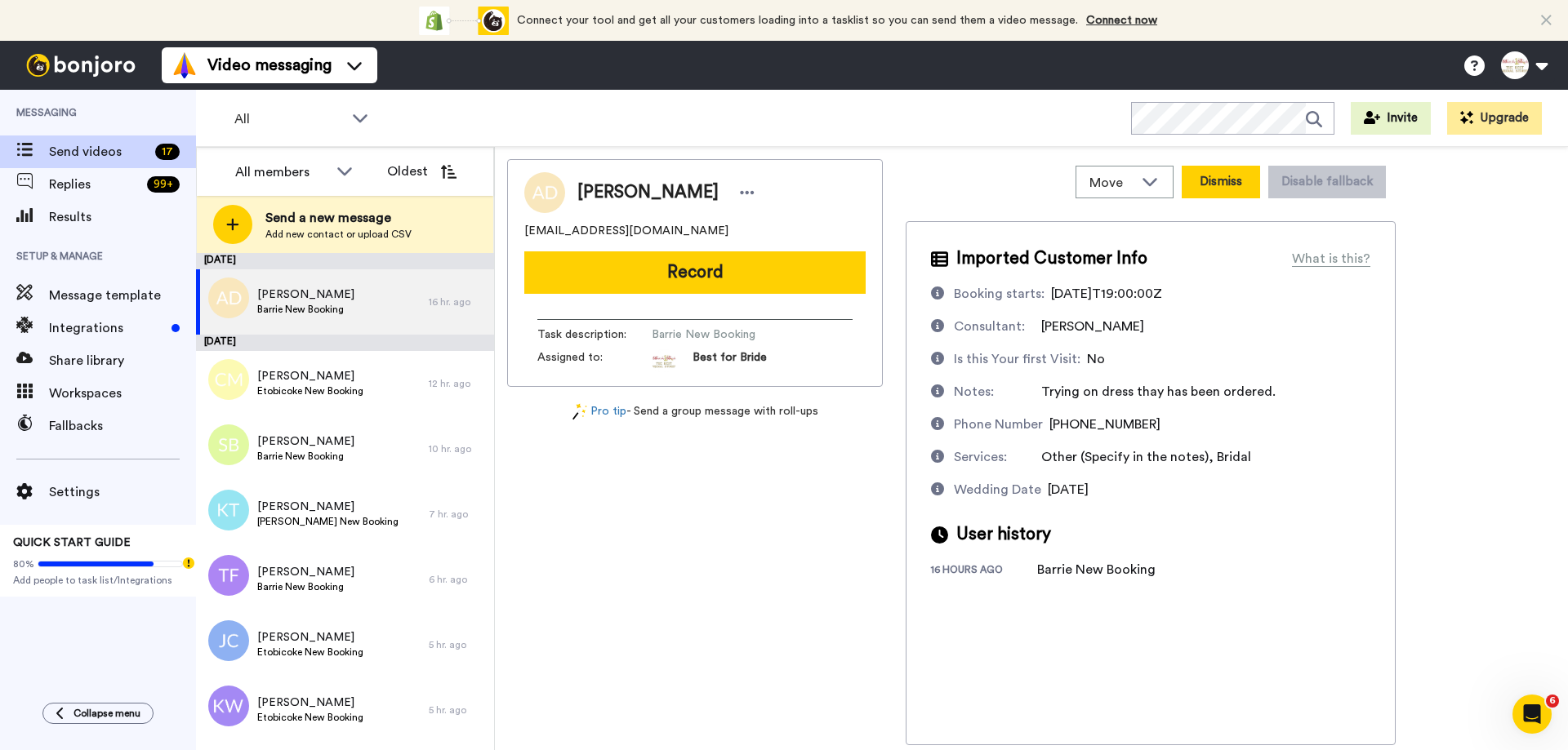
click at [1199, 186] on button "Dismiss" at bounding box center [1221, 182] width 79 height 32
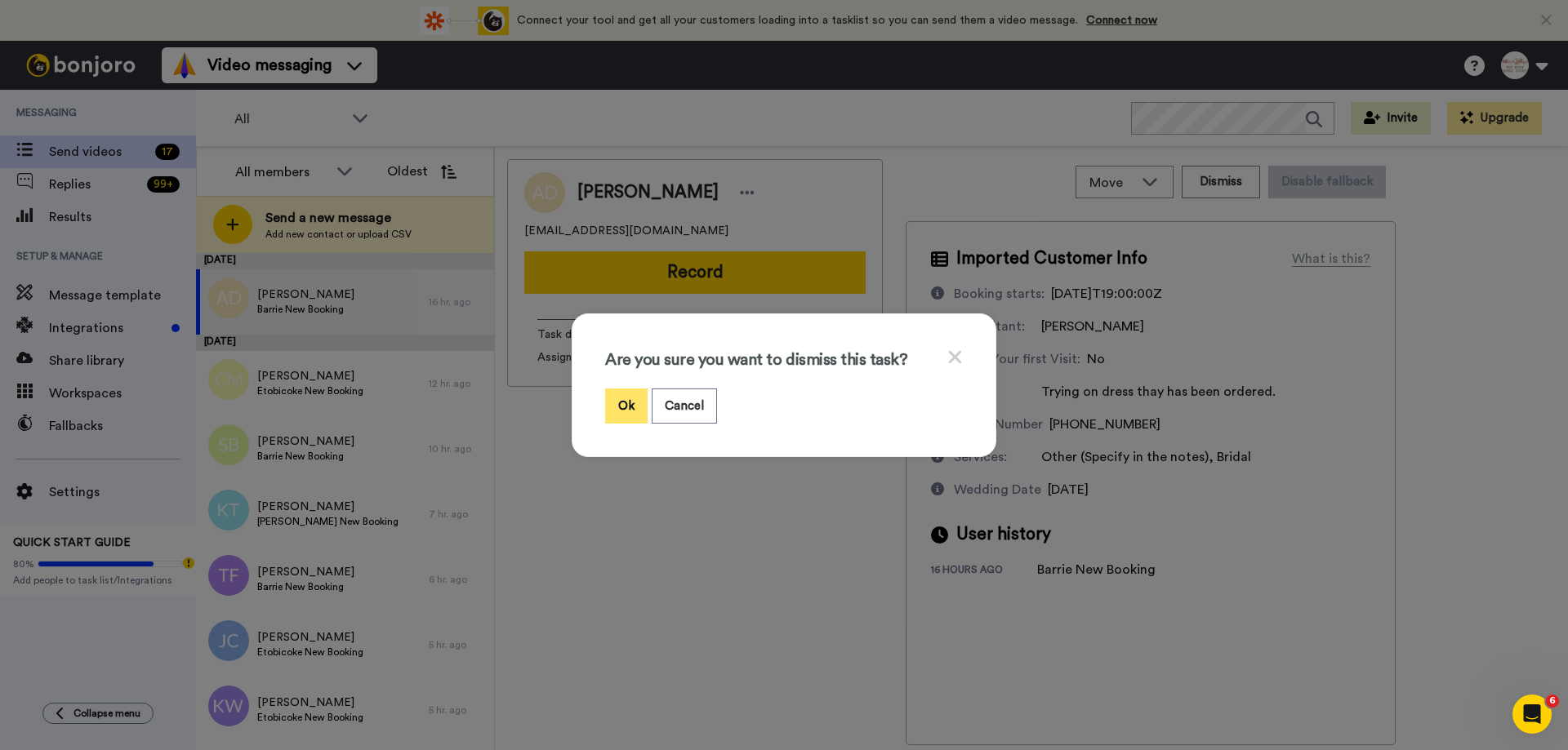
click at [625, 408] on button "Ok" at bounding box center [626, 405] width 42 height 35
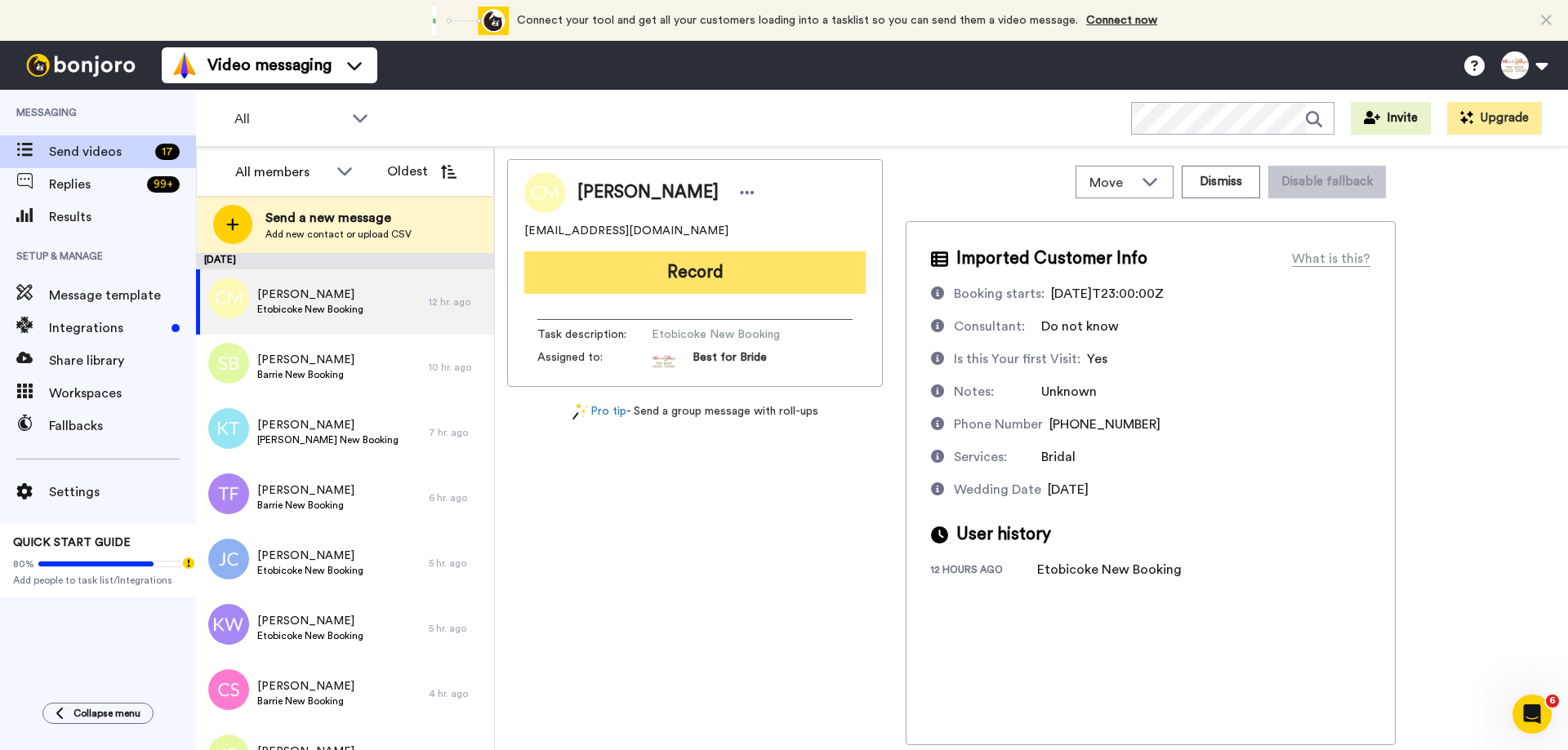
click at [686, 268] on button "Record" at bounding box center [695, 272] width 341 height 42
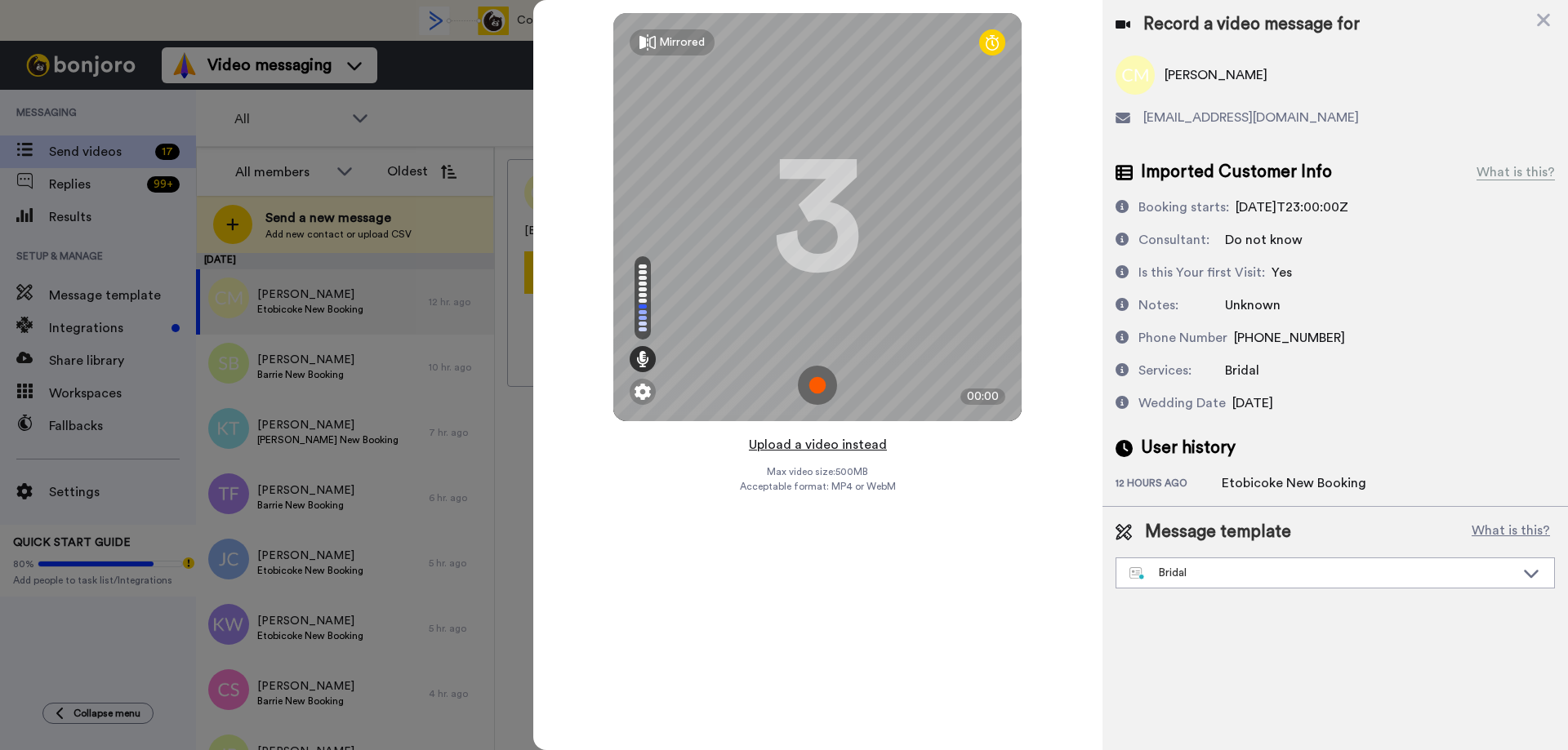
click at [814, 449] on button "Upload a video instead" at bounding box center [817, 445] width 148 height 21
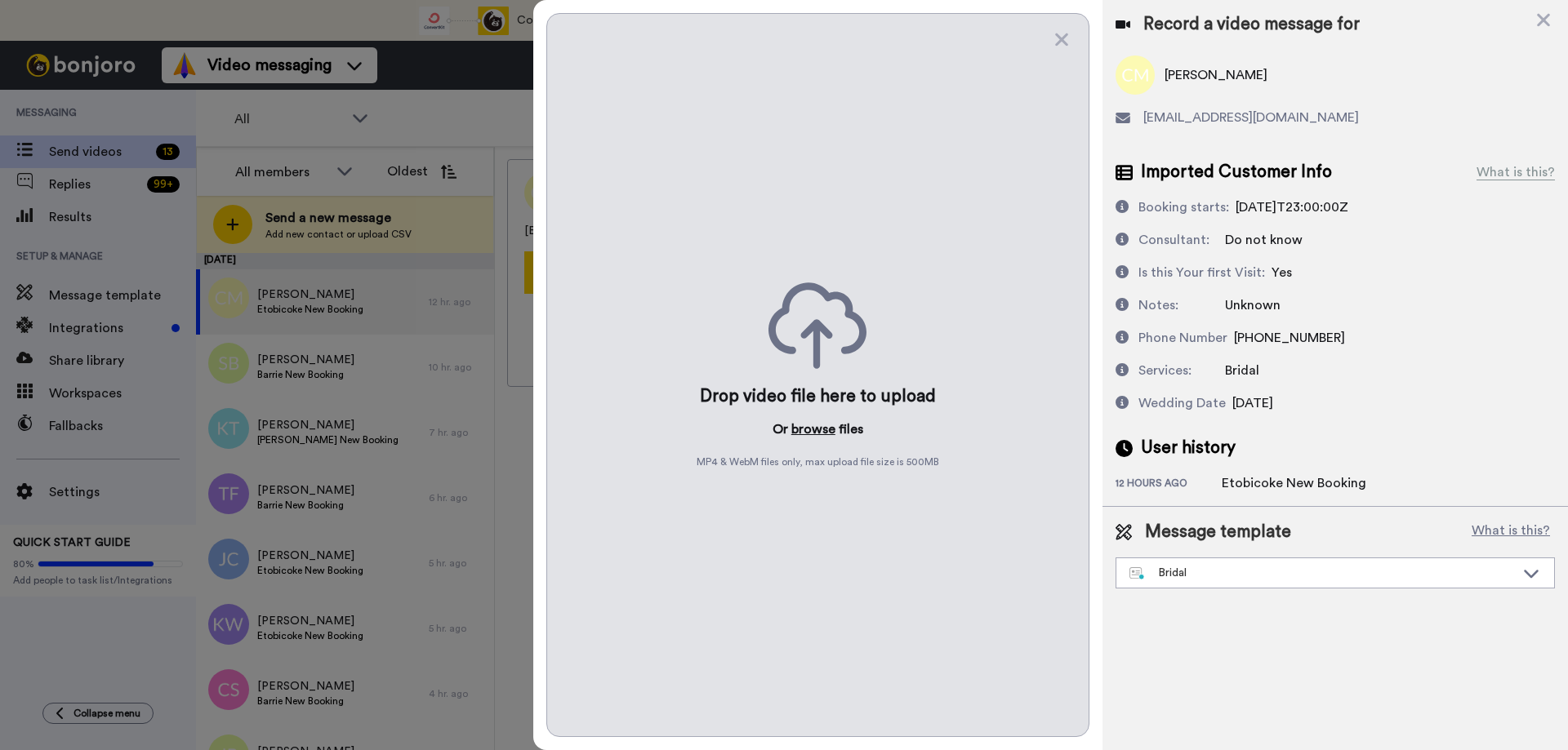
click at [799, 427] on button "browse" at bounding box center [813, 430] width 44 height 20
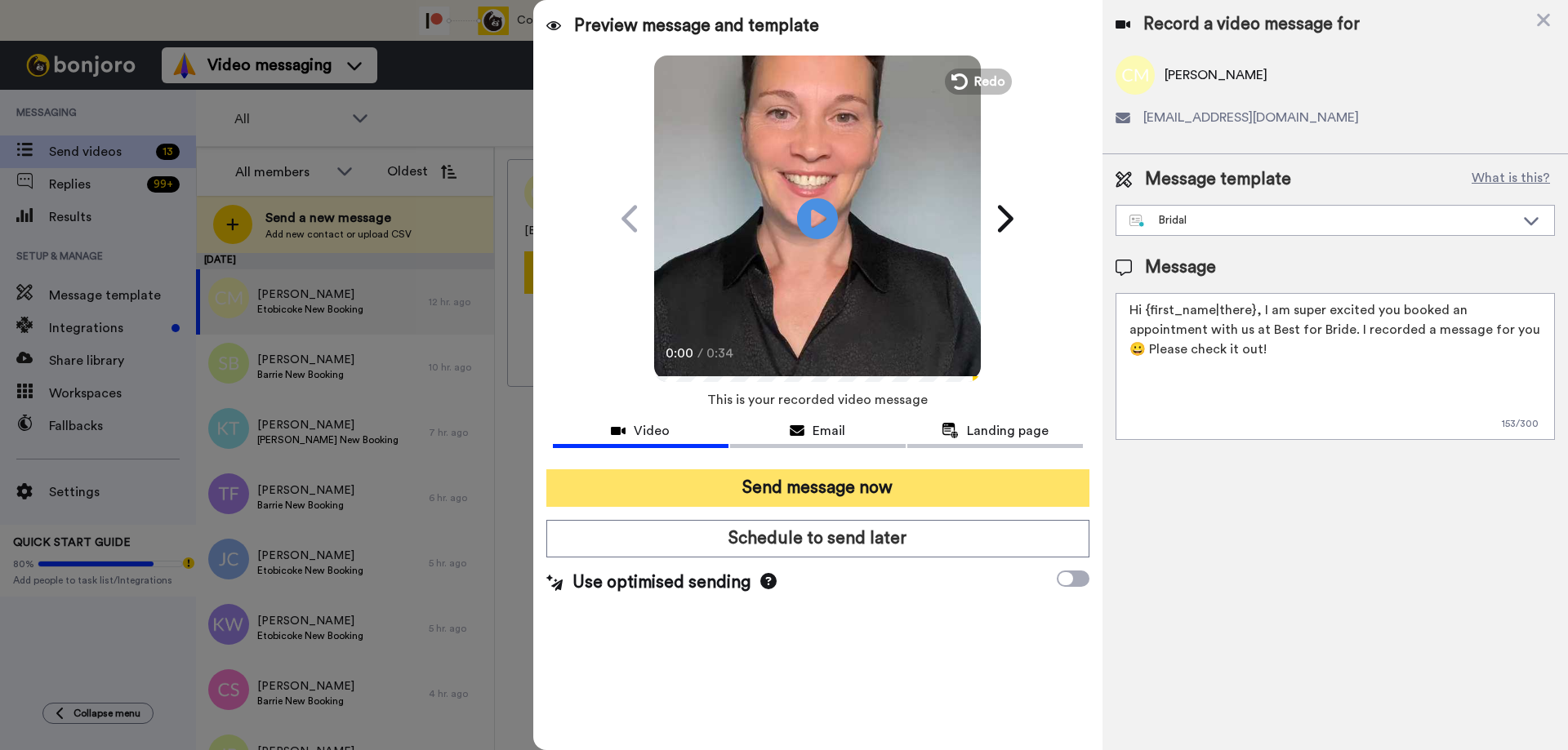
click at [721, 492] on button "Send message now" at bounding box center [817, 489] width 543 height 38
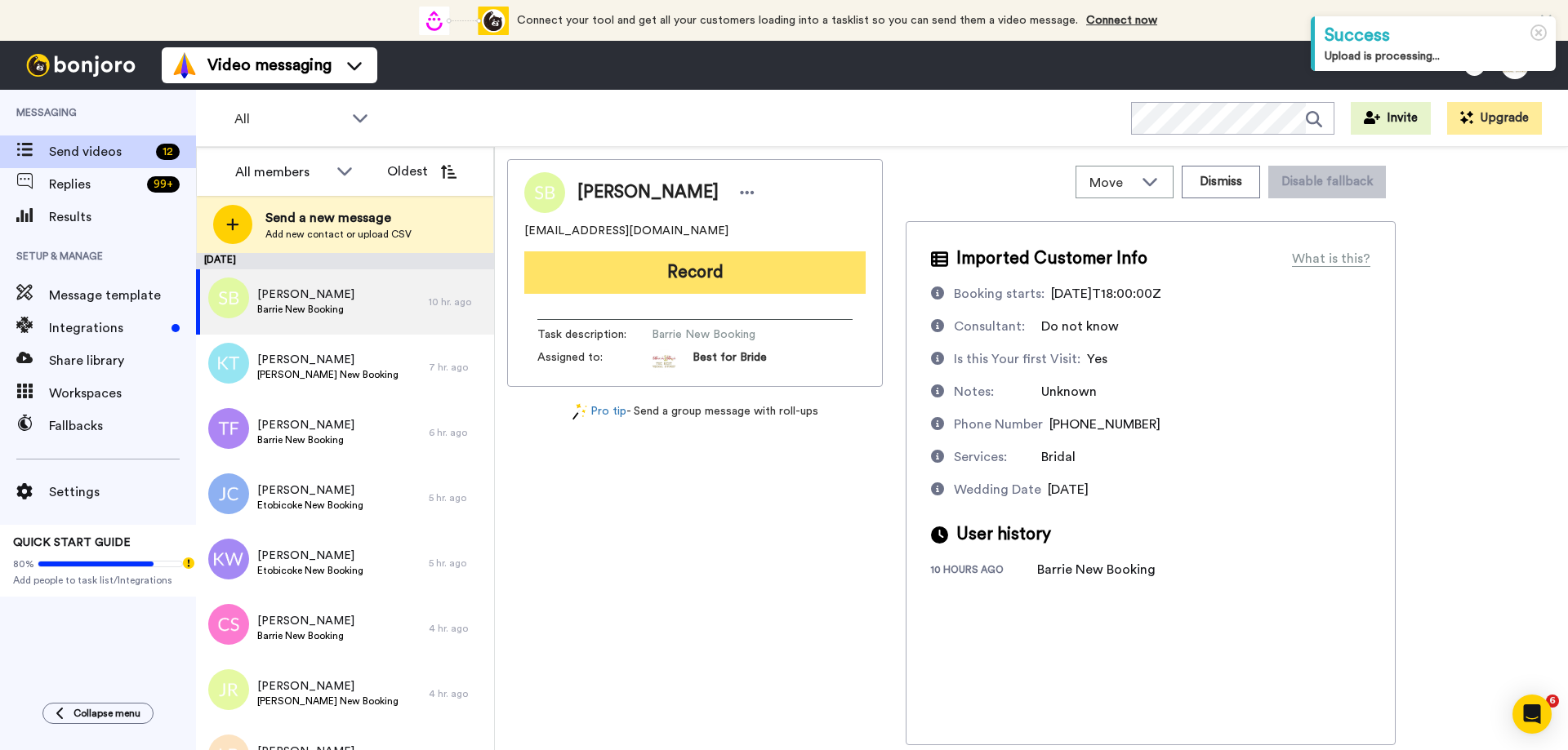
click at [646, 275] on button "Record" at bounding box center [695, 272] width 341 height 42
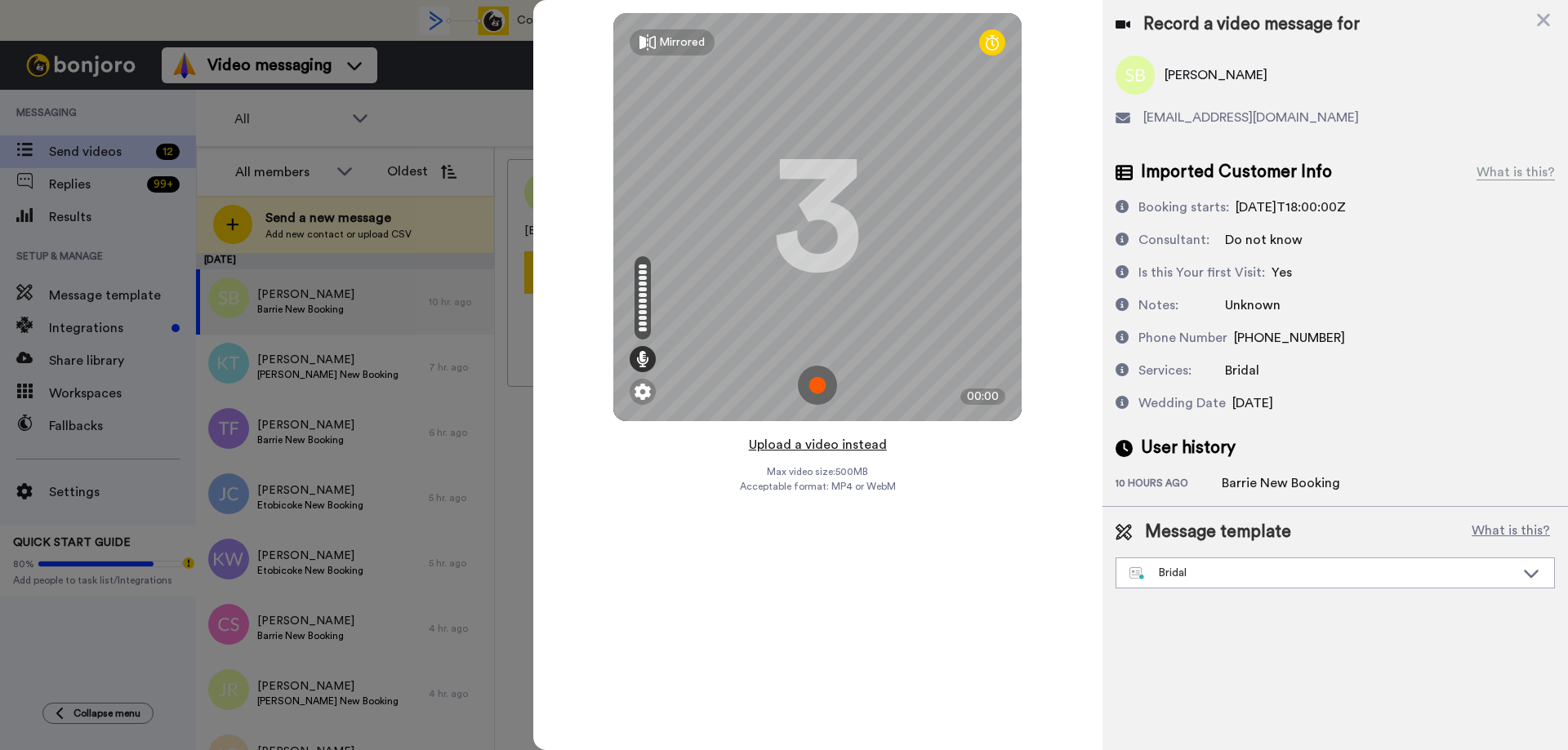
click at [815, 444] on button "Upload a video instead" at bounding box center [817, 445] width 148 height 21
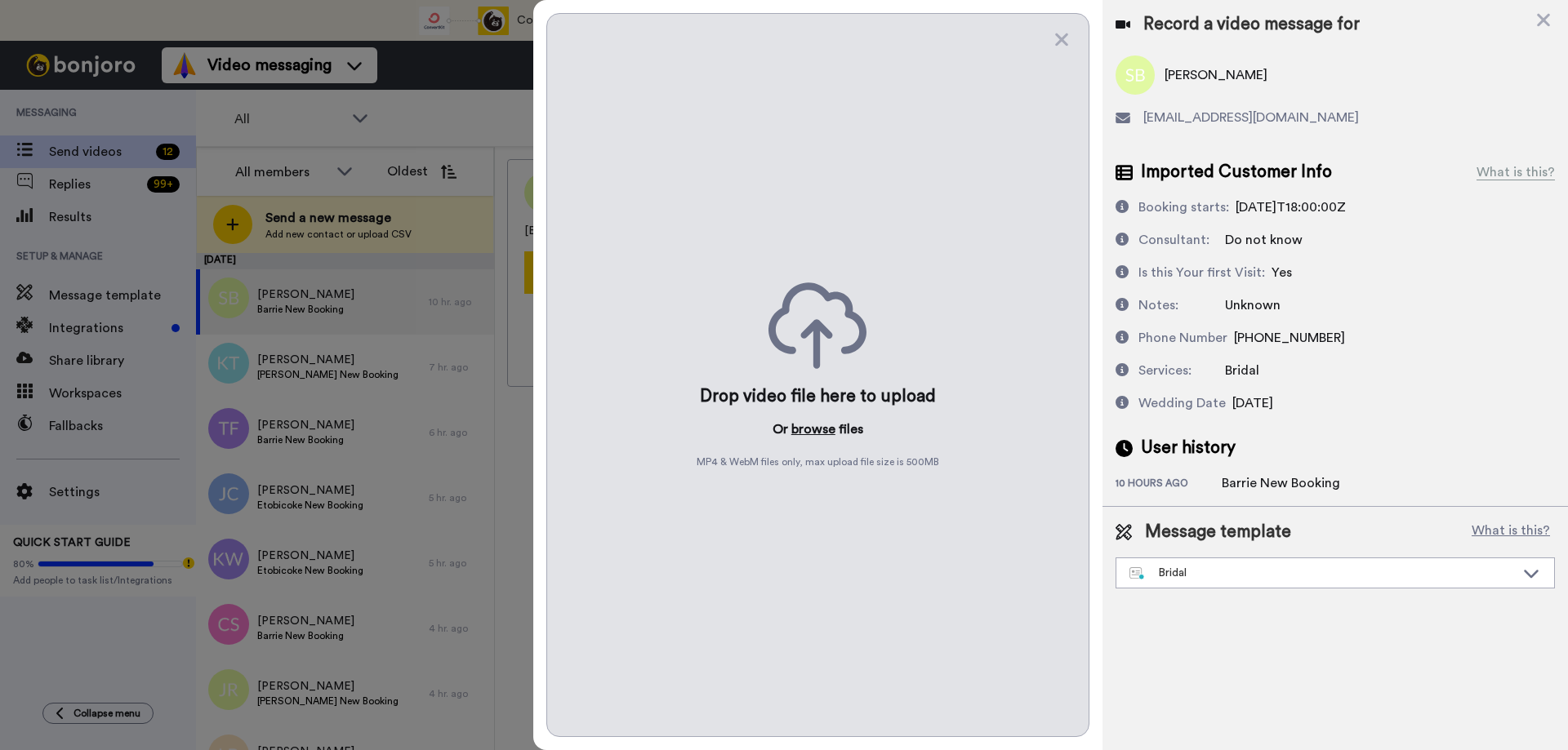
click at [815, 431] on button "browse" at bounding box center [813, 430] width 44 height 20
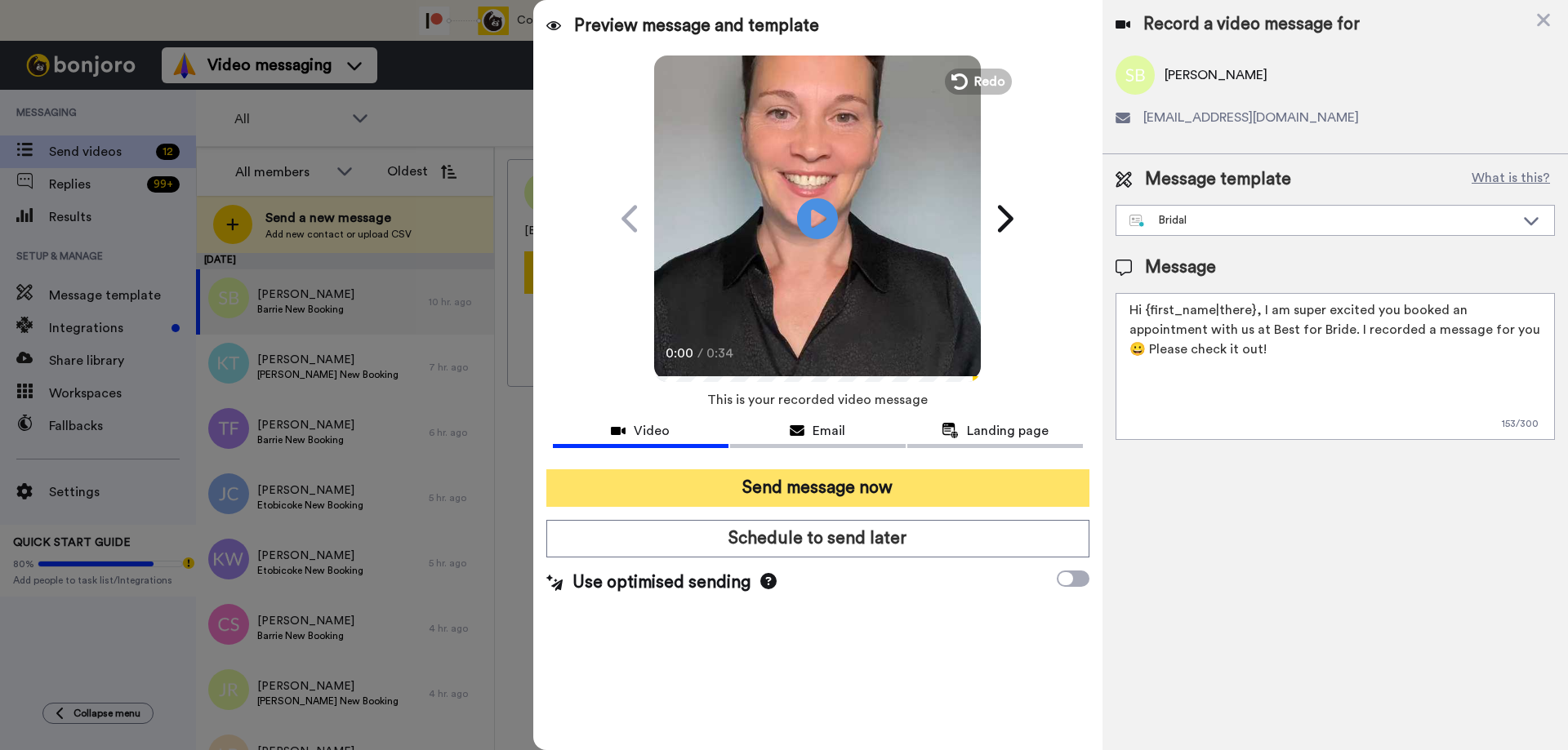
click at [771, 484] on button "Send message now" at bounding box center [817, 489] width 543 height 38
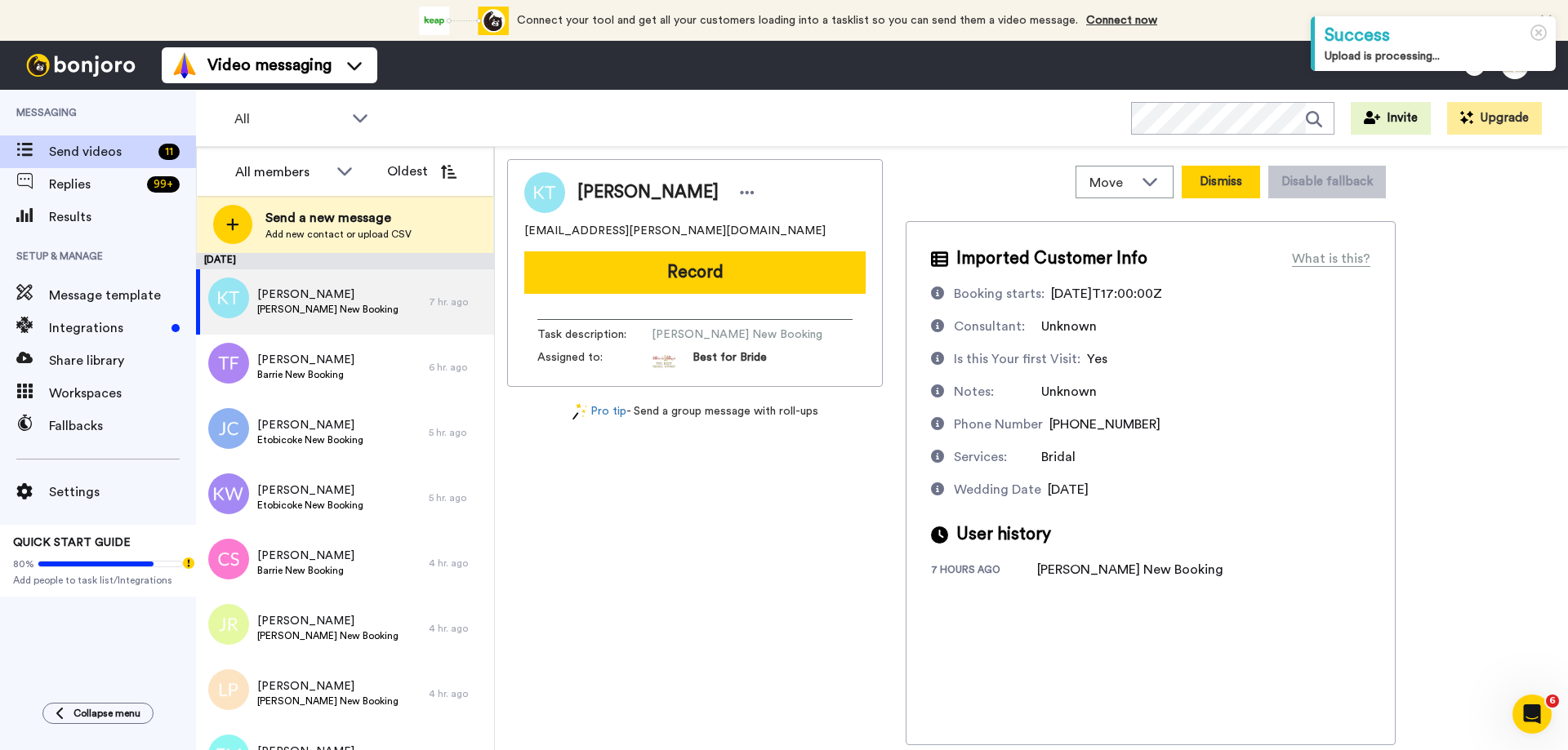
click at [1218, 187] on button "Dismiss" at bounding box center [1221, 182] width 79 height 32
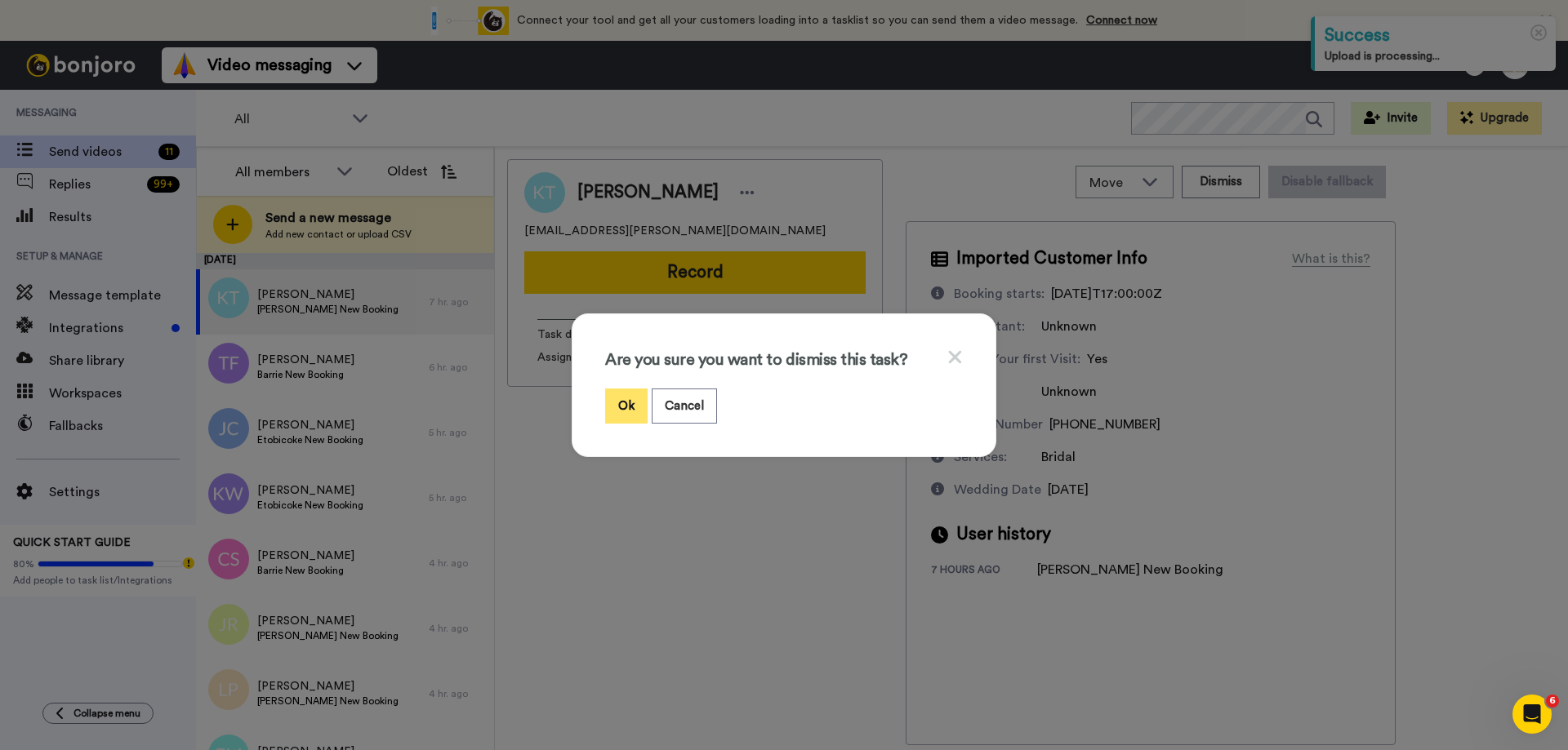
click at [616, 405] on button "Ok" at bounding box center [626, 405] width 42 height 35
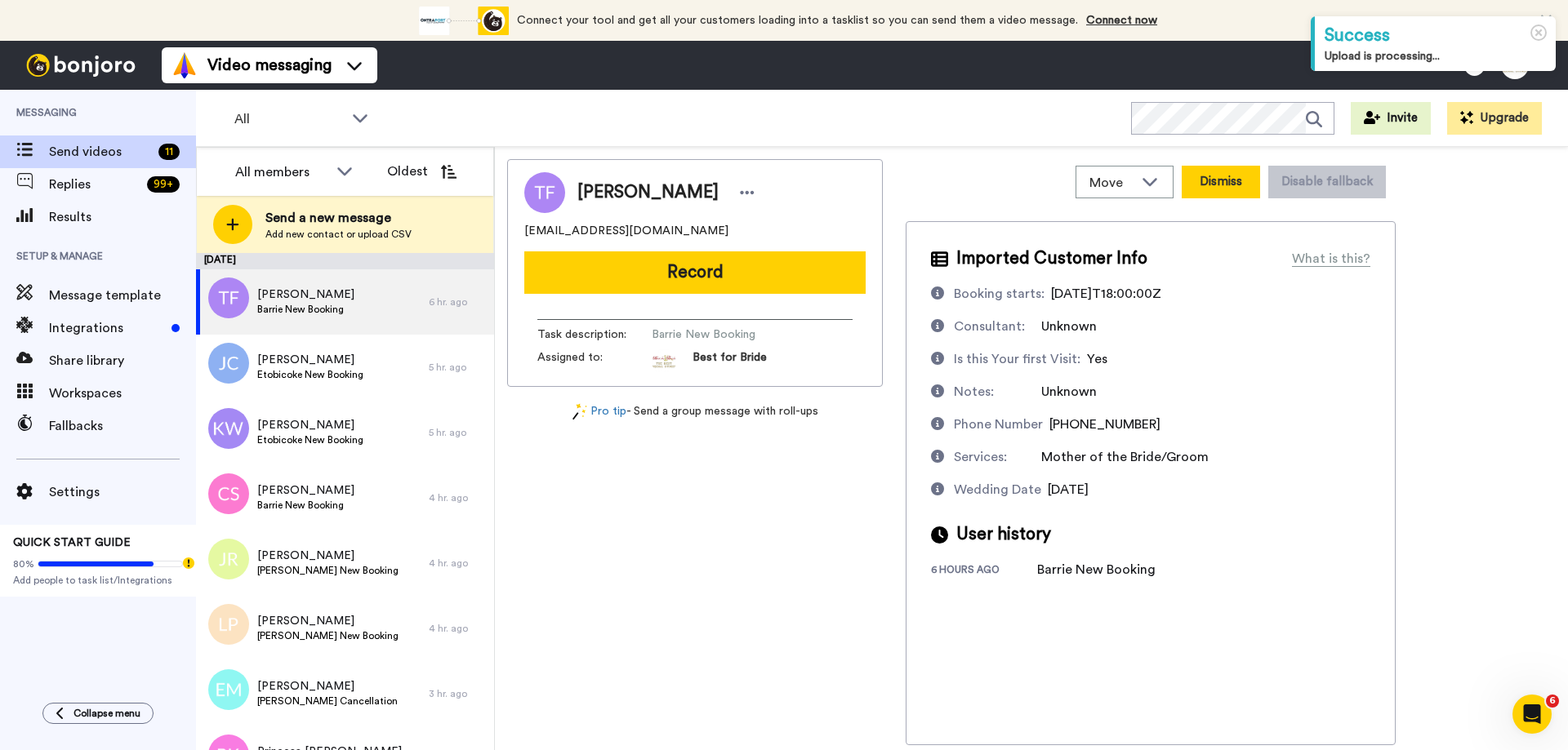
click at [1213, 179] on button "Dismiss" at bounding box center [1221, 182] width 79 height 32
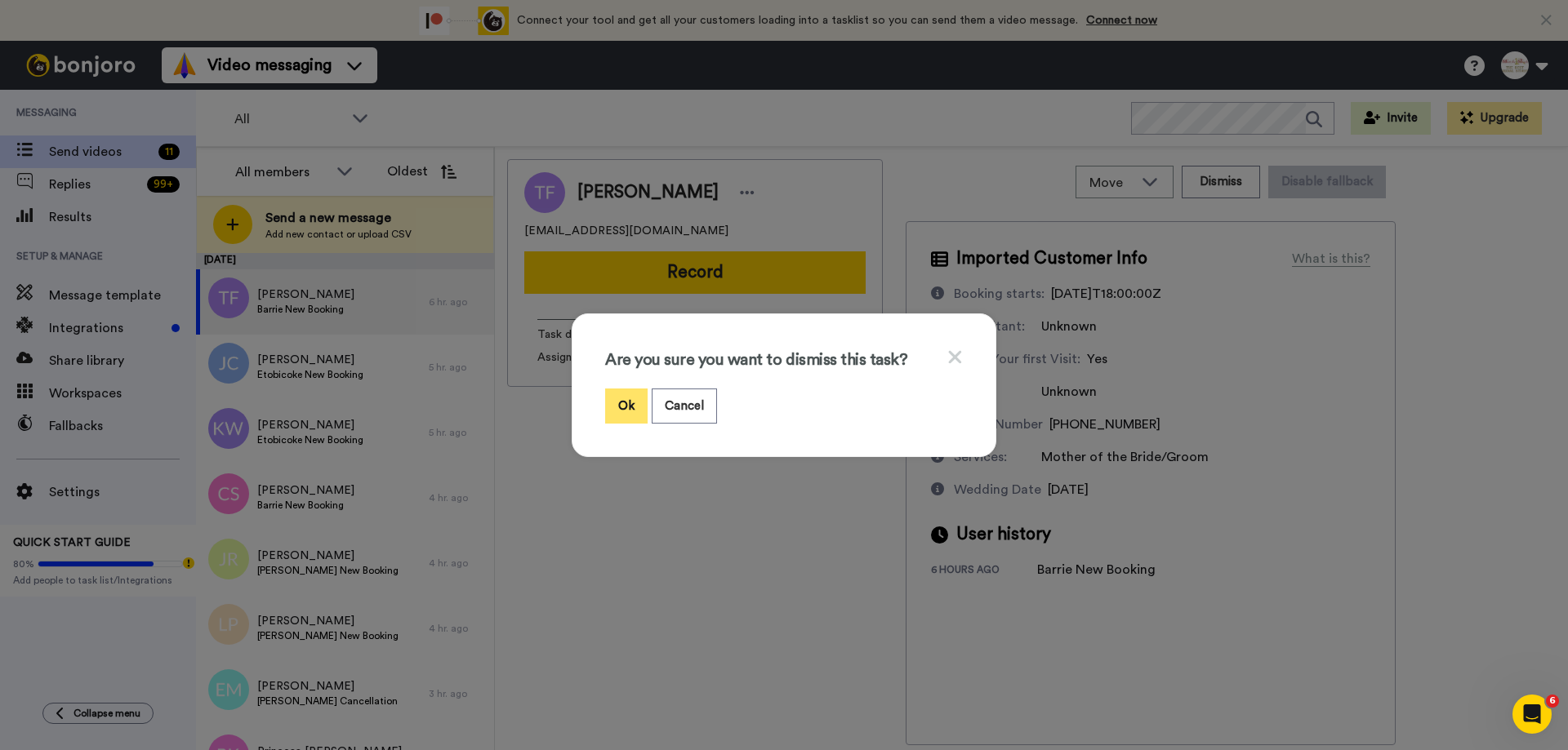
click at [633, 419] on button "Ok" at bounding box center [626, 405] width 42 height 35
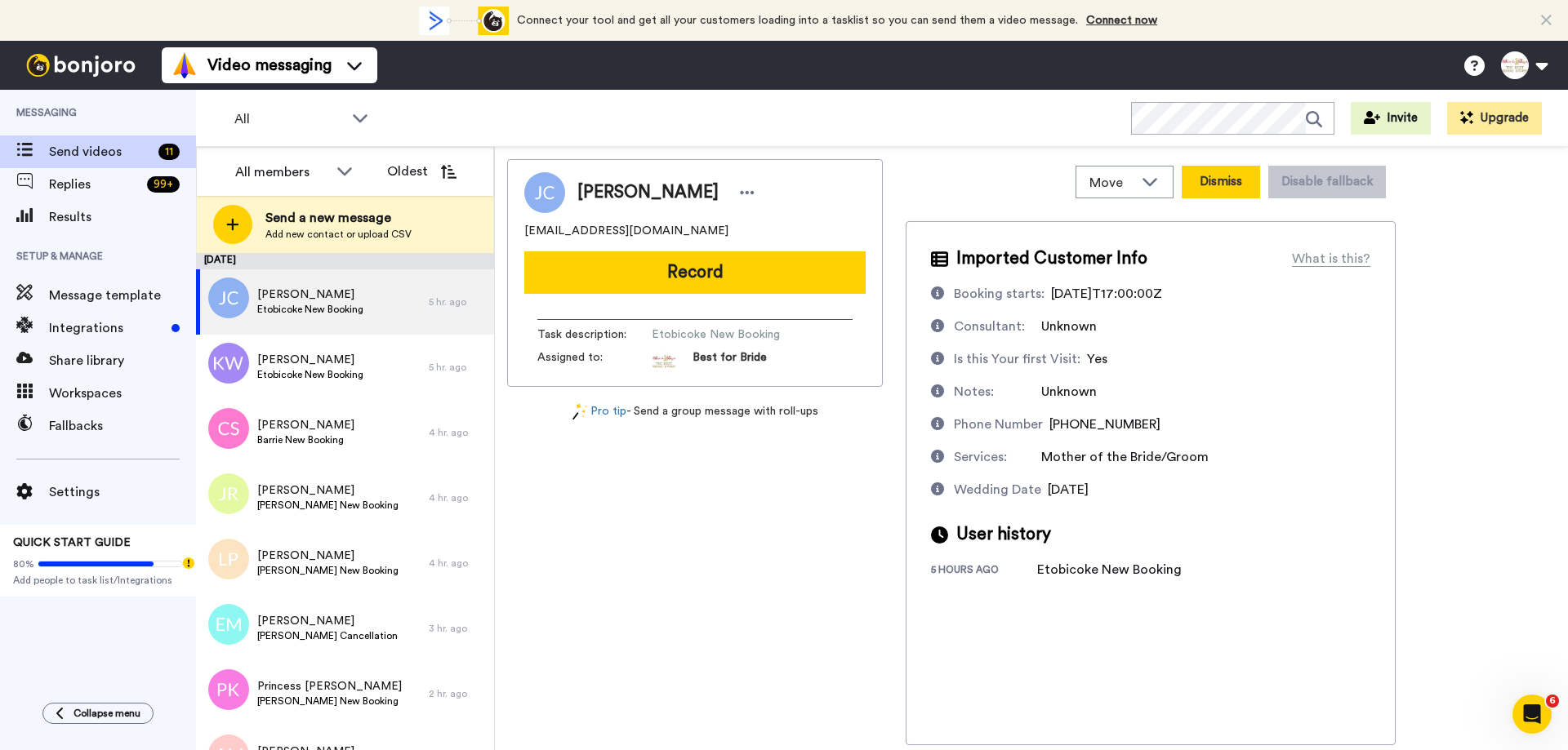
click at [1245, 192] on button "Dismiss" at bounding box center [1221, 182] width 79 height 32
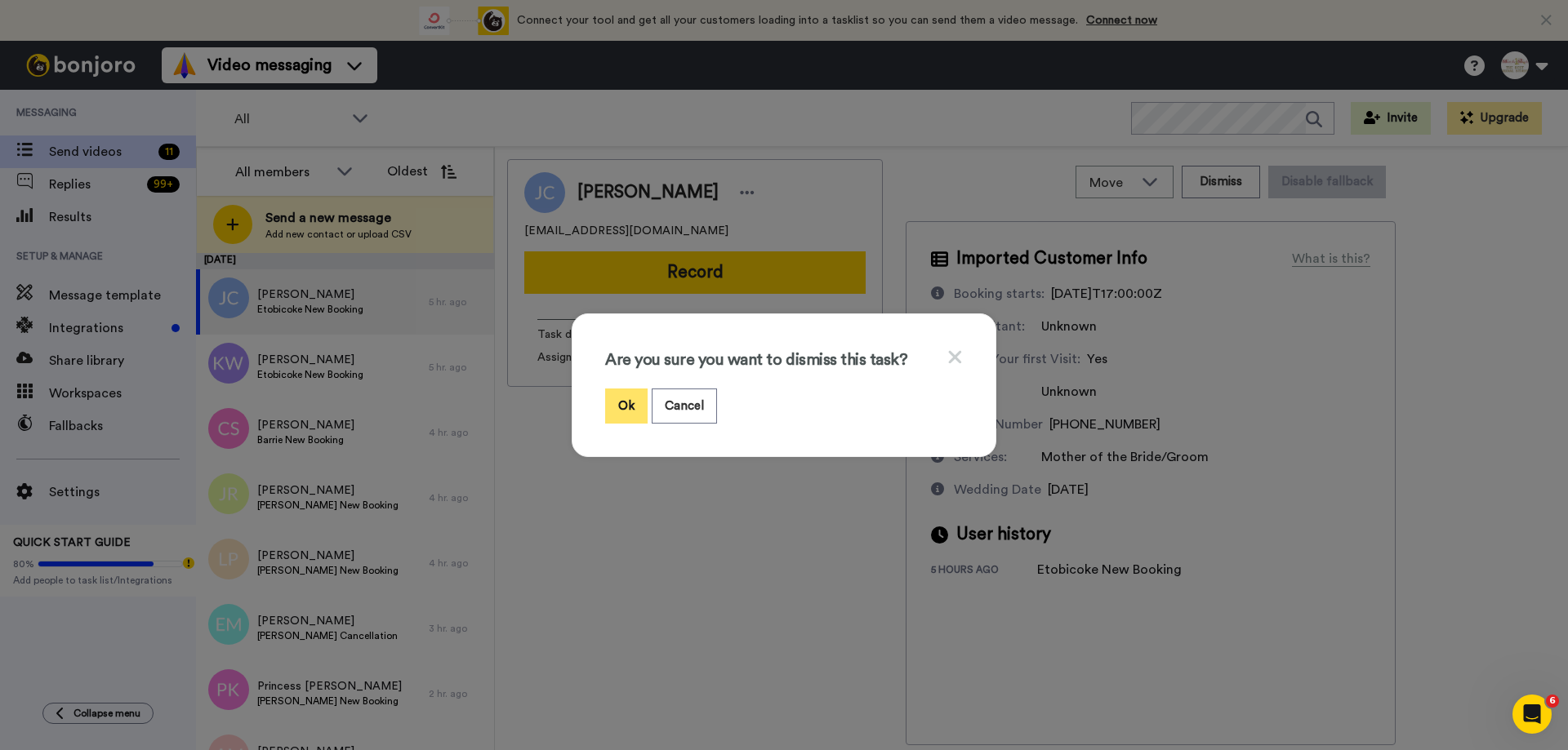
click at [608, 401] on button "Ok" at bounding box center [626, 405] width 42 height 35
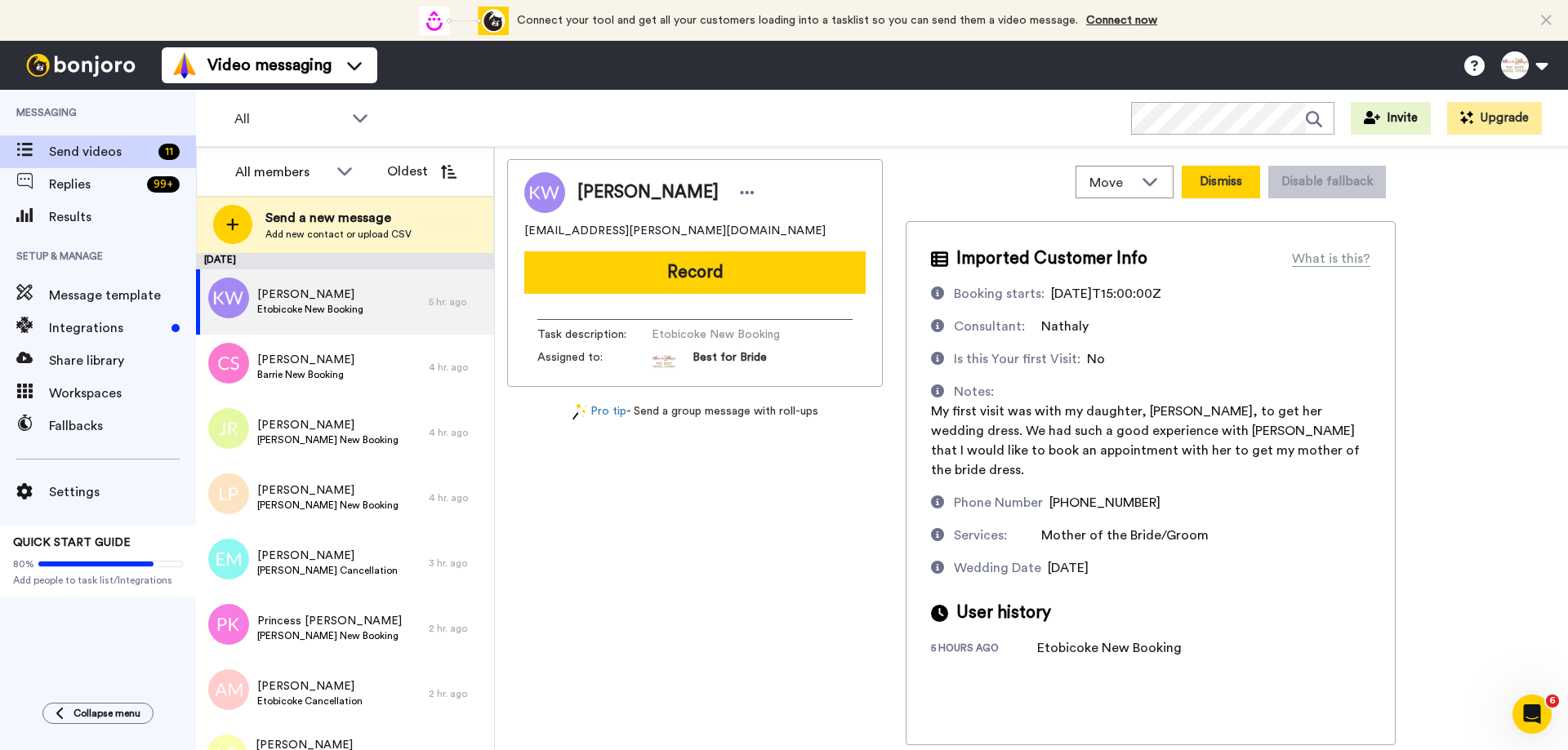
click at [1242, 177] on button "Dismiss" at bounding box center [1221, 182] width 79 height 32
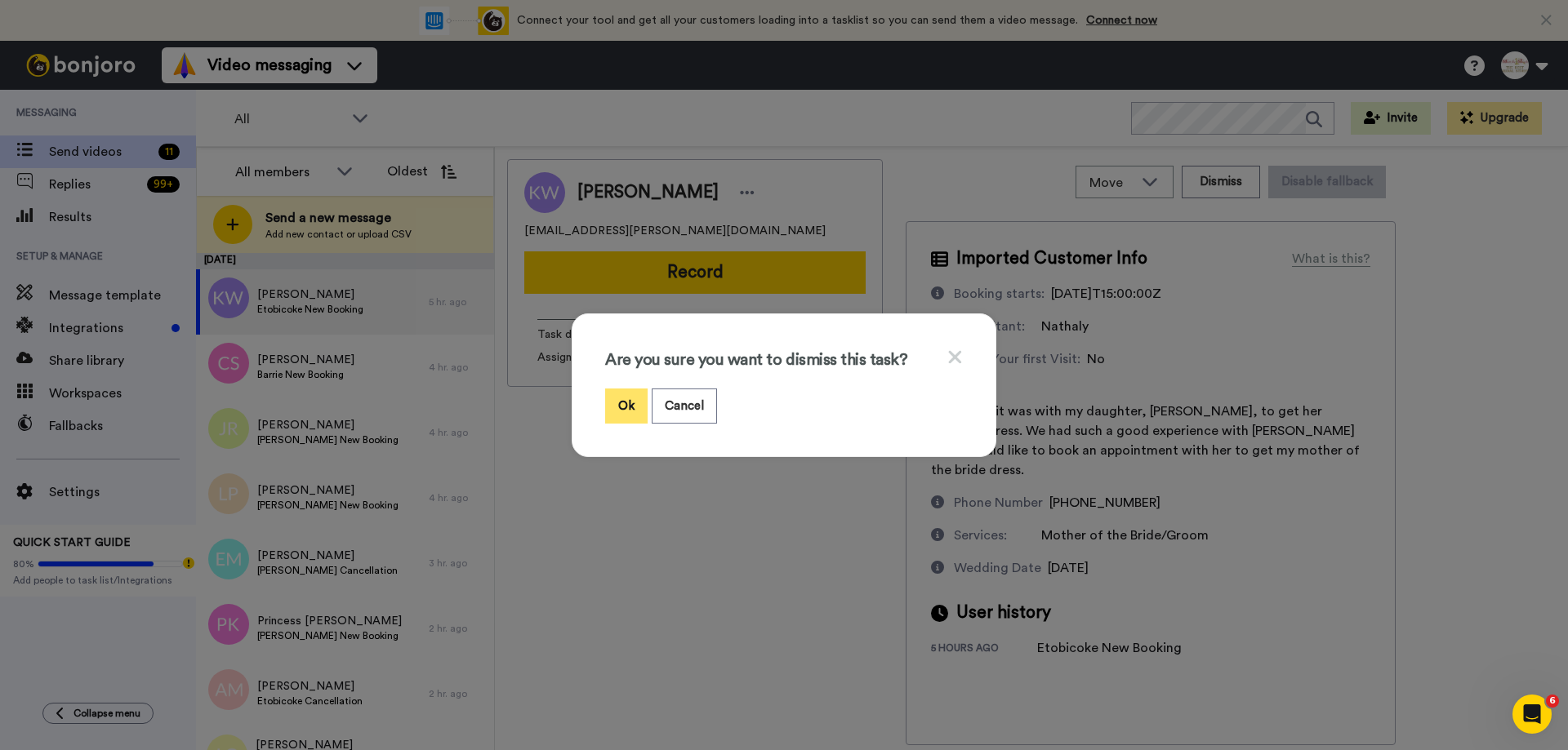
click at [620, 409] on button "Ok" at bounding box center [626, 405] width 42 height 35
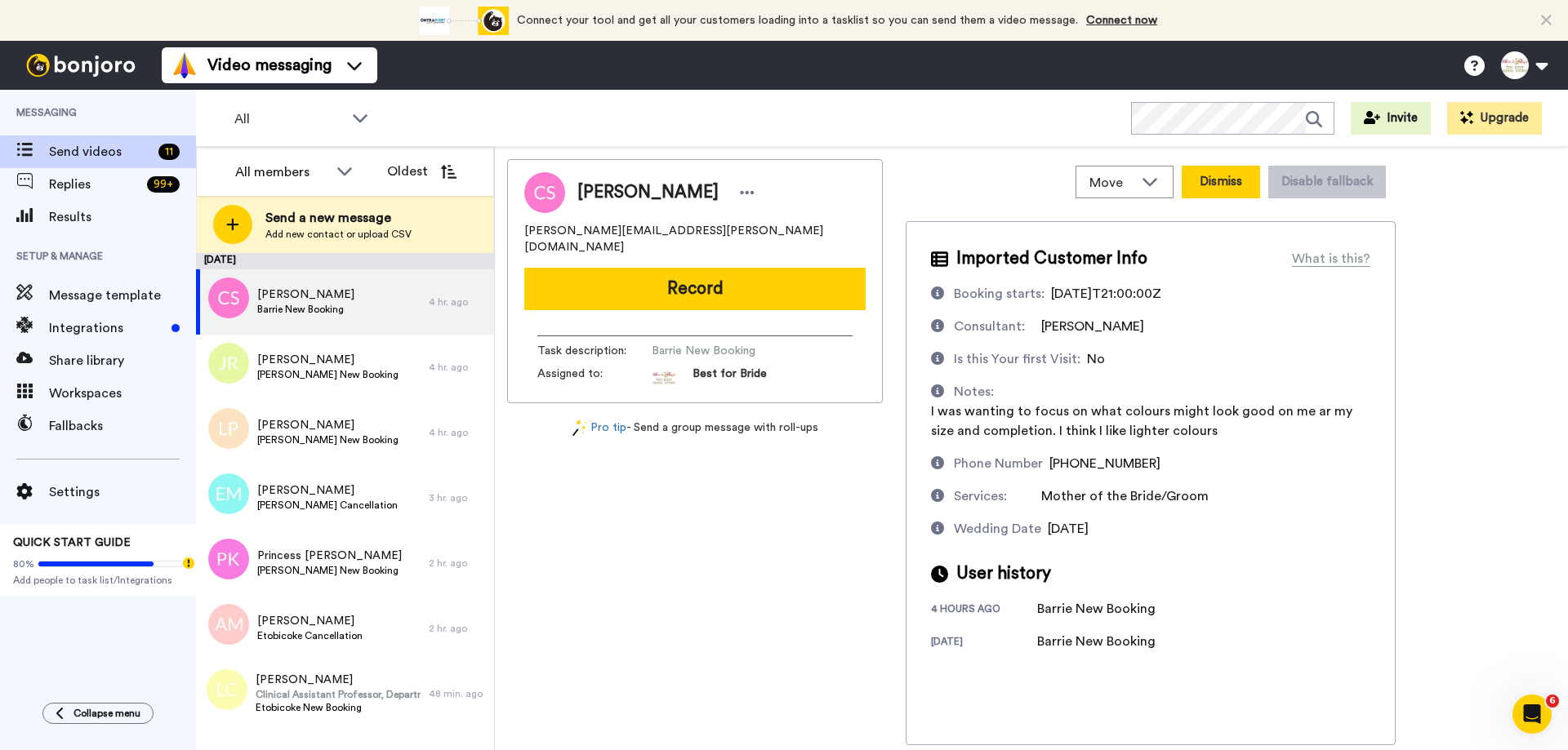
click at [1197, 172] on button "Dismiss" at bounding box center [1221, 182] width 79 height 32
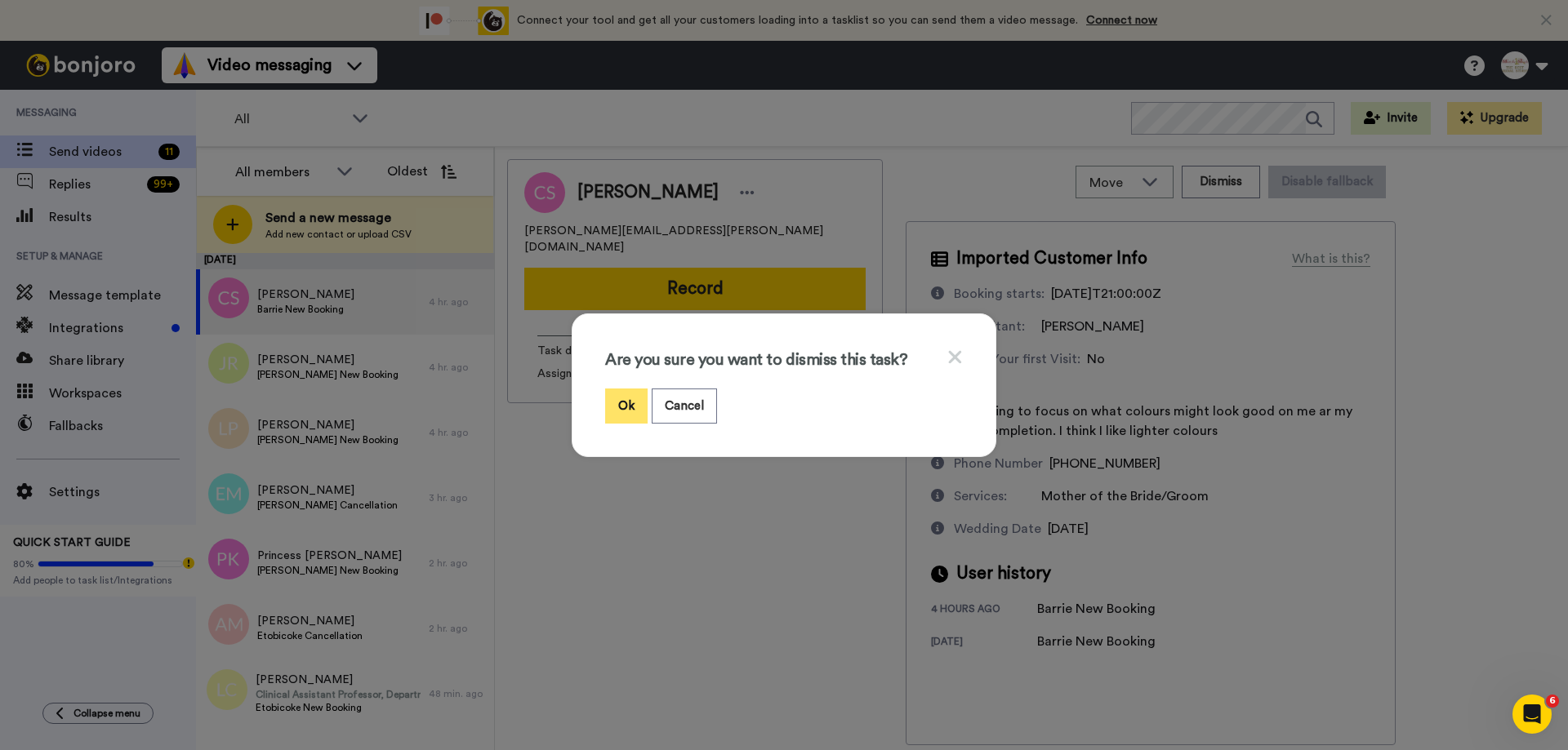
click at [624, 409] on button "Ok" at bounding box center [626, 405] width 42 height 35
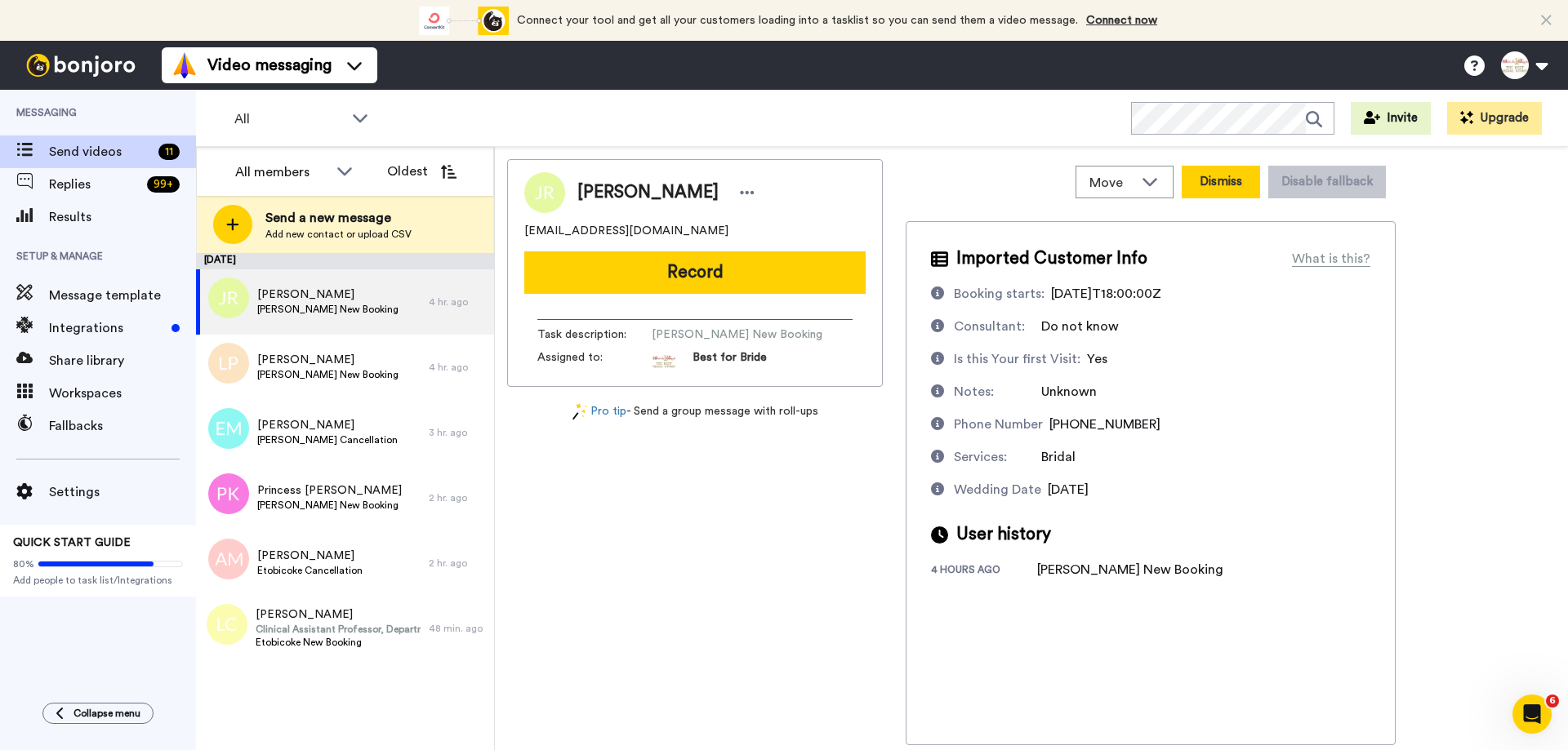
click at [1214, 180] on button "Dismiss" at bounding box center [1221, 182] width 79 height 32
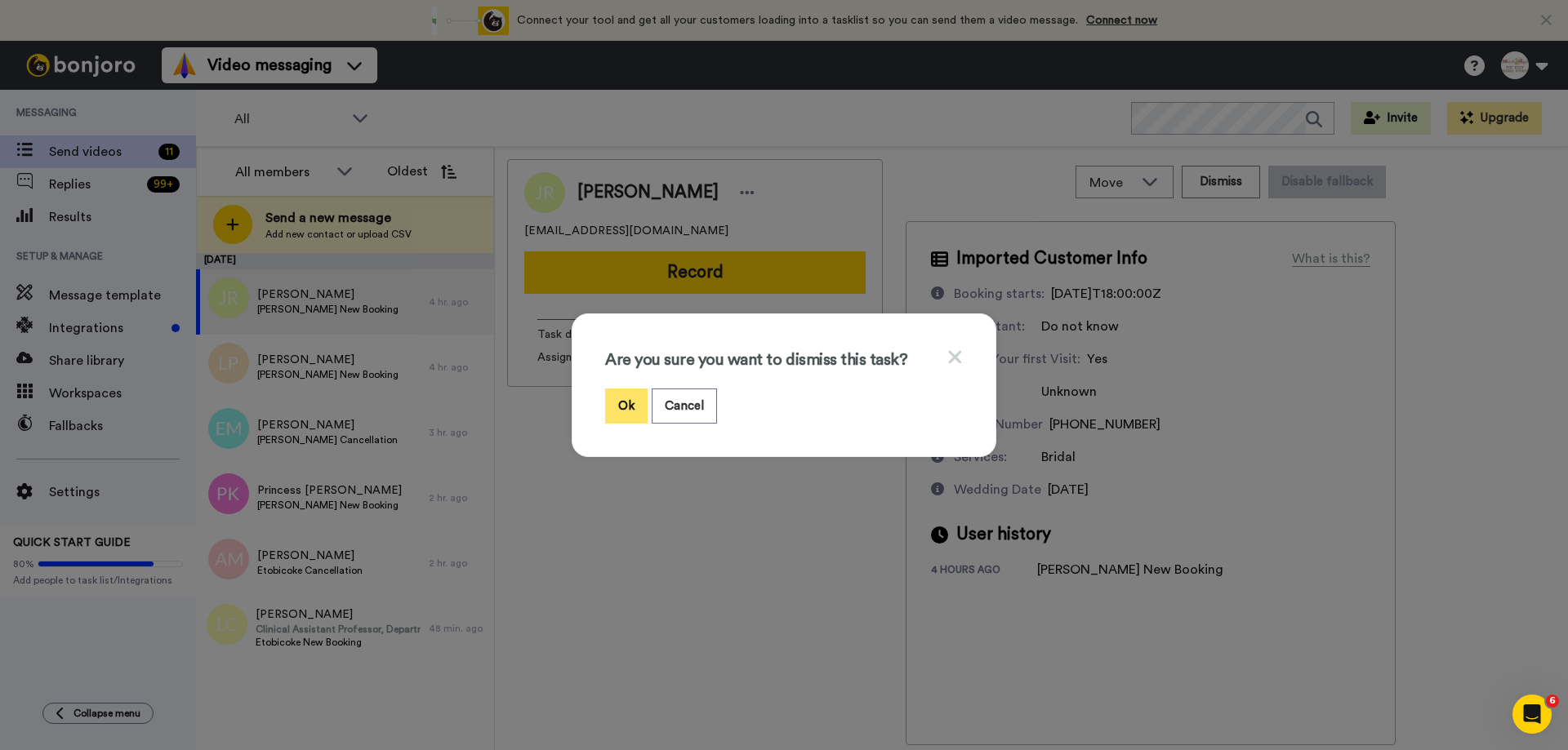
click at [618, 407] on button "Ok" at bounding box center [626, 405] width 42 height 35
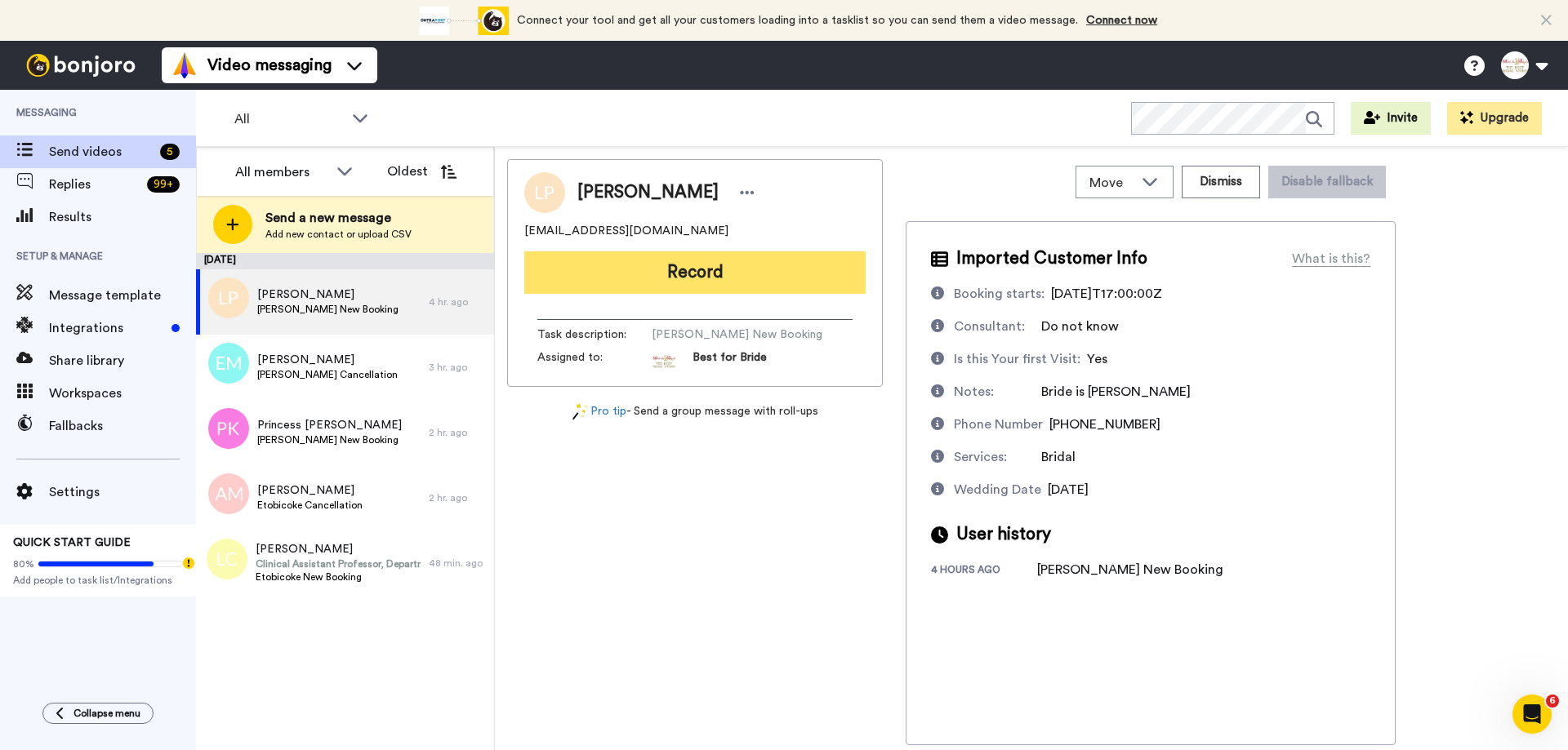
click at [696, 283] on button "Record" at bounding box center [695, 272] width 341 height 42
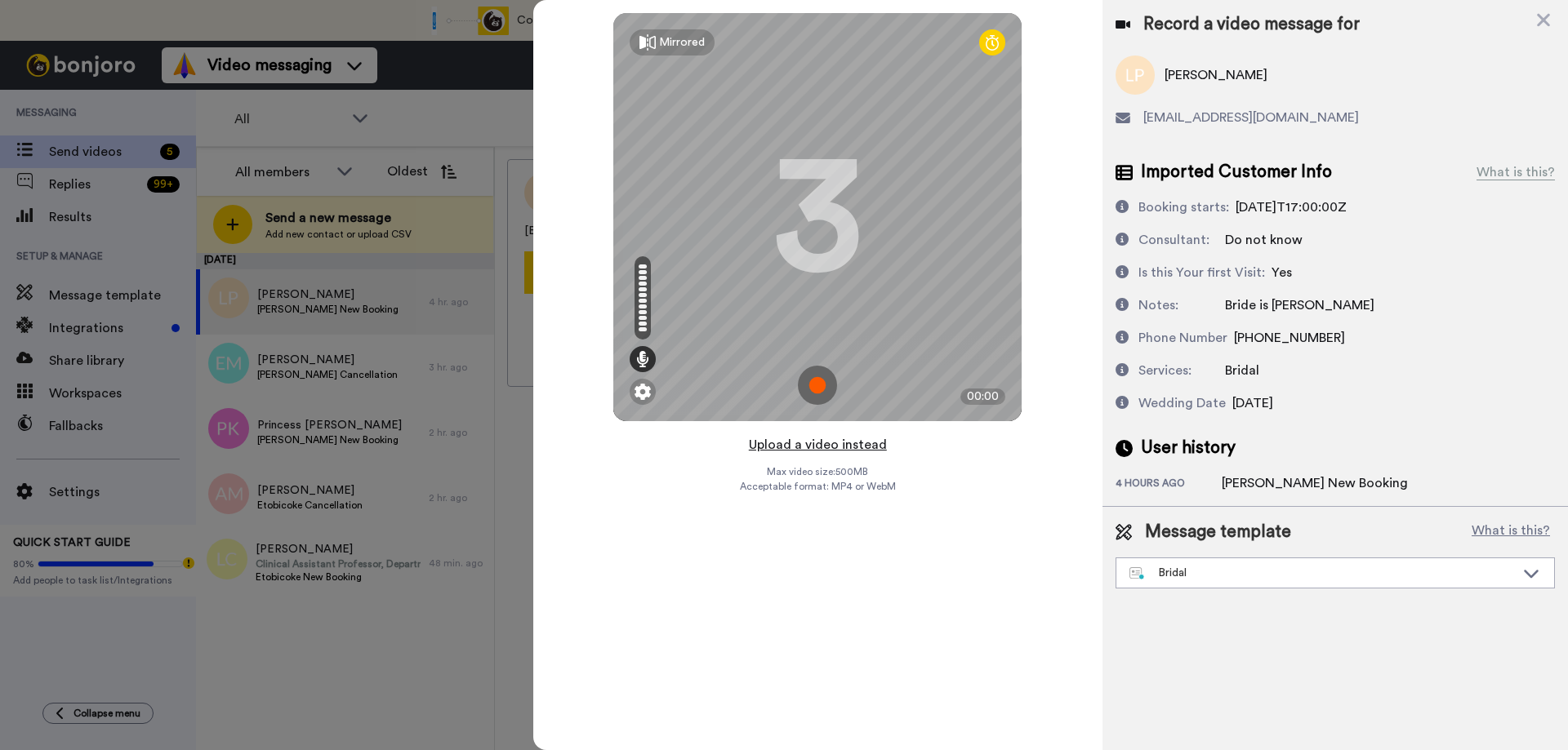
click at [807, 449] on button "Upload a video instead" at bounding box center [817, 445] width 148 height 21
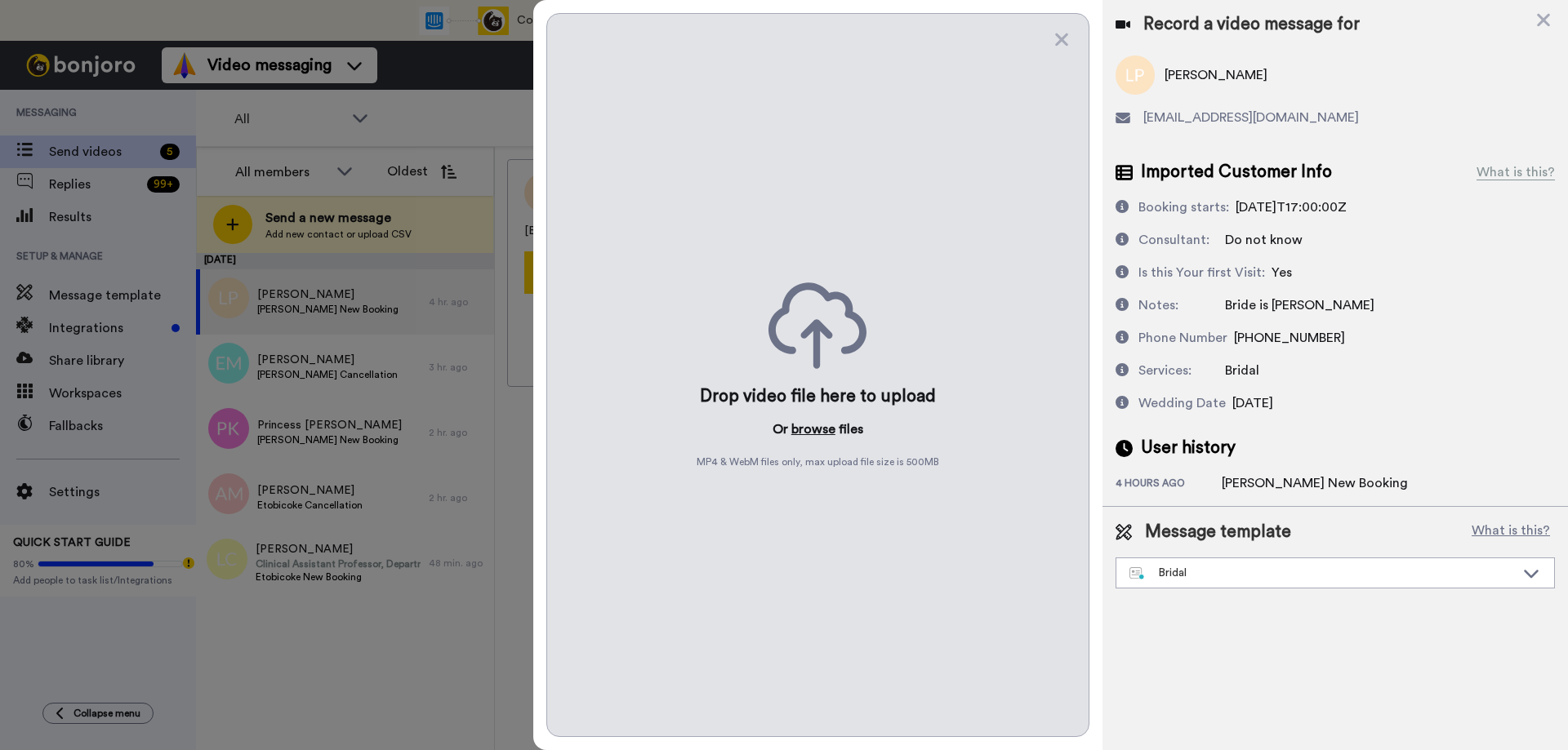
click at [815, 430] on button "browse" at bounding box center [813, 430] width 44 height 20
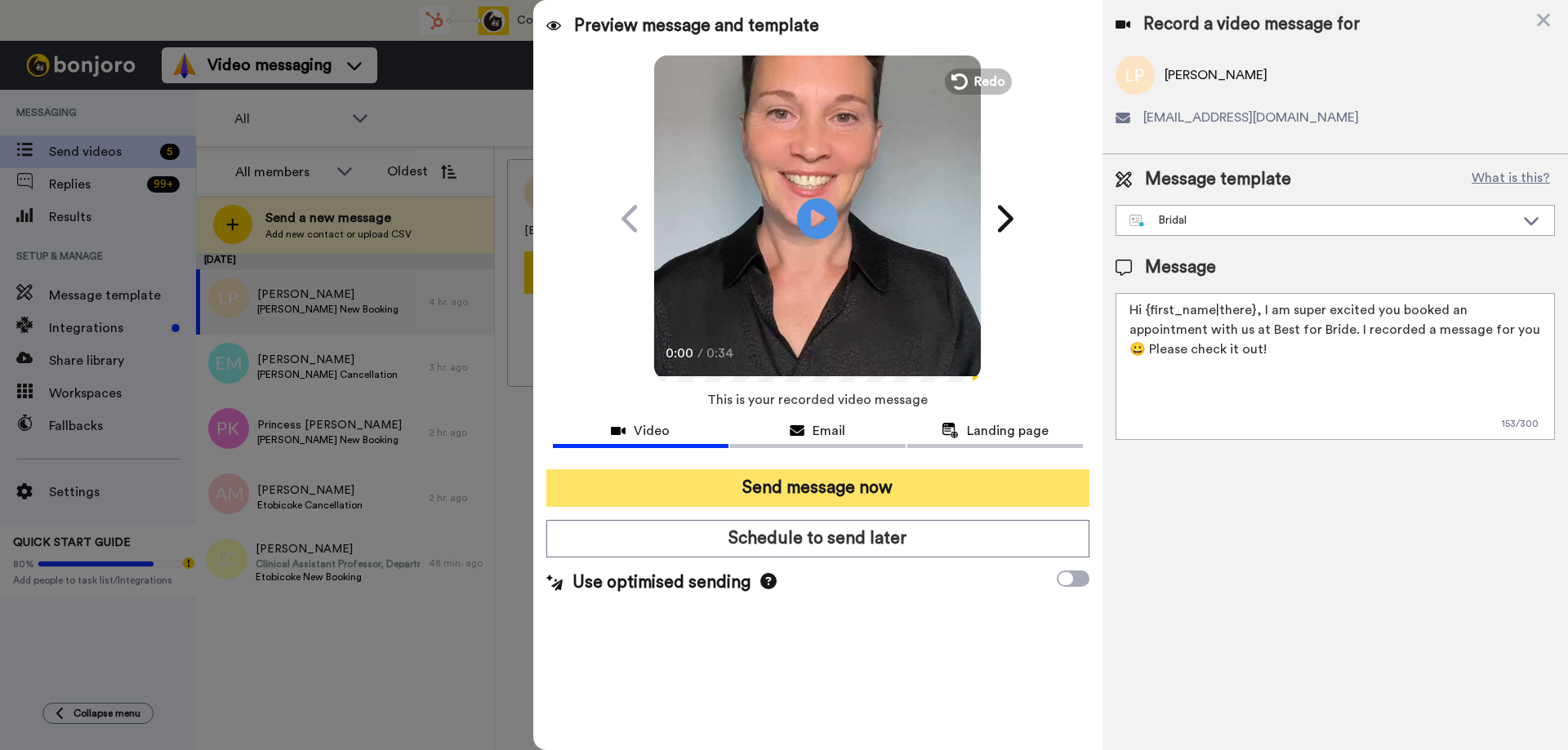
click at [782, 486] on button "Send message now" at bounding box center [817, 489] width 543 height 38
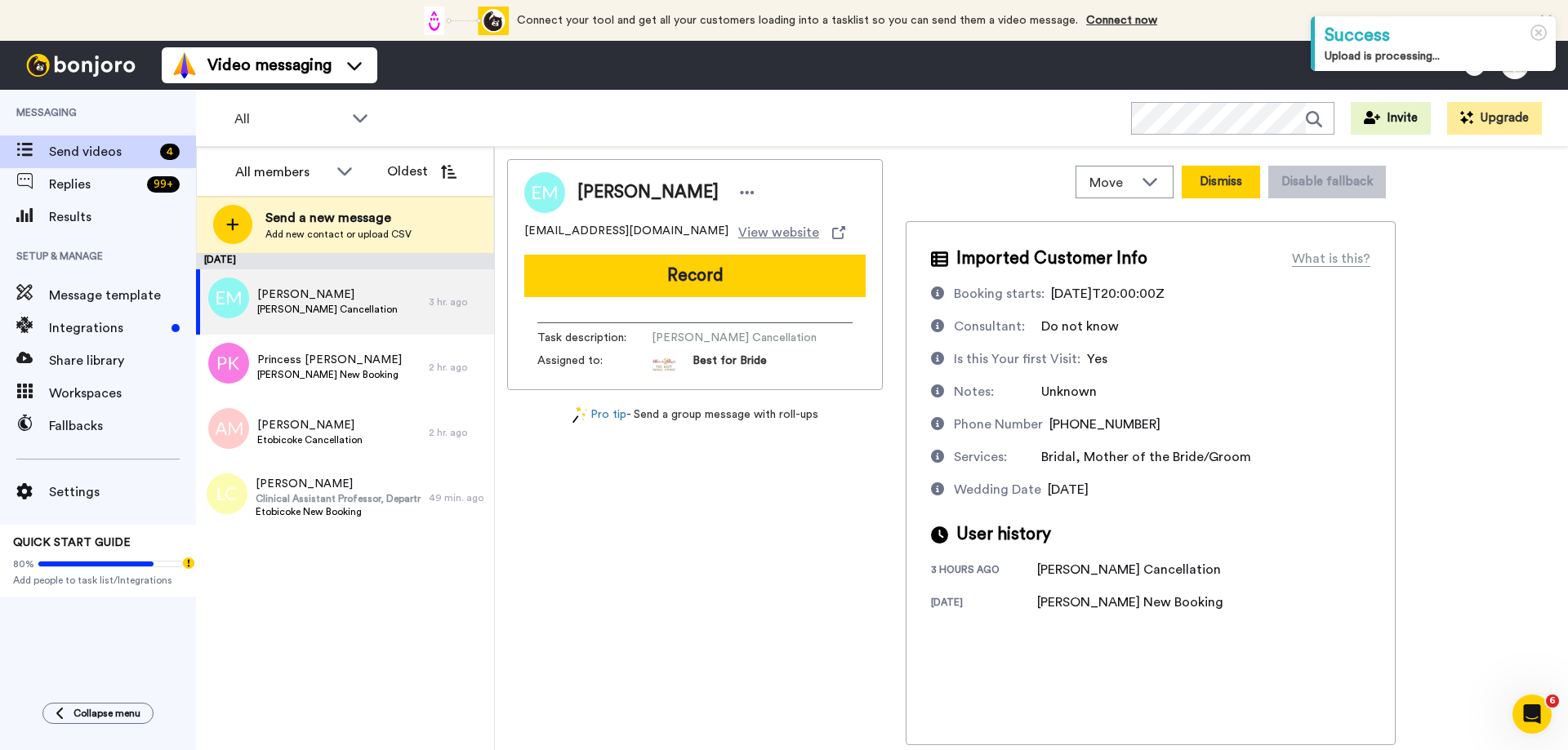
click at [1222, 184] on button "Dismiss" at bounding box center [1221, 182] width 79 height 32
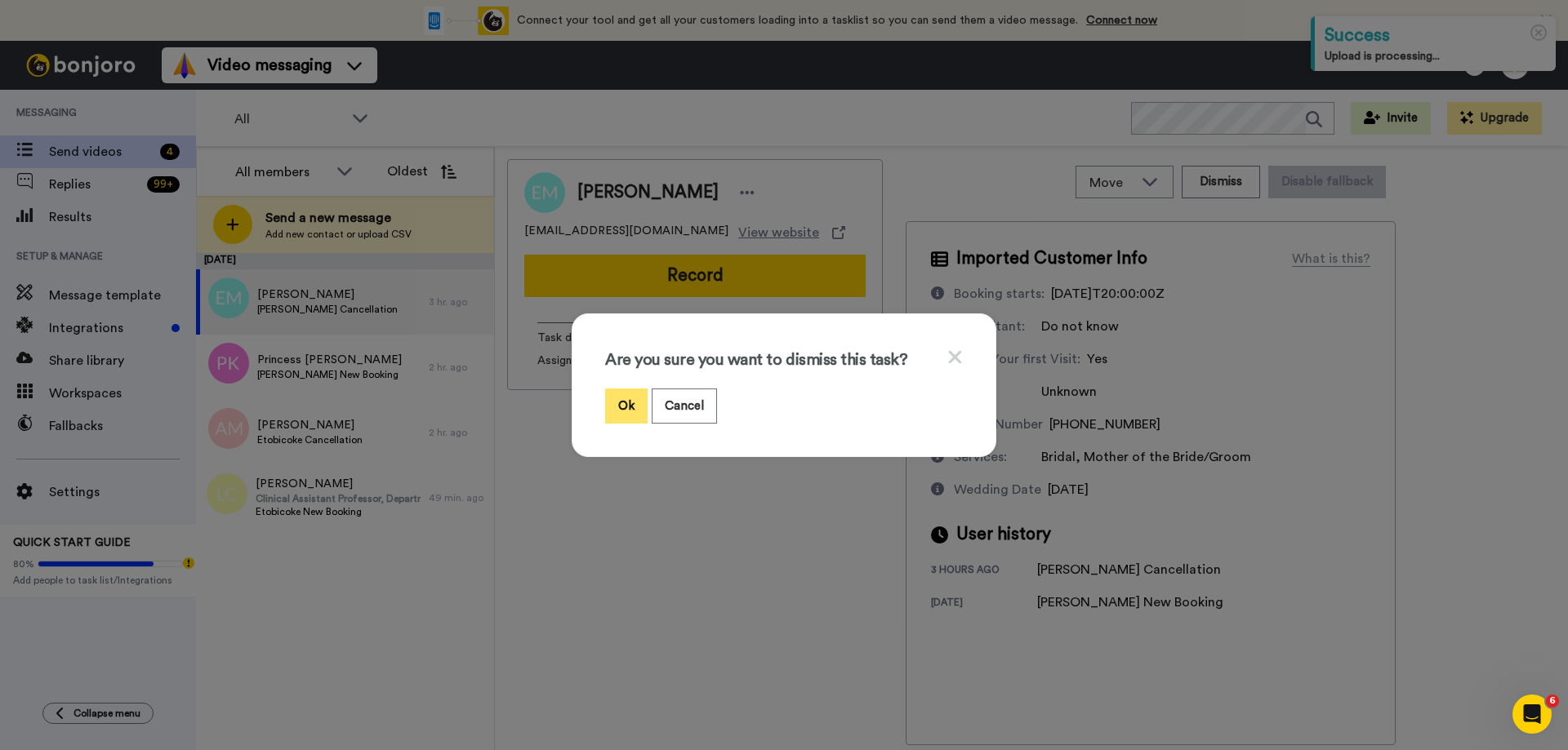
click at [618, 408] on button "Ok" at bounding box center [626, 405] width 42 height 35
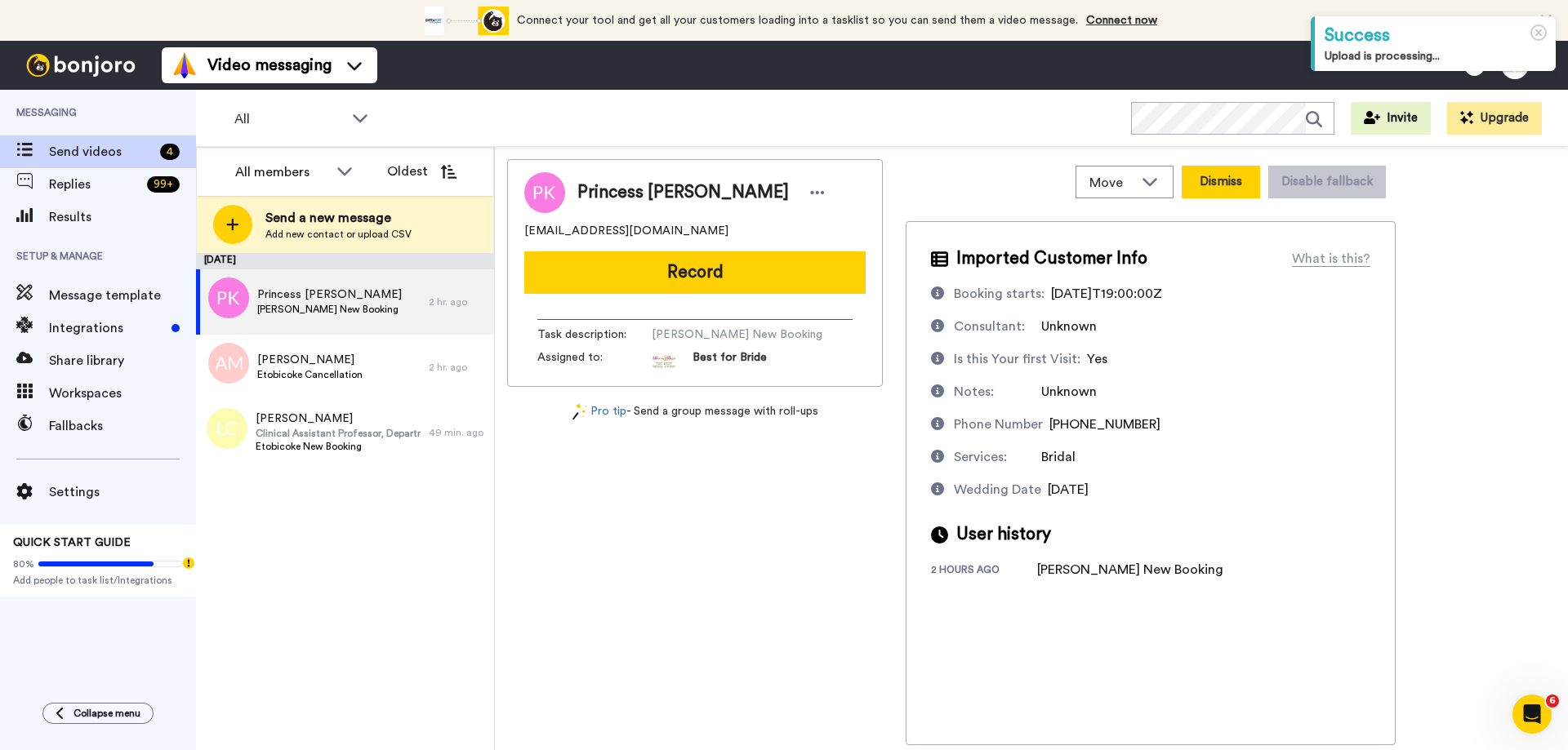
click at [1225, 189] on button "Dismiss" at bounding box center [1221, 182] width 79 height 32
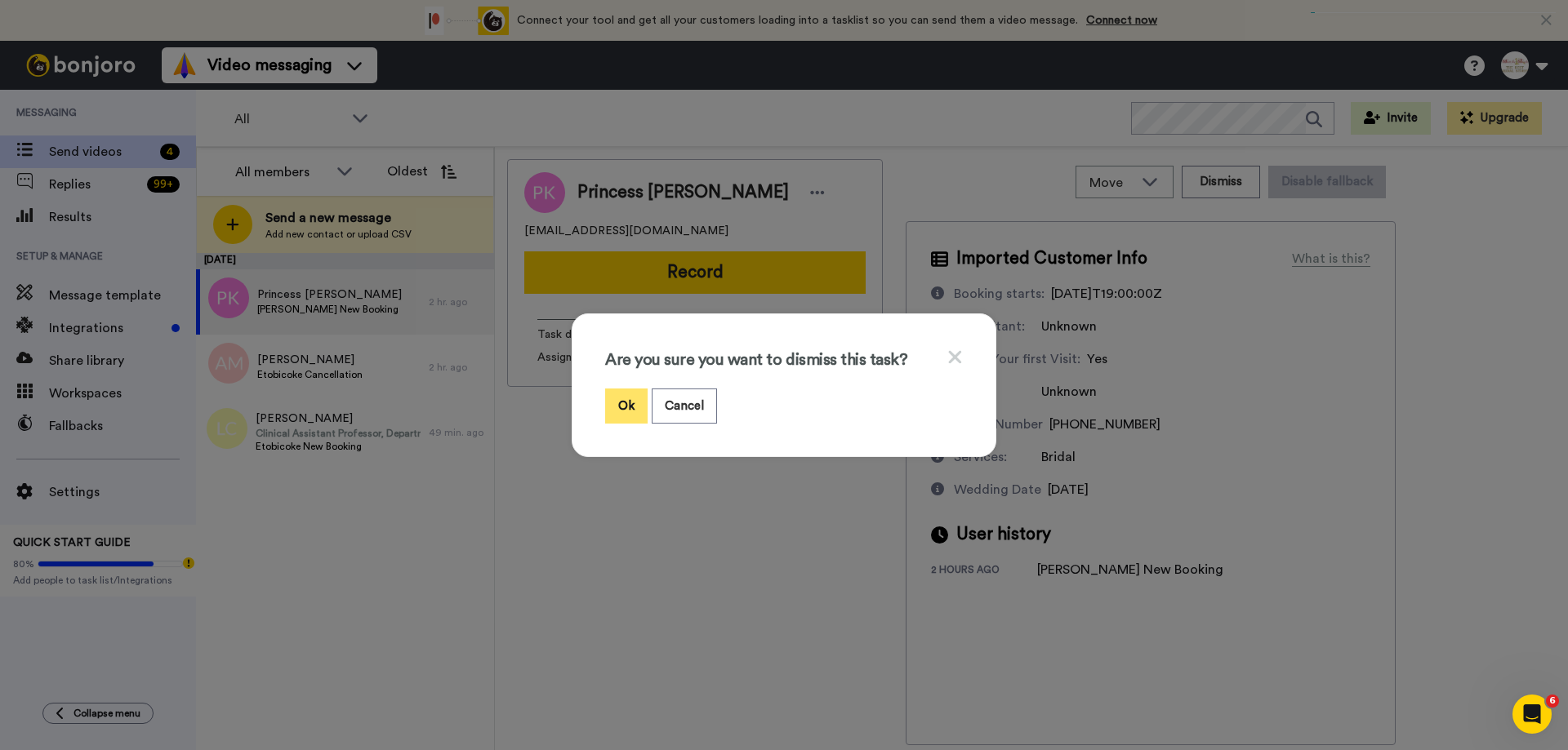
click at [629, 416] on button "Ok" at bounding box center [626, 405] width 42 height 35
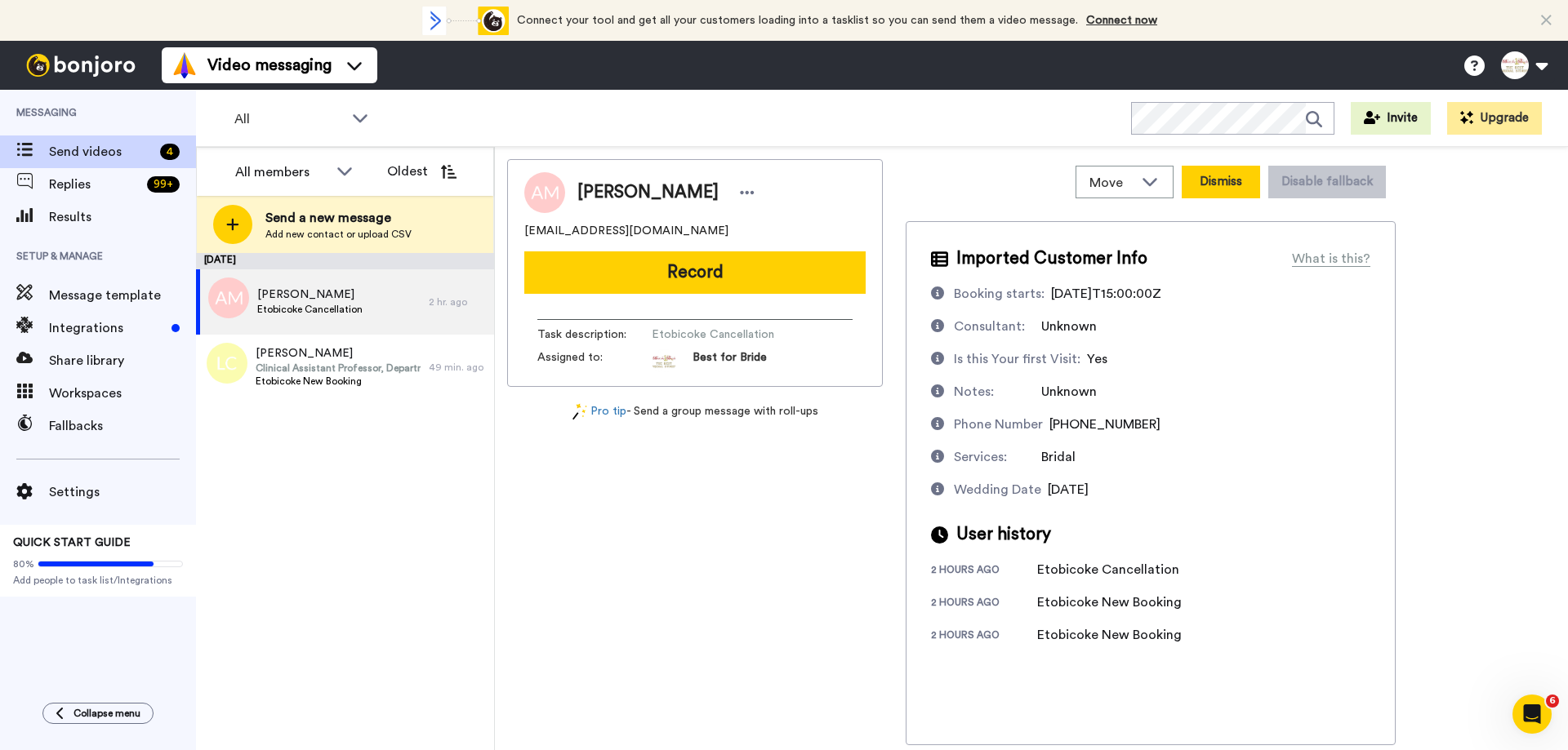
click at [1208, 182] on button "Dismiss" at bounding box center [1221, 182] width 79 height 32
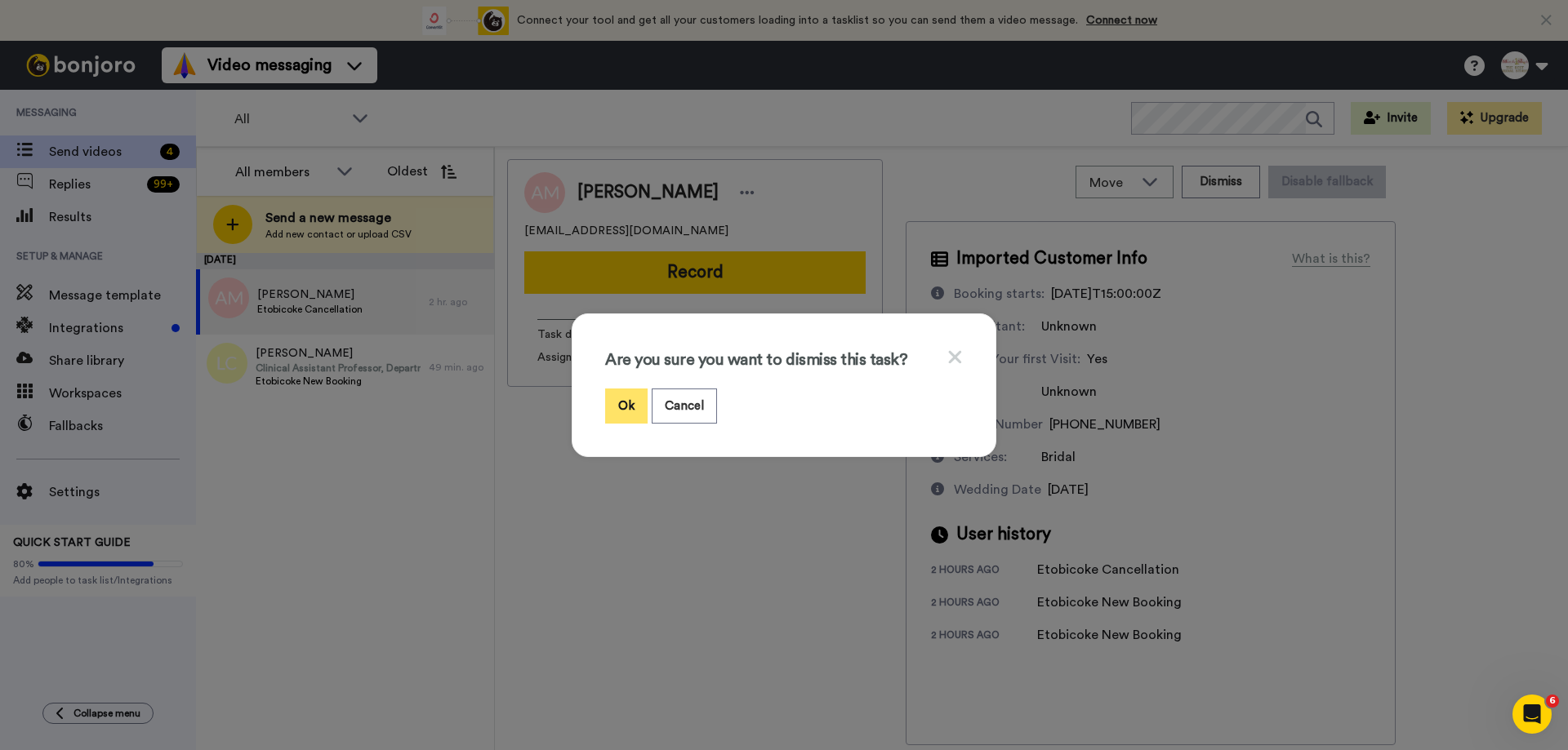
click at [624, 407] on button "Ok" at bounding box center [626, 405] width 42 height 35
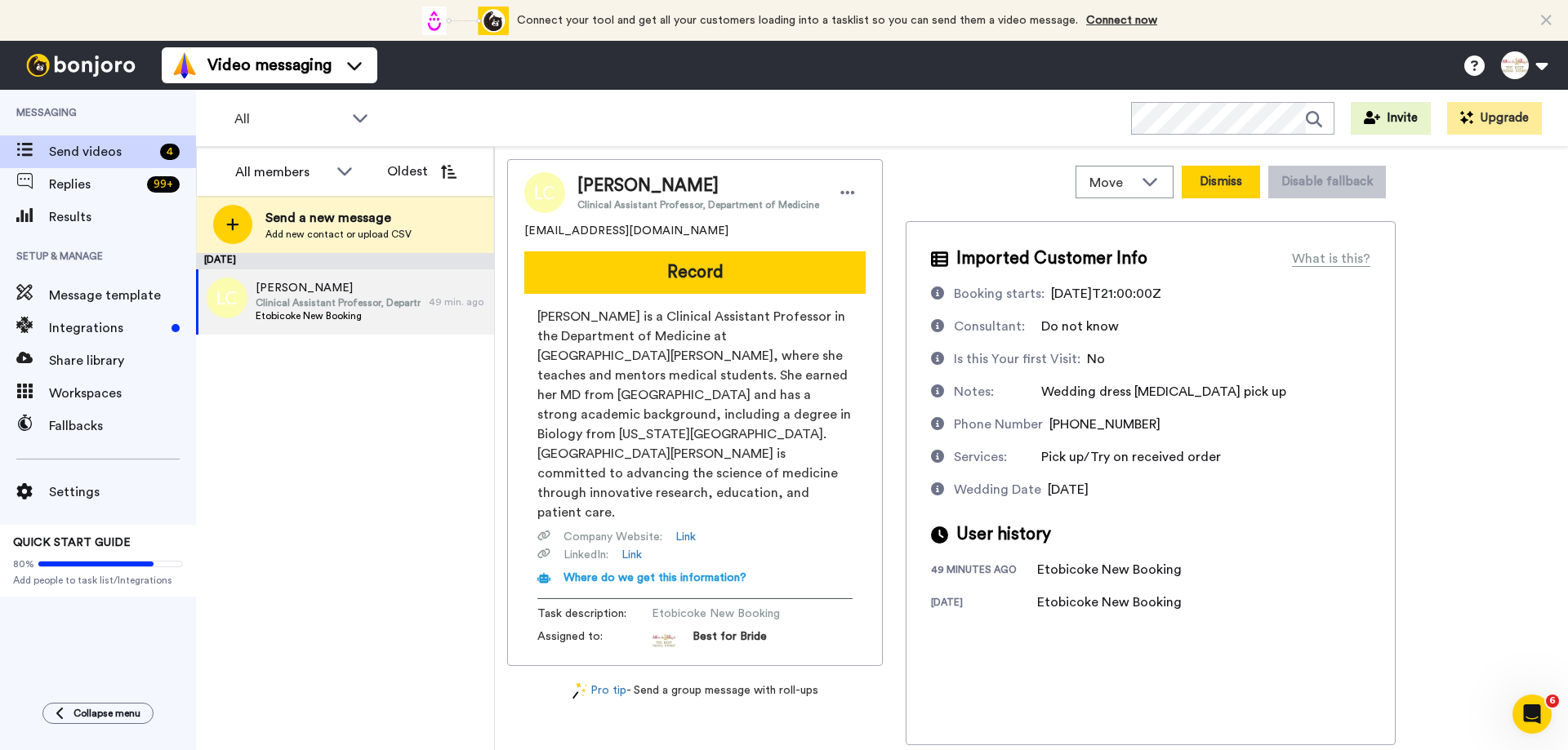
click at [1227, 191] on button "Dismiss" at bounding box center [1221, 182] width 79 height 32
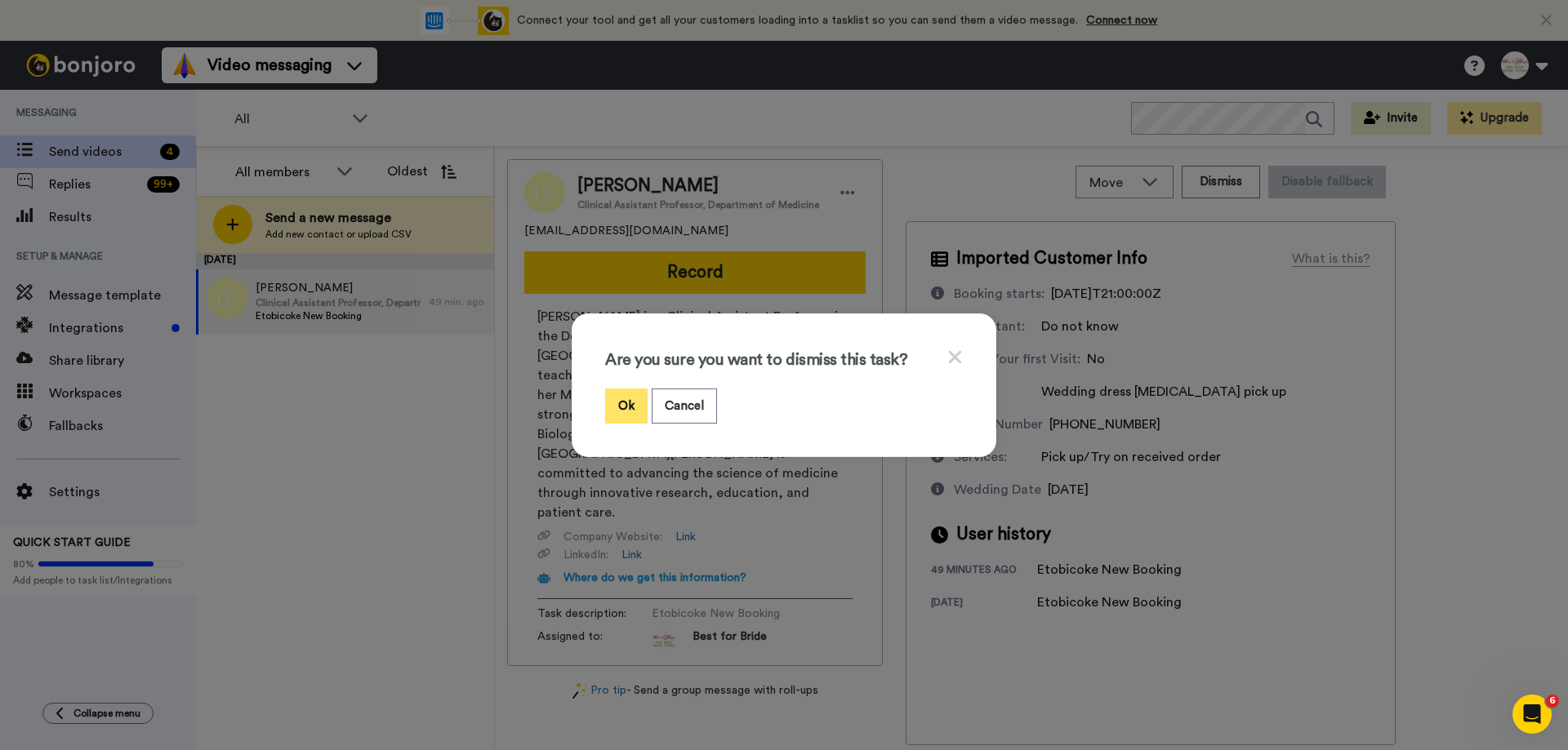
click at [618, 405] on button "Ok" at bounding box center [626, 405] width 42 height 35
